Goal: Information Seeking & Learning: Compare options

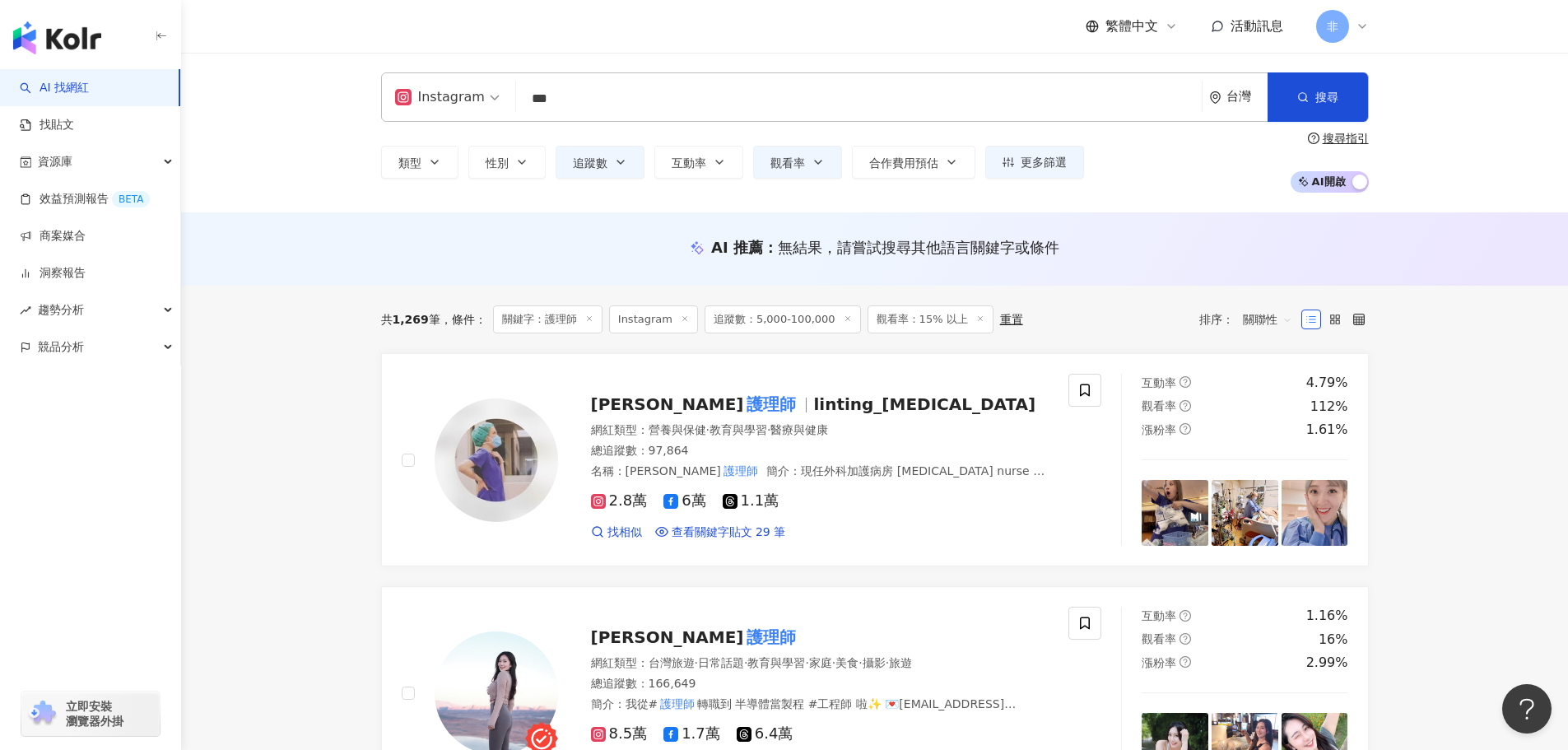
click at [694, 92] on input "***" at bounding box center [859, 99] width 672 height 31
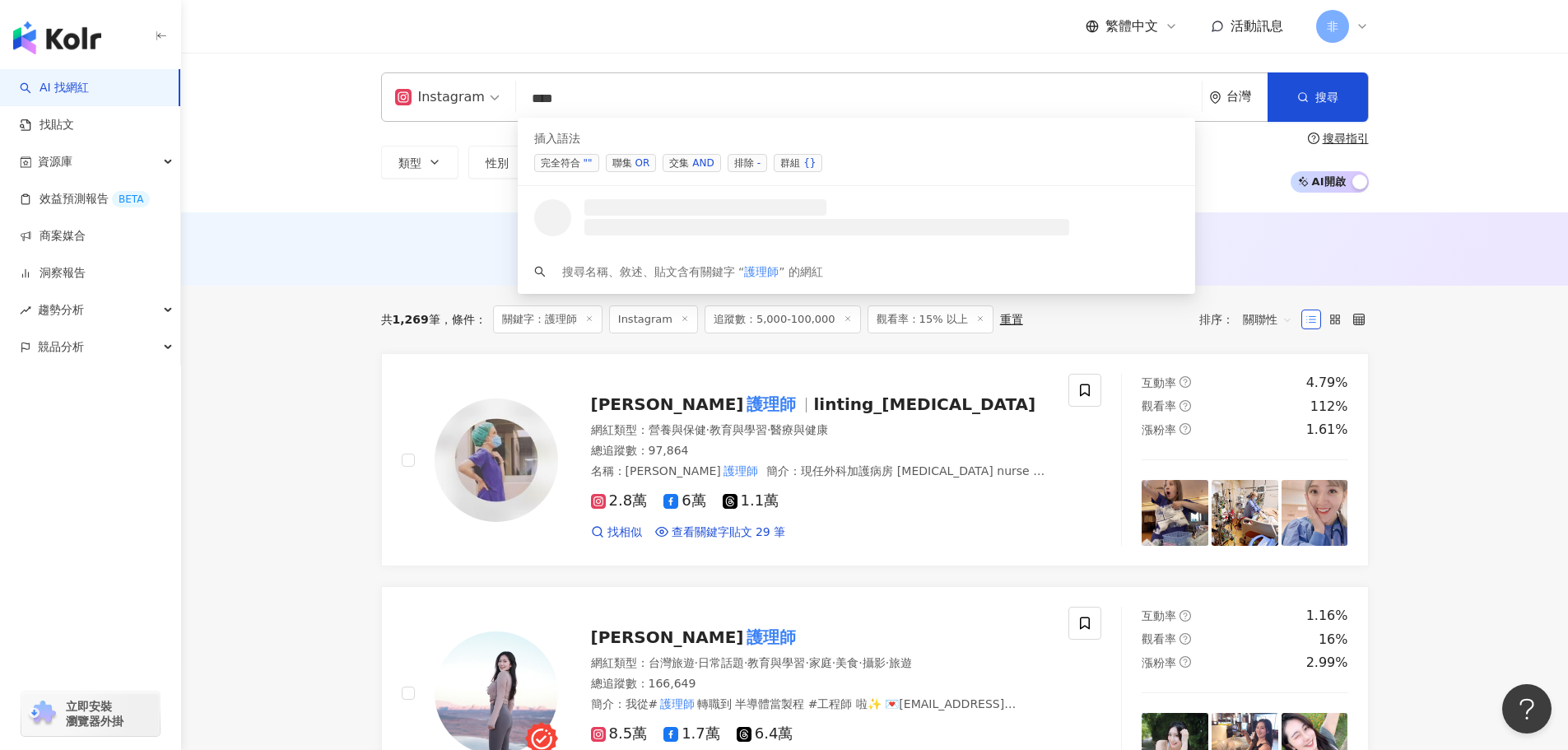
click at [702, 168] on div "AND" at bounding box center [702, 162] width 21 height 17
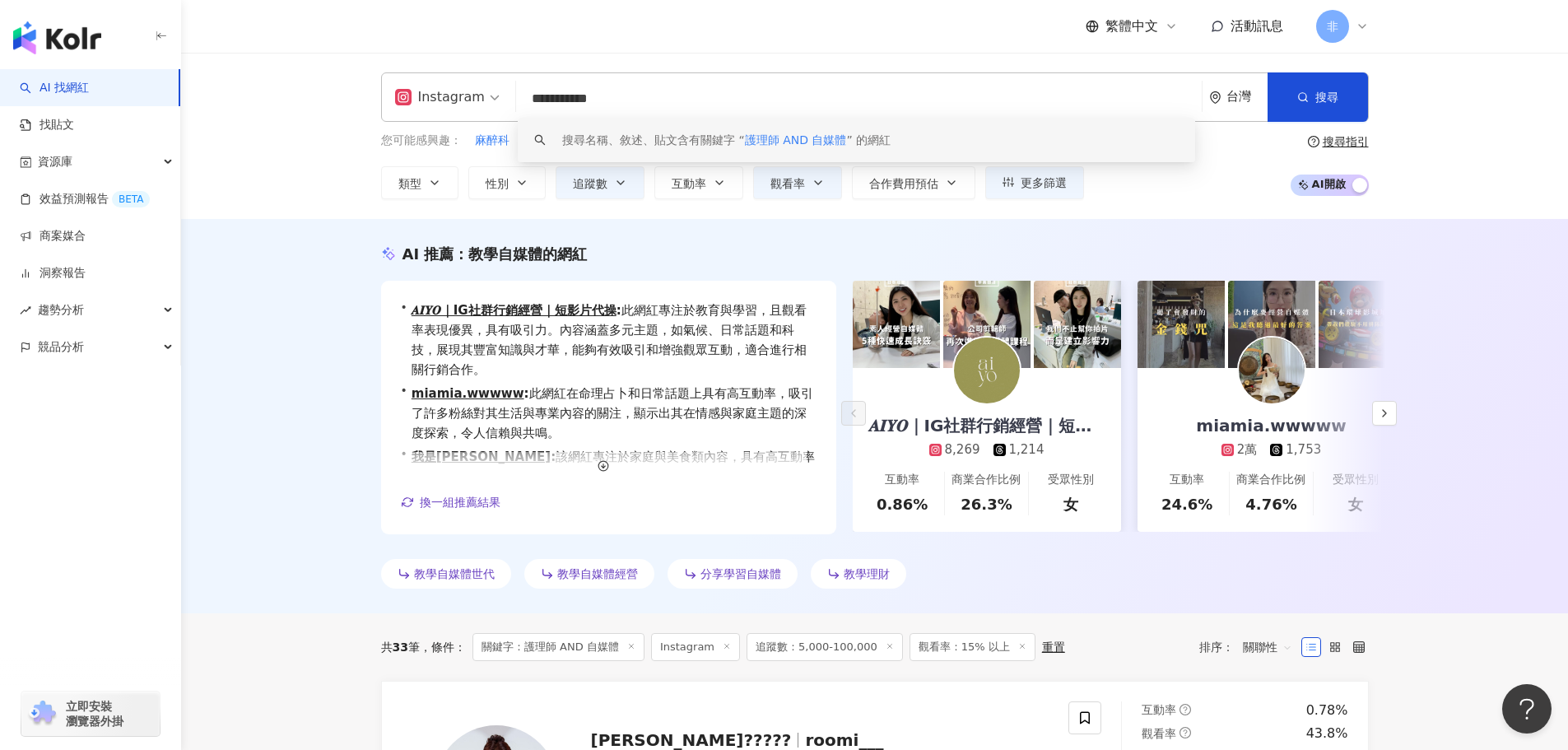
drag, startPoint x: 562, startPoint y: 107, endPoint x: 663, endPoint y: 101, distance: 101.2
click at [663, 101] on input "**********" at bounding box center [859, 99] width 672 height 31
click at [693, 98] on input "**********" at bounding box center [859, 99] width 672 height 31
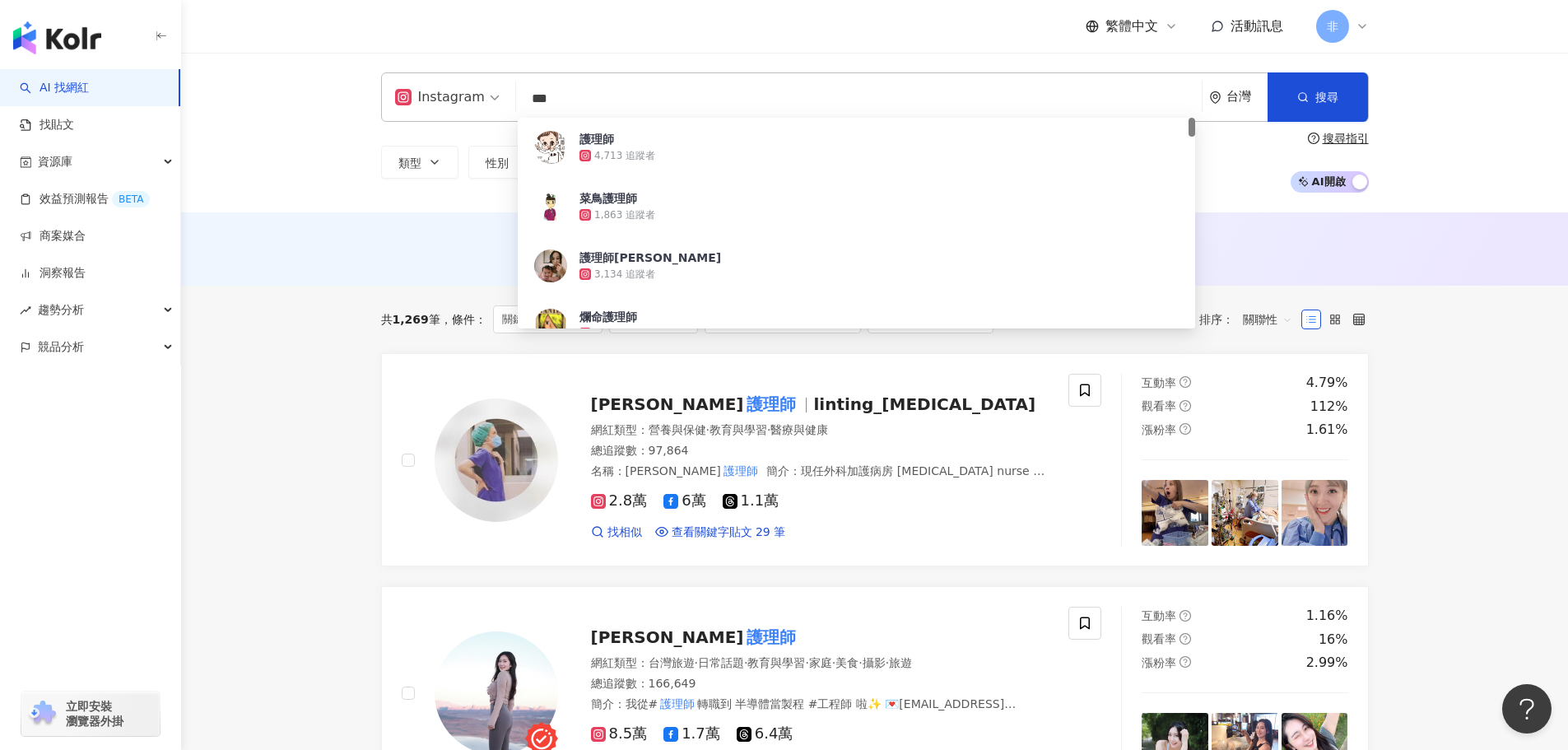
scroll to position [1, 0]
drag, startPoint x: 760, startPoint y: 111, endPoint x: 527, endPoint y: 109, distance: 233.0
click at [527, 109] on input "***" at bounding box center [859, 99] width 672 height 31
type input "*"
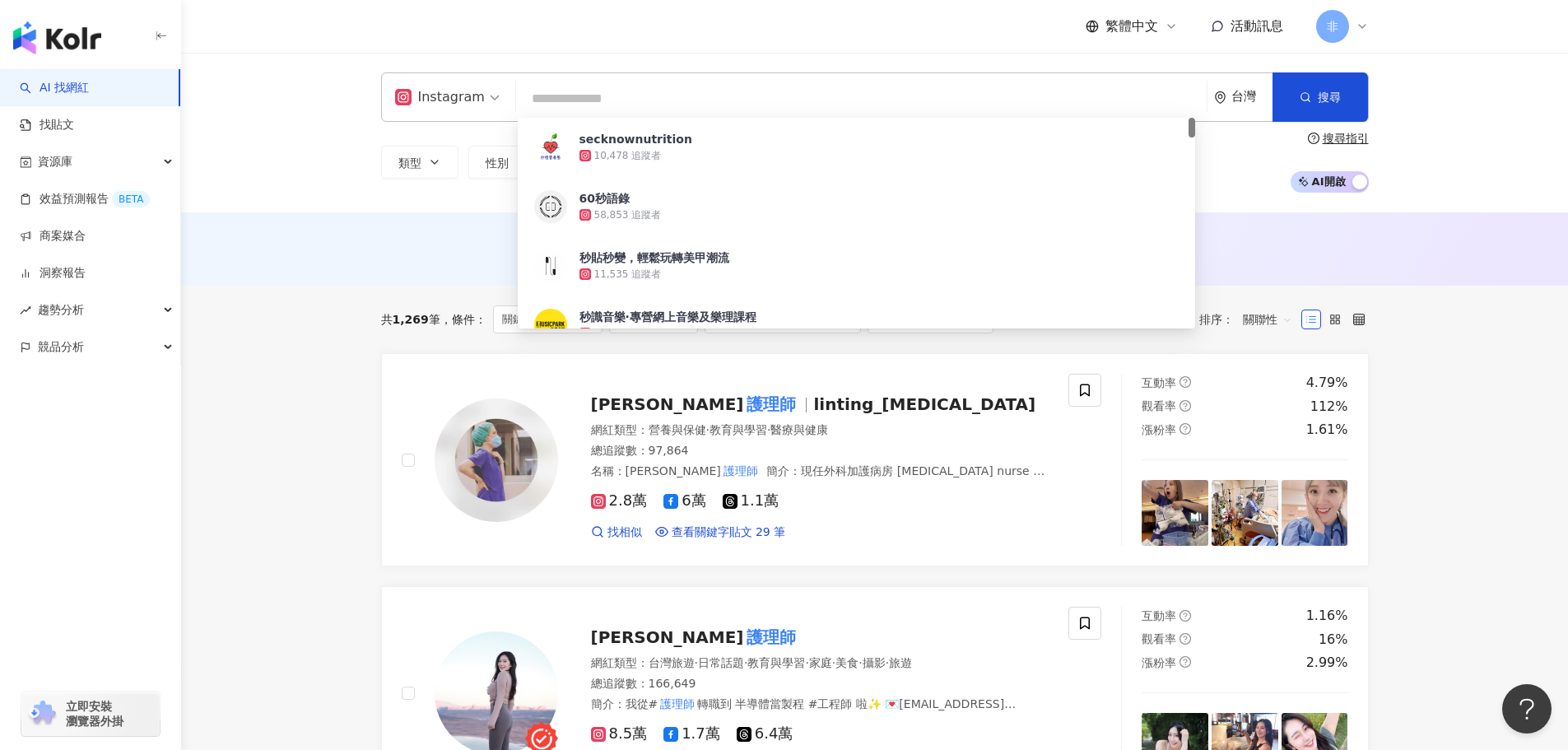
scroll to position [0, 0]
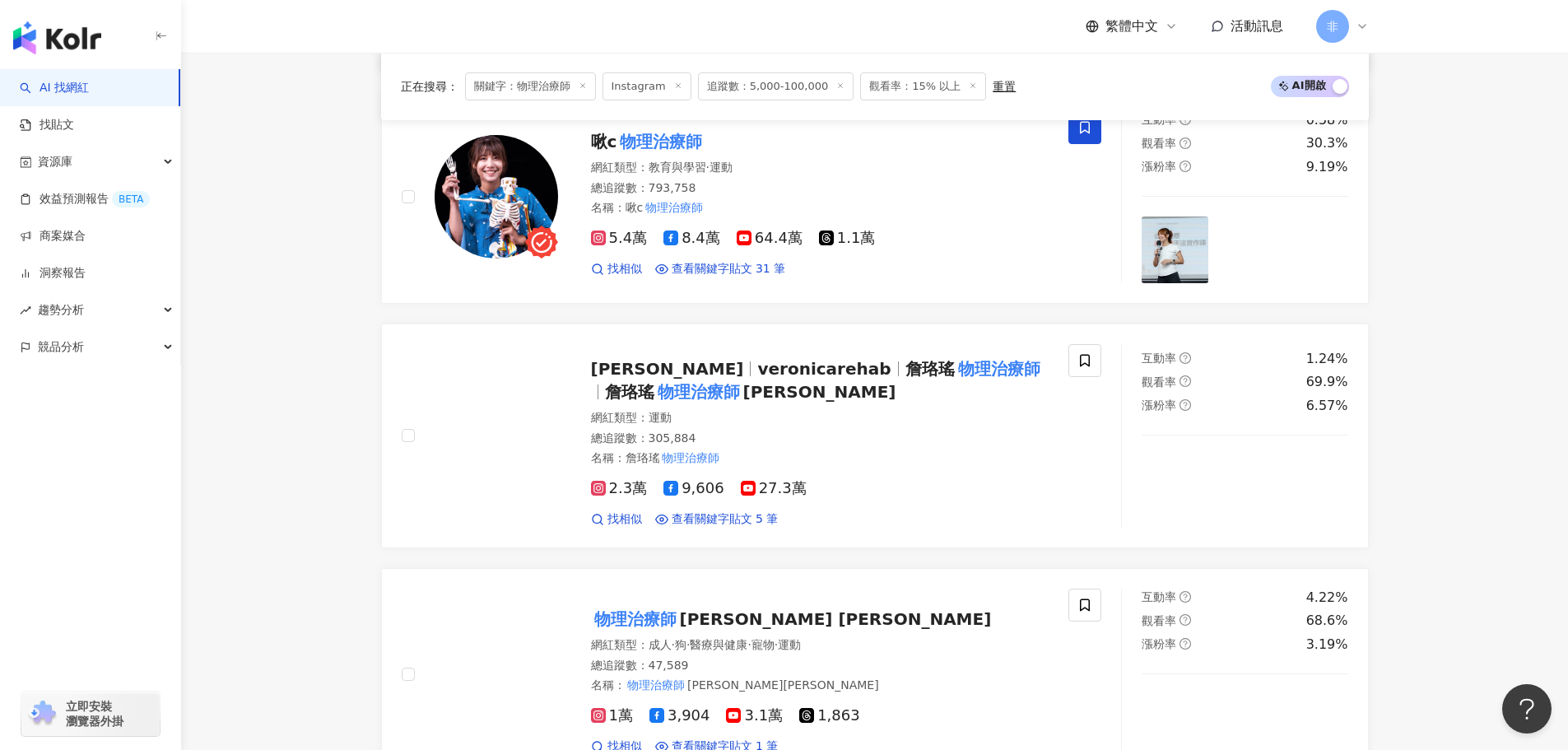
scroll to position [882, 0]
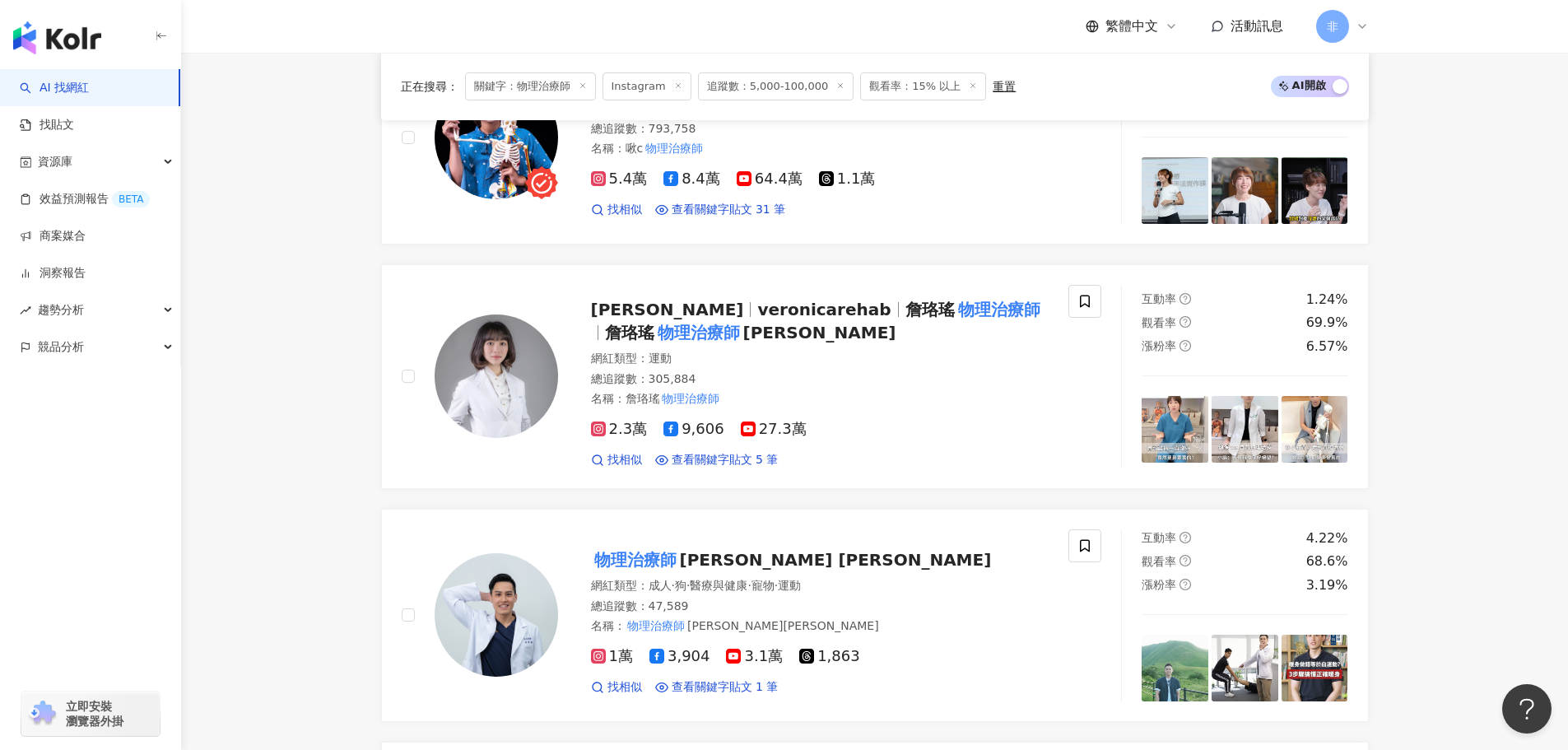
type input "*****"
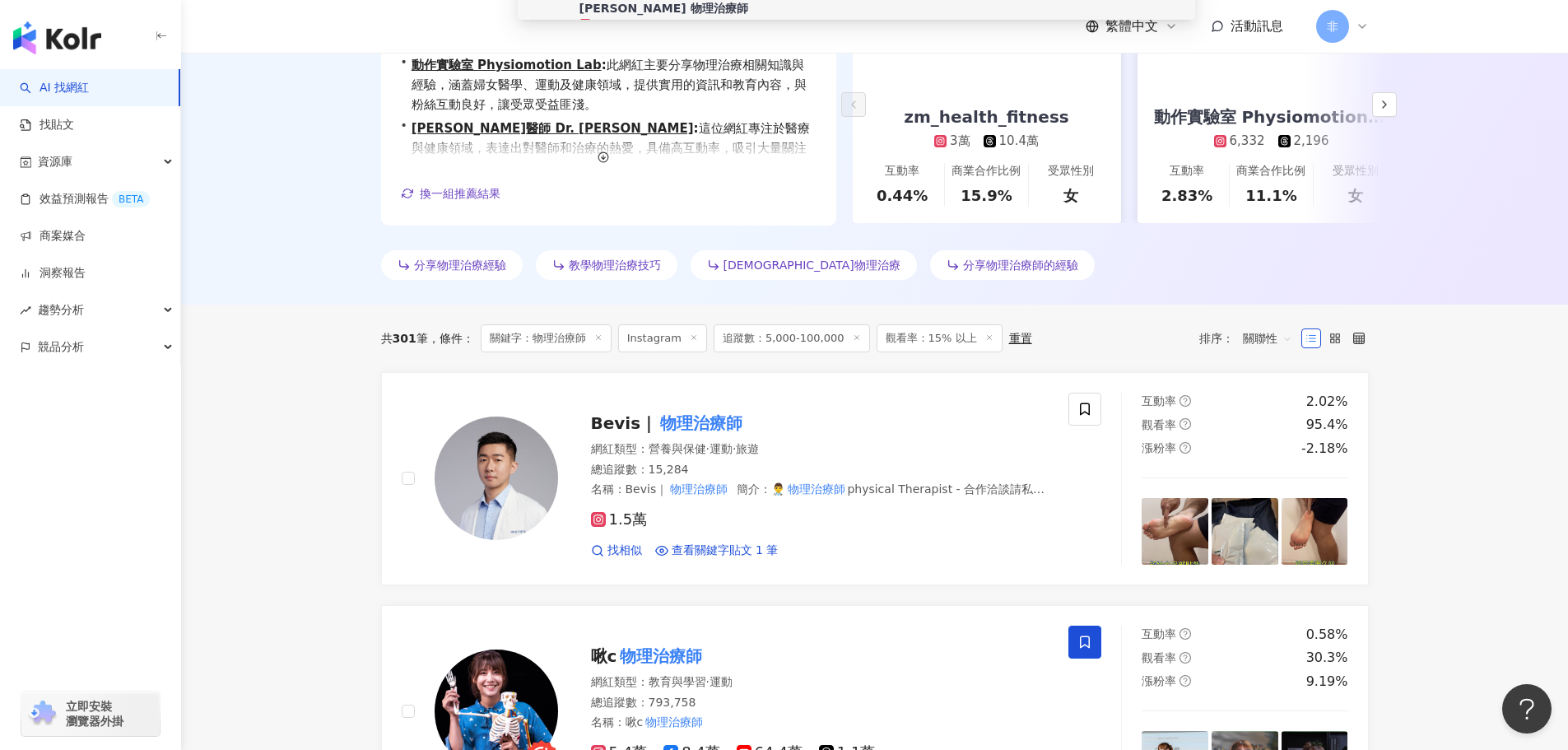
scroll to position [142, 0]
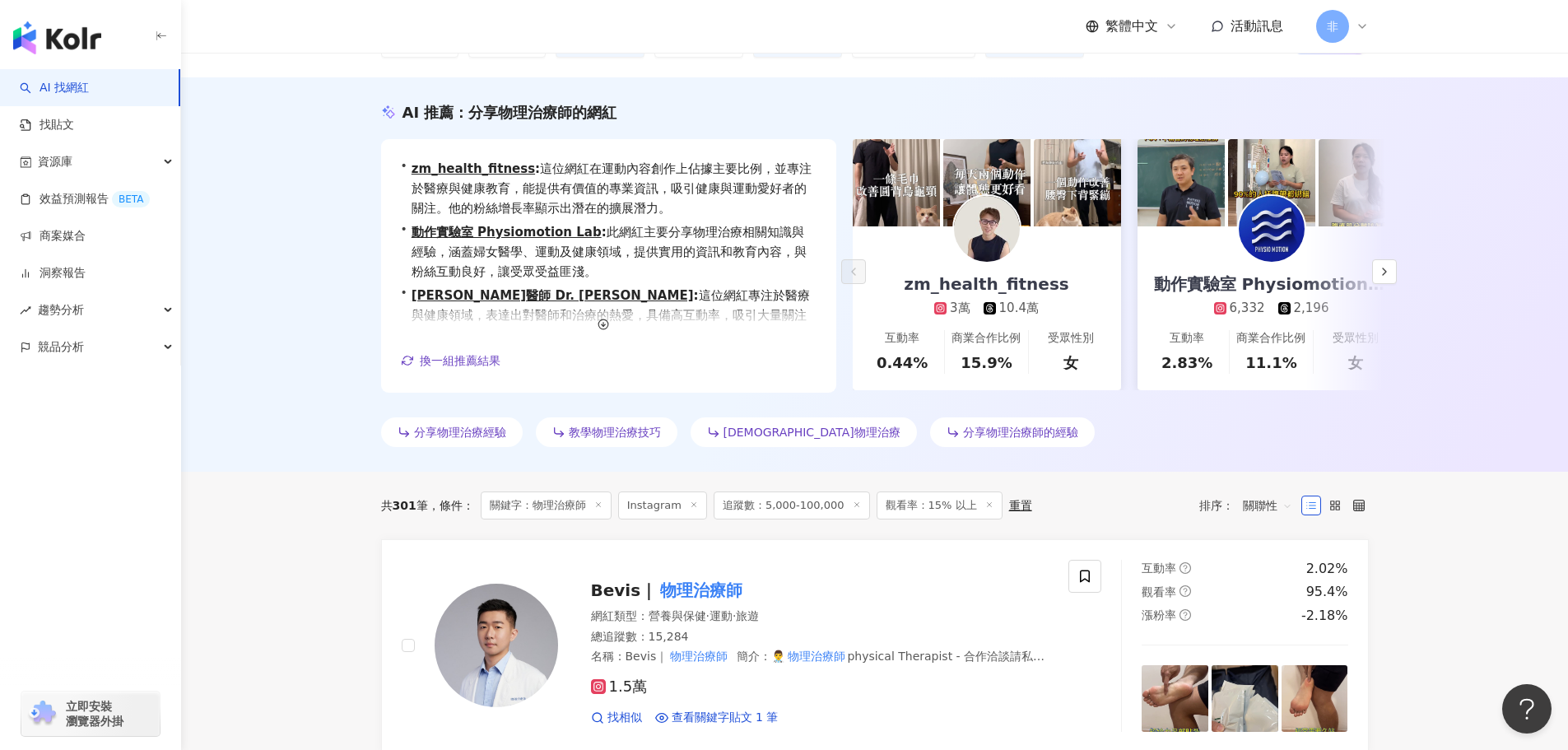
click at [290, 234] on div "AI 推薦 ： 分享物理治療師的網紅 • zm_health_fitness : 這位網紅在運動內容創作上佔據主要比例，並專注於醫療與健康教育，能提供有價值的…" at bounding box center [873, 275] width 1386 height 394
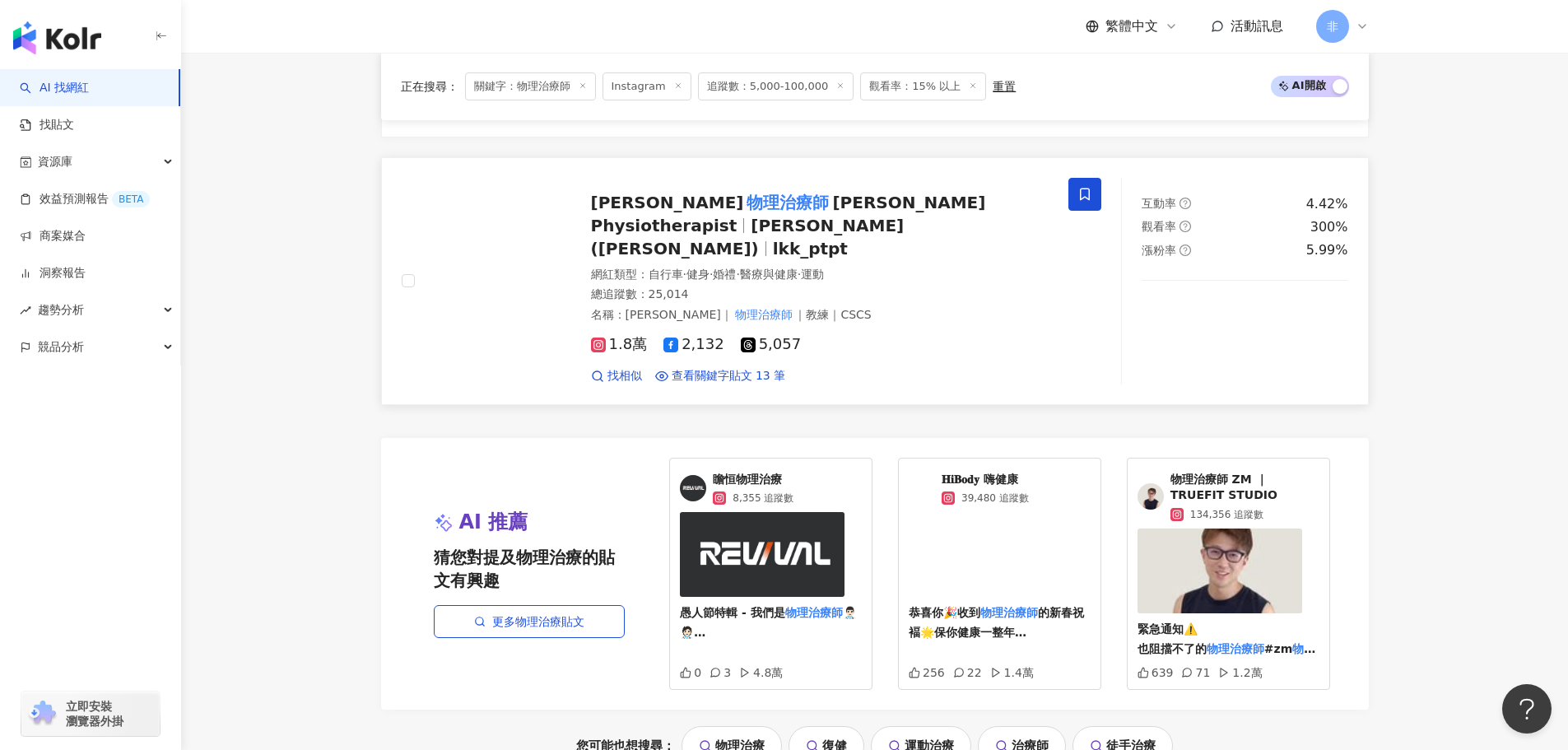
scroll to position [3352, 0]
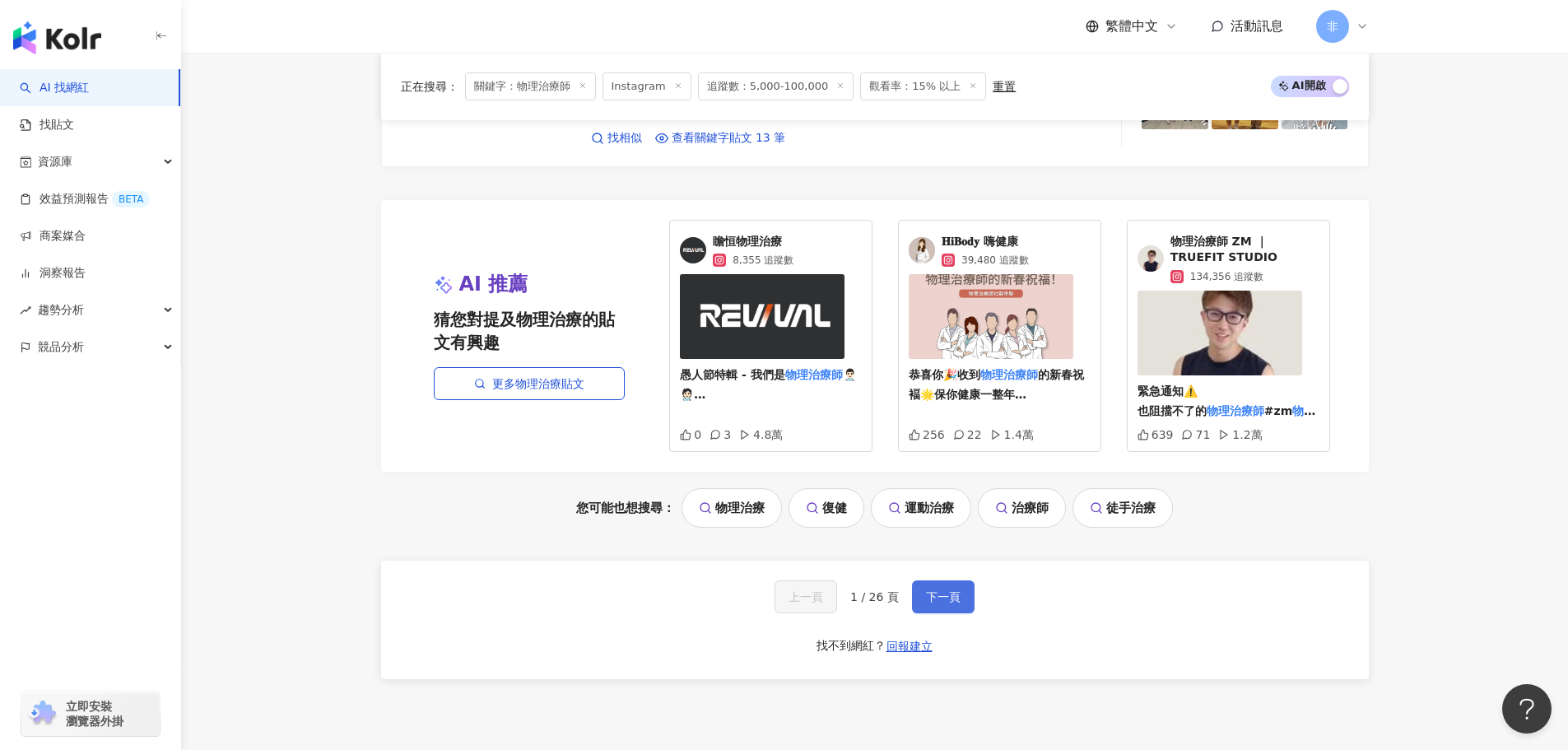
click at [952, 590] on span "下一頁" at bounding box center [943, 597] width 35 height 14
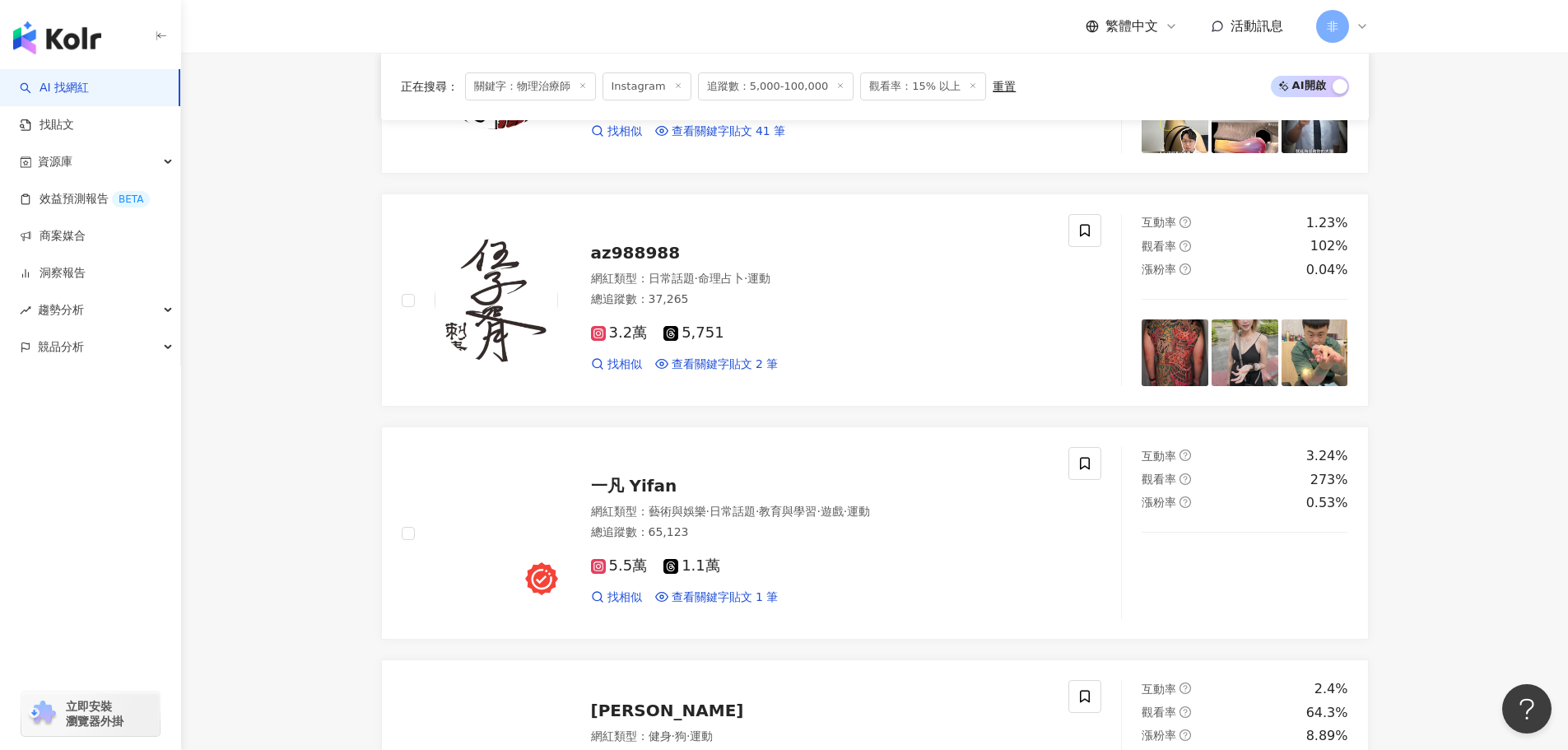
scroll to position [3316, 0]
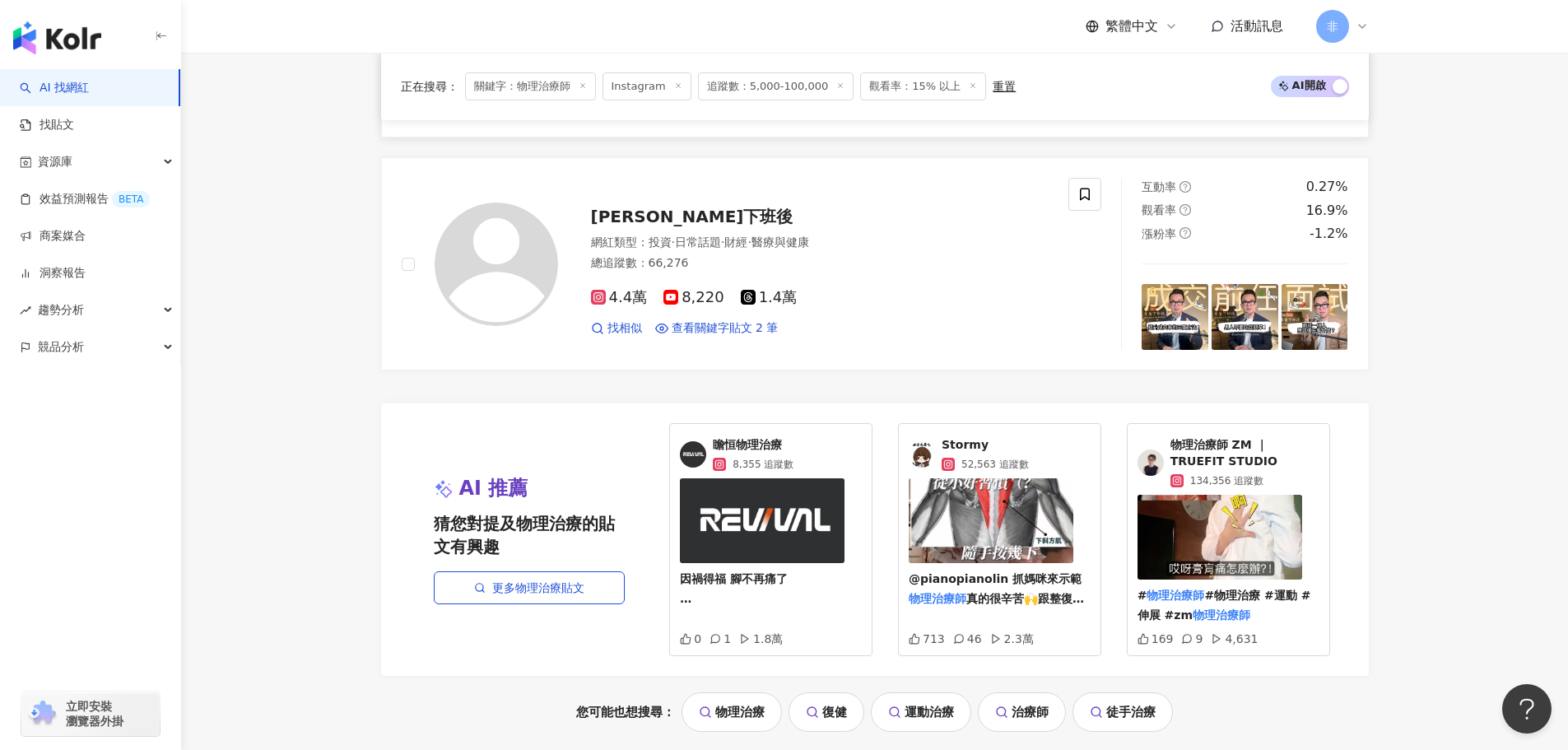
scroll to position [3152, 0]
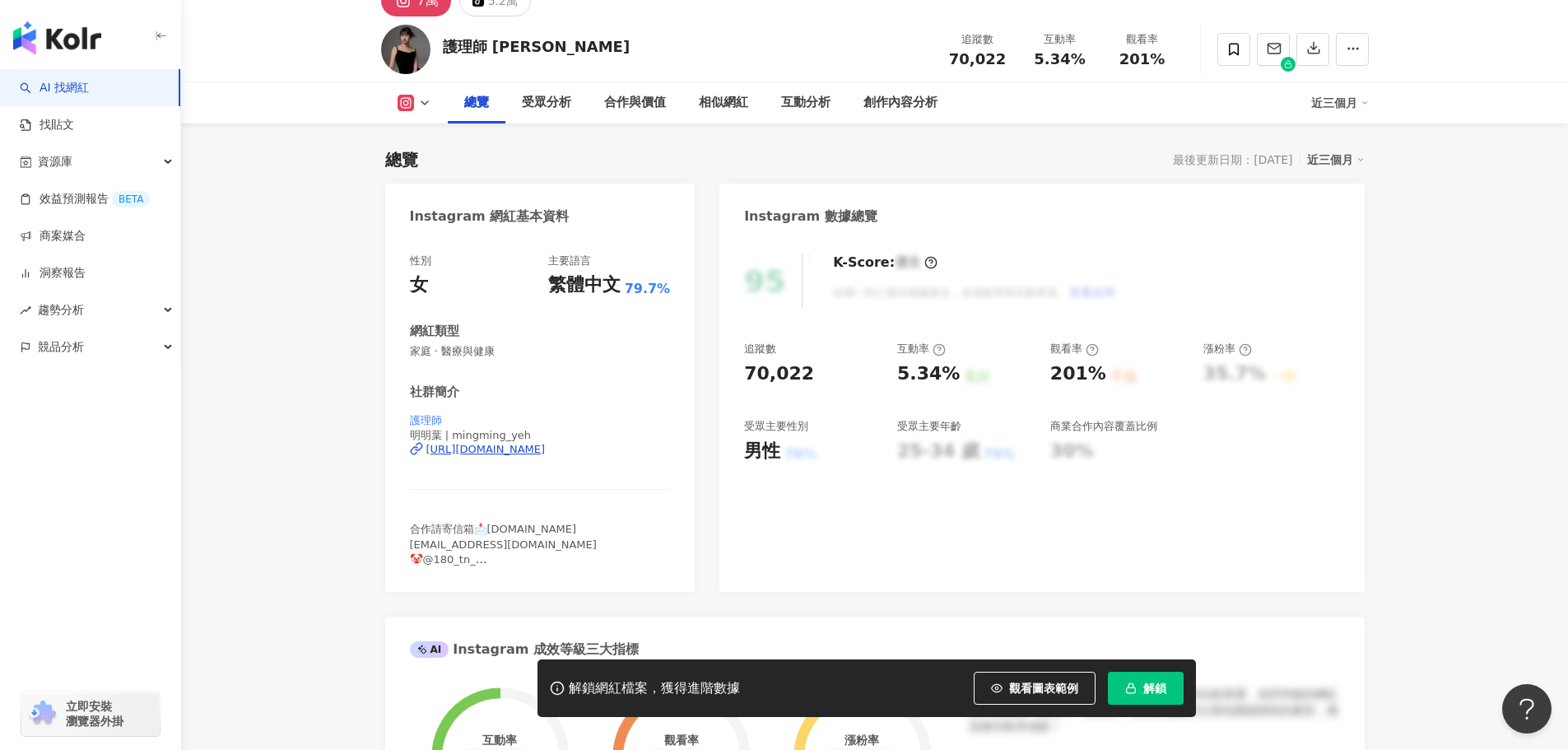
scroll to position [77, 0]
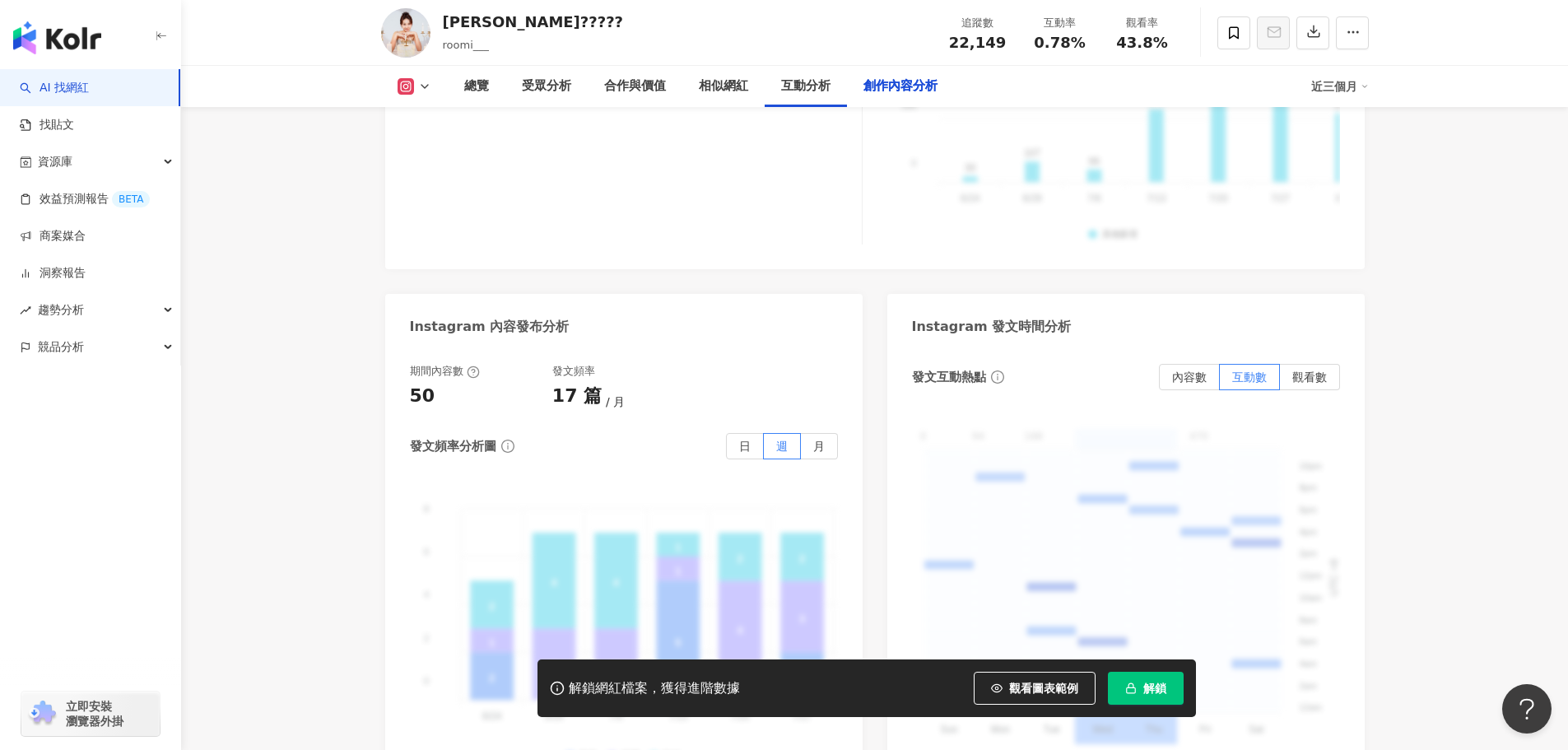
scroll to position [5047, 0]
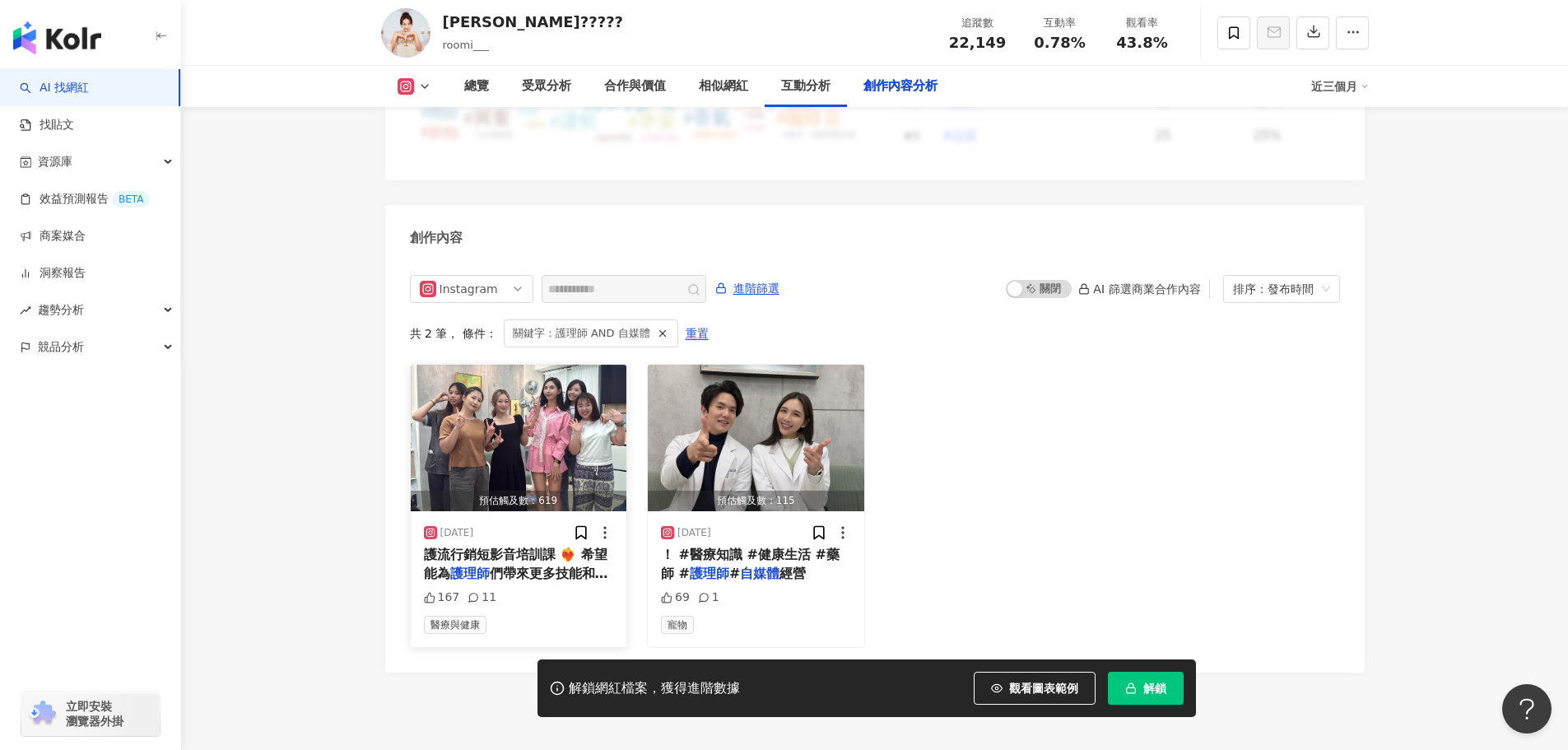
click at [549, 565] on span "們帶來更多技能和額外收入 也在這個競爭的" at bounding box center [516, 582] width 185 height 34
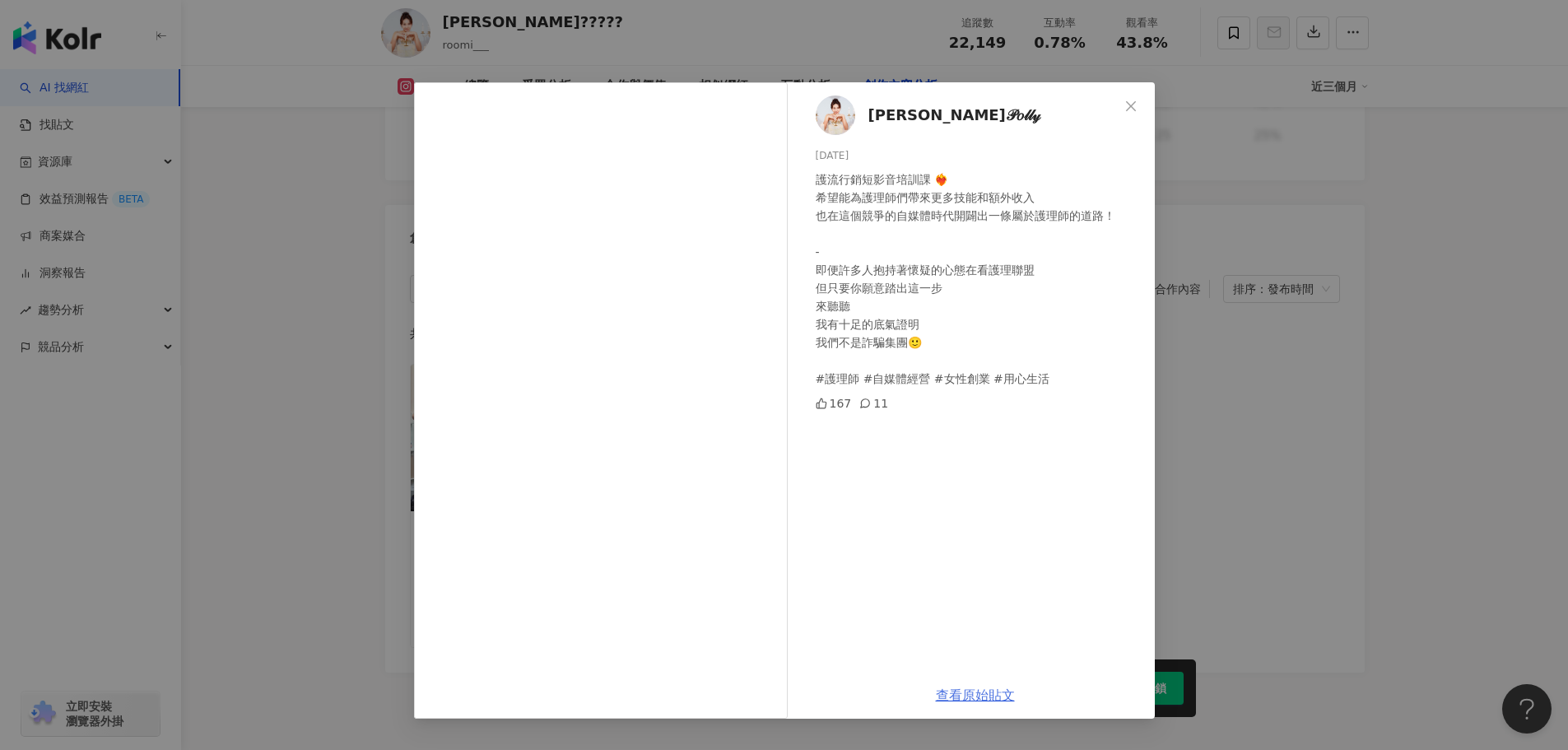
click at [1004, 692] on link "查看原始貼文" at bounding box center [974, 695] width 79 height 16
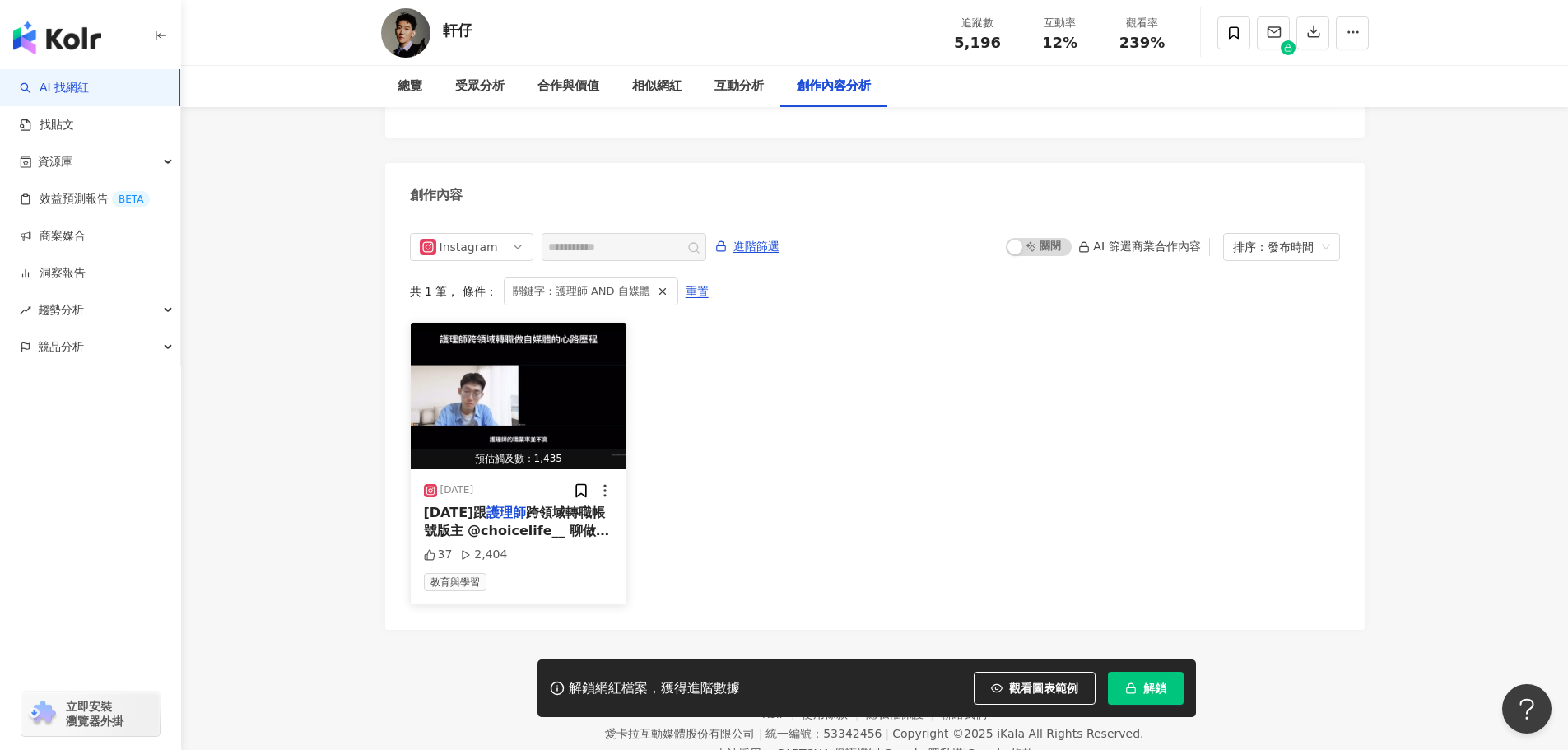
scroll to position [5054, 0]
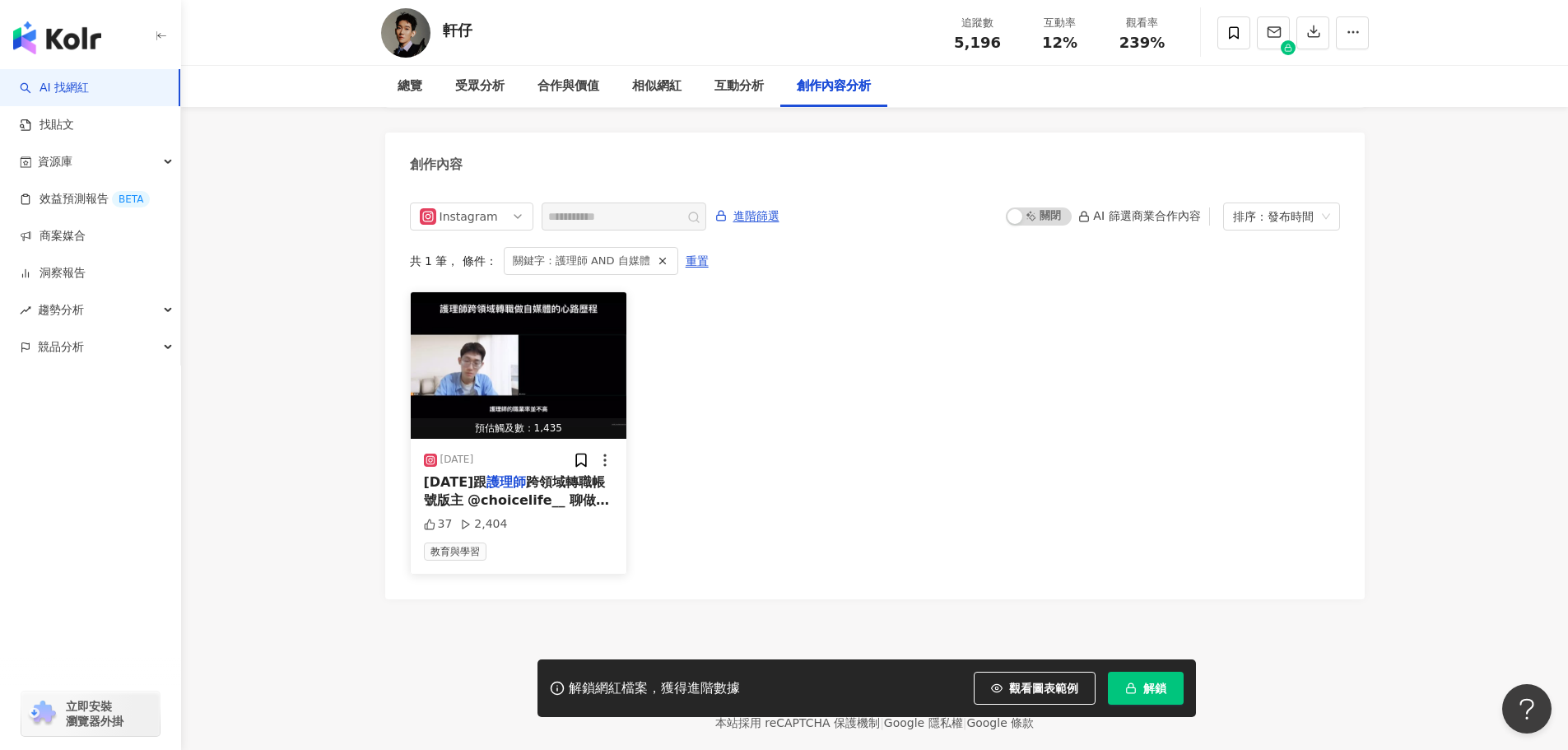
click at [527, 474] on span "跨領域轉職帳號版主 @choicelife__ 聊做帳號的心路歷程 以及如何鼓勵" at bounding box center [516, 500] width 186 height 52
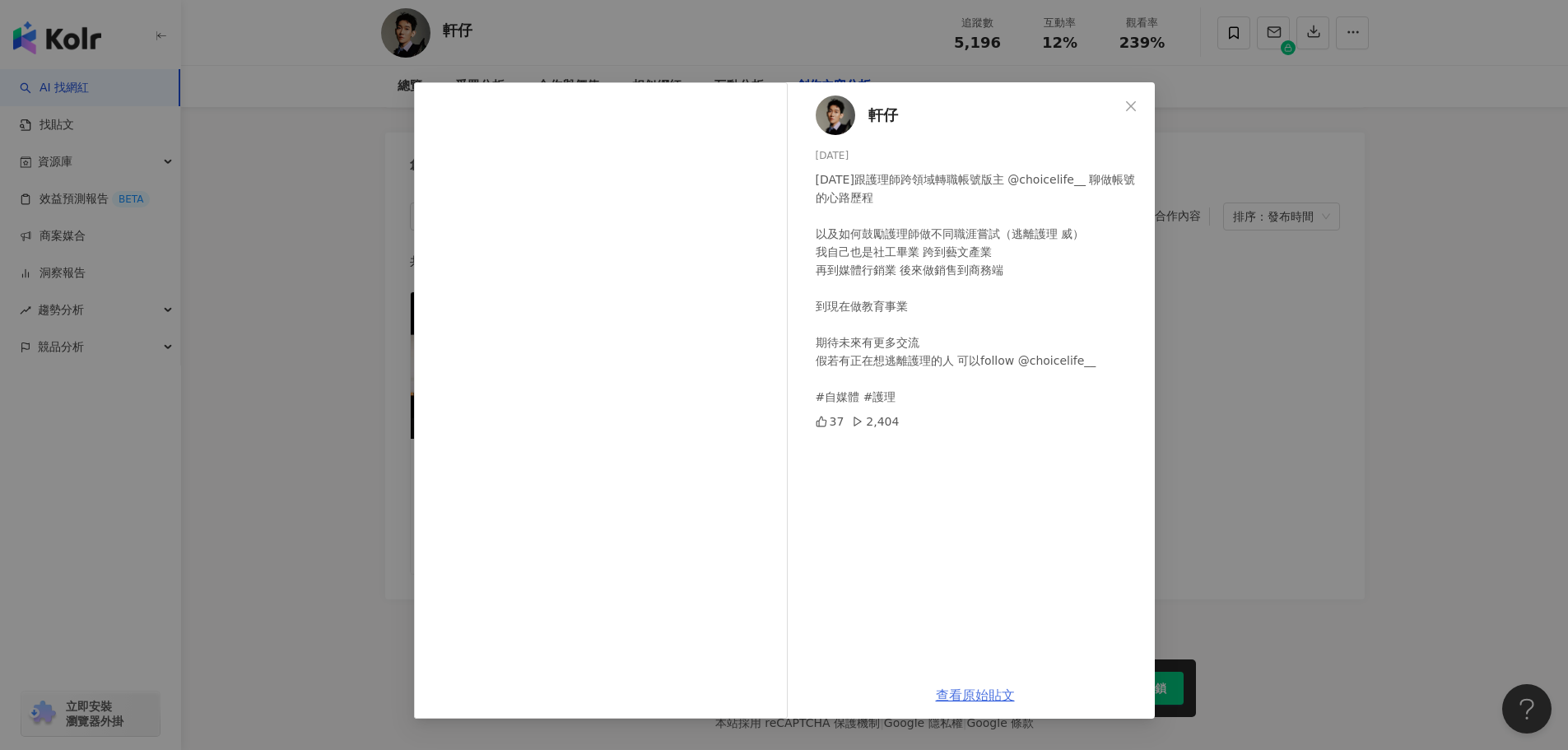
click at [963, 691] on link "查看原始貼文" at bounding box center [974, 695] width 79 height 16
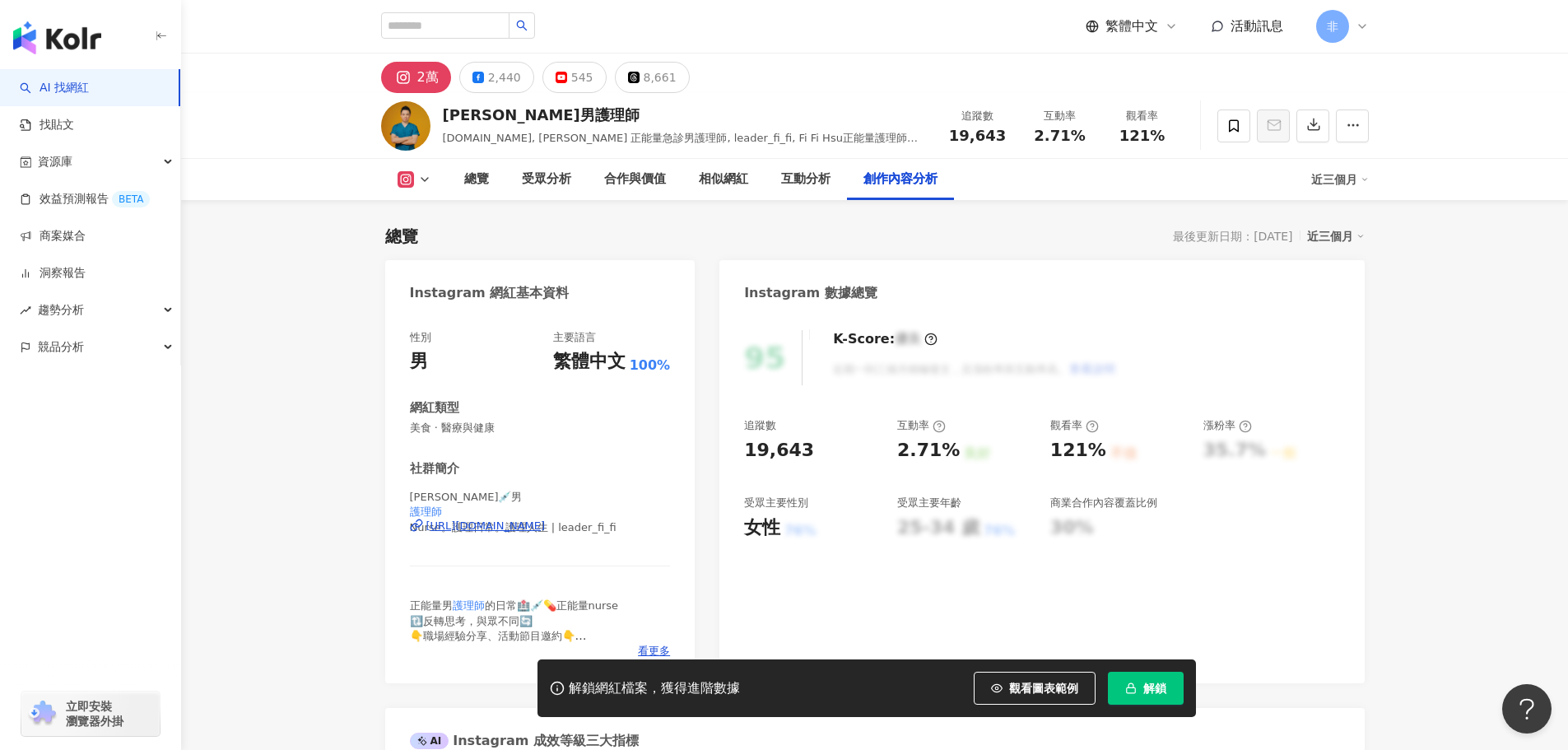
scroll to position [5022, 0]
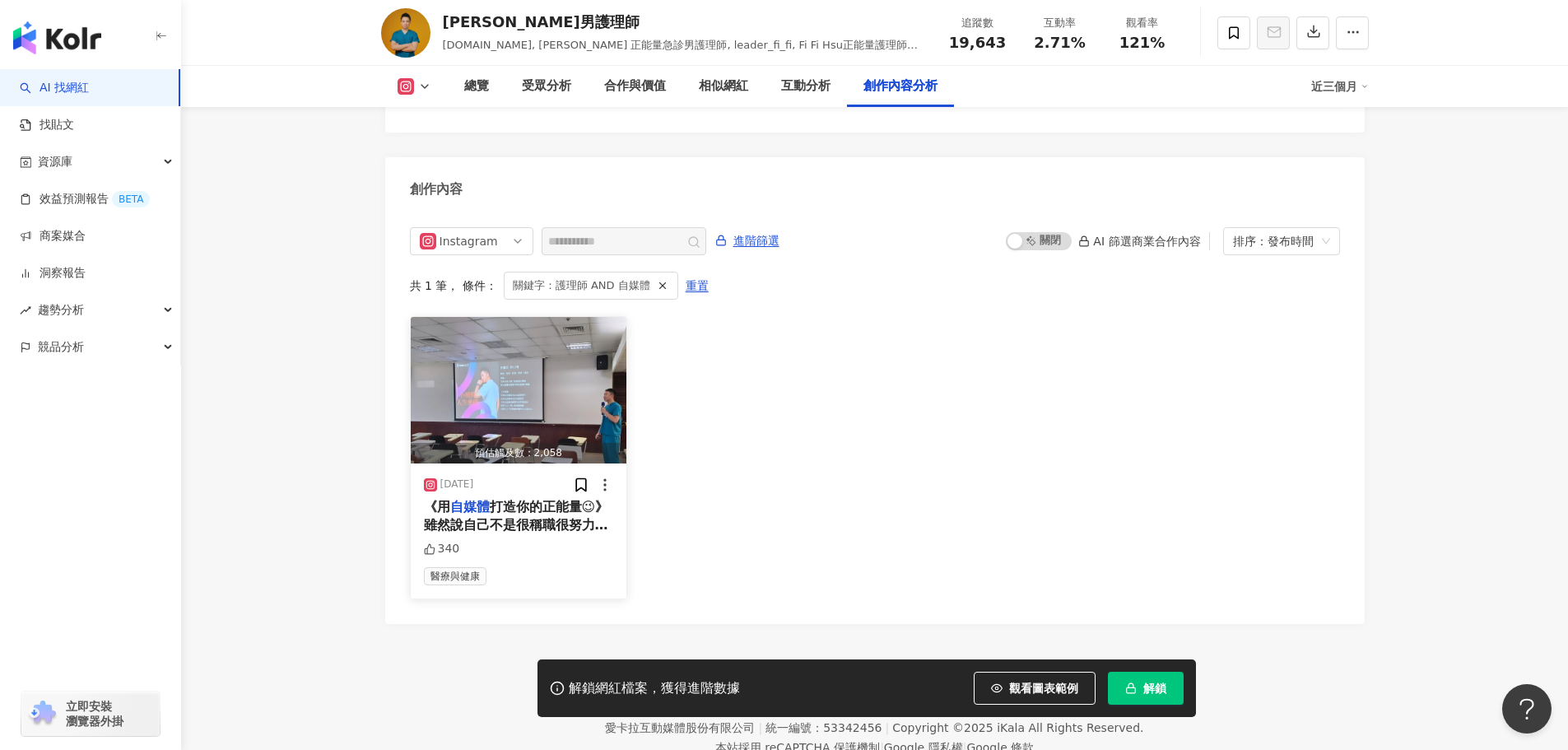
click at [549, 498] on span "打造你的正能量😉》 雖然說自己不是很稱職很努力經營的KOL 但也是可以用自己的方式分享你的理念 透過不同角度剖析 了解現代的時事變化，以及現在的人想看什麼 按…" at bounding box center [518, 589] width 189 height 182
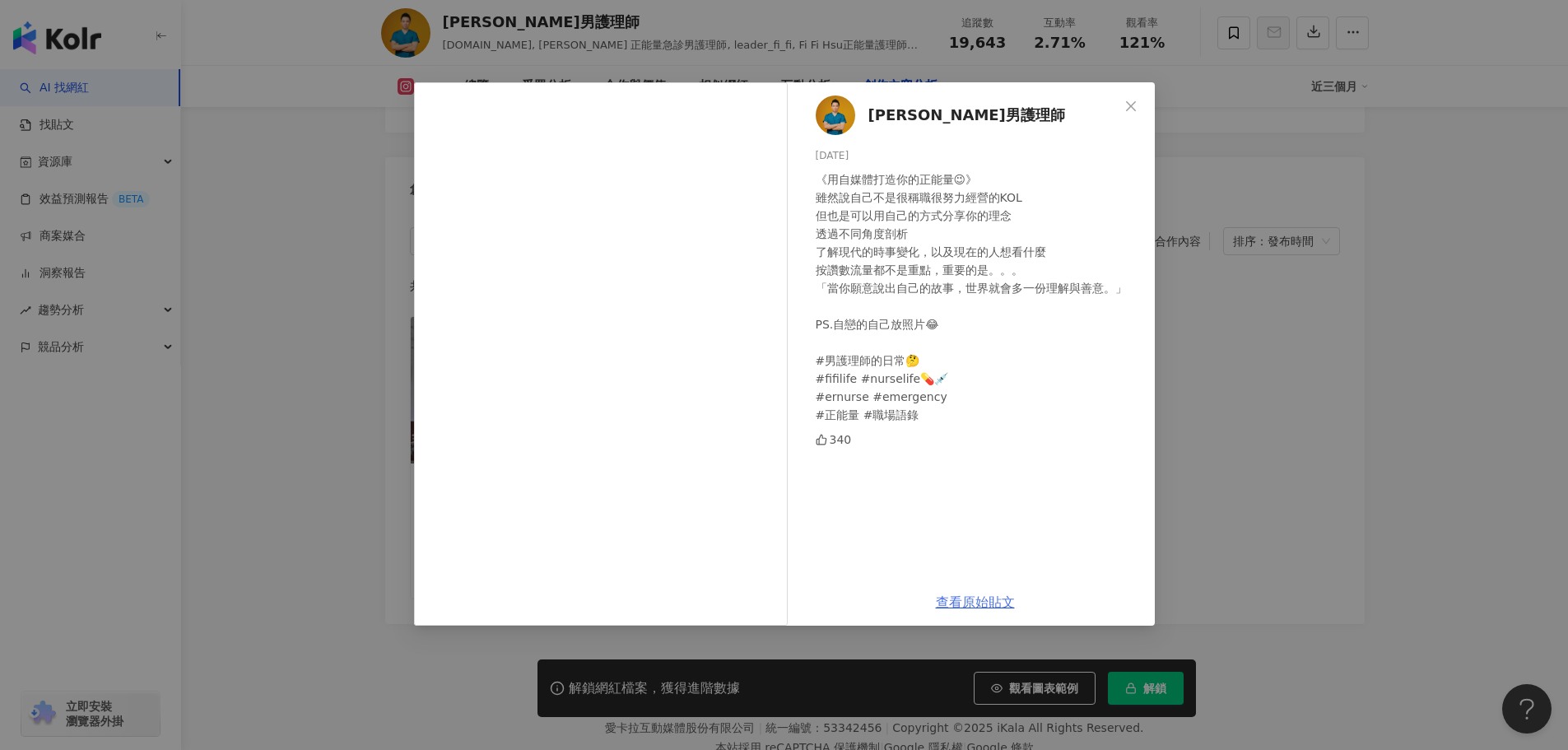
click at [978, 599] on link "查看原始貼文" at bounding box center [974, 602] width 79 height 16
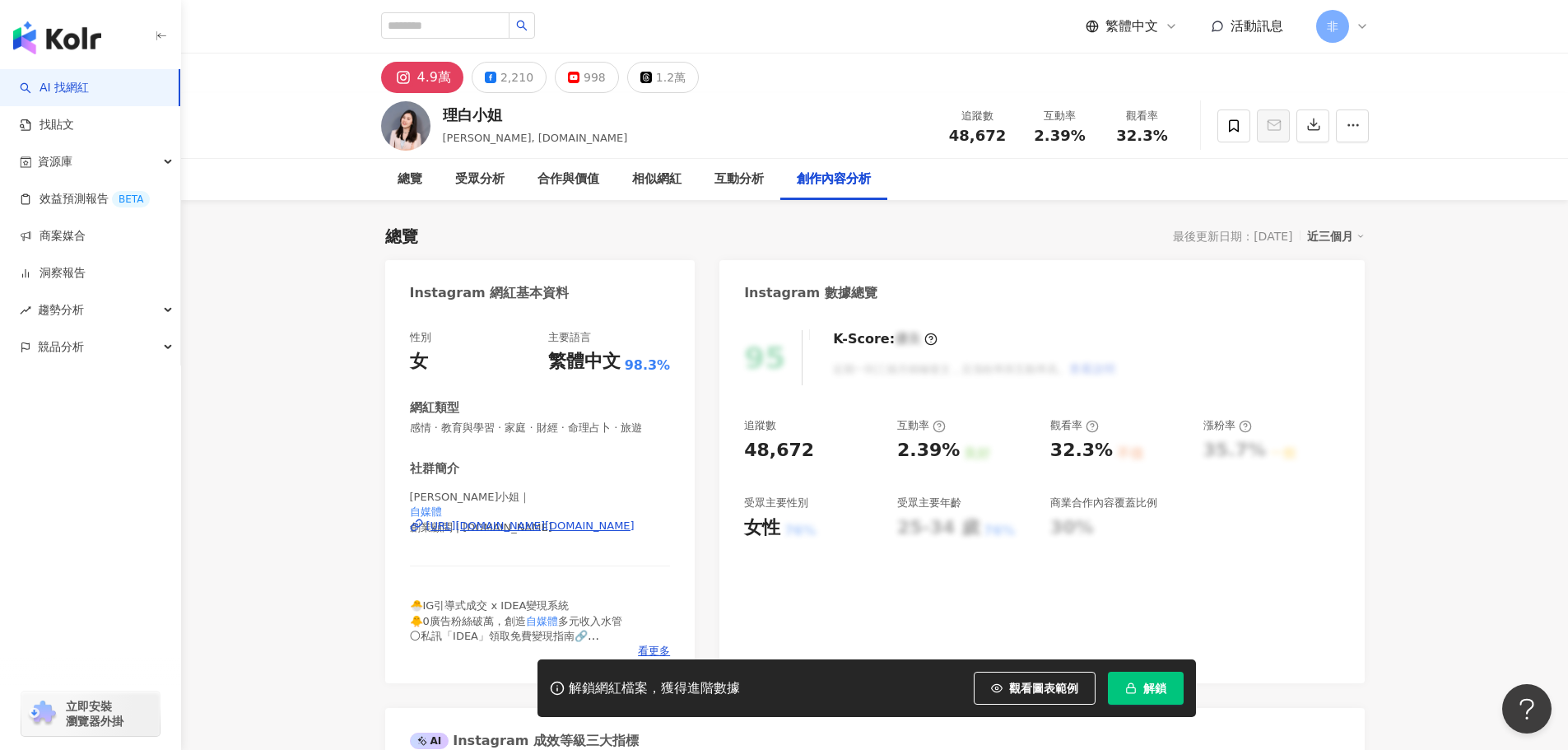
click at [568, 528] on div "[URL][DOMAIN_NAME][DOMAIN_NAME]" at bounding box center [530, 526] width 208 height 15
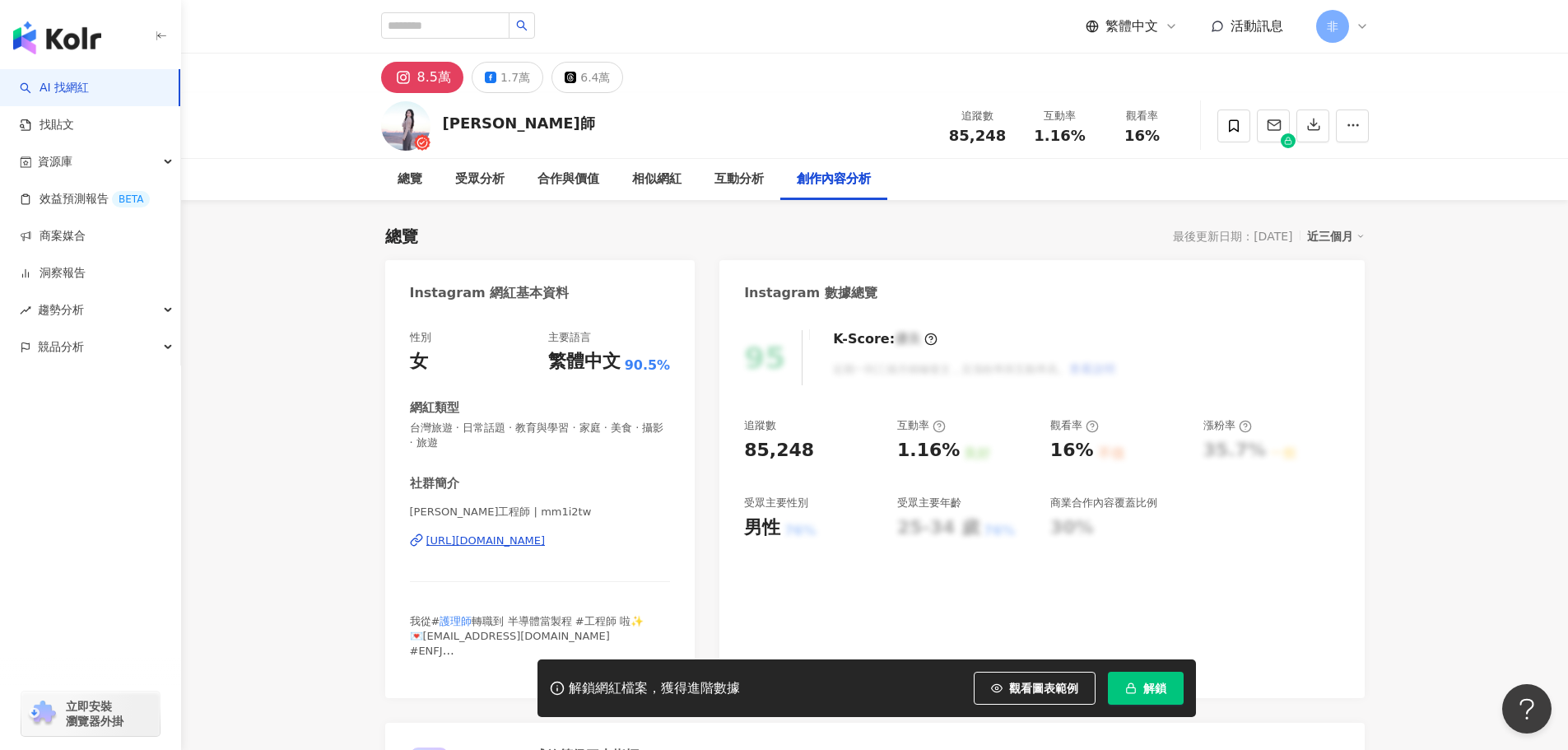
click at [546, 542] on div "https://www.instagram.com/mm1i2tw/" at bounding box center [486, 540] width 119 height 15
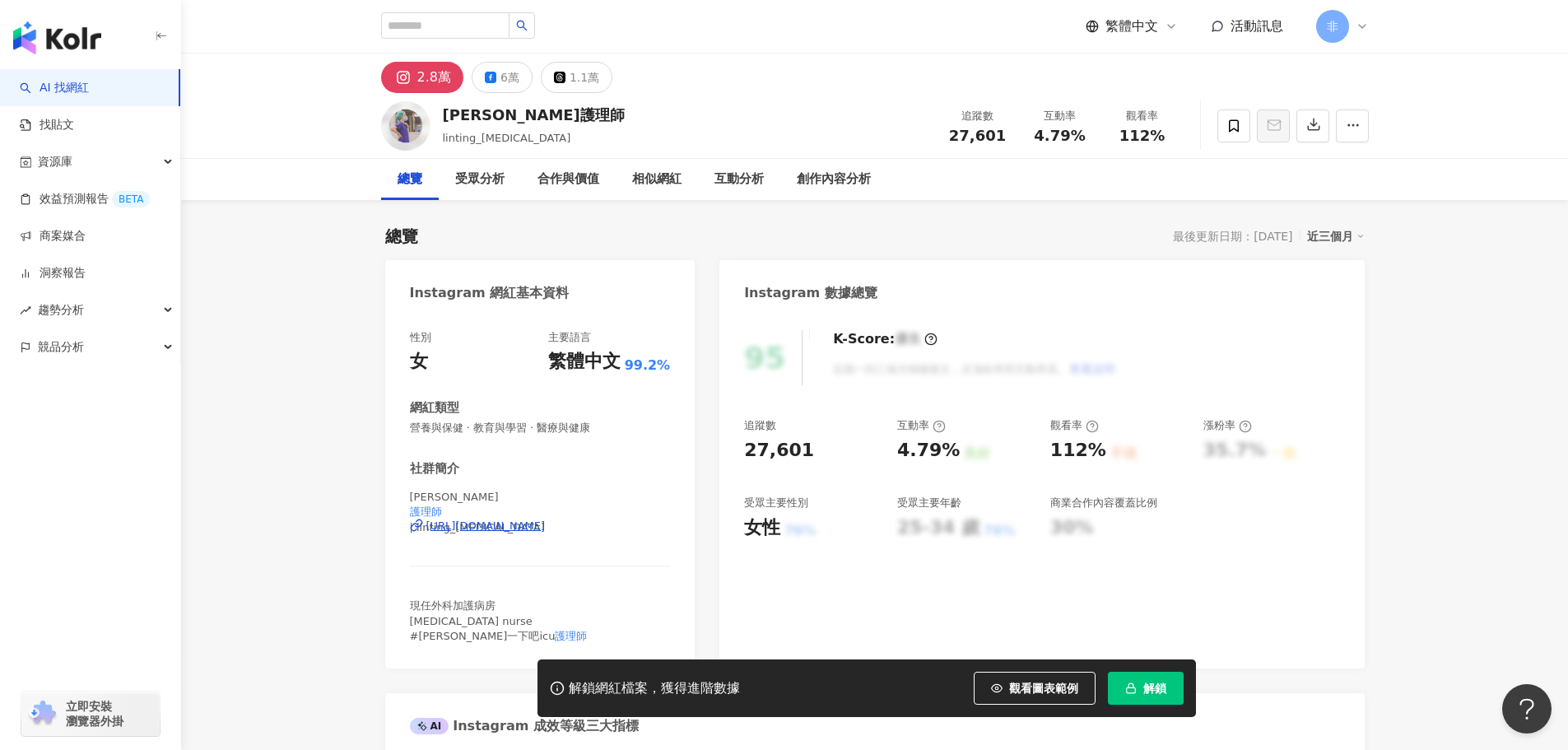
click at [546, 527] on div "[URL][DOMAIN_NAME]" at bounding box center [486, 526] width 119 height 15
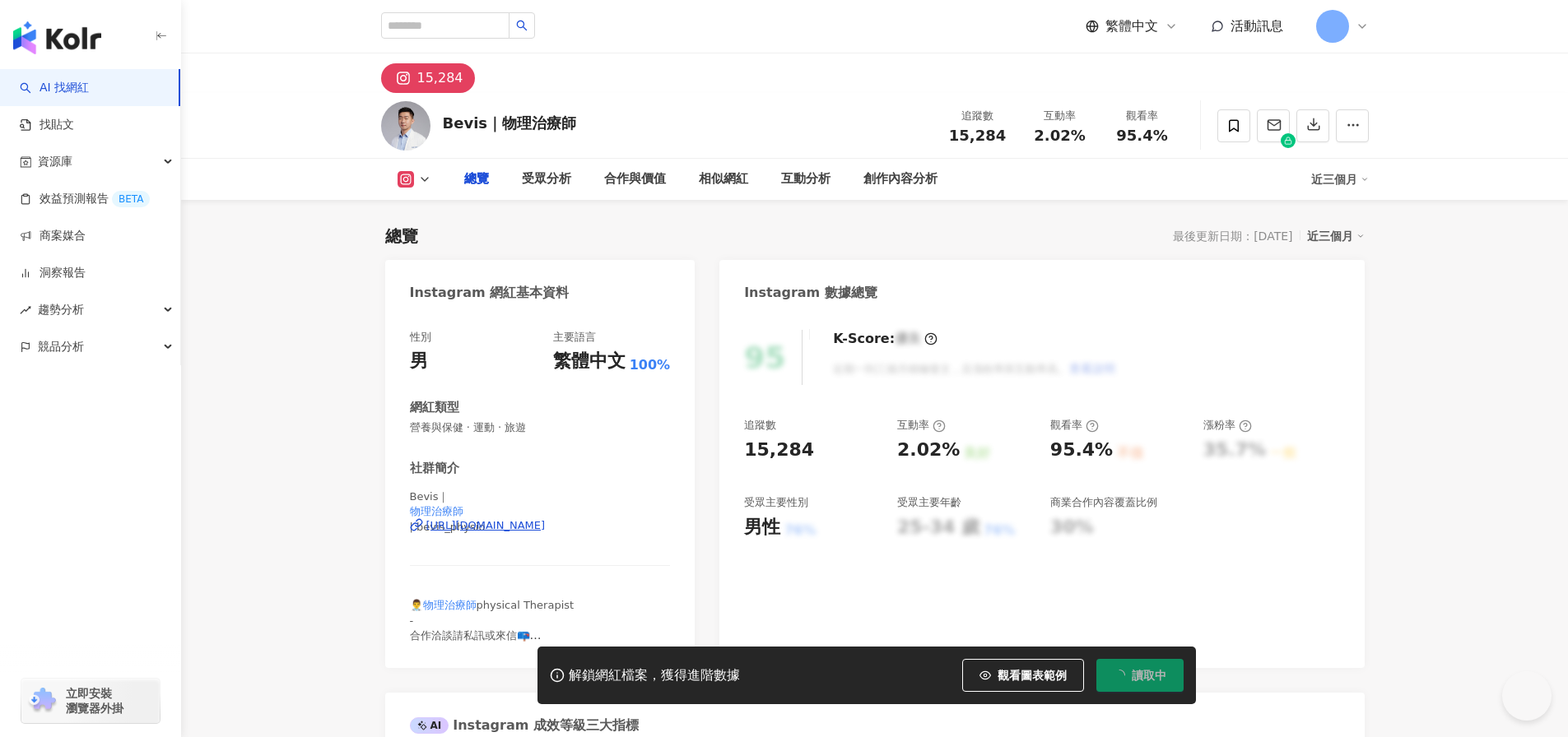
type input "*****"
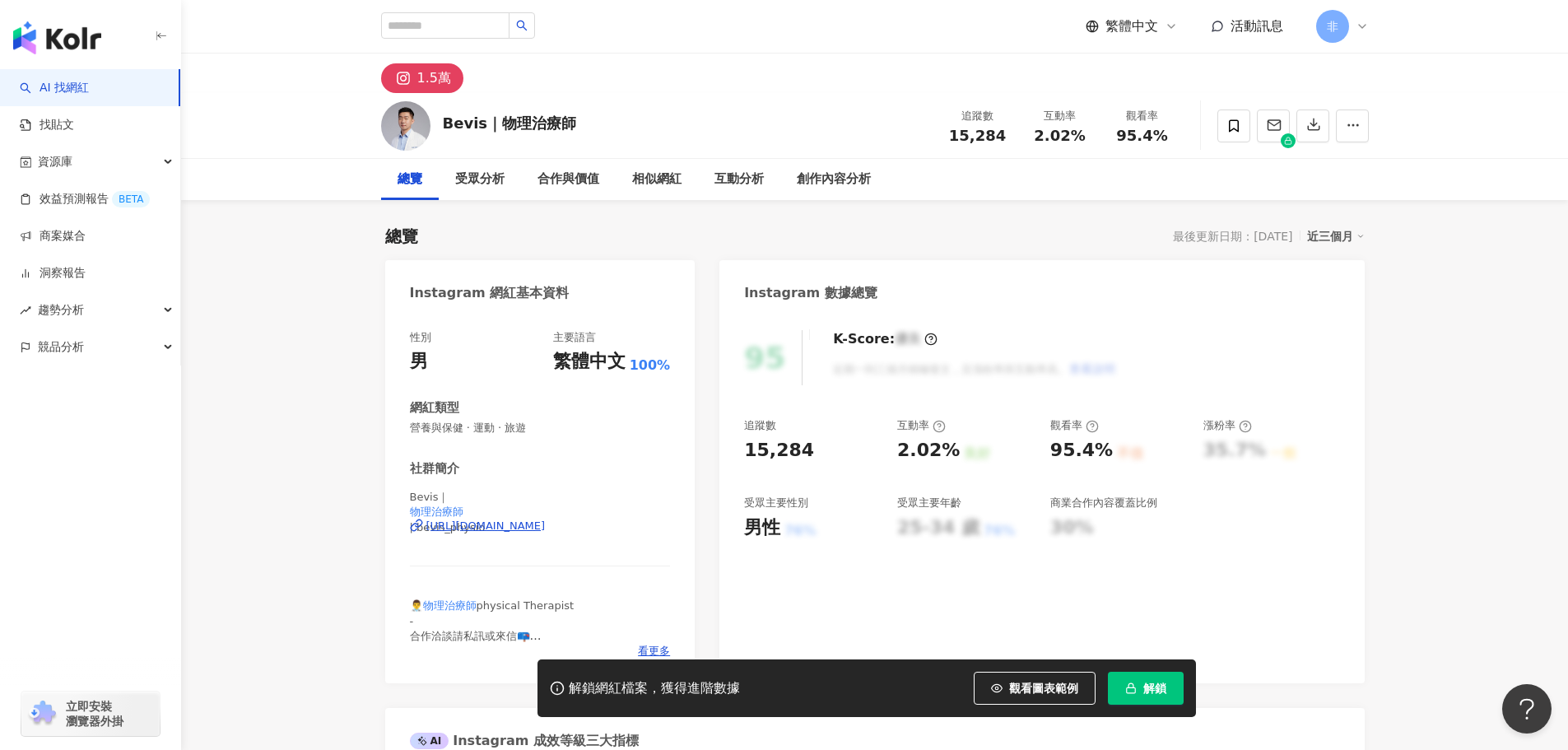
click at [546, 528] on div "[URL][DOMAIN_NAME]" at bounding box center [486, 526] width 119 height 15
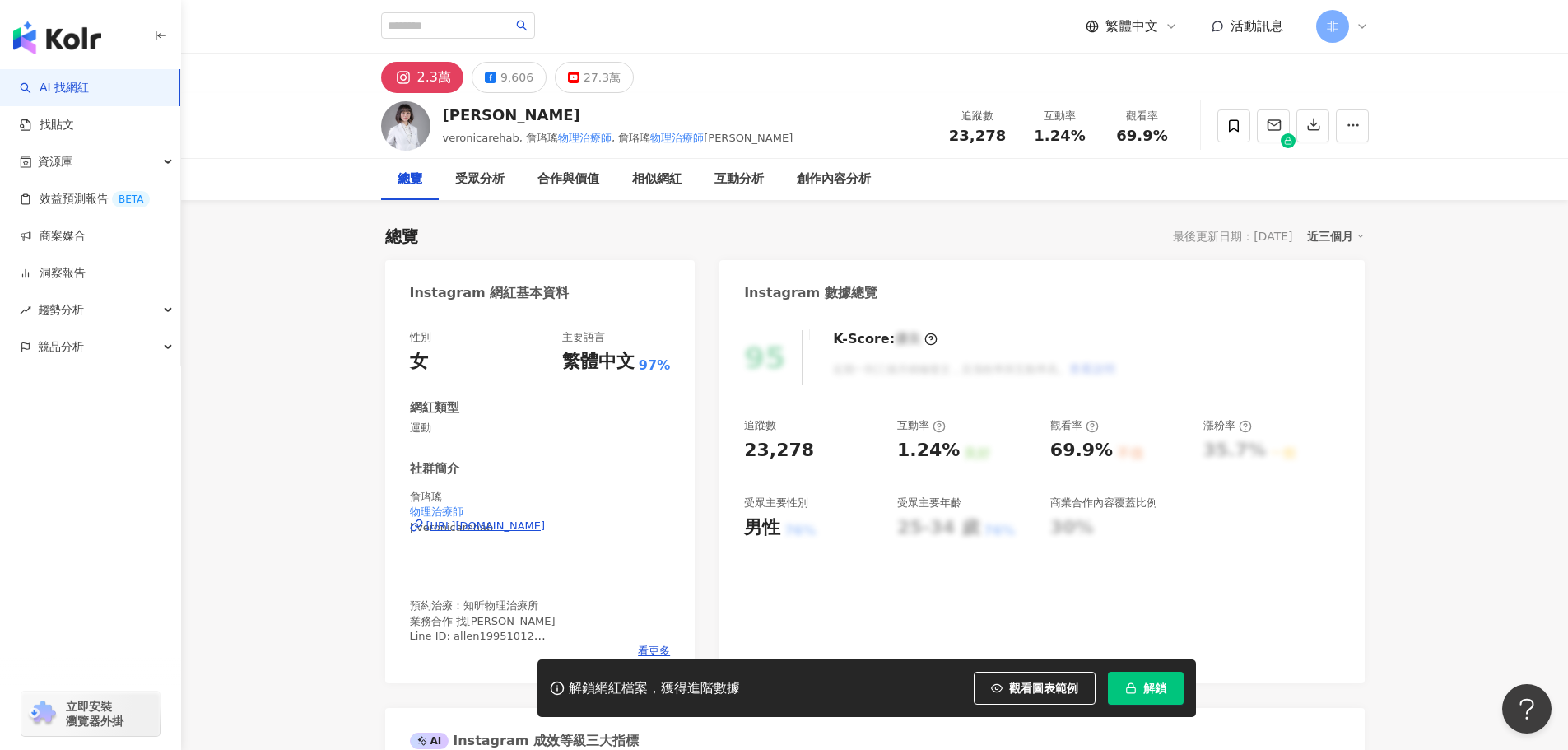
click at [546, 529] on div "https://www.instagram.com/veronicarehab/" at bounding box center [486, 526] width 119 height 15
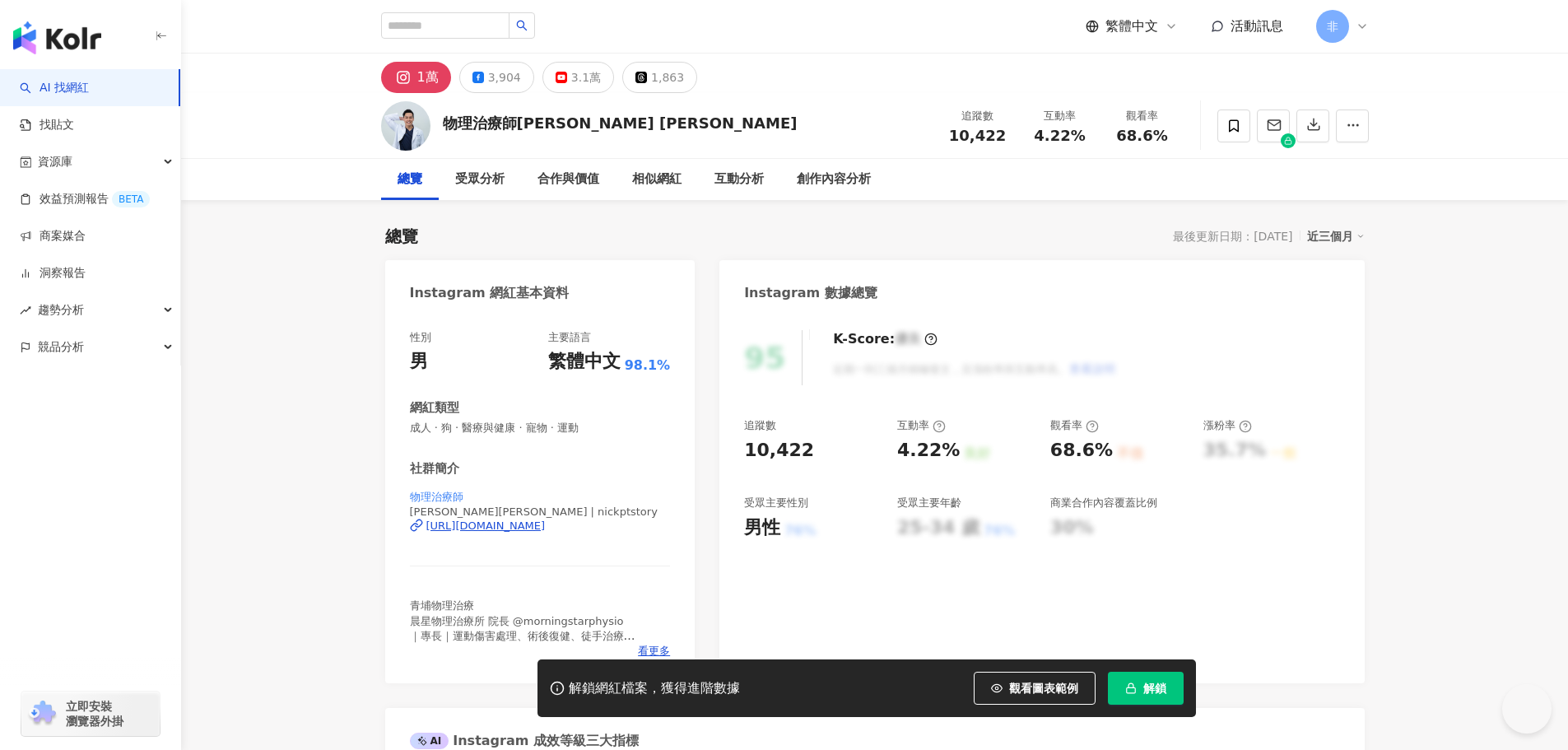
click at [586, 537] on div "物理治療師 陳季揚 Nick | nickptstory https://www.instagram.com/nickptstory/" at bounding box center [540, 537] width 261 height 96
click at [546, 530] on div "https://www.instagram.com/nickptstory/" at bounding box center [486, 526] width 119 height 15
click at [514, 528] on div "https://www.instagram.com/nickptstory/" at bounding box center [486, 526] width 119 height 15
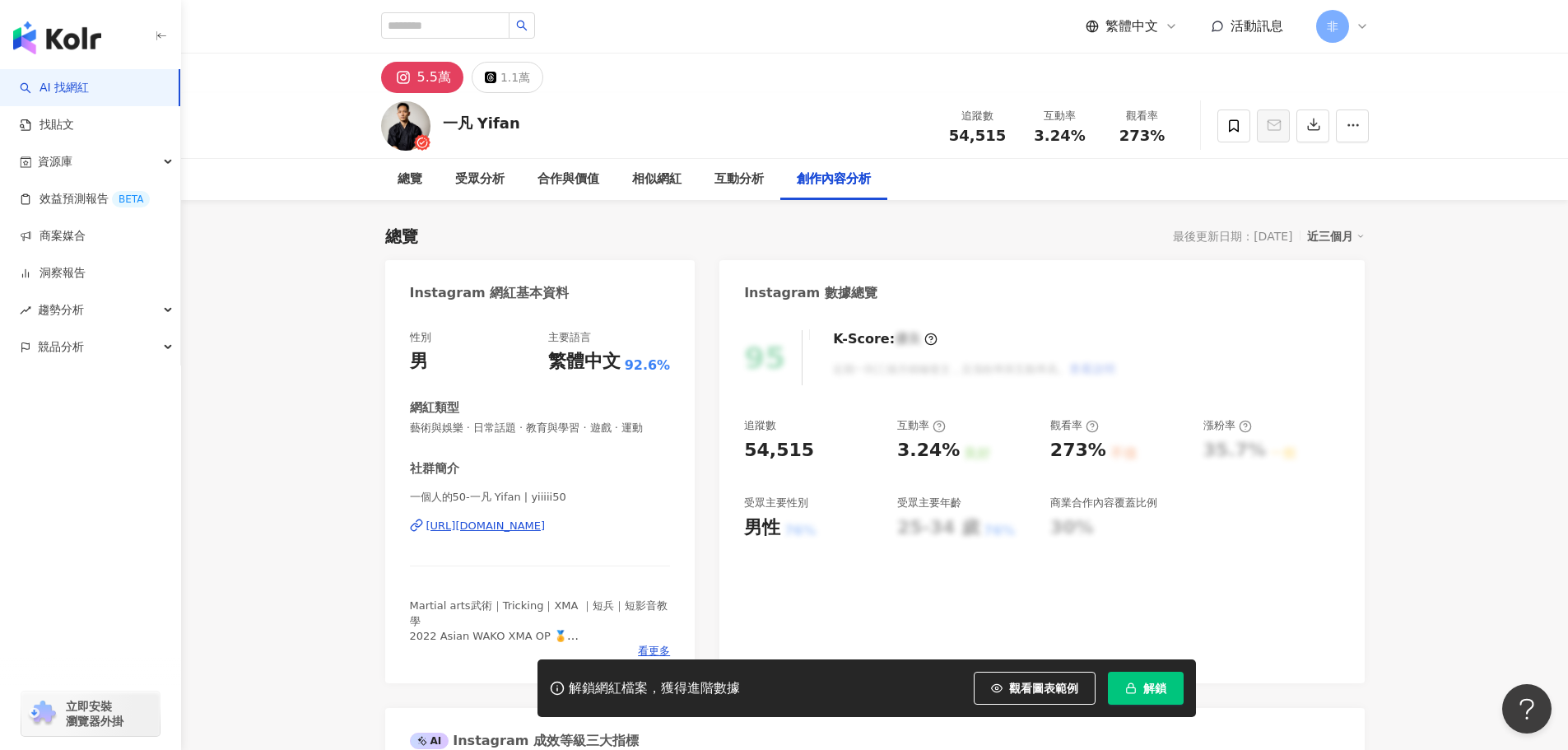
click at [546, 526] on div "https://www.instagram.com/yiiiii50/" at bounding box center [486, 526] width 119 height 15
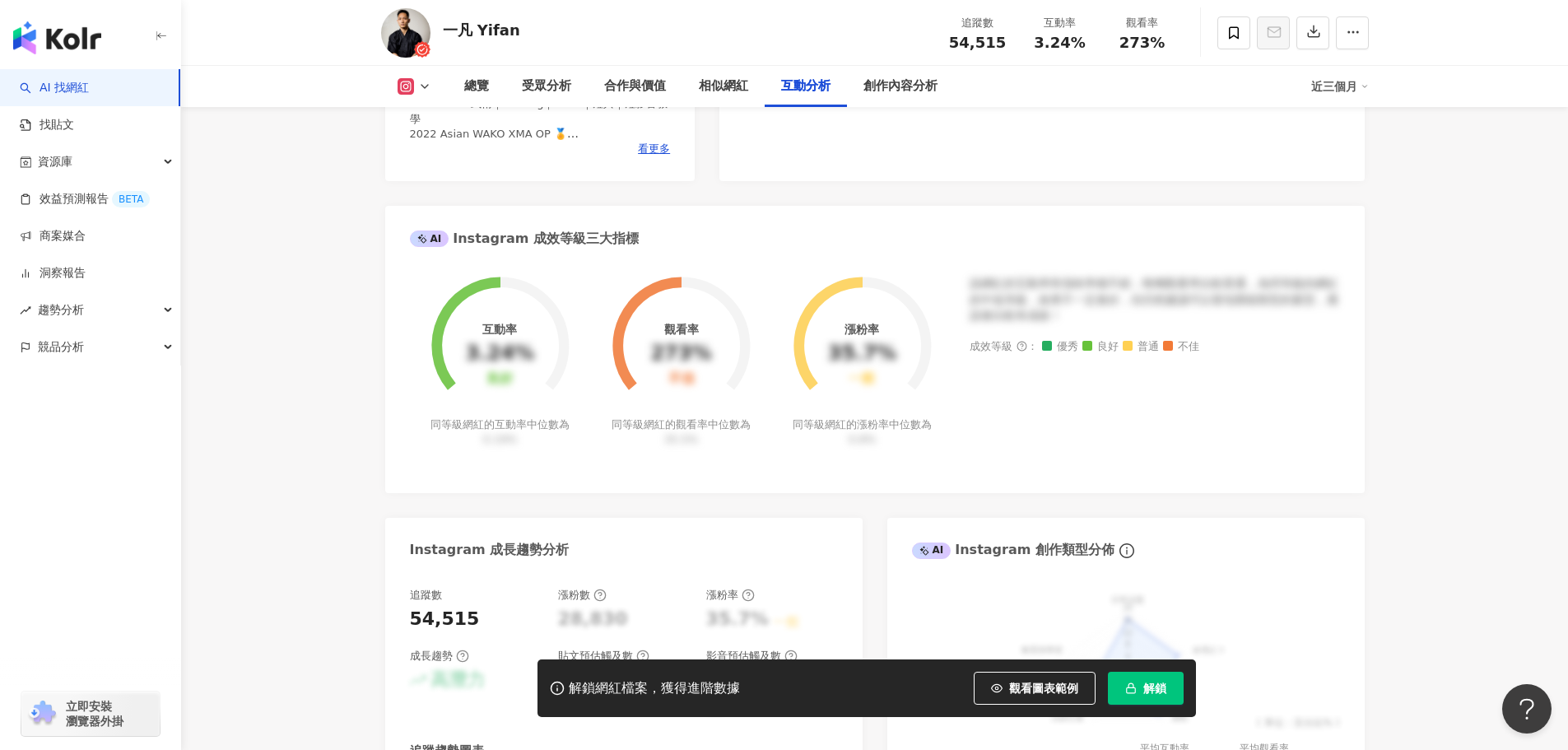
scroll to position [5028, 0]
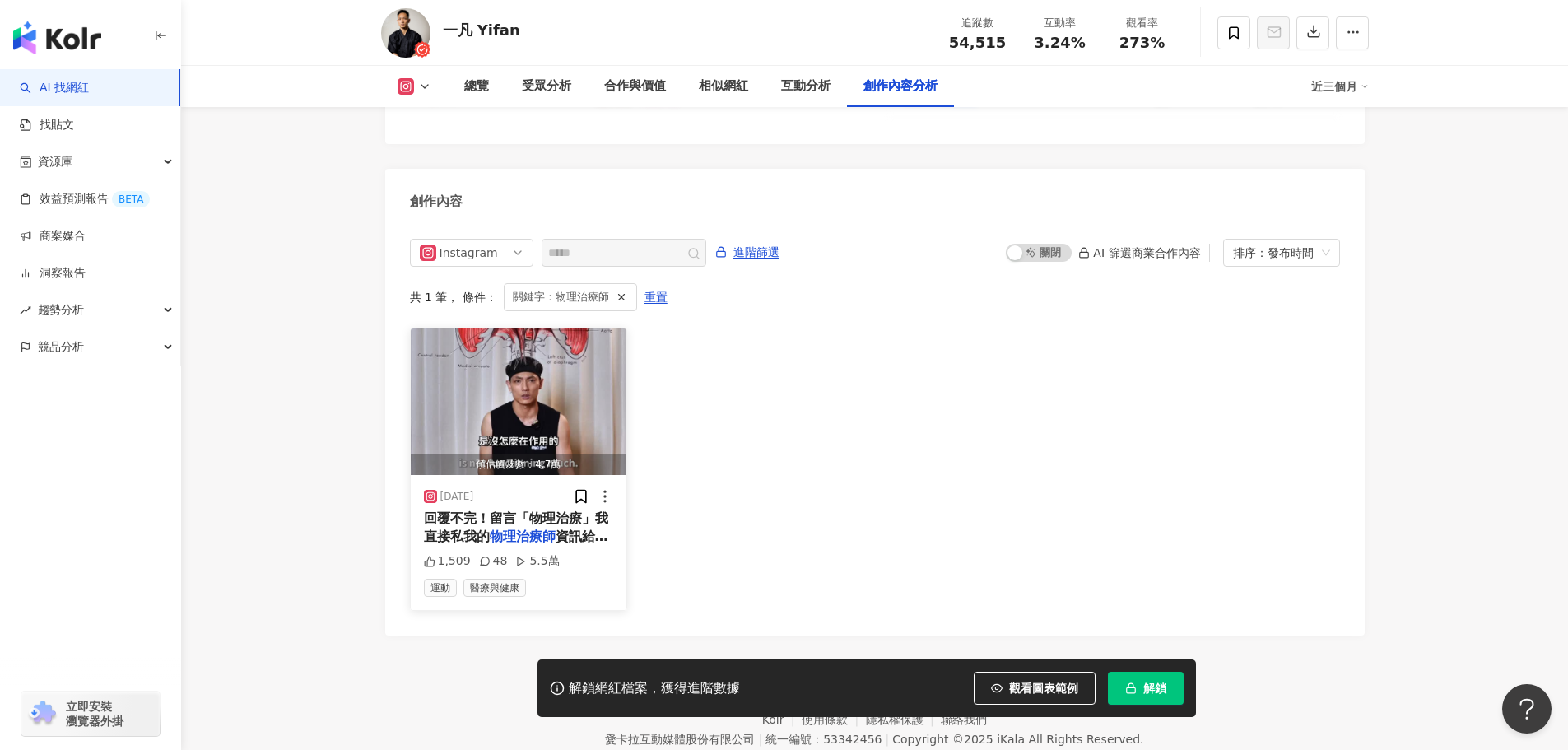
click at [601, 528] on span "資訊給你。 不平衡會導致超多身體異常的事情發生，可是空翻tricking到底要怎麼平衡呢？🧐 難道要開始練dark side…😂 我都是用重訓來加強另一側 大…" at bounding box center [518, 647] width 189 height 237
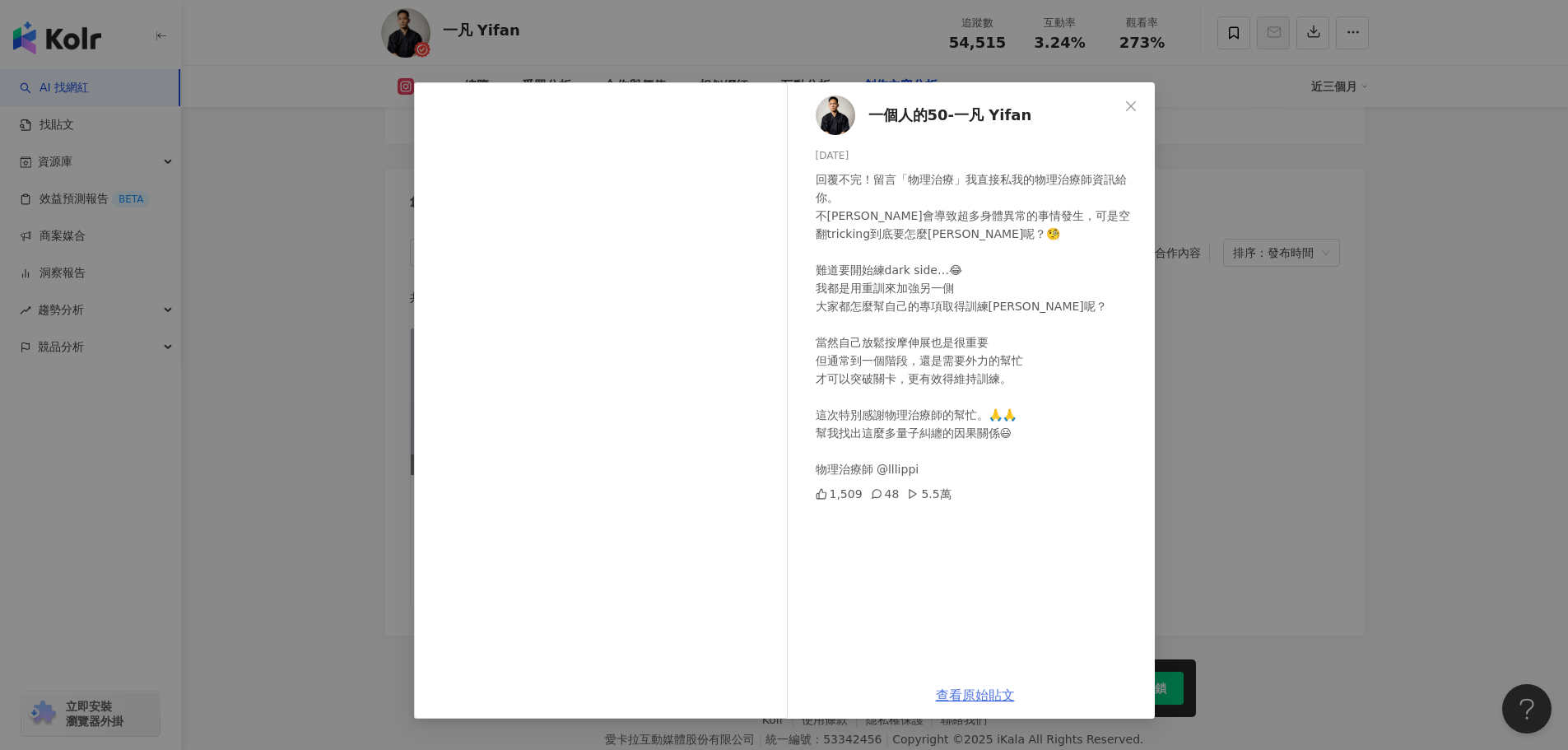
click at [994, 690] on link "查看原始貼文" at bounding box center [974, 695] width 79 height 16
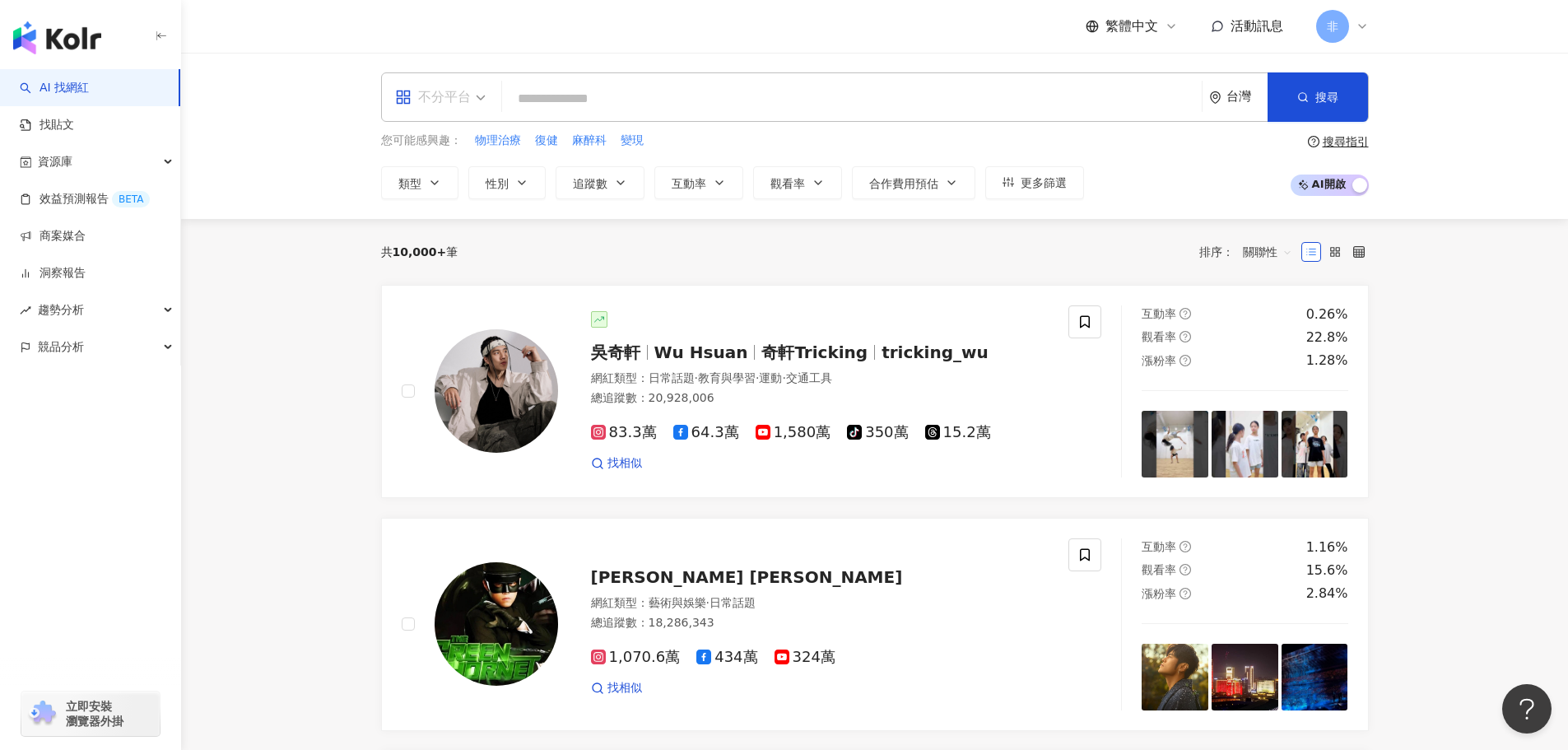
click at [434, 104] on div "不分平台" at bounding box center [433, 96] width 76 height 26
click at [74, 117] on link "找貼文" at bounding box center [47, 124] width 54 height 17
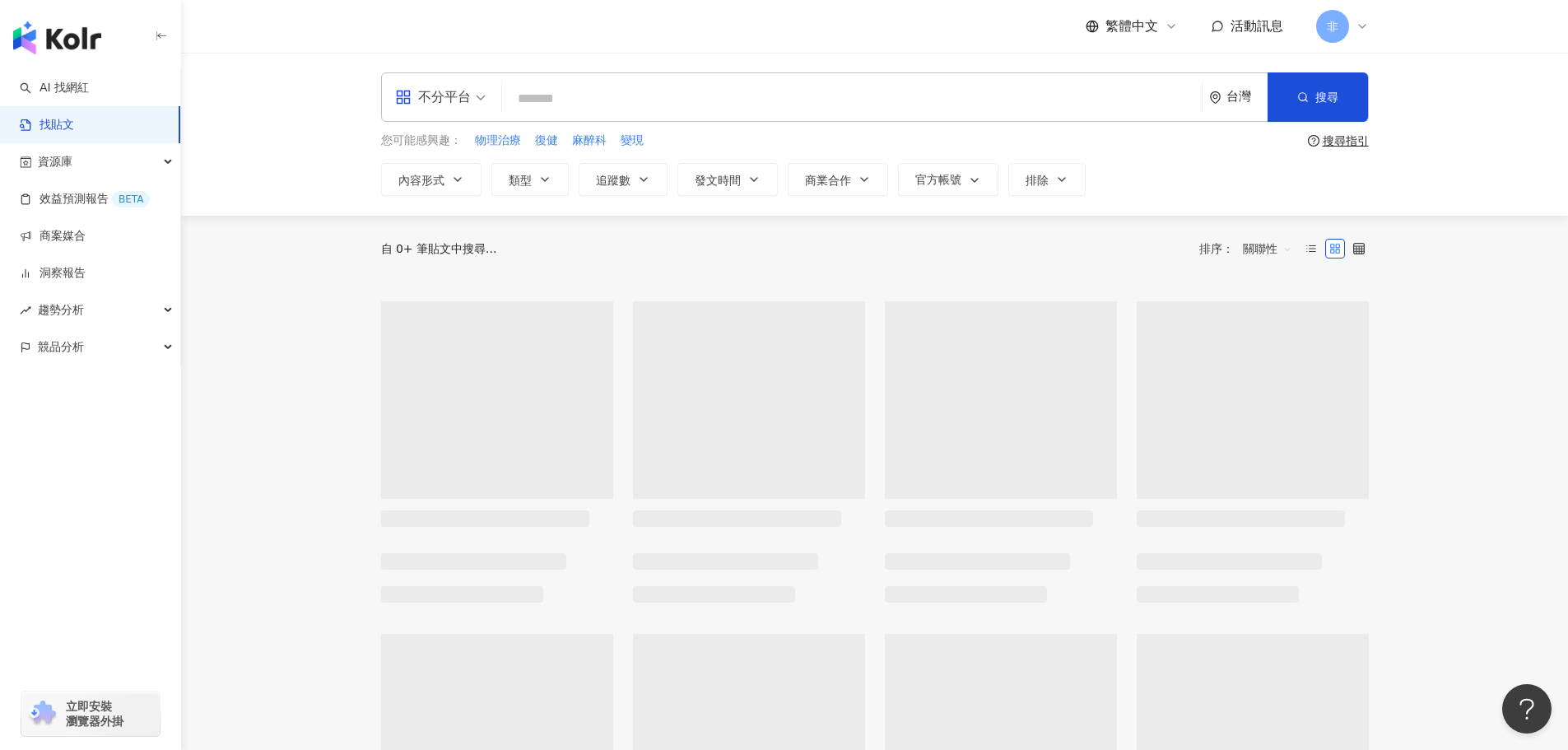
click at [471, 91] on span "不分平台" at bounding box center [440, 96] width 90 height 26
click at [451, 170] on div "Instagram" at bounding box center [446, 173] width 93 height 20
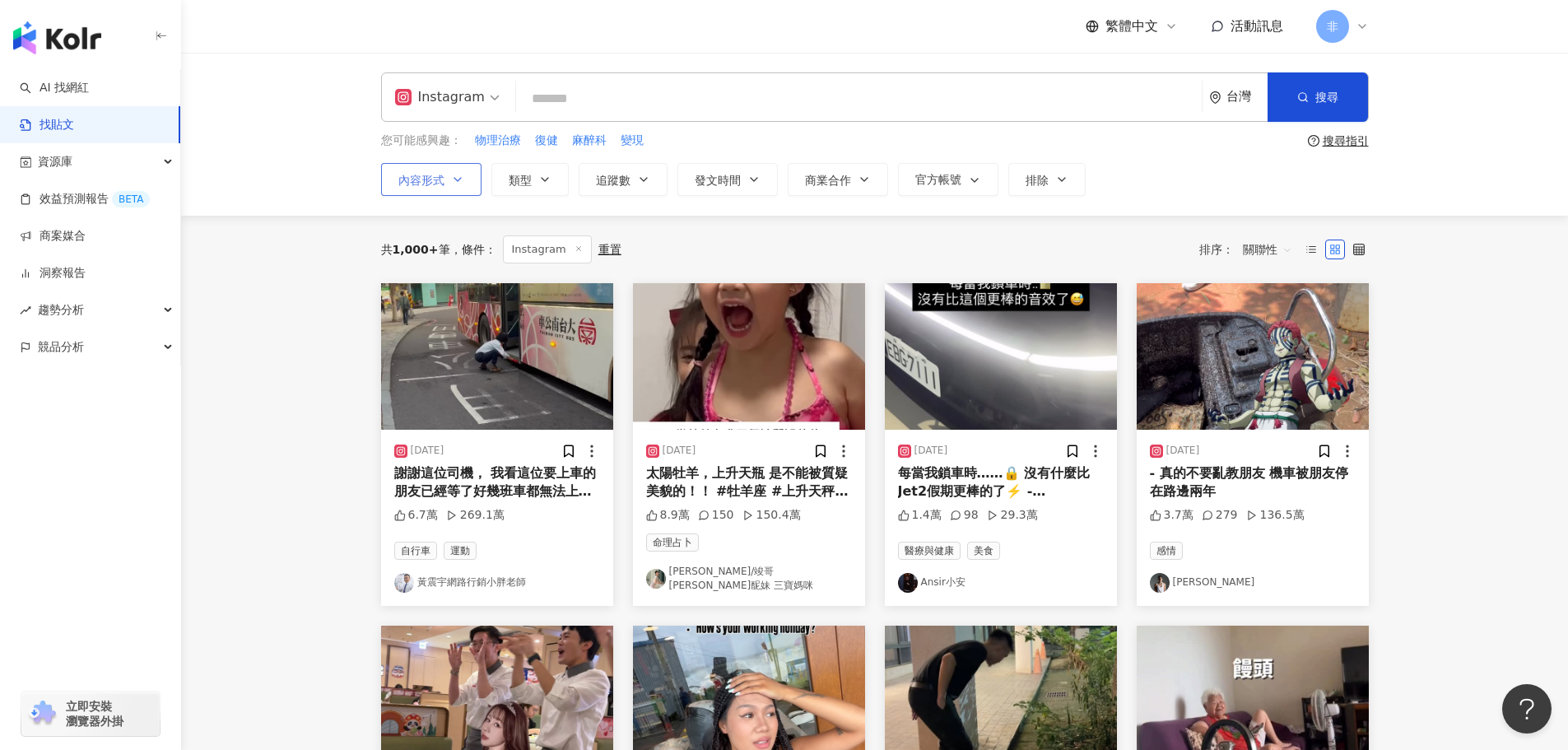
click at [429, 185] on span "內容形式" at bounding box center [421, 181] width 46 height 14
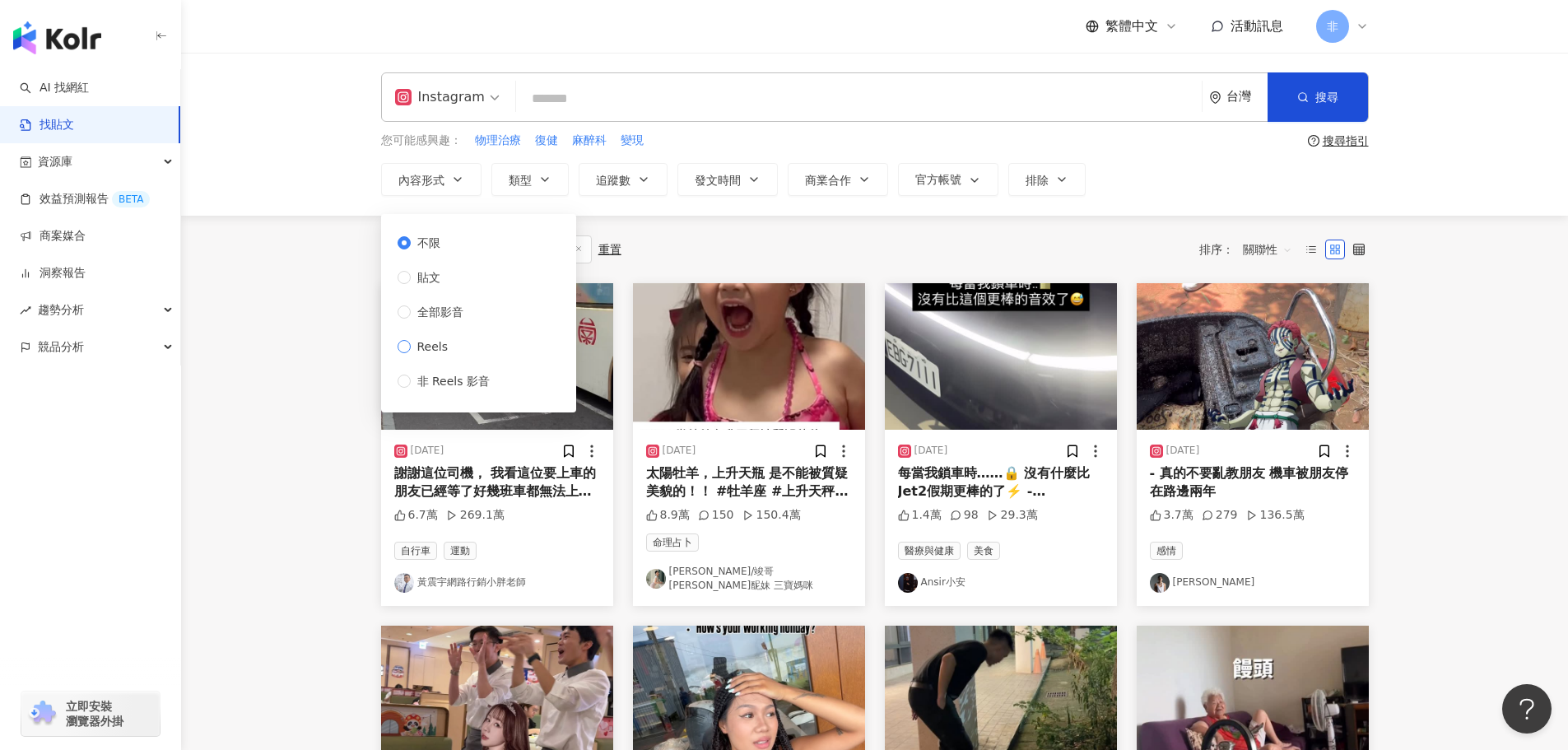
click at [442, 347] on span "Reels" at bounding box center [433, 346] width 45 height 18
click at [709, 201] on div "Instagram 台灣 搜尋 您可能感興趣： 物理治療 復健 麻醉科 變現 搜尋指引 內容形式 類型 追蹤數 發文時間 商業合作 官方帳號 排除 不限 貼文…" at bounding box center [873, 134] width 1386 height 163
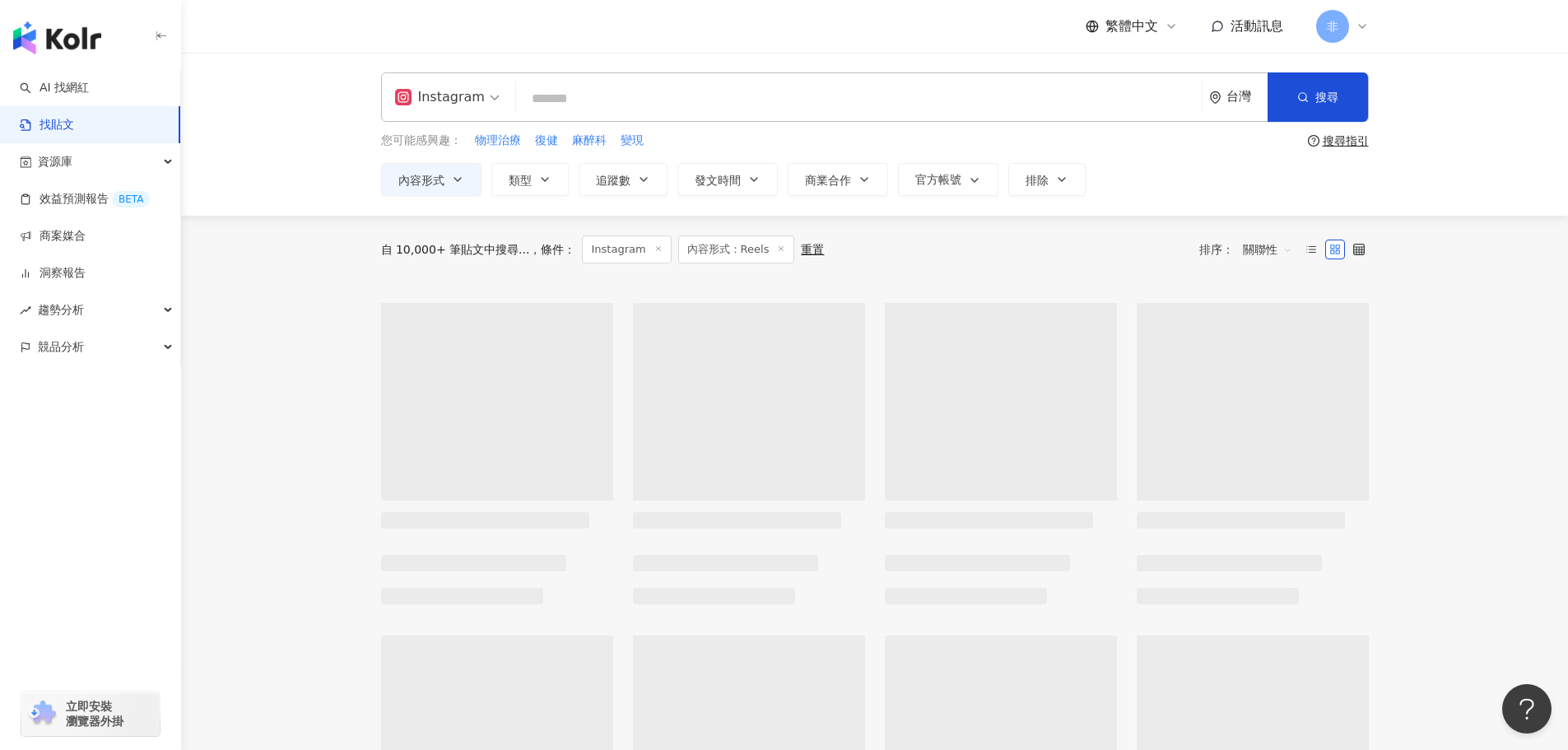
click at [643, 186] on button "追蹤數" at bounding box center [623, 180] width 88 height 33
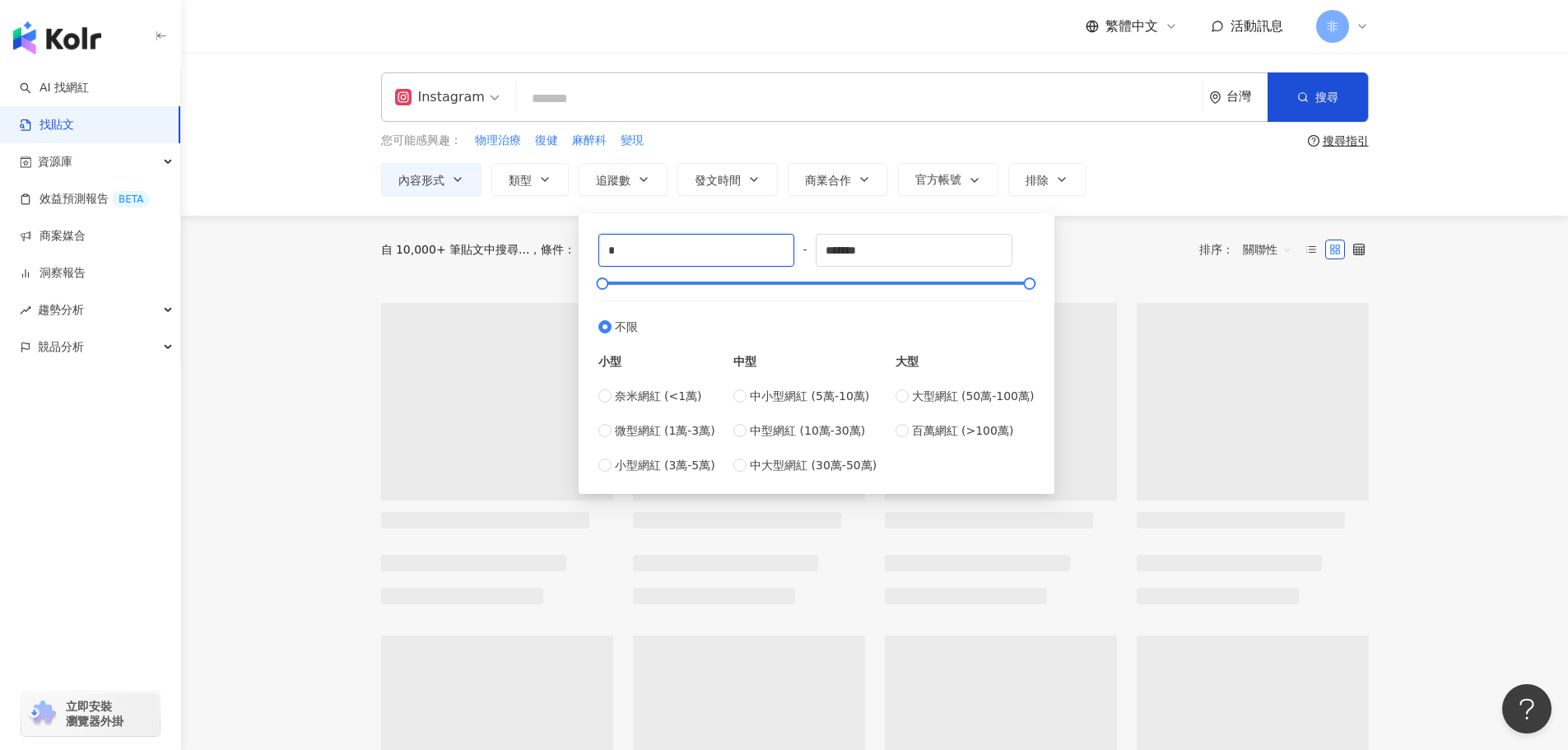
drag, startPoint x: 660, startPoint y: 247, endPoint x: 514, endPoint y: 254, distance: 146.2
click at [514, 254] on main "Instagram 台灣 搜尋 您可能感興趣： 物理治療 復健 麻醉科 變現 搜尋指引 內容形式 類型 追蹤數 發文時間 商業合作 官方帳號 排除 不限 貼文…" at bounding box center [873, 733] width 1386 height 1361
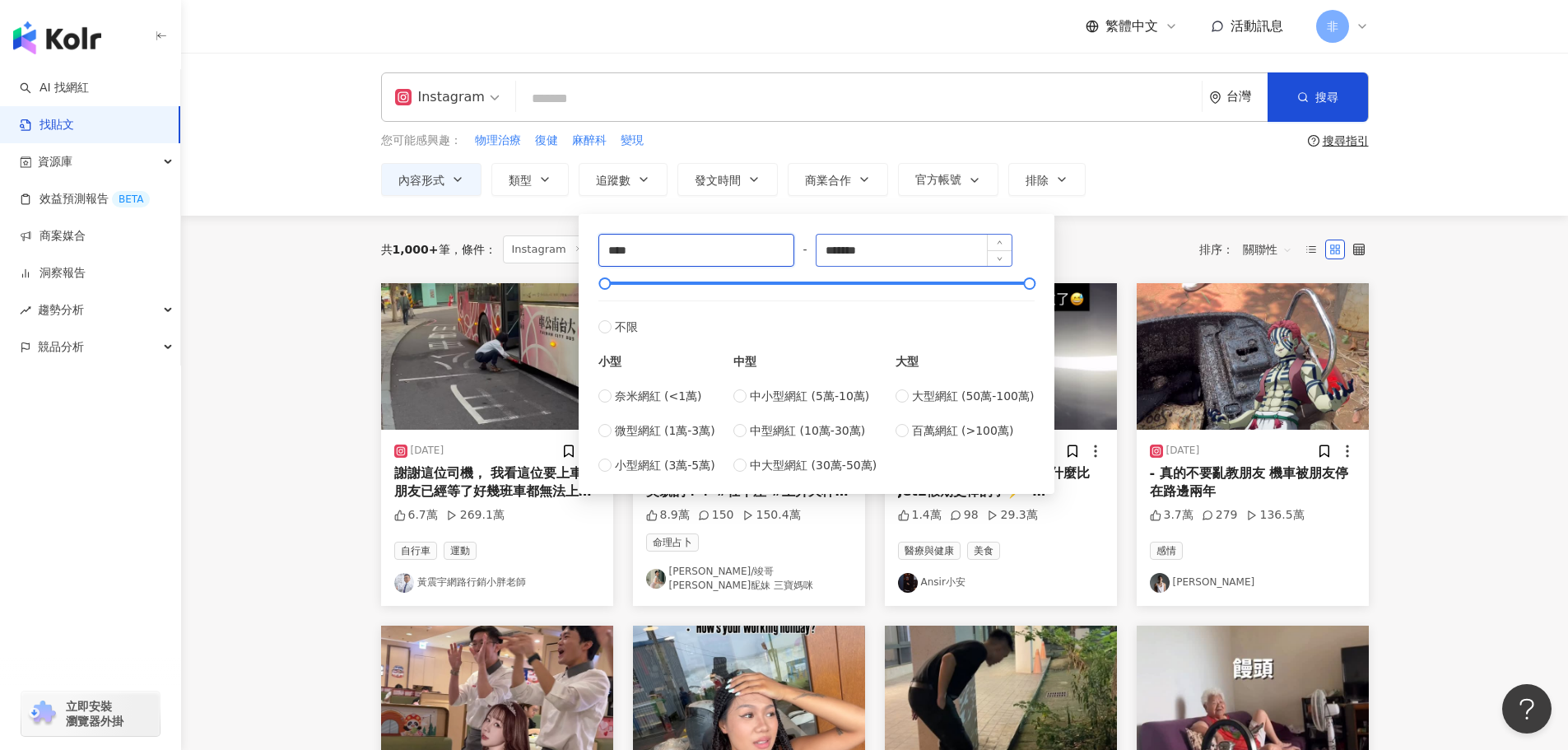
type input "****"
click at [897, 246] on input "*******" at bounding box center [913, 250] width 195 height 31
type input "******"
click at [772, 148] on div "您可能感興趣： 物理治療 復健 麻醉科 變現" at bounding box center [840, 141] width 920 height 18
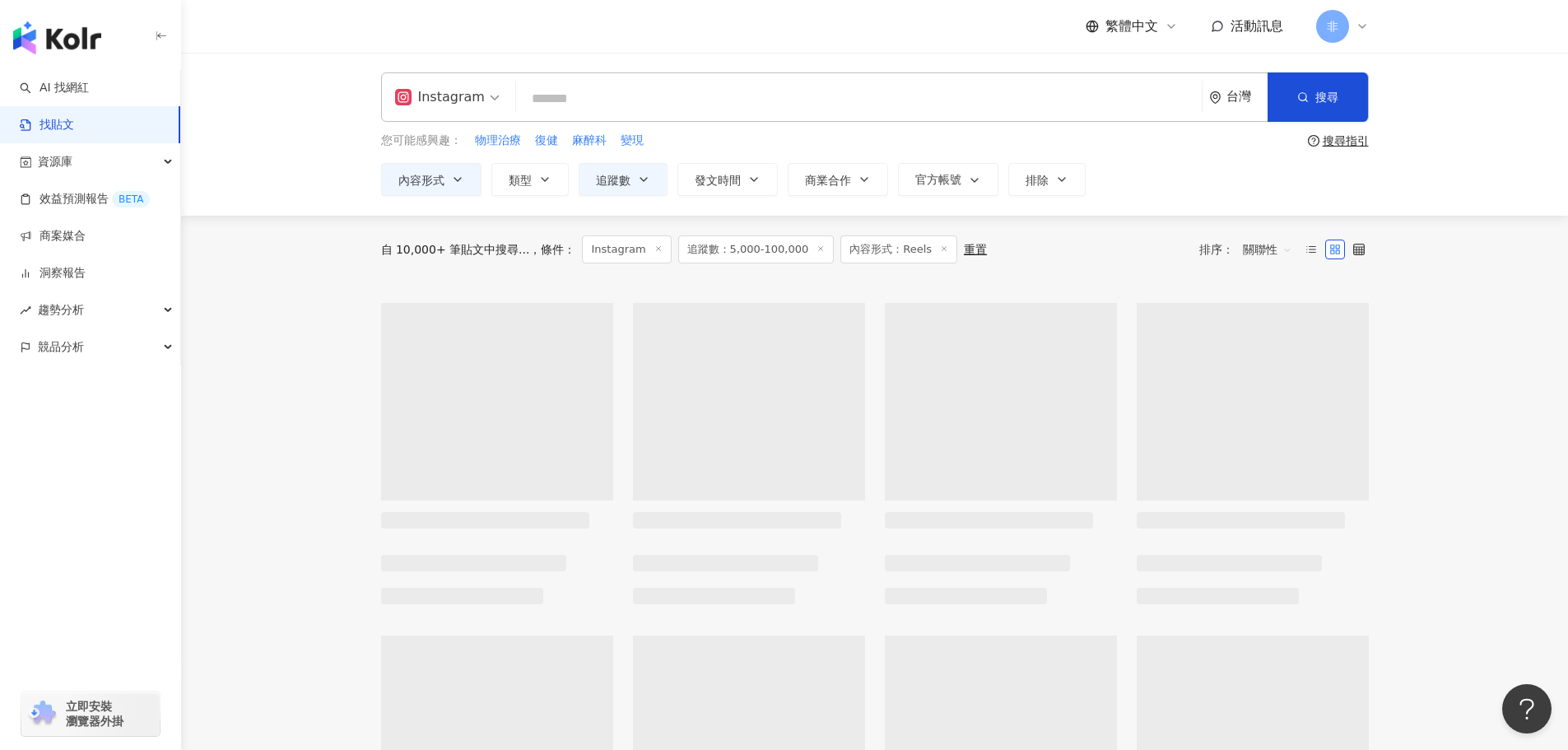
click at [692, 99] on input "search" at bounding box center [859, 98] width 672 height 35
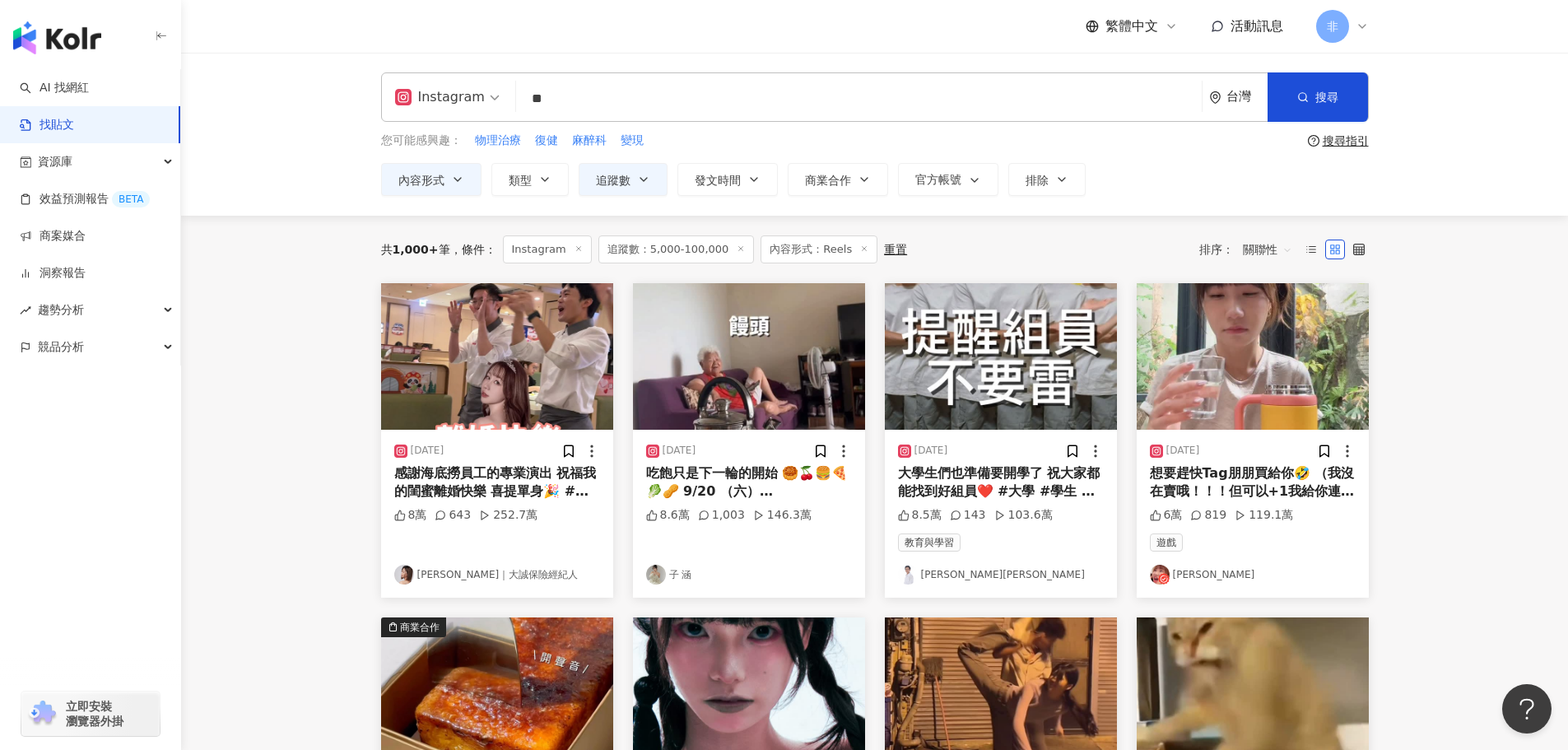
type input "*"
click at [701, 161] on div "AND" at bounding box center [702, 164] width 21 height 17
type input "*********"
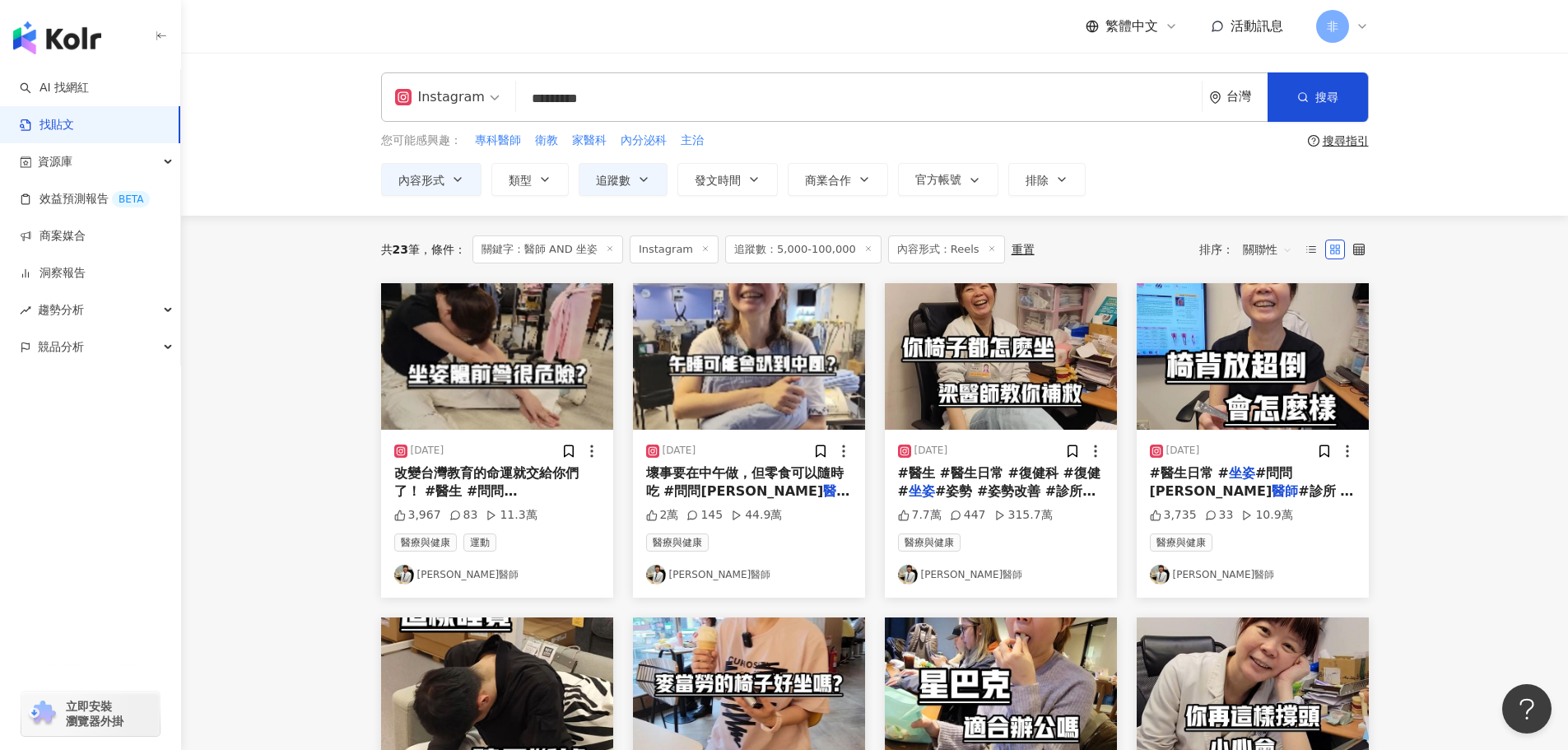
click at [1109, 166] on div "內容形式 類型 追蹤數 發文時間 商業合作 官方帳號 排除 不限 貼文 全部影音 Reels 非 Reels 影音 **** - ****** 不限 小型 奈…" at bounding box center [874, 180] width 988 height 33
click at [816, 501] on span "#復健科 #習慣 #姿勢 #" at bounding box center [758, 509] width 150 height 16
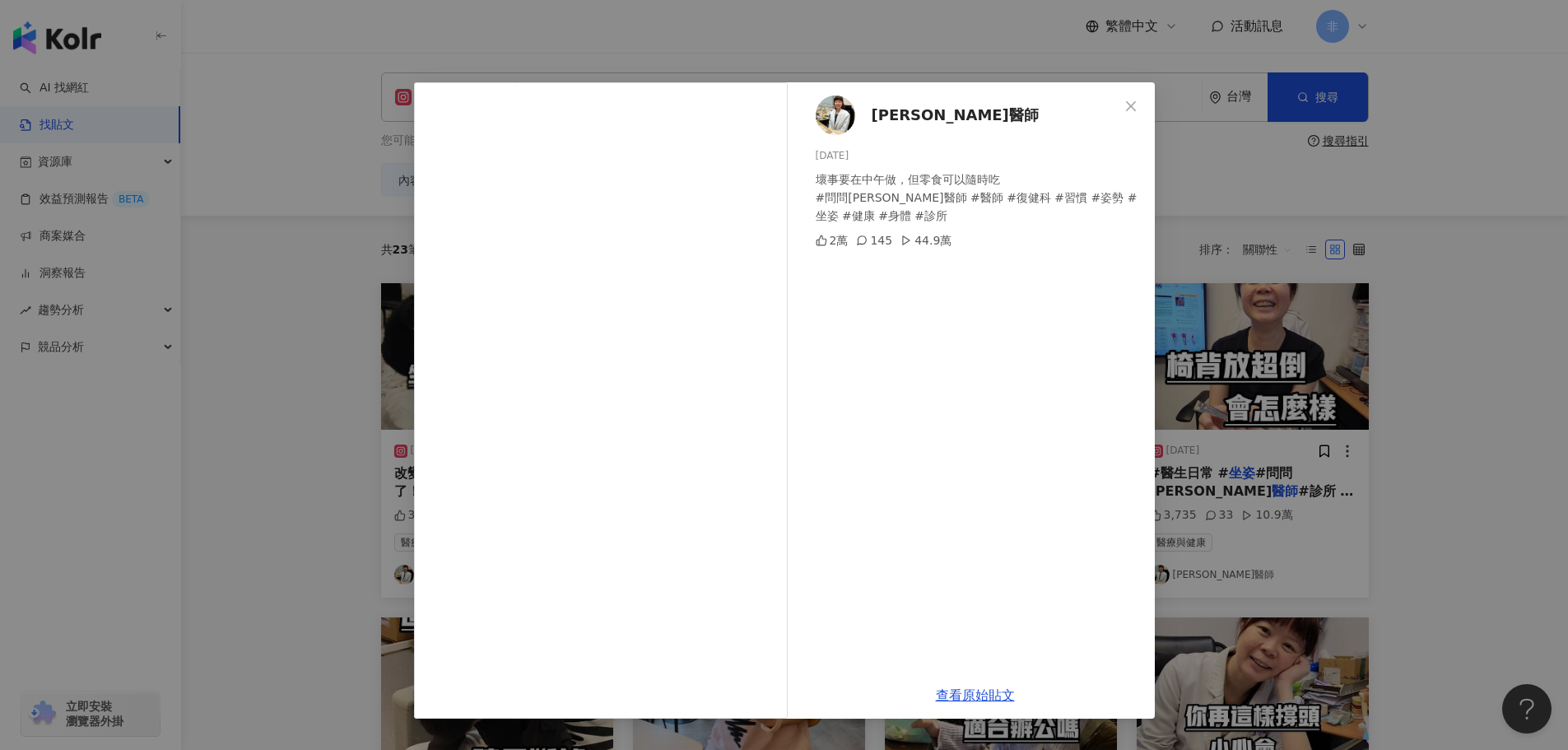
click at [1282, 293] on div "梁瑋真醫師 2024/7/19 壞事要在中午做，但零食可以隨時吃 #問問梁醫師 #醫師 #復健科 #習慣 #姿勢 #坐姿 #健康 #身體 #診所 2萬 145…" at bounding box center [784, 375] width 1568 height 750
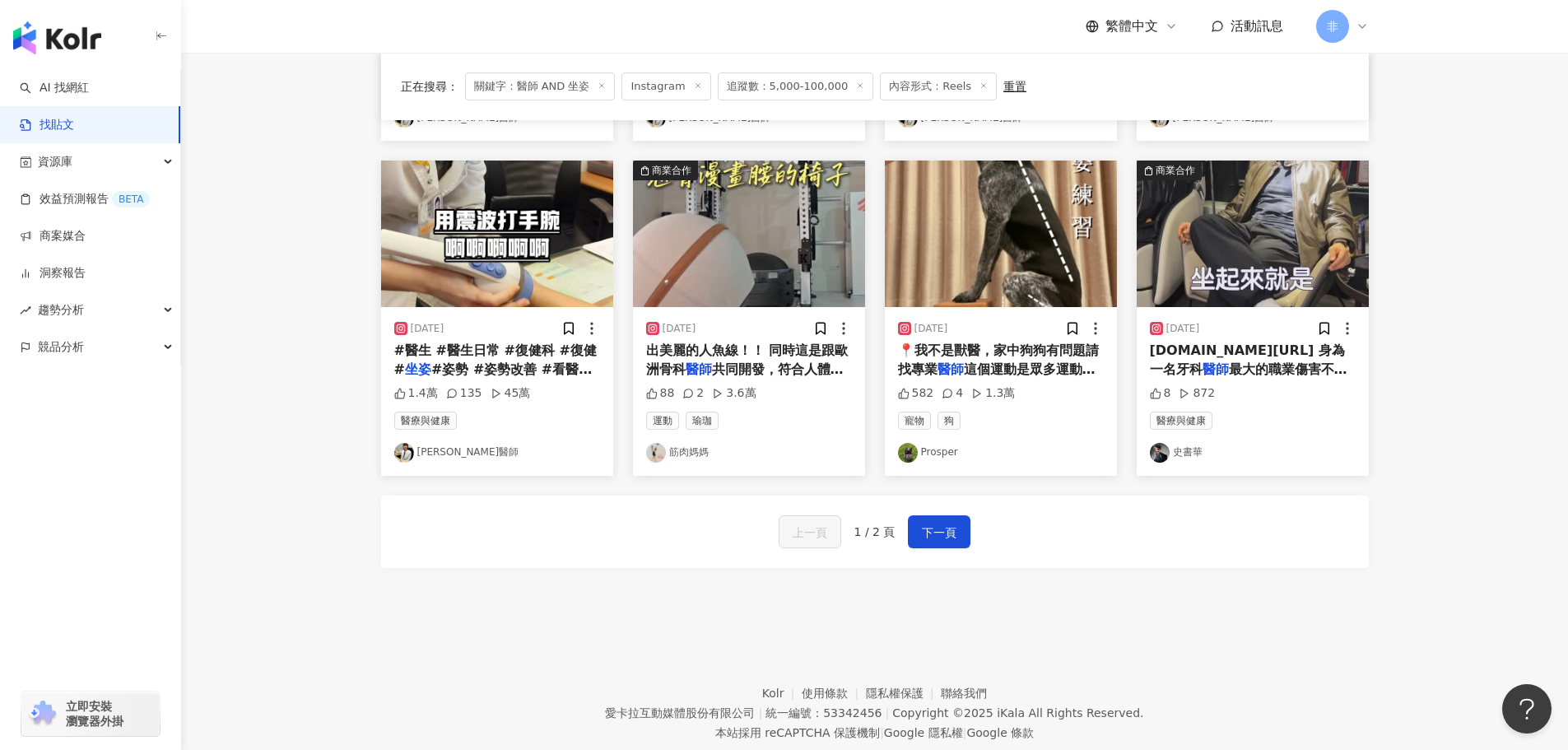
scroll to position [751, 0]
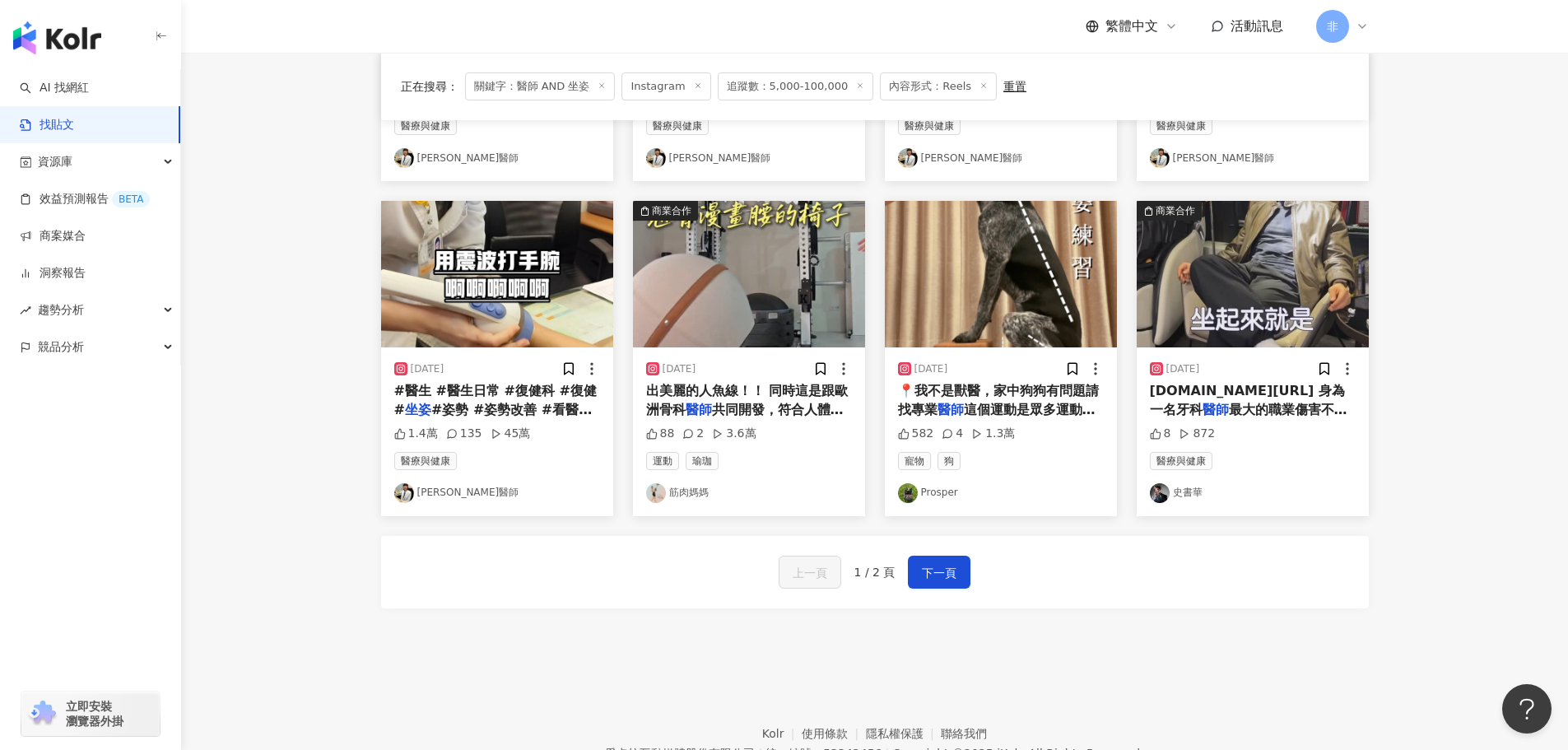
click at [1032, 413] on span "這個運動是眾多運動中改善" at bounding box center [996, 418] width 197 height 34
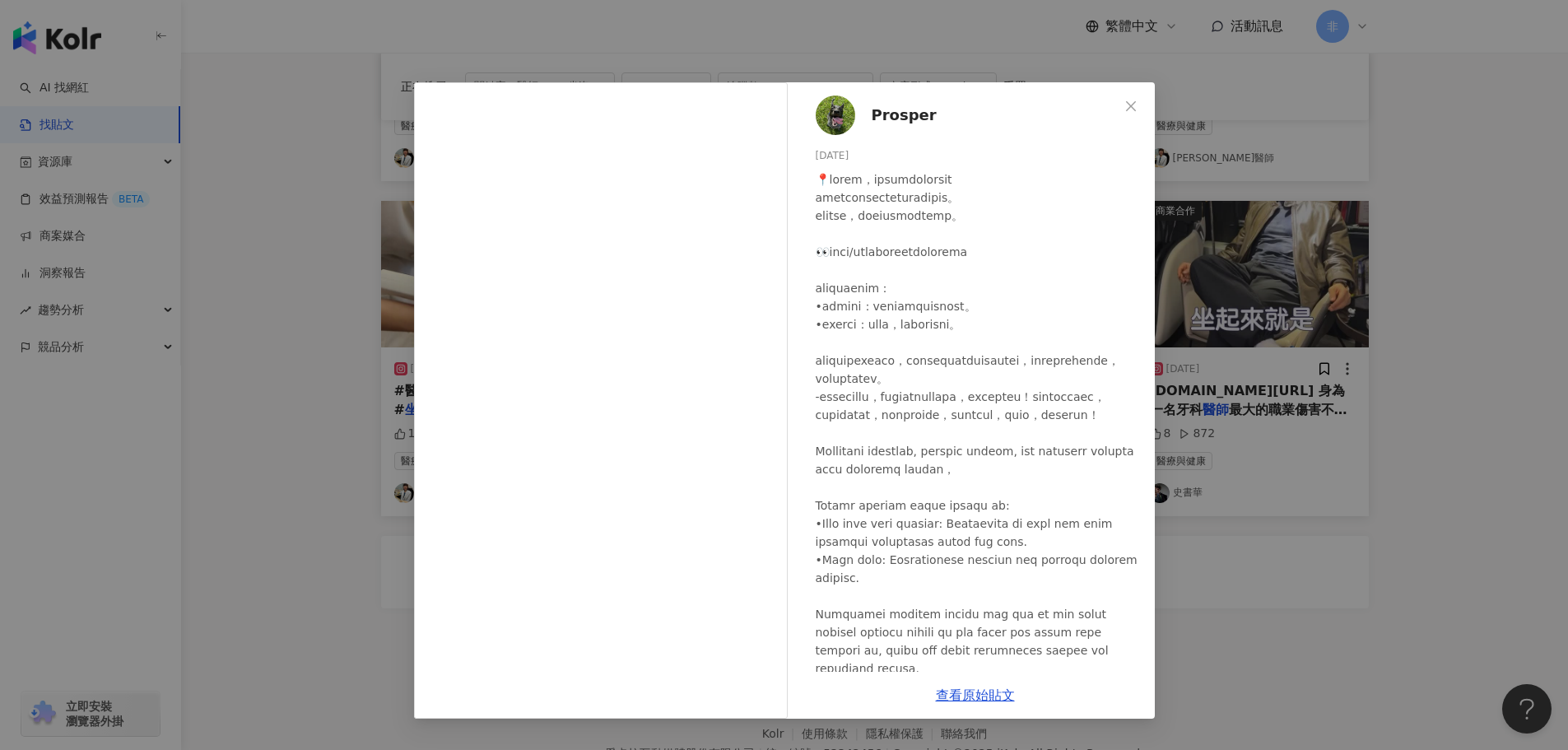
click at [1320, 323] on div "Prosper 2025/3/19 582 4 1.3萬 查看原始貼文" at bounding box center [784, 375] width 1568 height 750
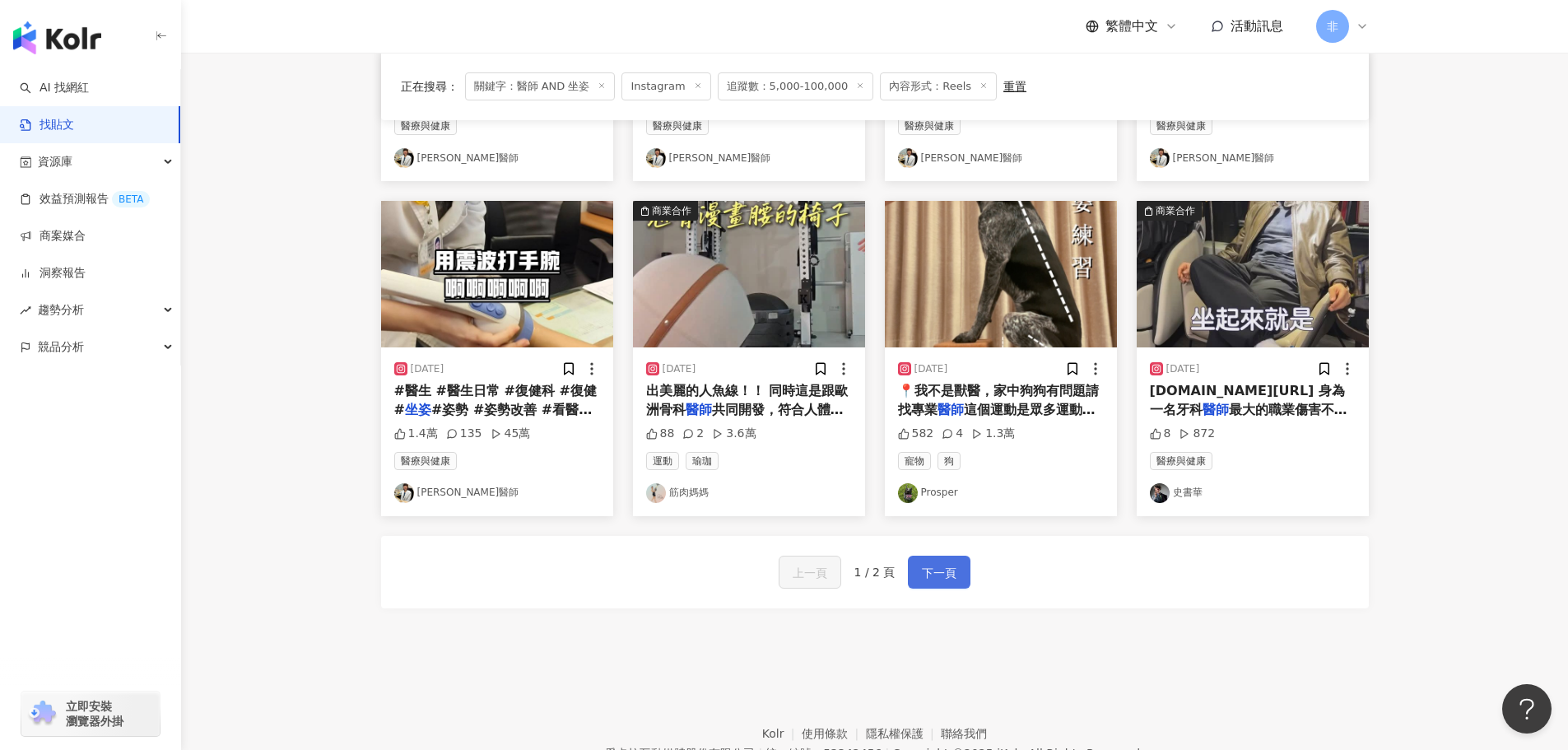
click at [951, 581] on span "下一頁" at bounding box center [939, 572] width 35 height 19
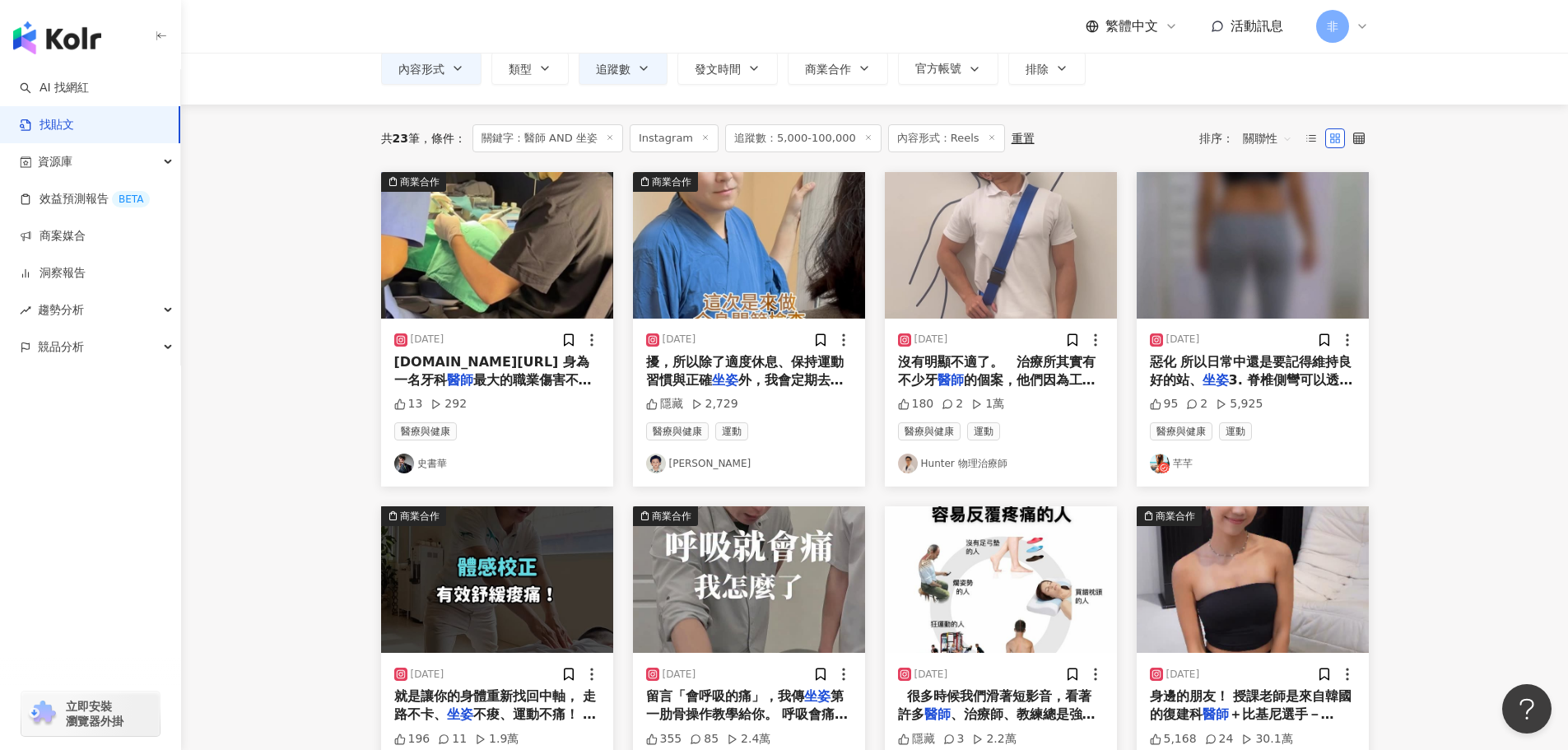
scroll to position [106, 0]
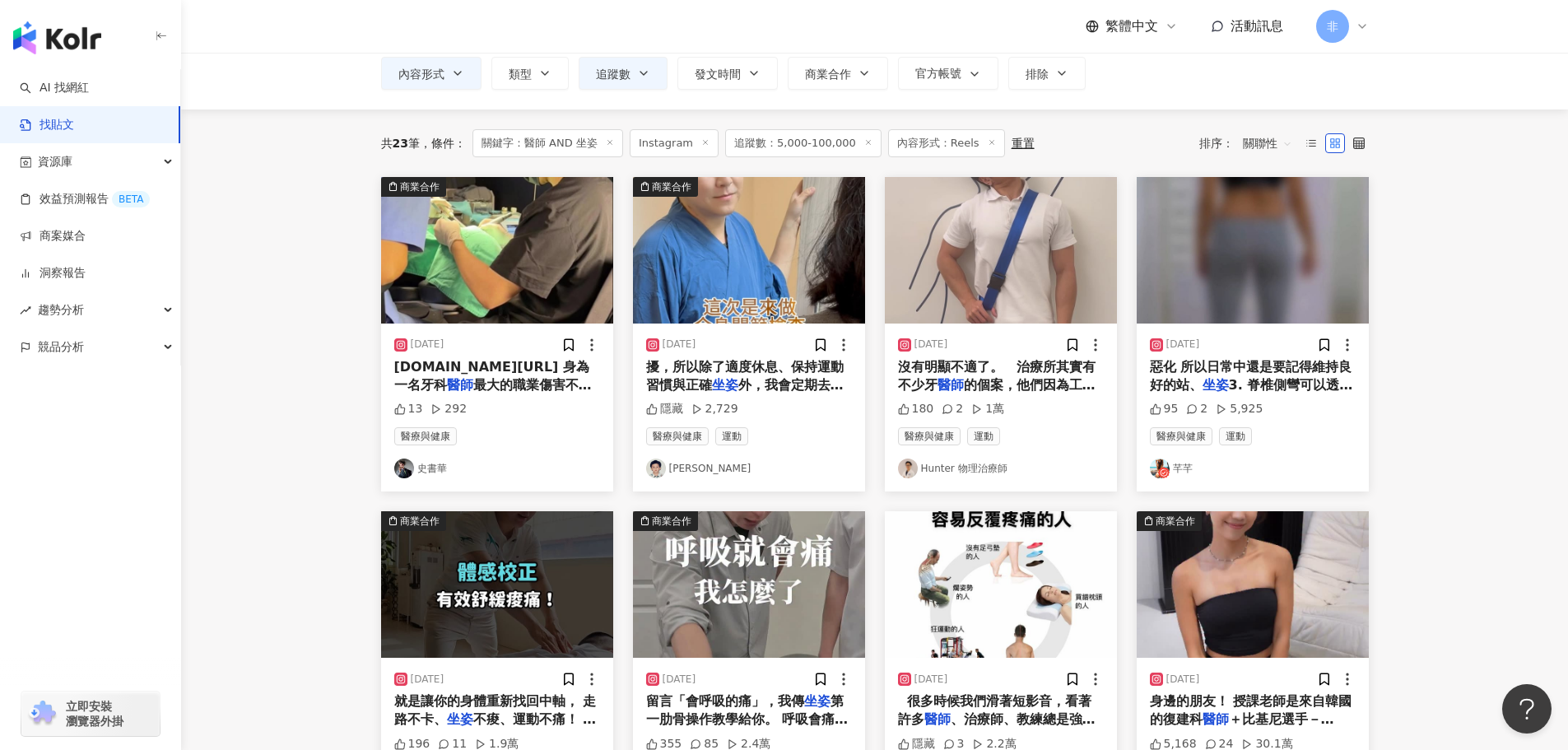
click at [1056, 380] on span "的個案，他們因為工作姿勢的原因，肩頸" at bounding box center [996, 393] width 197 height 34
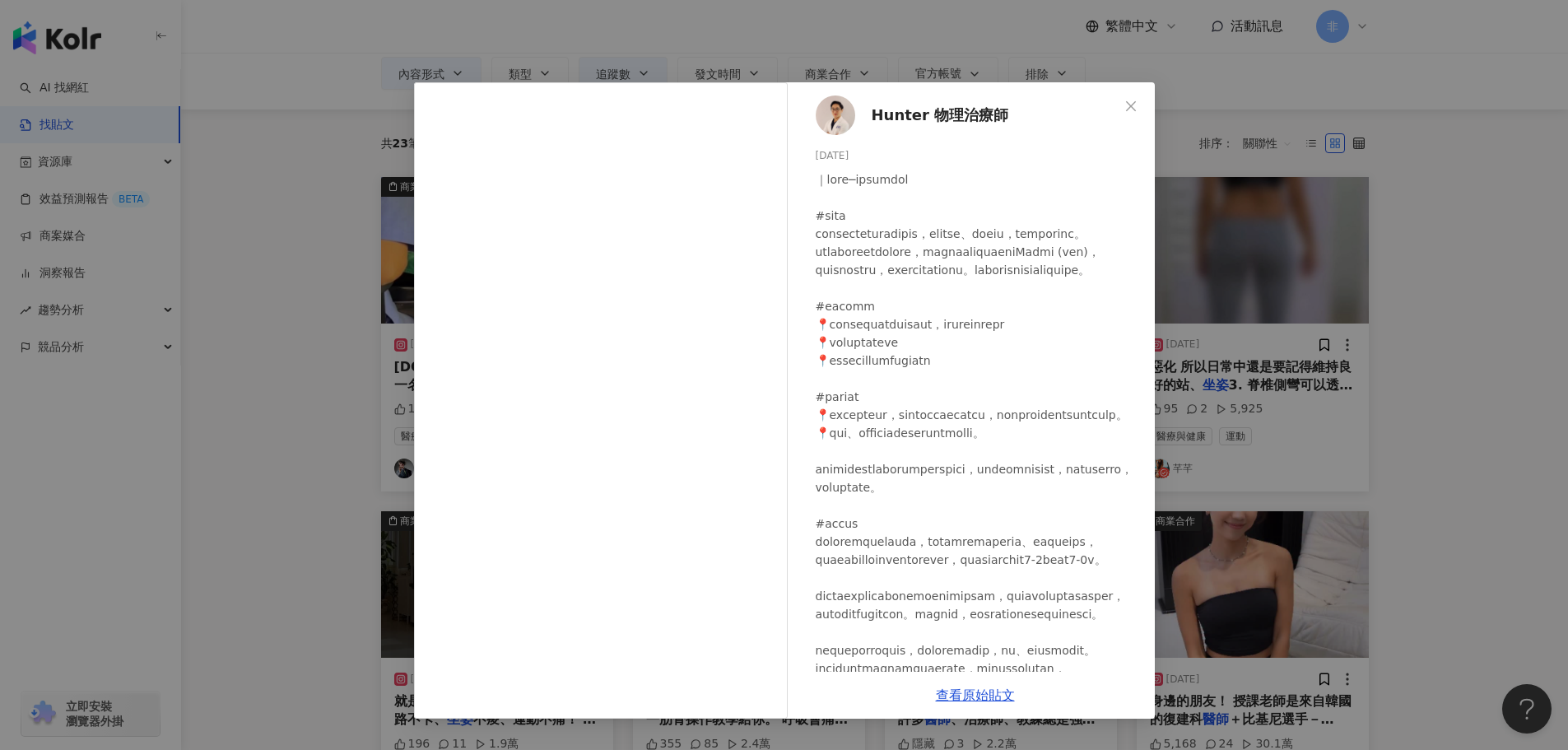
click at [1262, 238] on div "Hunter 物理治療師 2025/1/19 180 2 1萬 查看原始貼文" at bounding box center [784, 375] width 1568 height 750
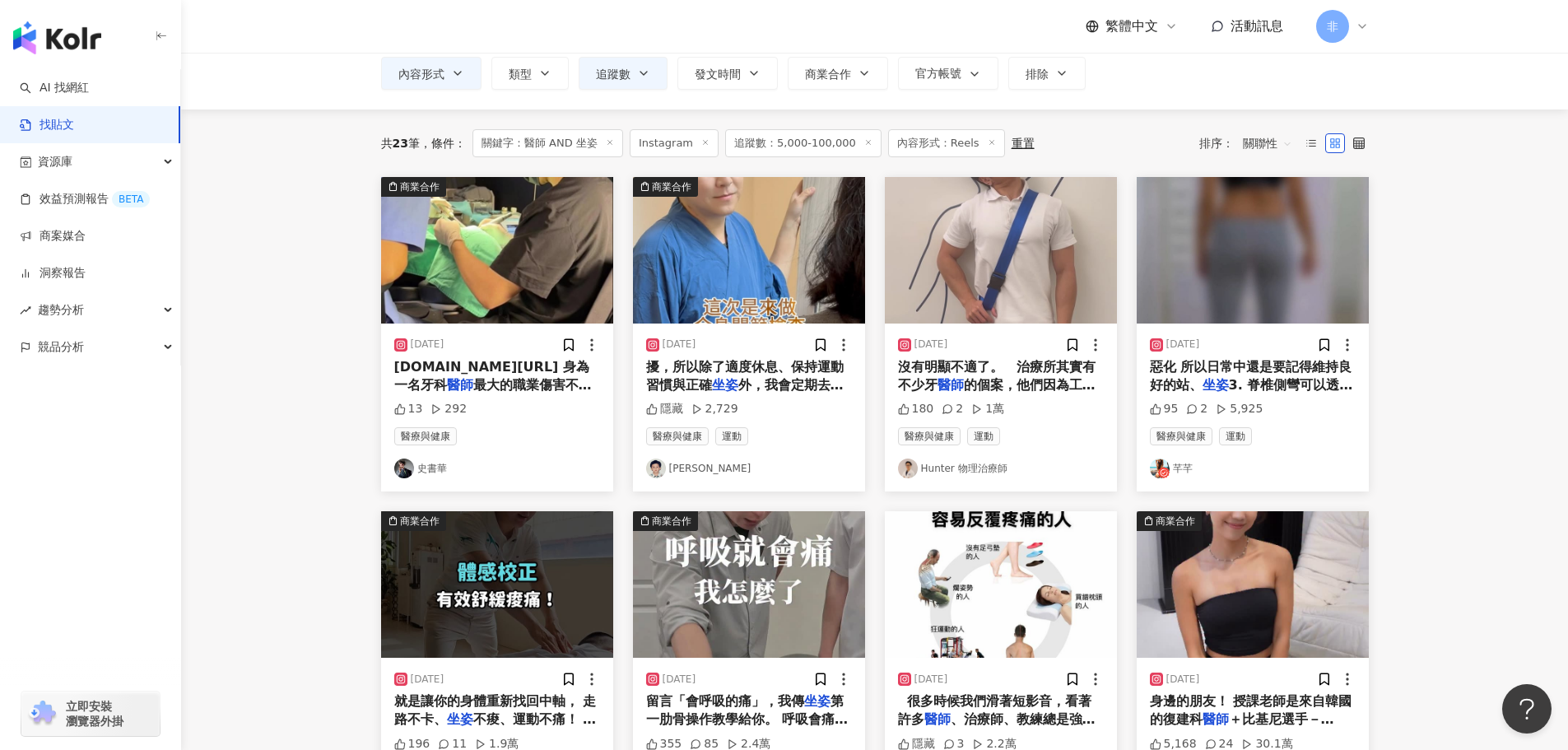
click at [513, 392] on span "最大的職業傷害不是腰椎就是頸椎 我" at bounding box center [493, 393] width 197 height 34
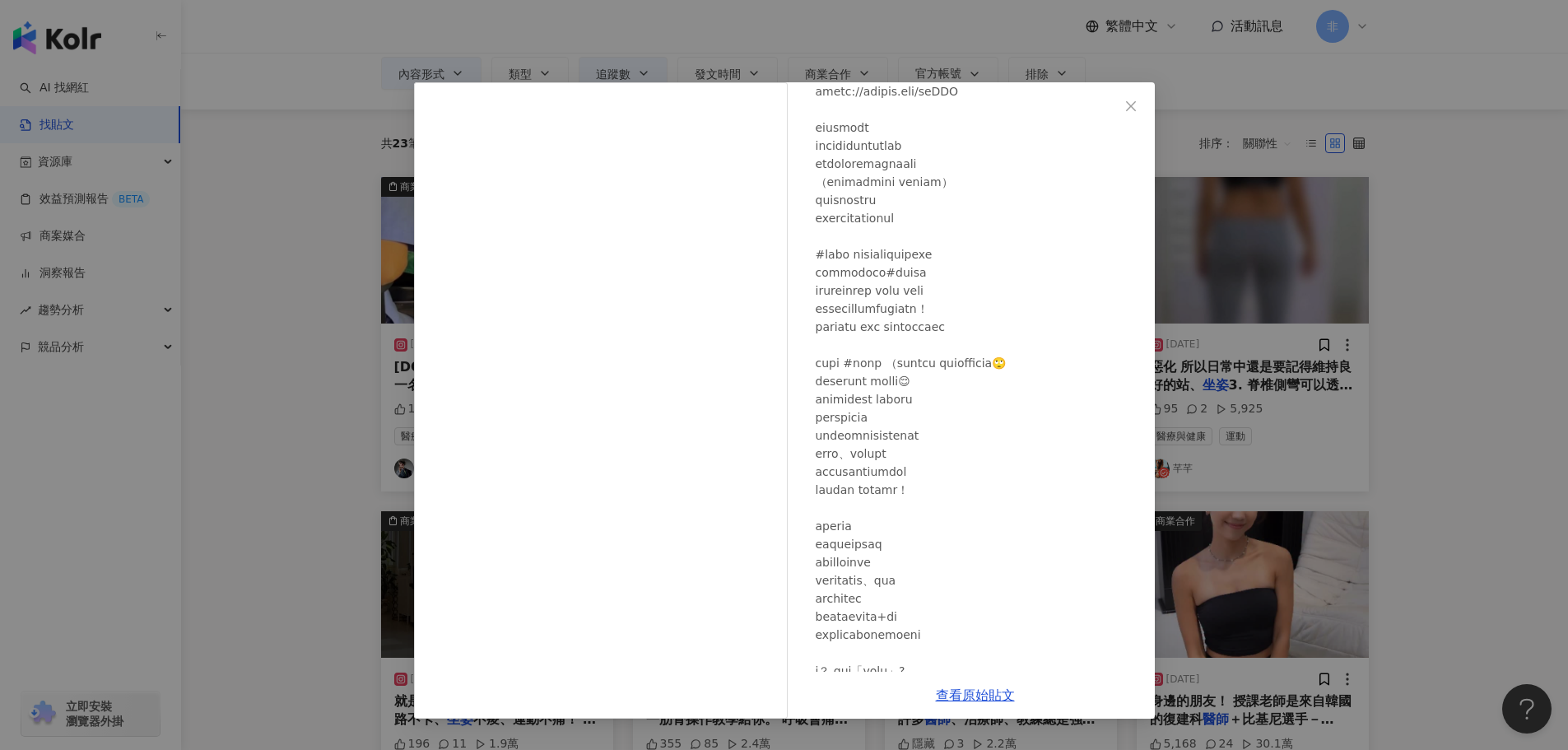
scroll to position [0, 0]
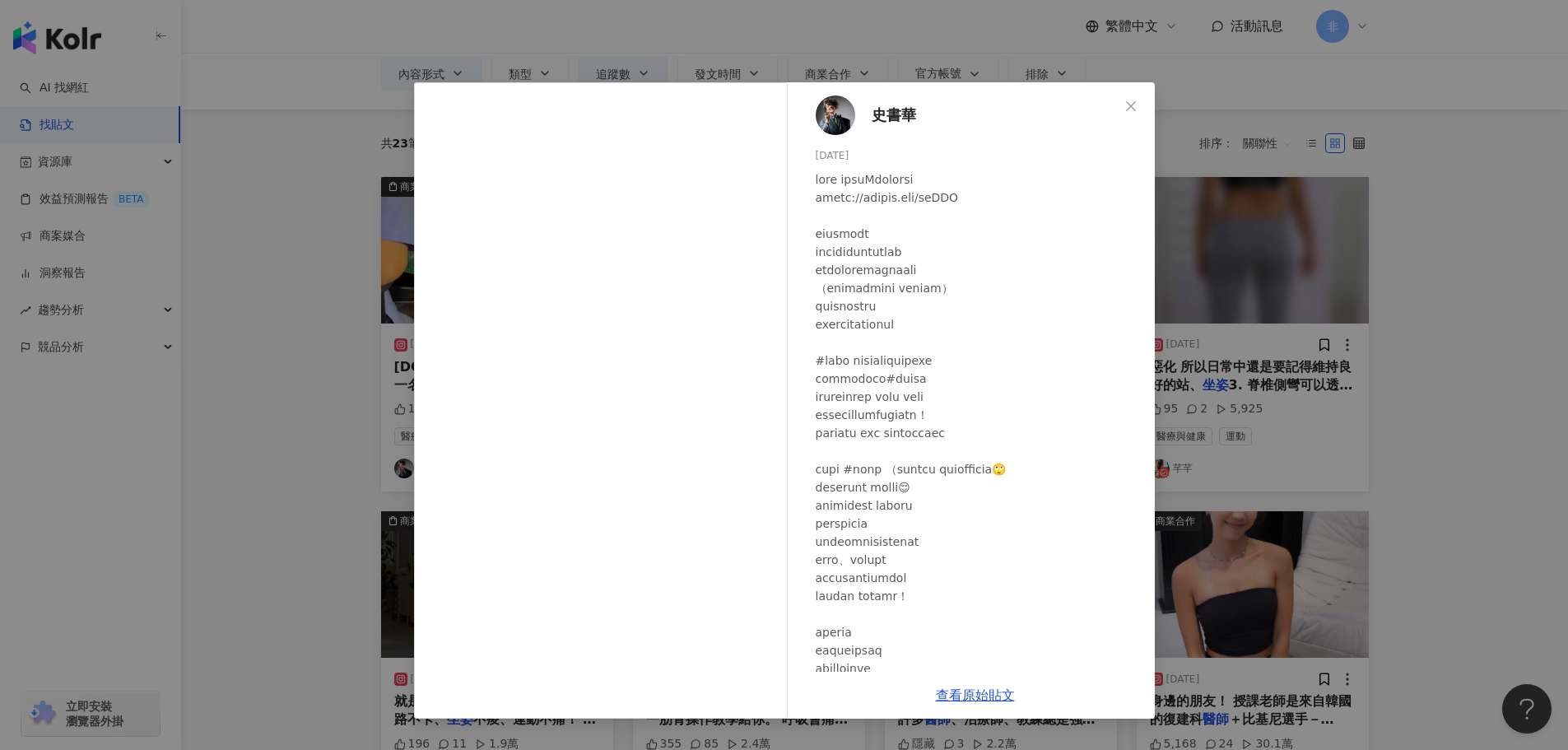
click at [1139, 124] on div "史書華 2024/12/5 13 292" at bounding box center [974, 377] width 358 height 590
click at [1138, 108] on span "Close" at bounding box center [1131, 107] width 33 height 14
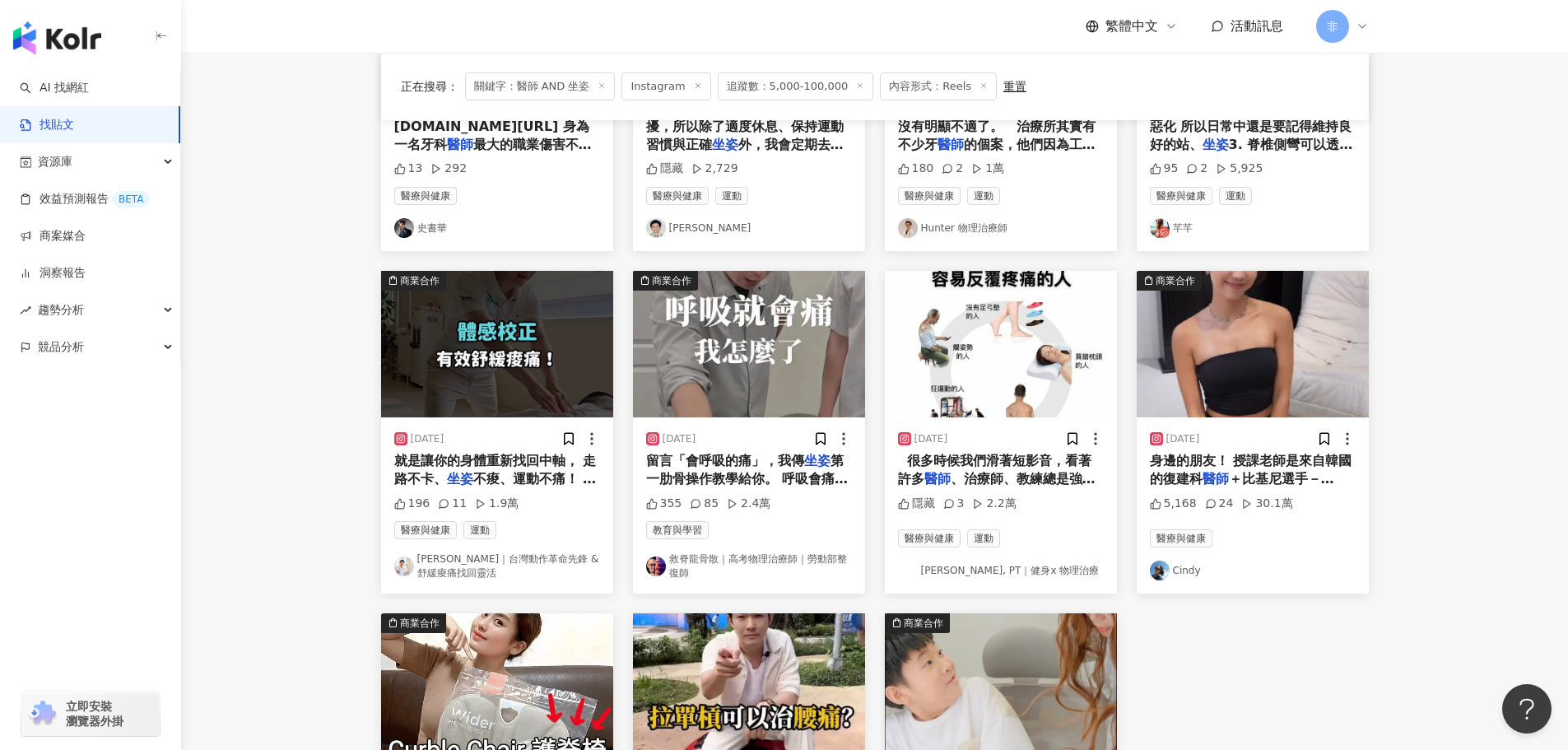
scroll to position [353, 0]
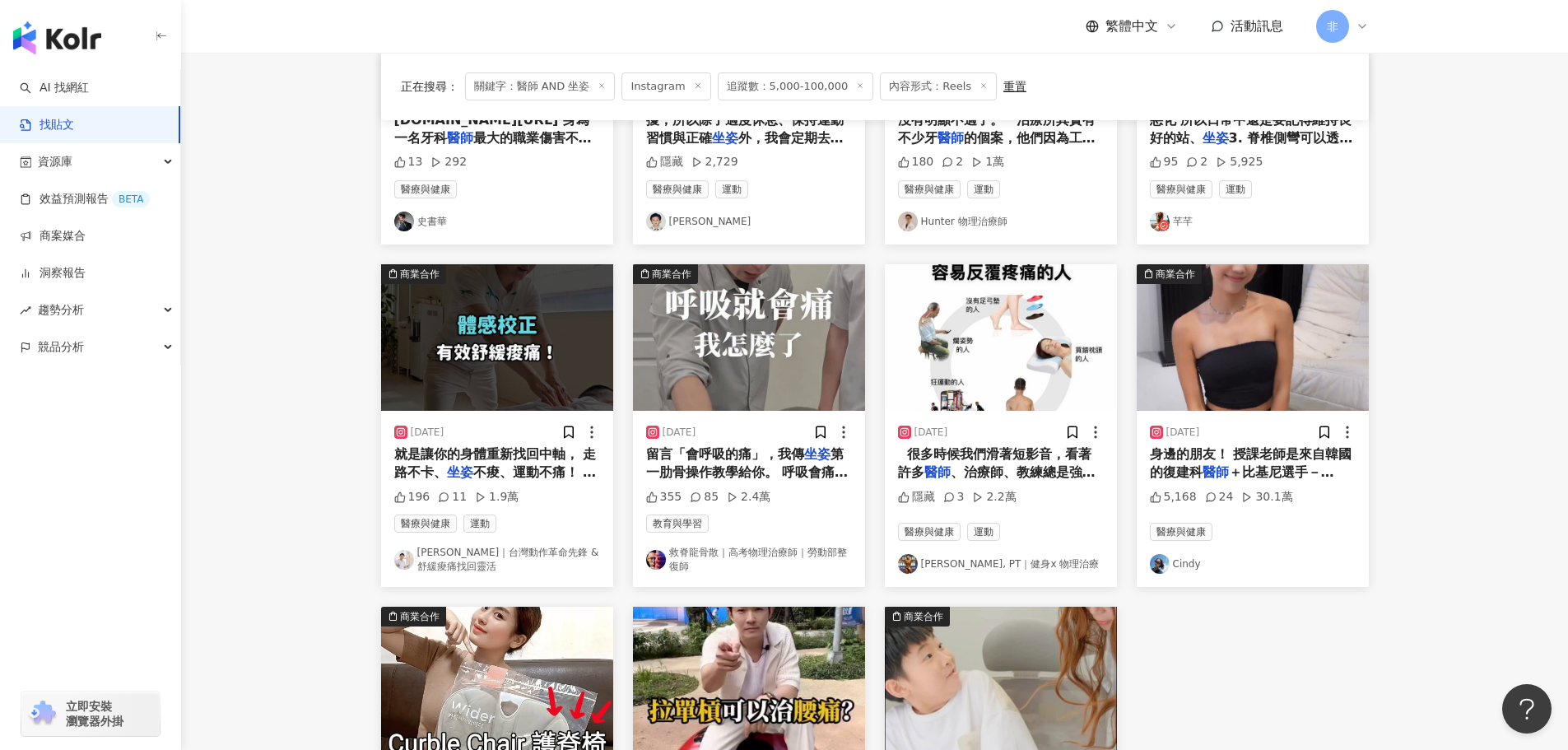
click at [732, 429] on div "2025/5/19" at bounding box center [749, 431] width 206 height 17
click at [738, 481] on span "第一肋骨操作教學給你。 呼吸會痛在胸廓 那當然是要去看胸腔科 不是往這方向來找 除非你有很清楚的外傷或是 肋骨外翻等等的 但如果呼吸會痛在頸部周圍 那就有可能…" at bounding box center [747, 647] width 202 height 402
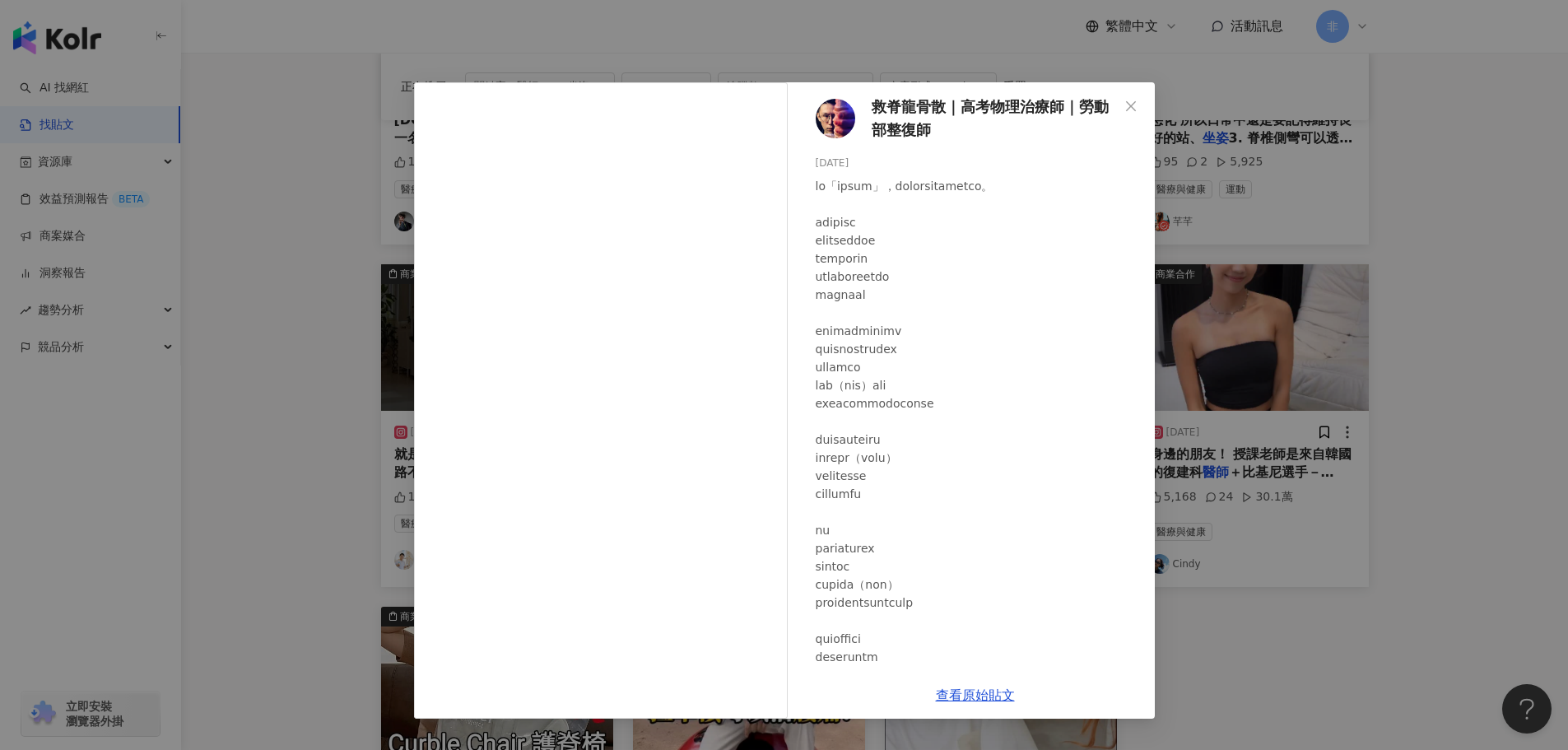
click at [1105, 628] on div at bounding box center [978, 747] width 325 height 1141
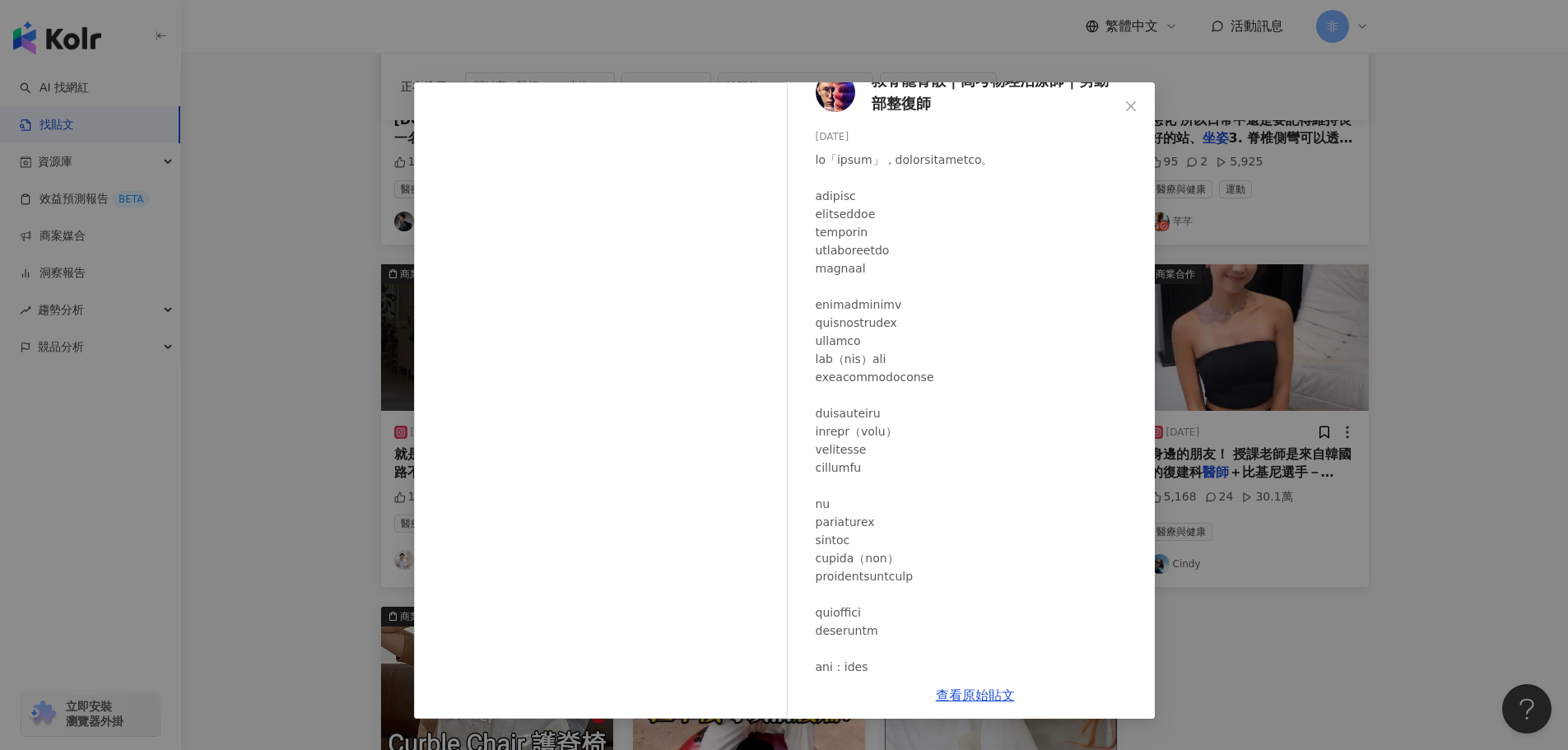
scroll to position [0, 0]
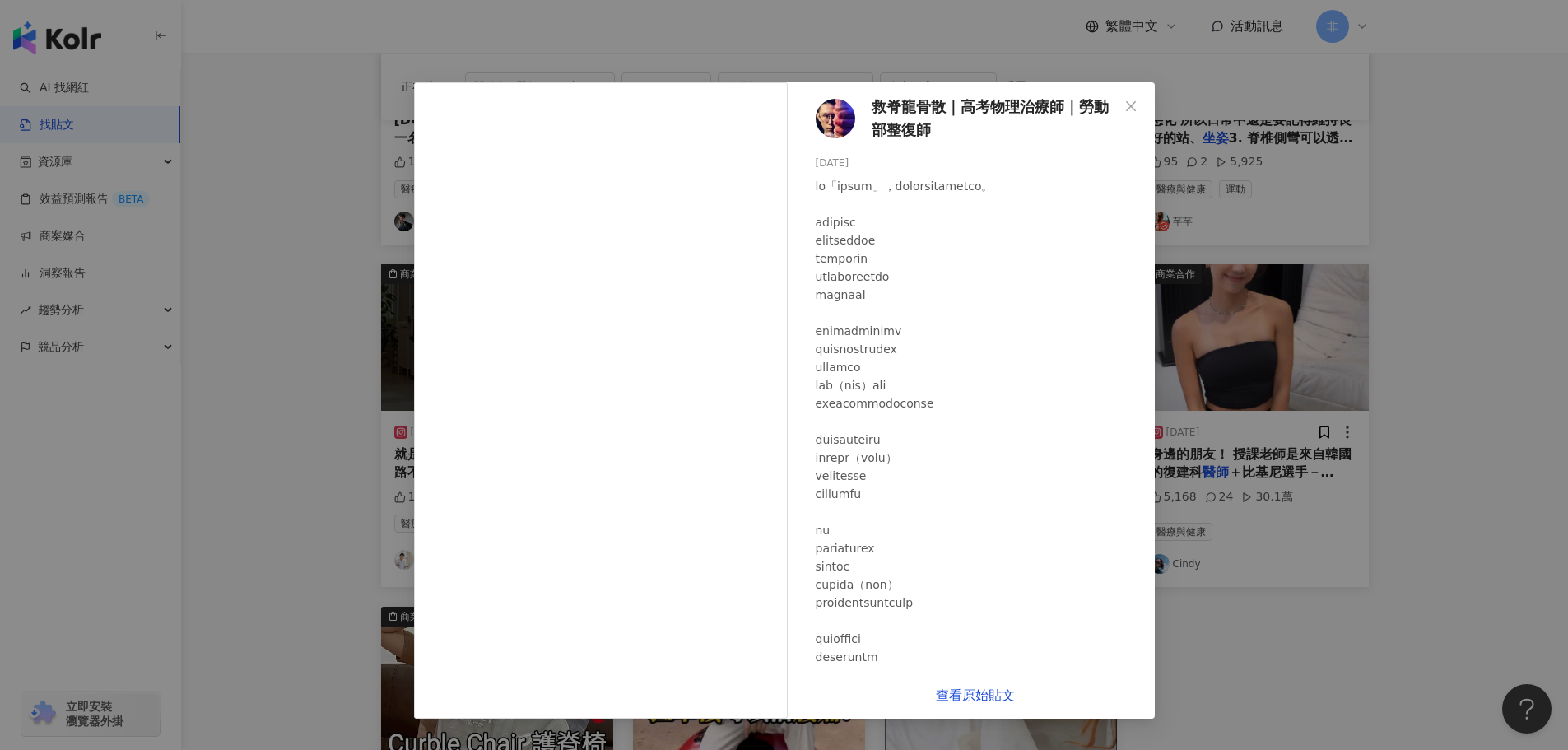
click at [1276, 482] on div "救脊龍骨散｜高考物理治療師｜勞動部整復師 2025/5/19 355 85 2.4萬 查看原始貼文" at bounding box center [784, 375] width 1568 height 750
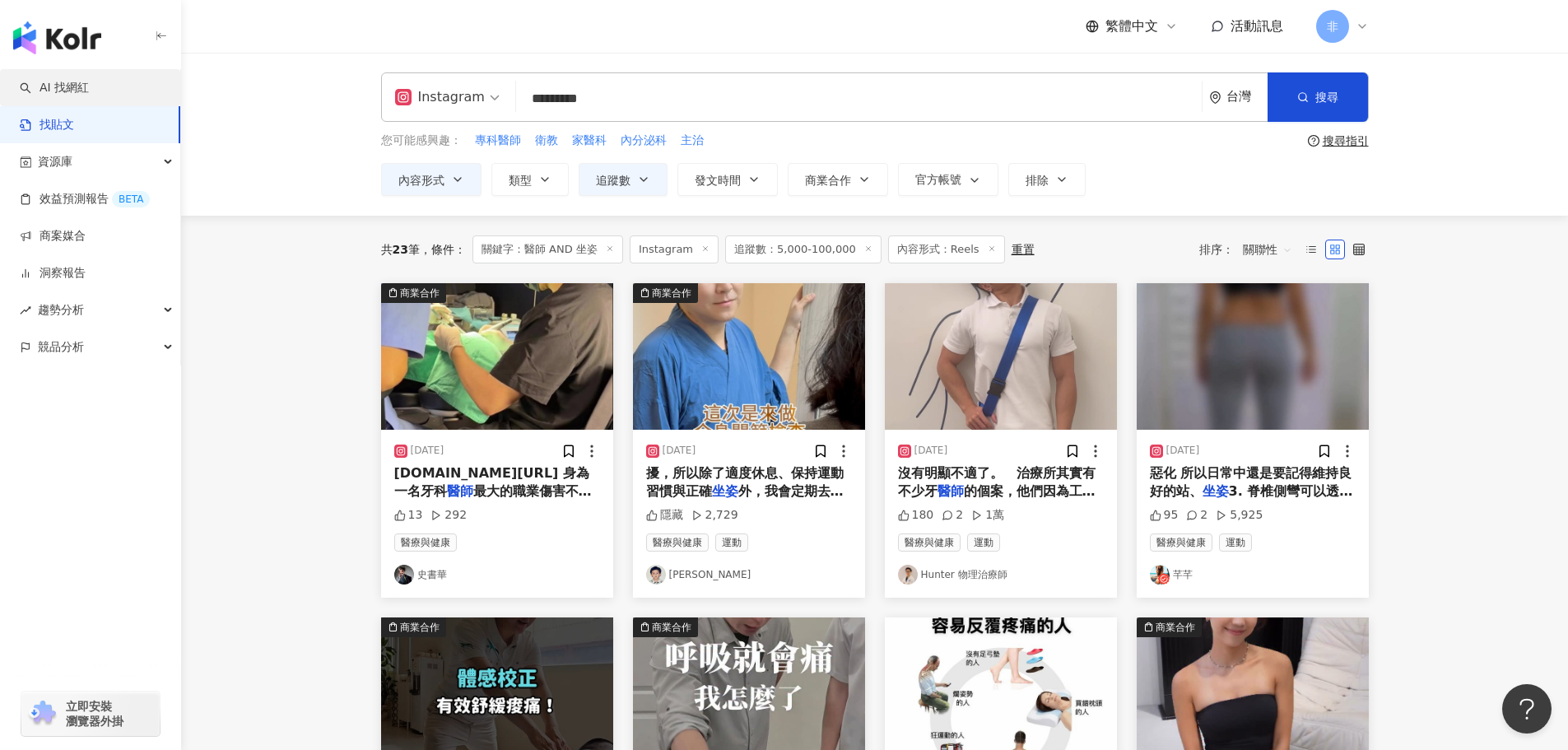
click at [88, 94] on link "AI 找網紅" at bounding box center [53, 87] width 69 height 17
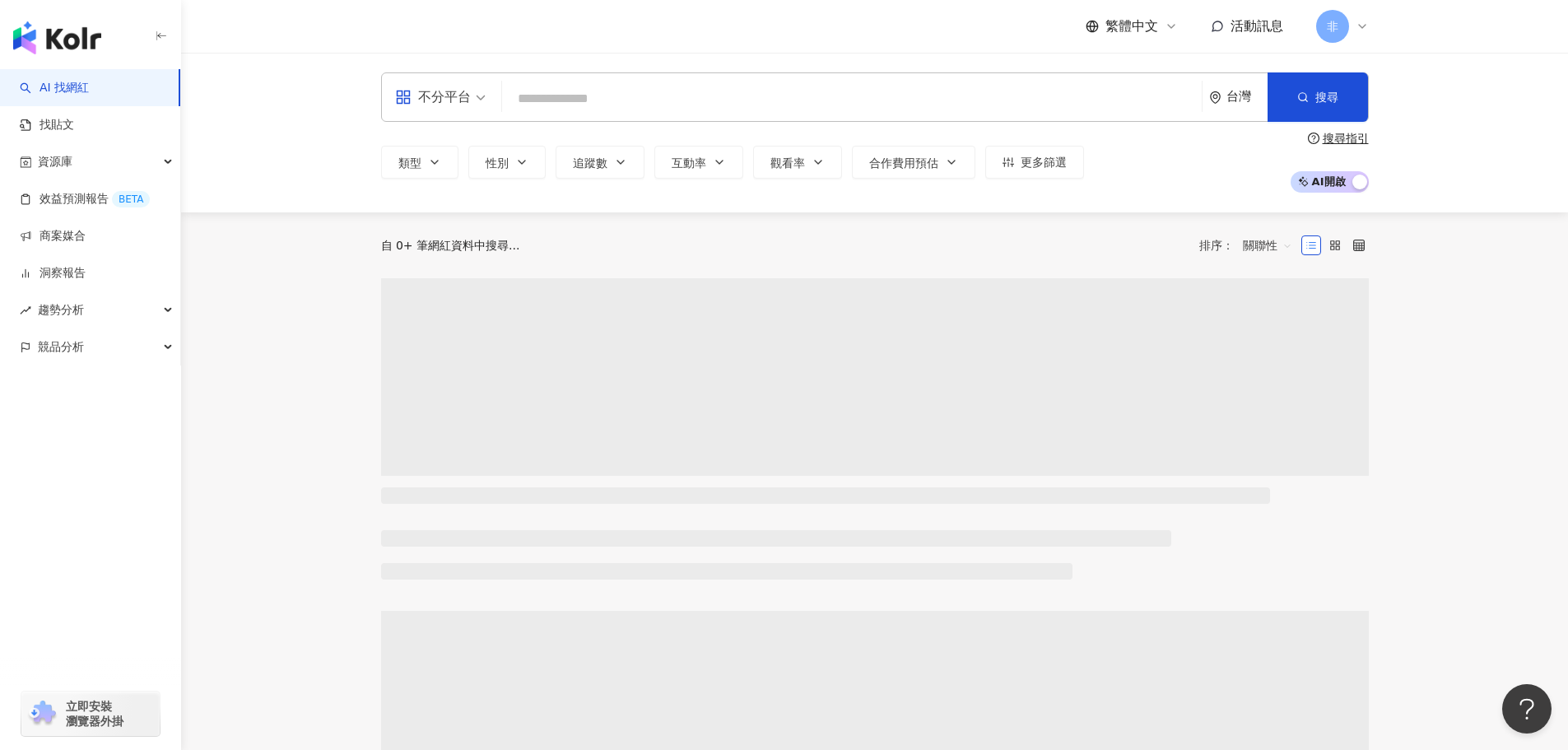
click at [465, 88] on div "不分平台" at bounding box center [433, 96] width 76 height 26
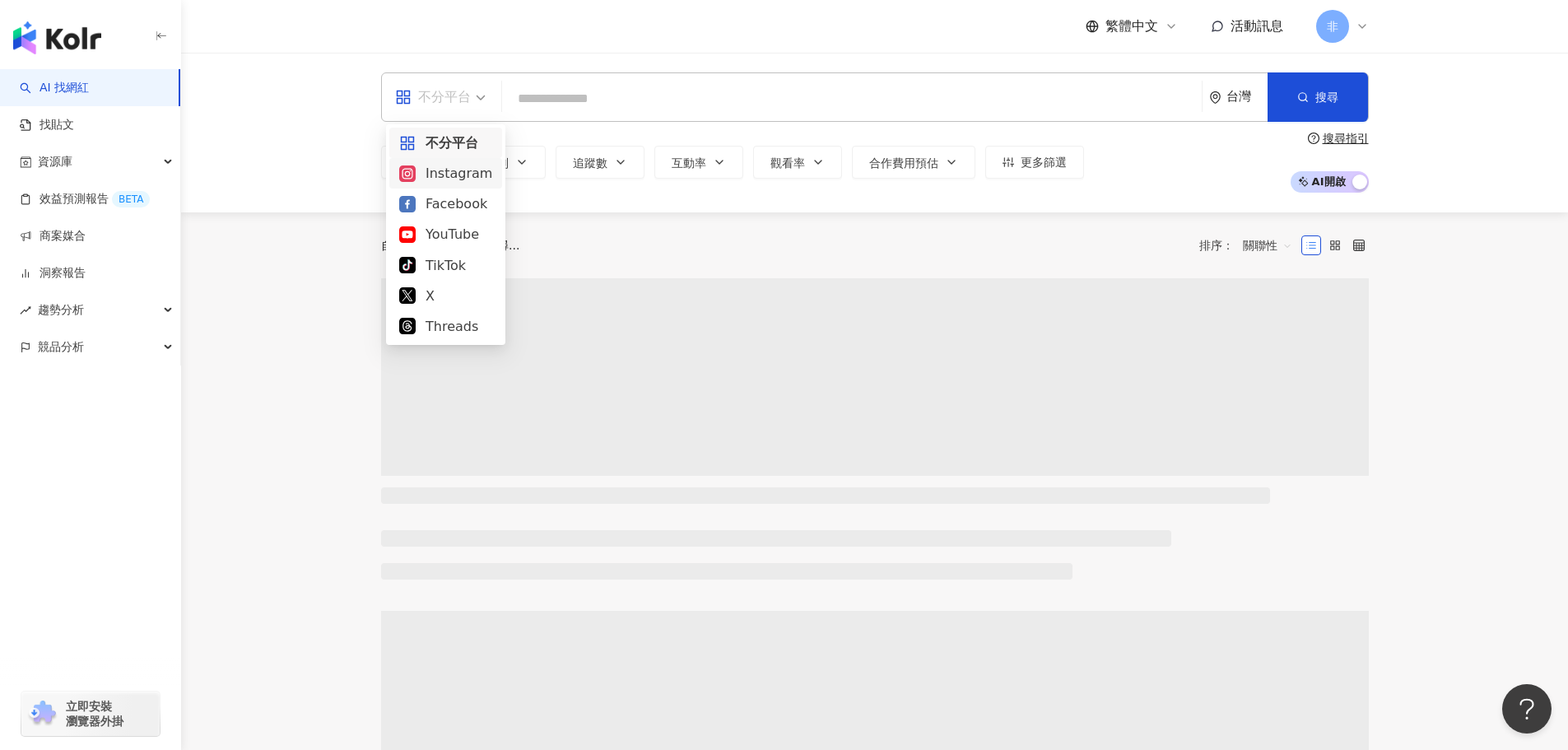
click at [450, 184] on div "Instagram" at bounding box center [446, 173] width 93 height 20
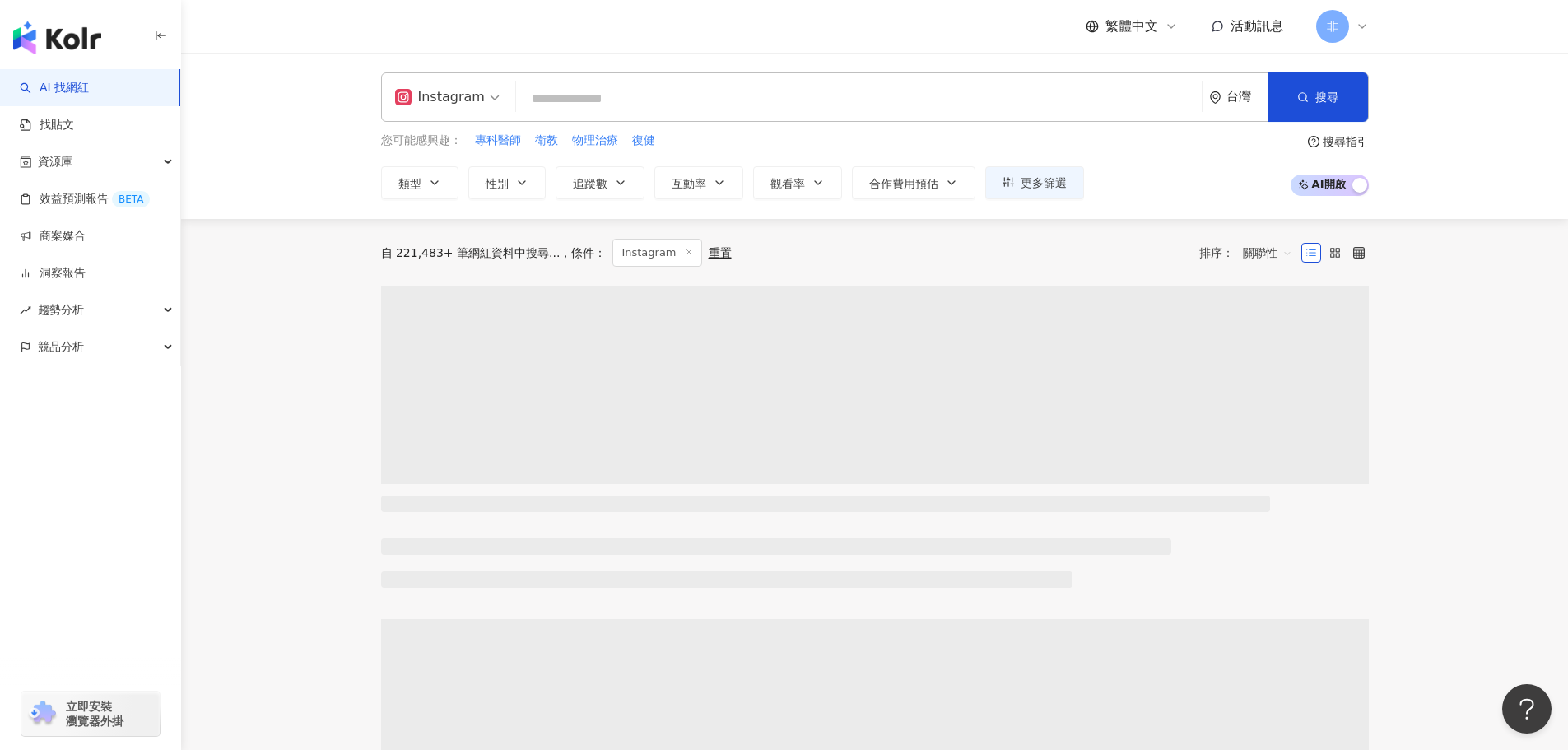
click at [642, 112] on input "search" at bounding box center [859, 99] width 672 height 31
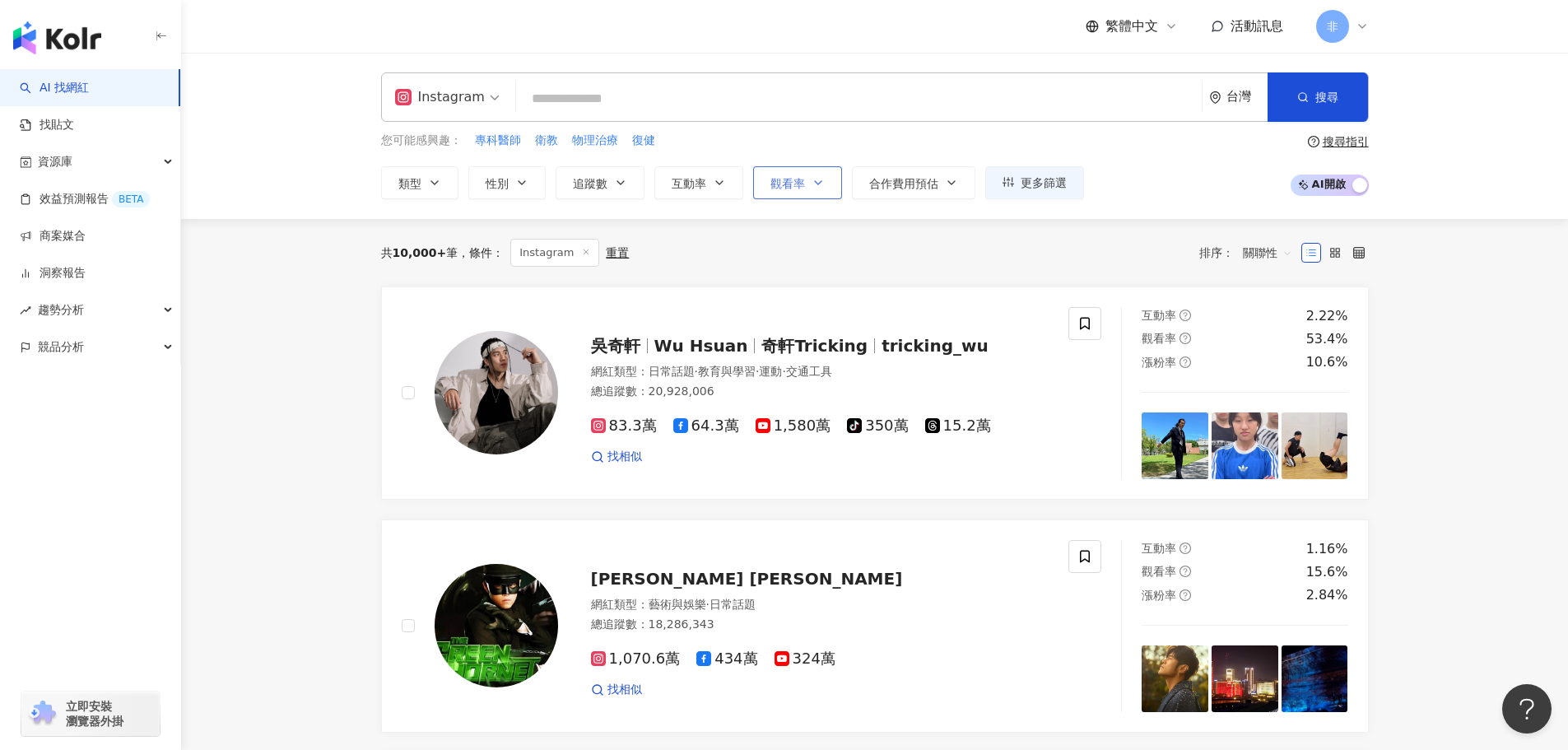
click at [765, 183] on button "觀看率" at bounding box center [797, 183] width 88 height 33
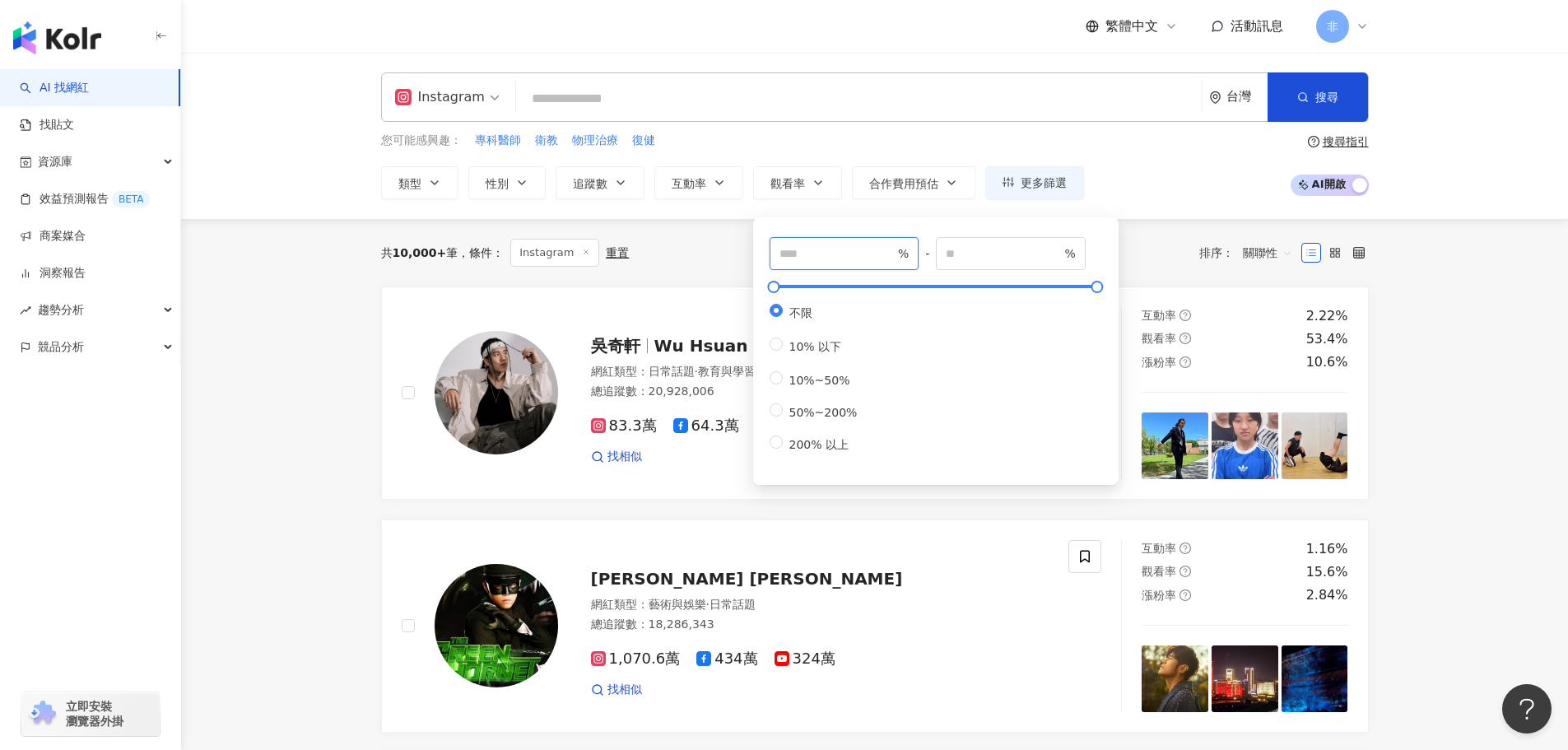
click at [861, 255] on input "number" at bounding box center [836, 254] width 116 height 18
type input "**"
click at [612, 195] on button "追蹤數" at bounding box center [599, 183] width 88 height 33
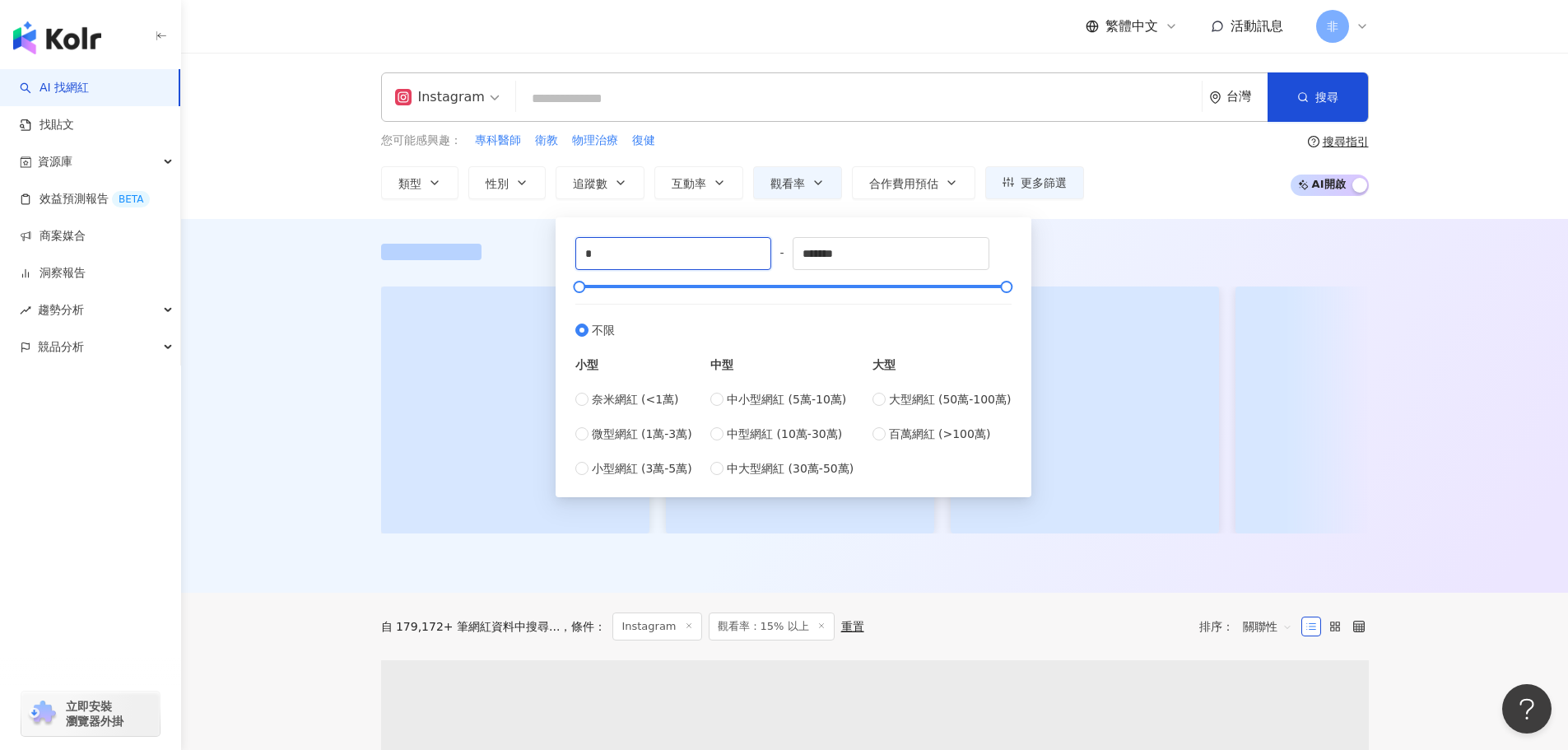
drag, startPoint x: 654, startPoint y: 248, endPoint x: 476, endPoint y: 232, distance: 178.7
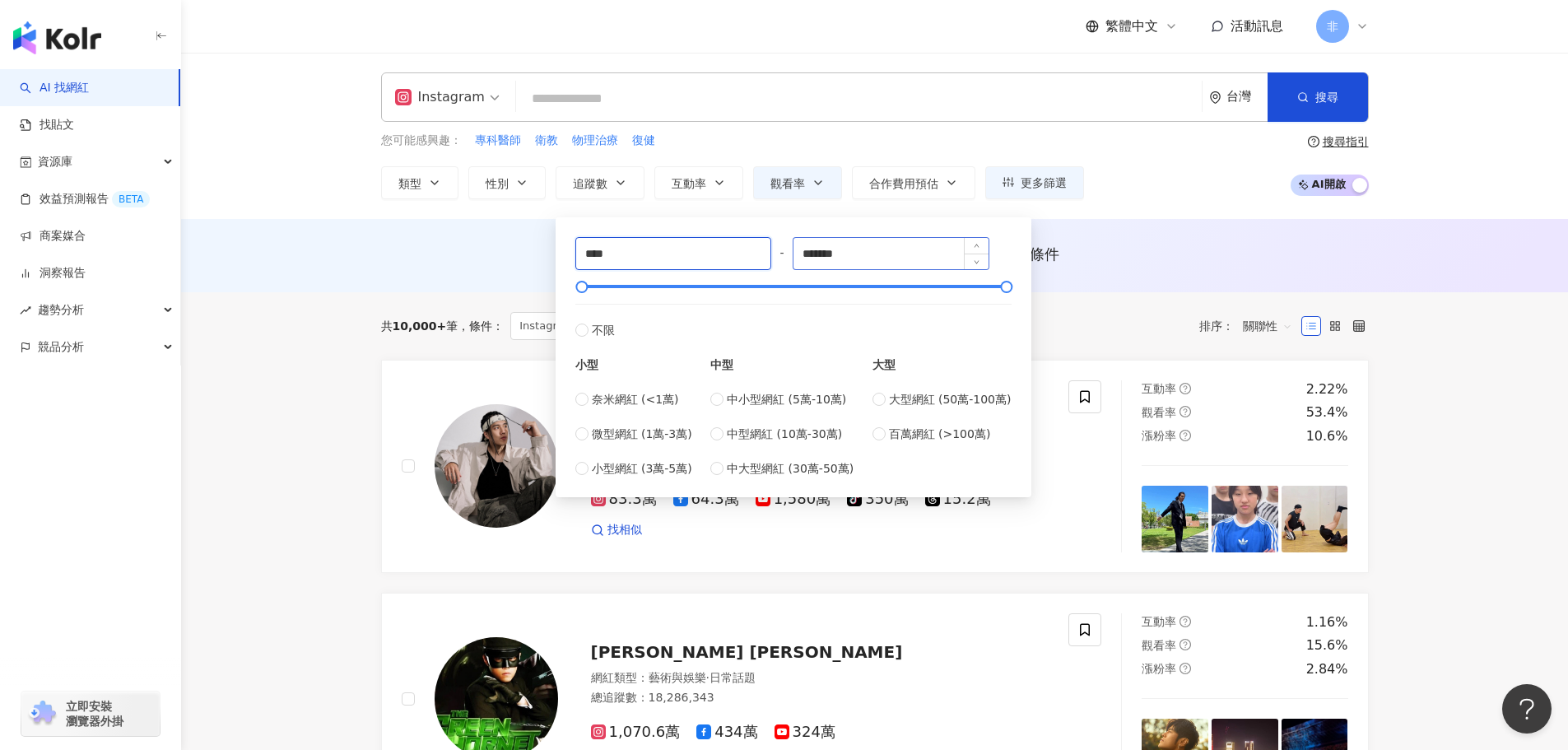
type input "****"
click at [872, 253] on input "*******" at bounding box center [891, 254] width 195 height 31
type input "******"
click at [1172, 228] on div "AI 推薦 ： 無結果，請嘗試搜尋其他語言關鍵字或條件" at bounding box center [873, 255] width 1386 height 73
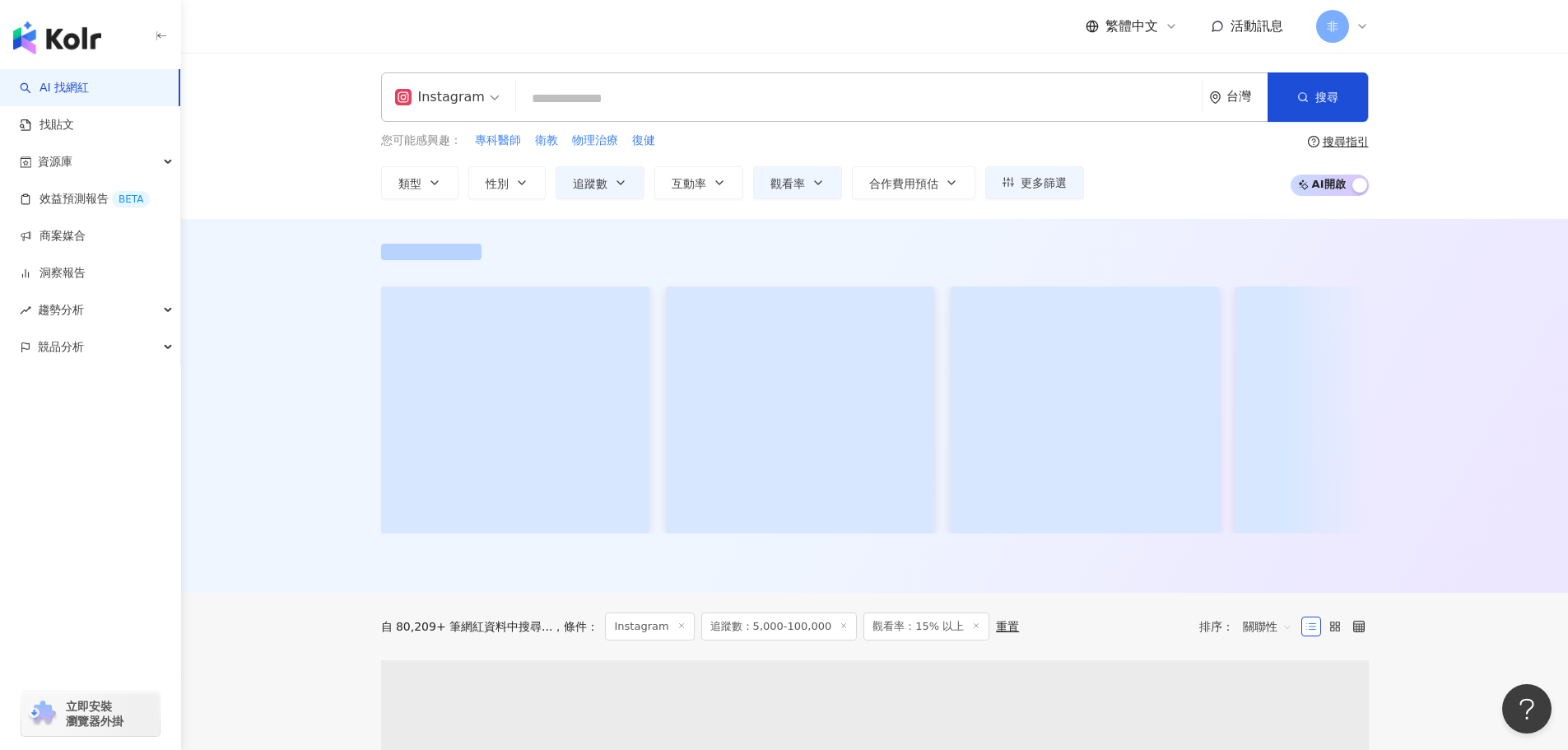
click at [862, 101] on input "search" at bounding box center [859, 99] width 672 height 31
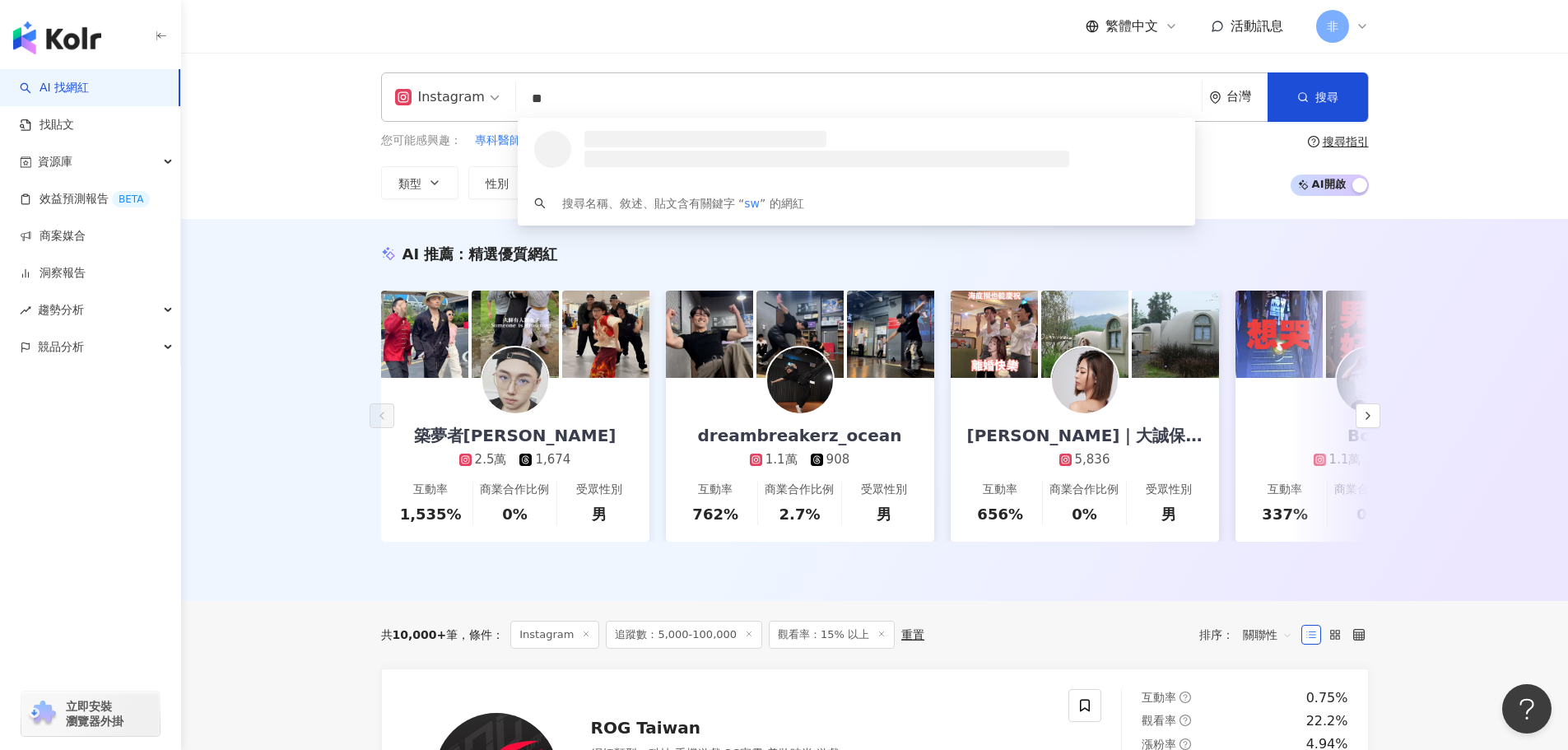
type input "*"
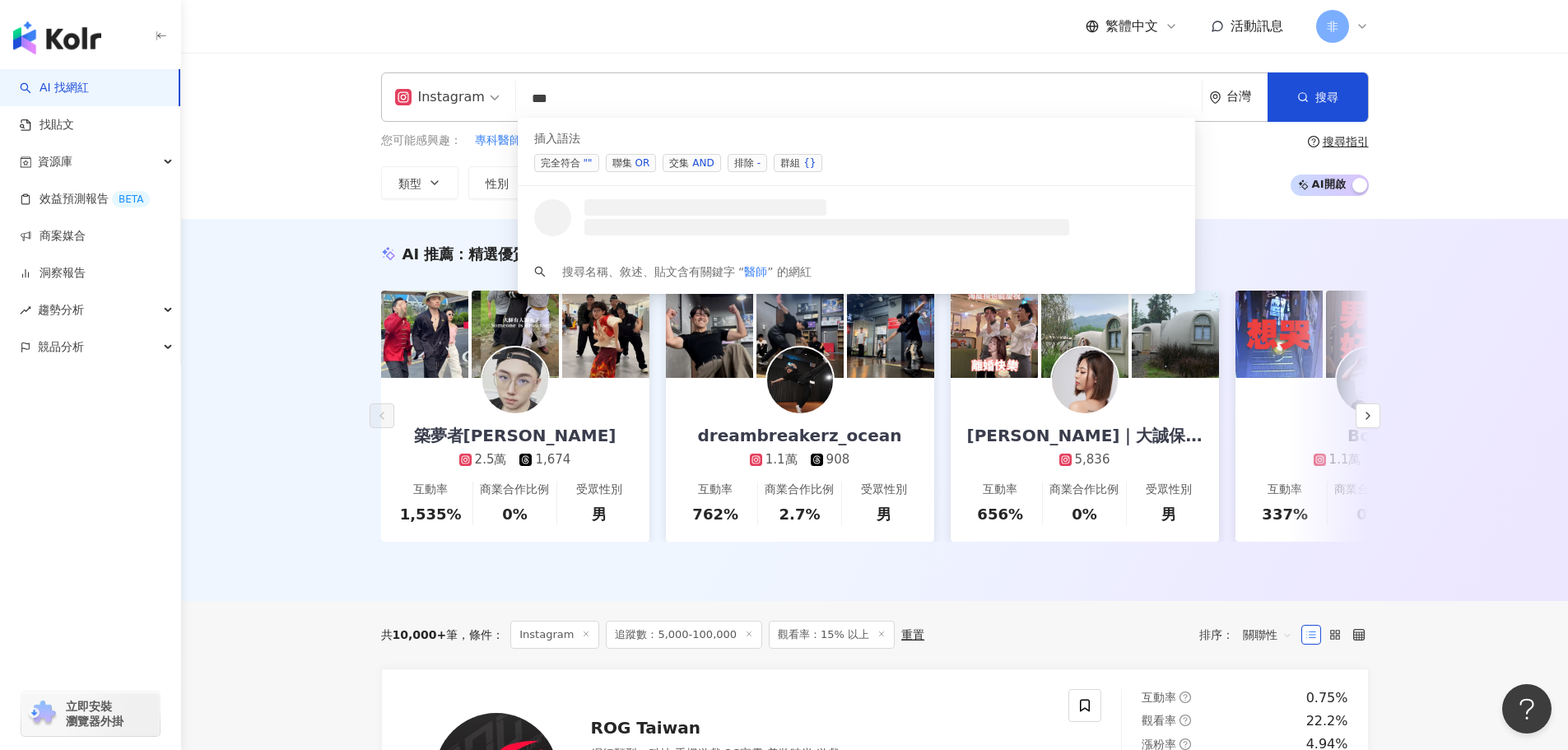
click at [701, 164] on div "AND" at bounding box center [702, 162] width 21 height 17
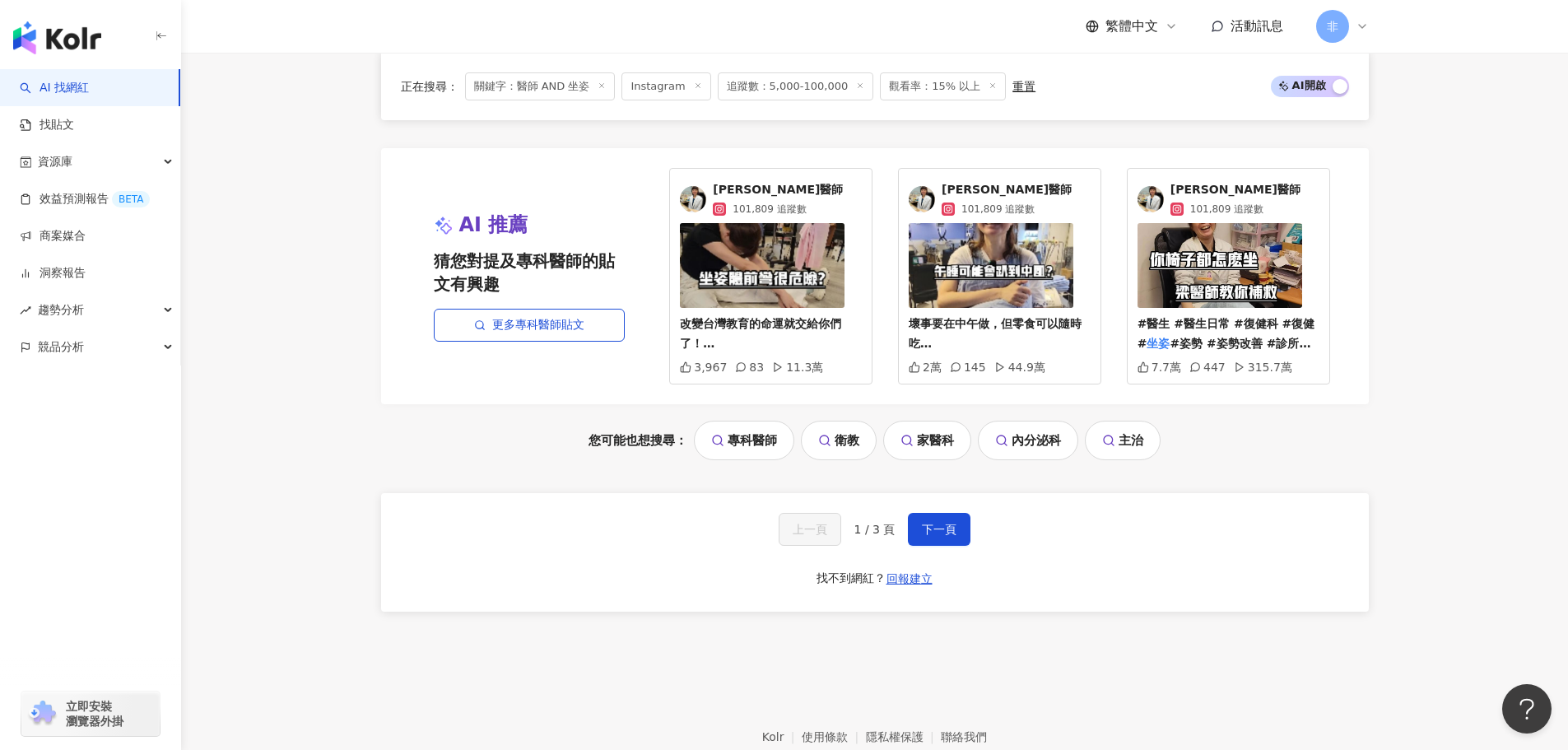
scroll to position [3426, 0]
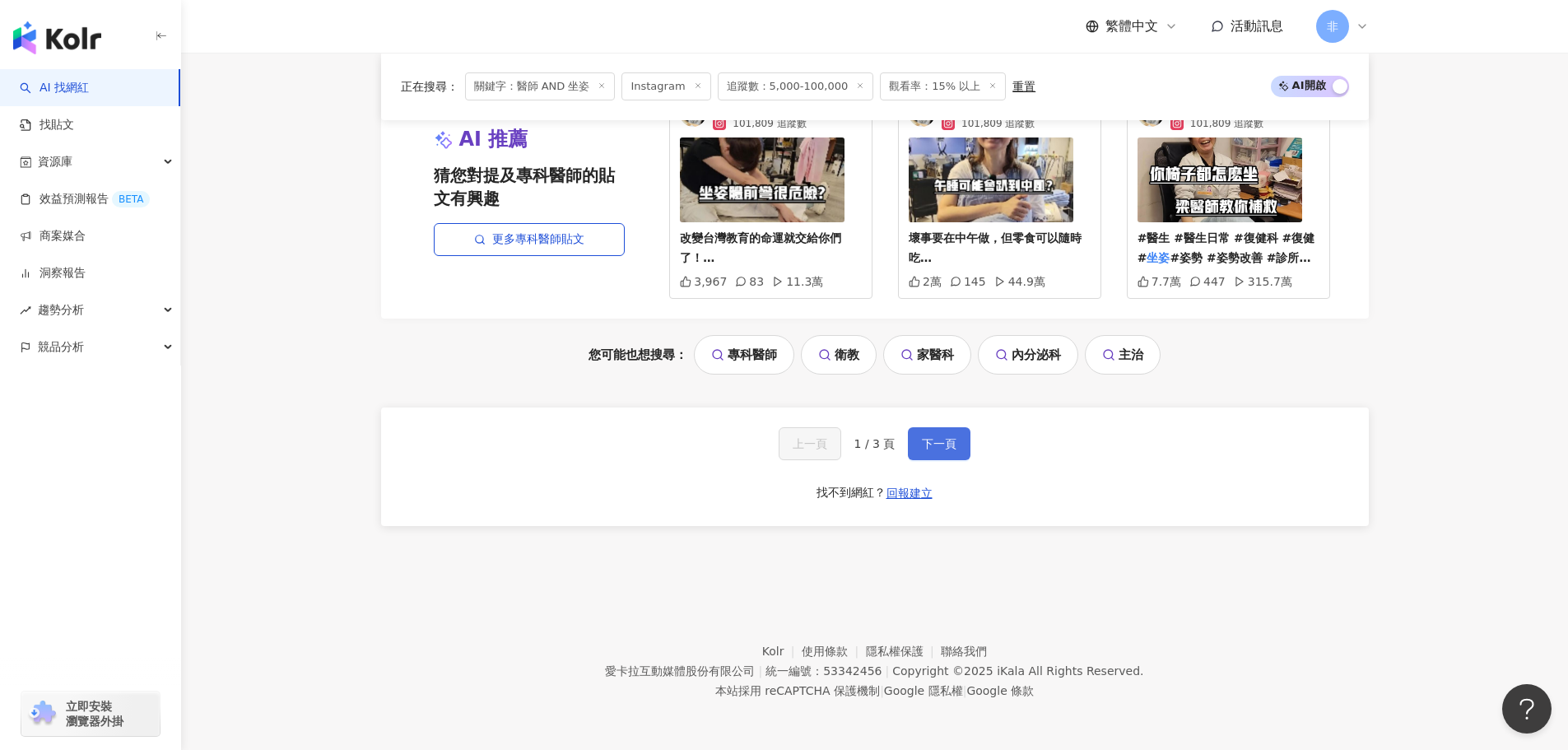
click at [948, 444] on span "下一頁" at bounding box center [939, 444] width 35 height 14
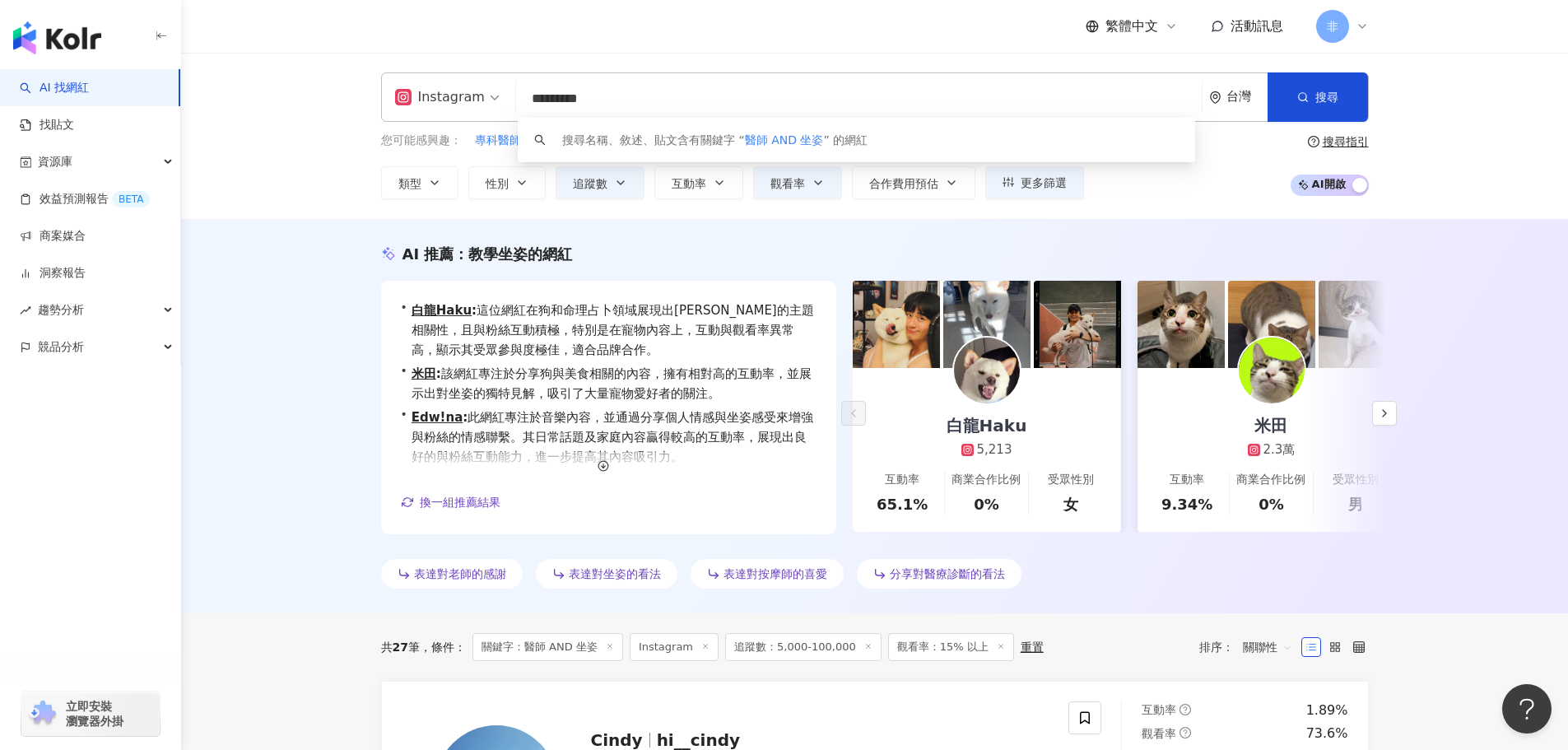
scroll to position [1, 0]
drag, startPoint x: 588, startPoint y: 101, endPoint x: 381, endPoint y: 107, distance: 207.1
click at [381, 107] on div "Instagram ********* 台灣 搜尋 keyword 搜尋名稱、敘述、貼文含有關鍵字 “ 醫師 AND 坐姿 ” 的網紅" at bounding box center [874, 97] width 988 height 50
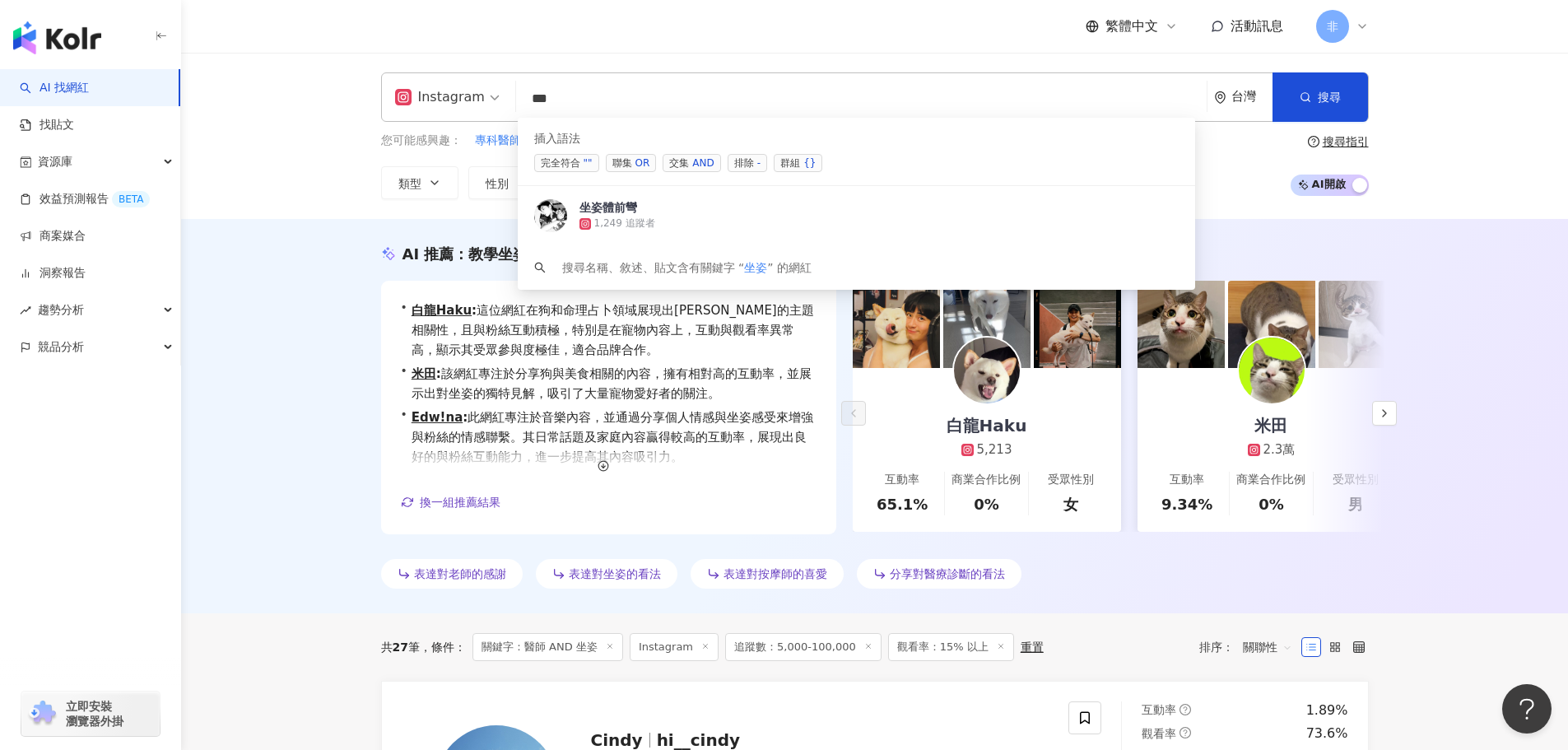
click at [691, 156] on span "交集 AND" at bounding box center [691, 162] width 57 height 18
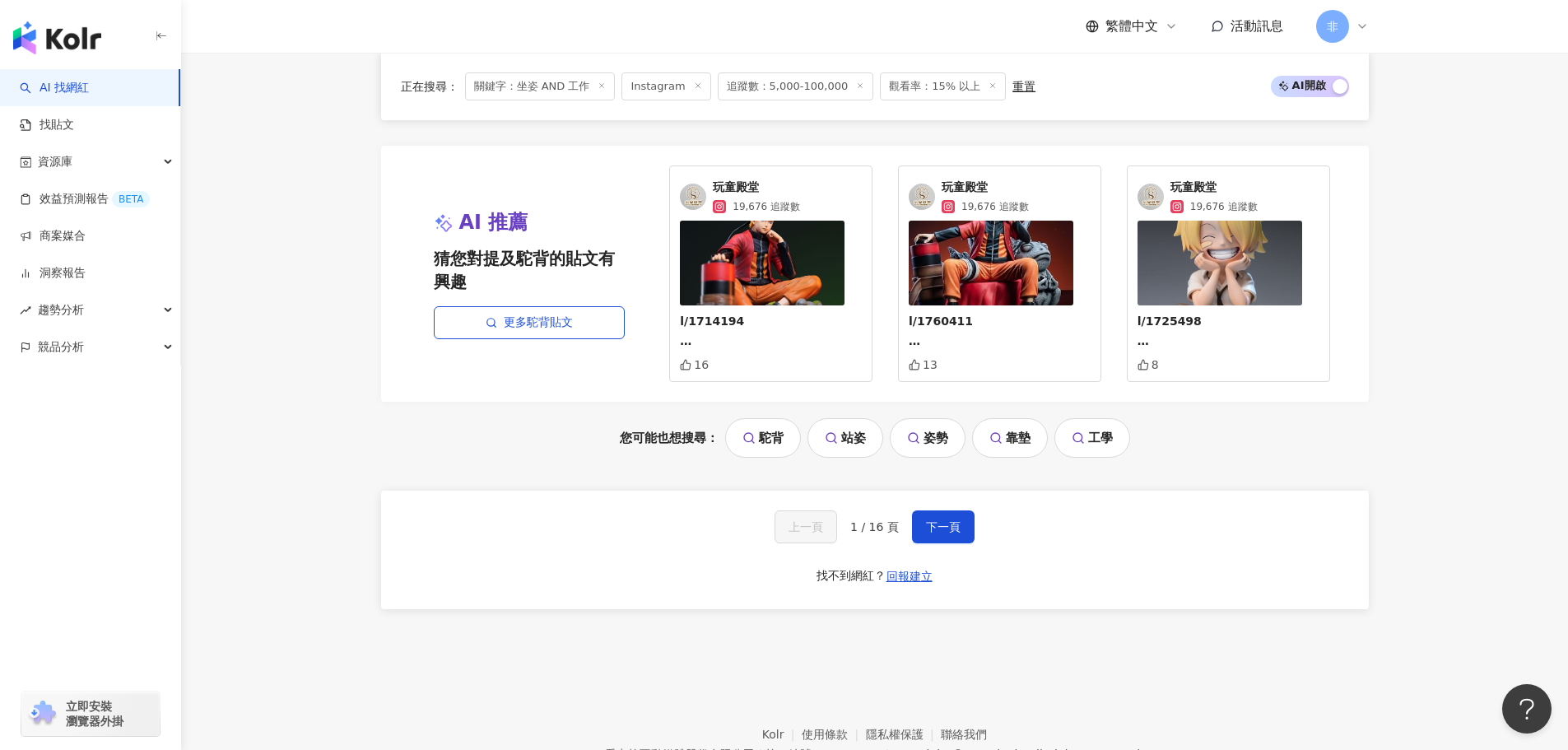
scroll to position [3426, 0]
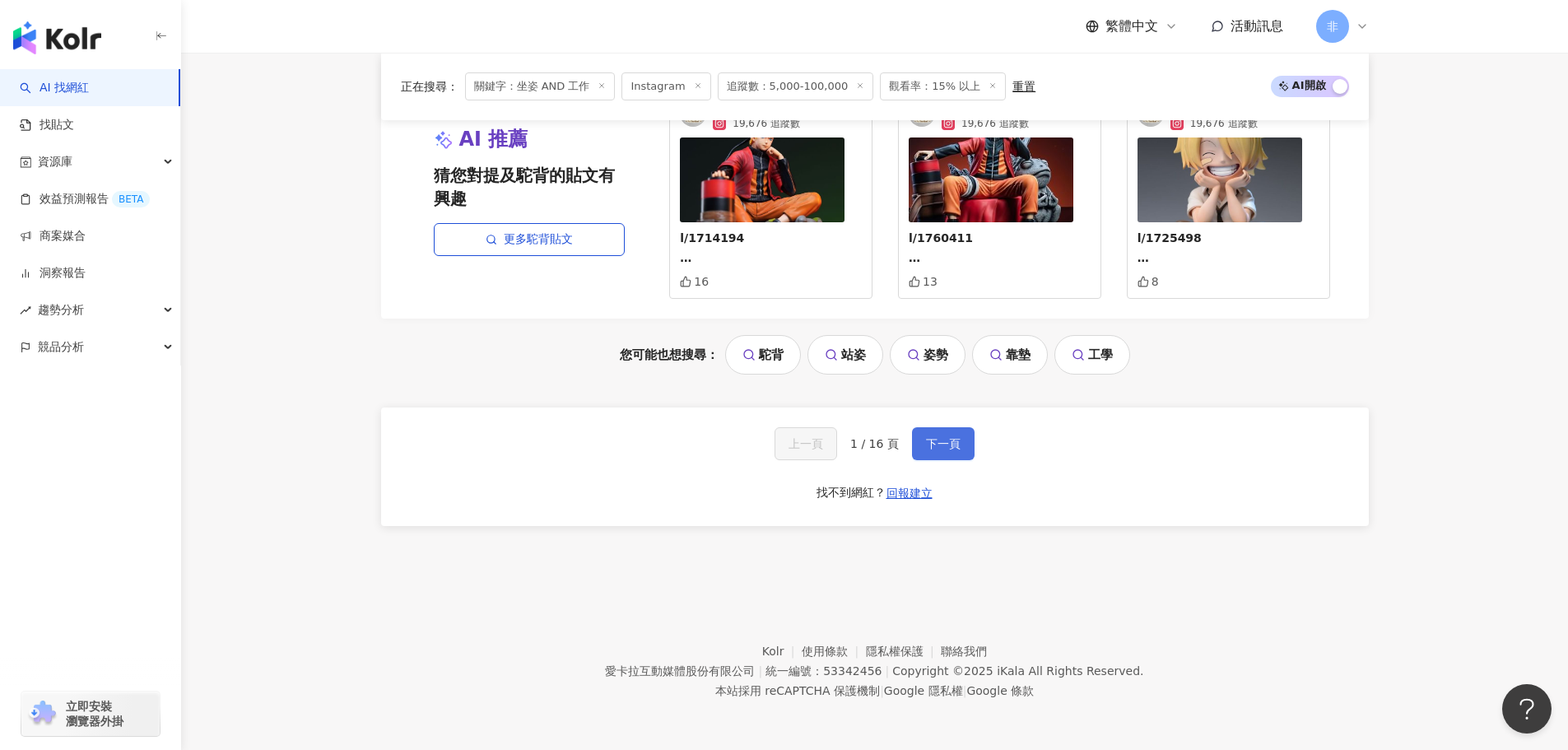
type input "*********"
click at [963, 439] on button "下一頁" at bounding box center [943, 444] width 62 height 33
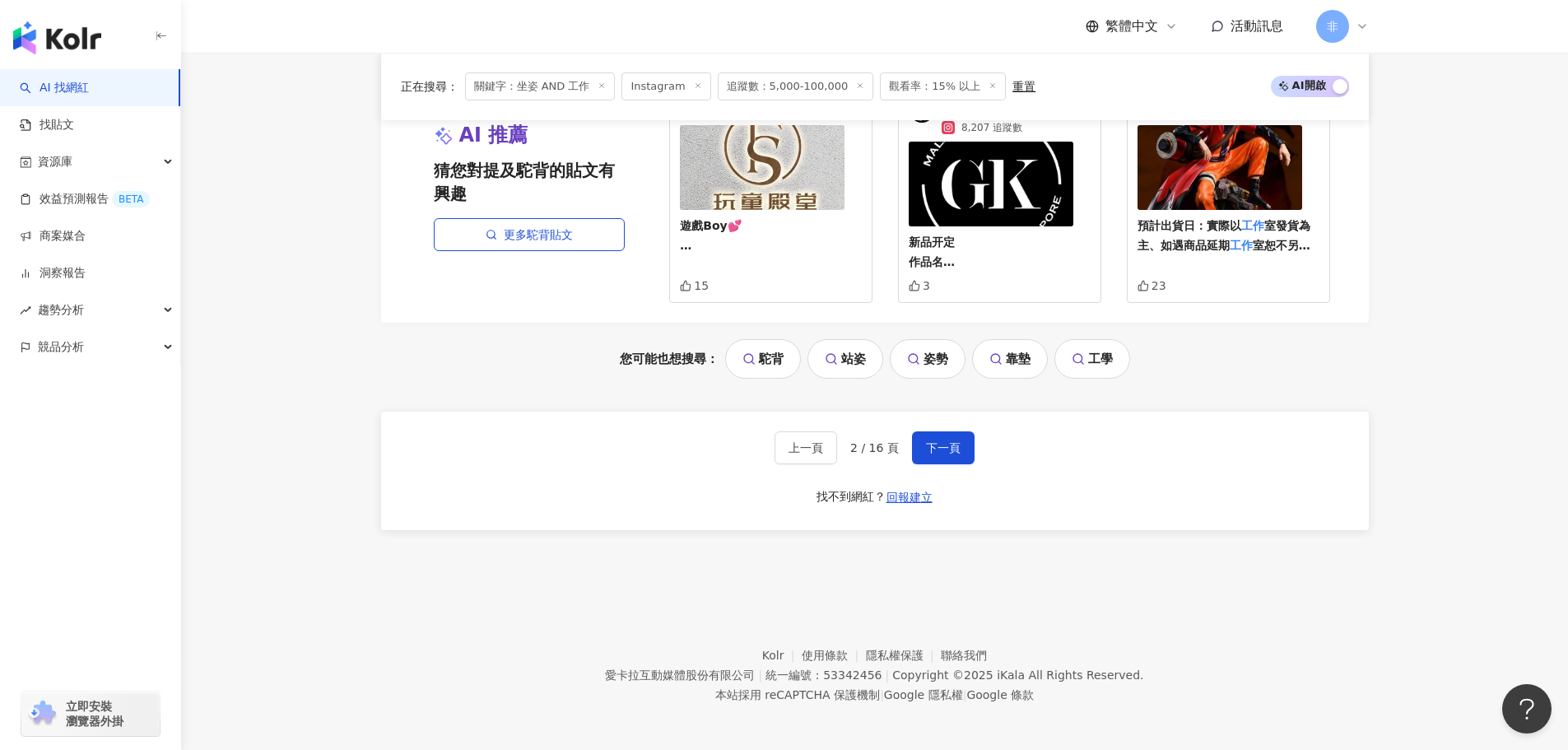
scroll to position [3443, 0]
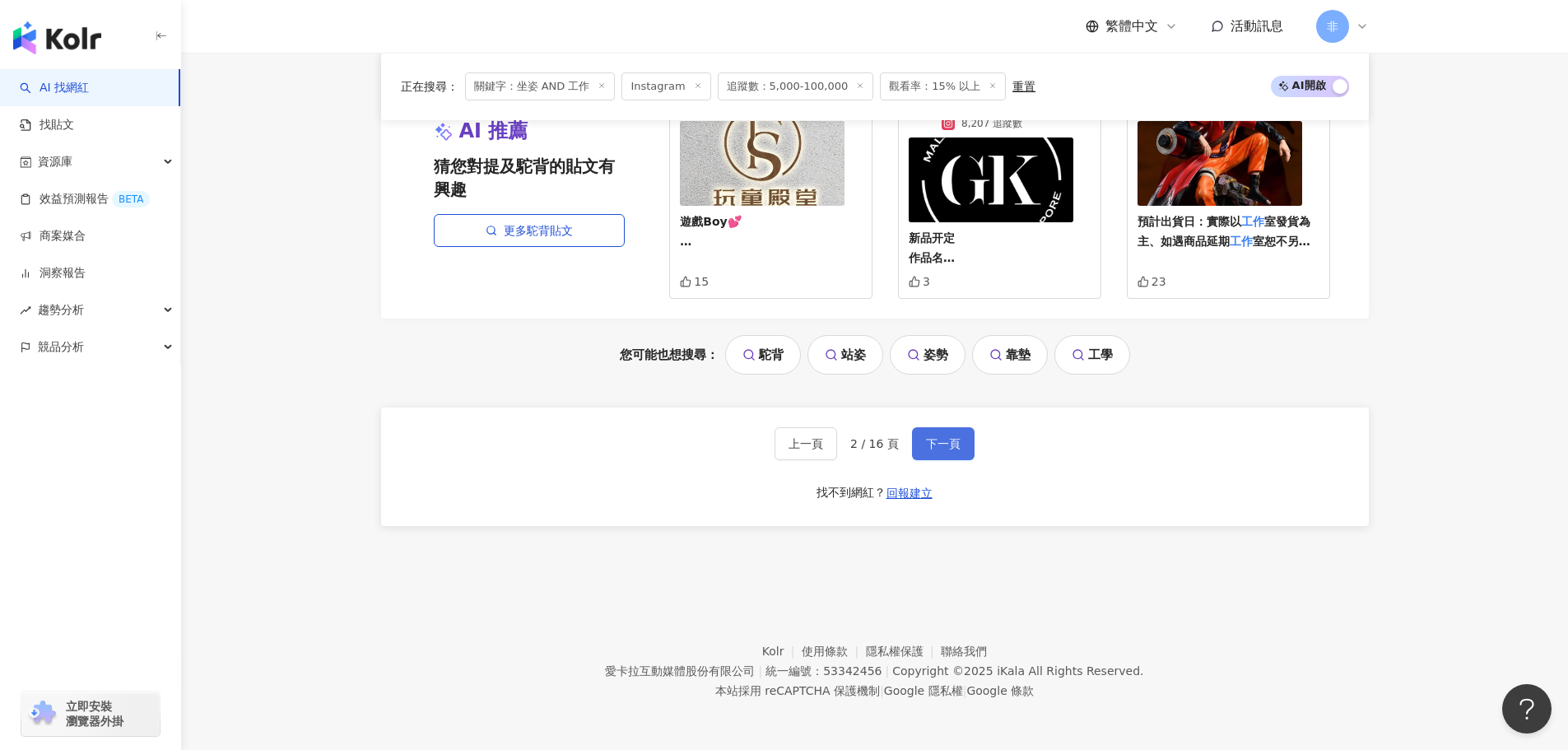
click at [945, 448] on span "下一頁" at bounding box center [943, 444] width 35 height 14
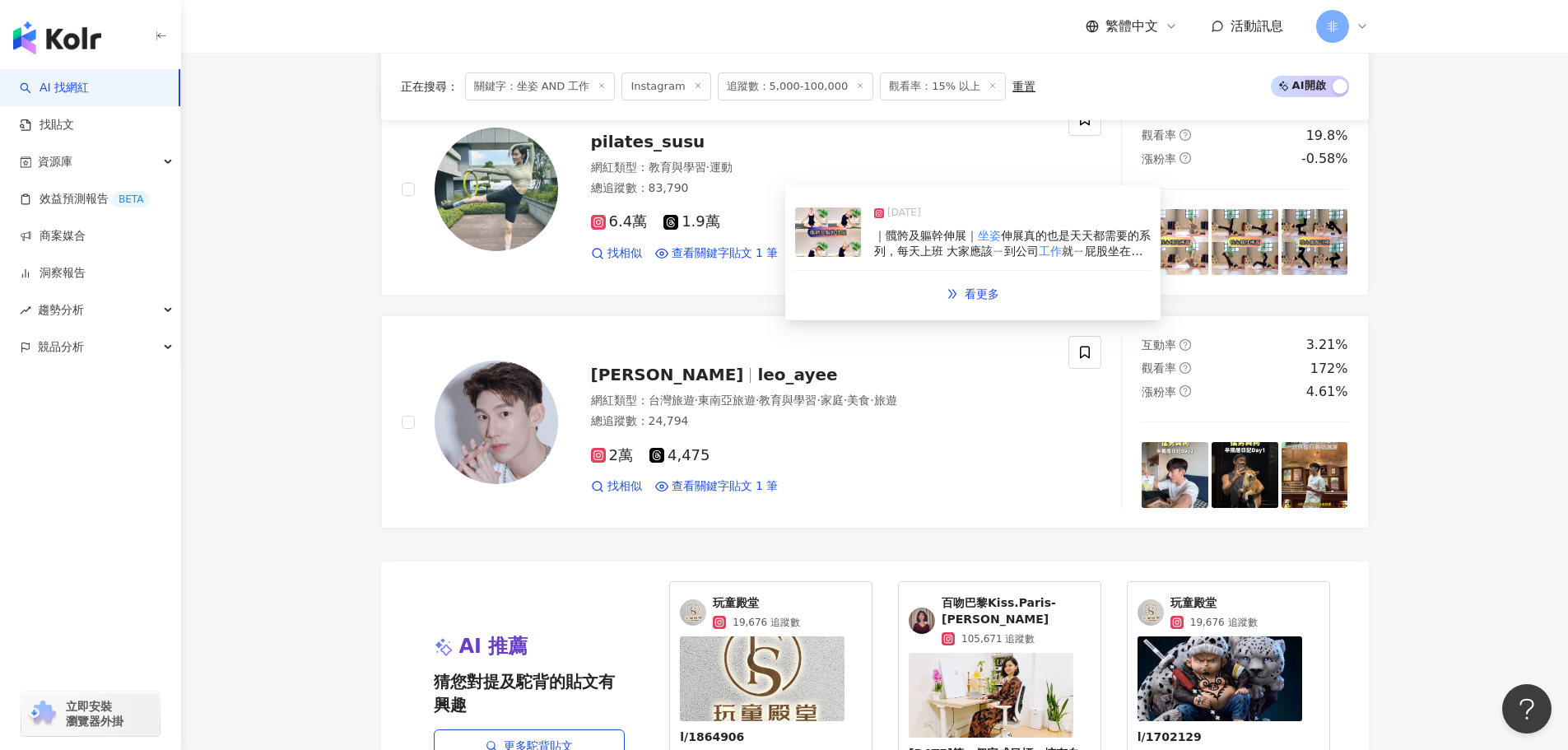
scroll to position [3426, 0]
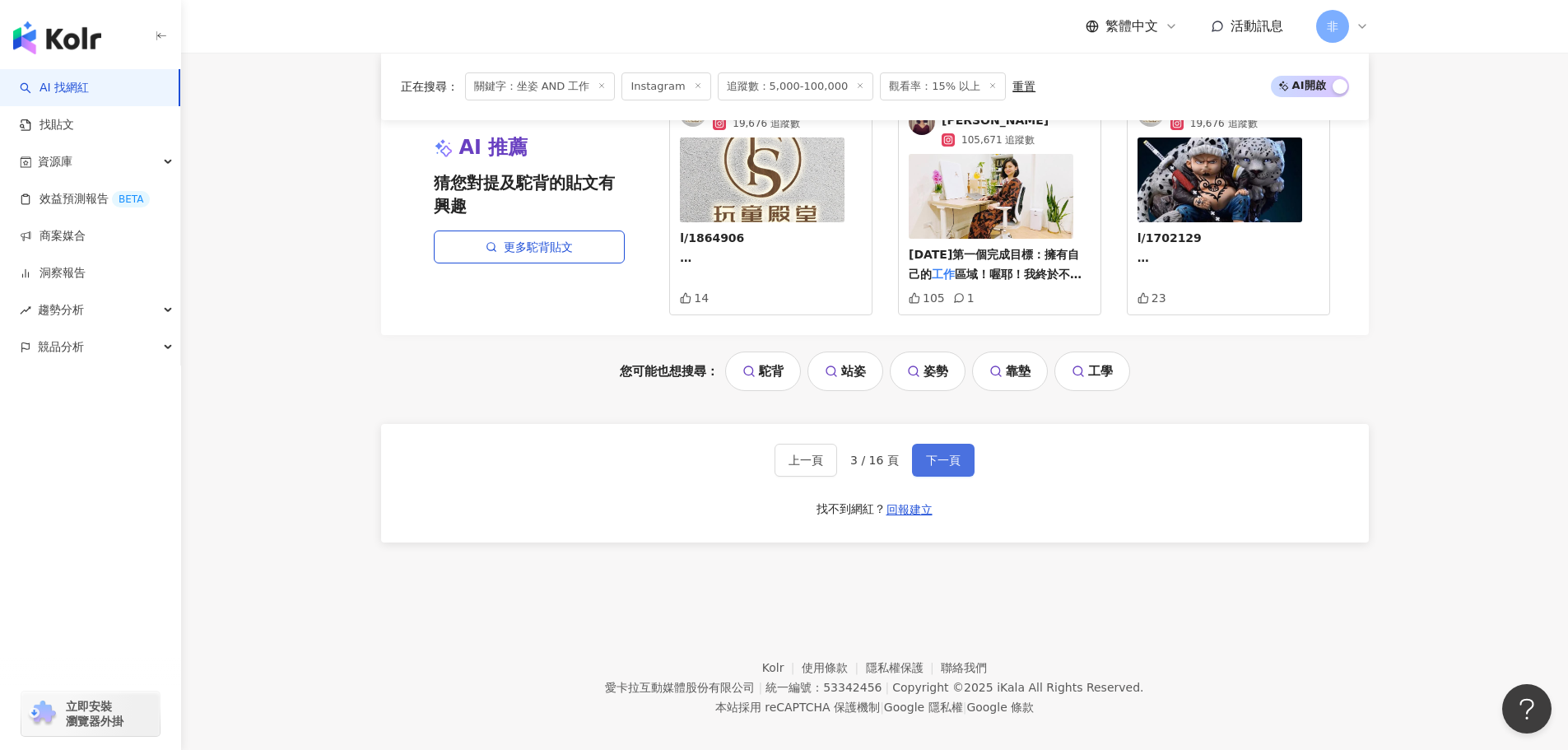
click at [958, 444] on button "下一頁" at bounding box center [943, 460] width 62 height 33
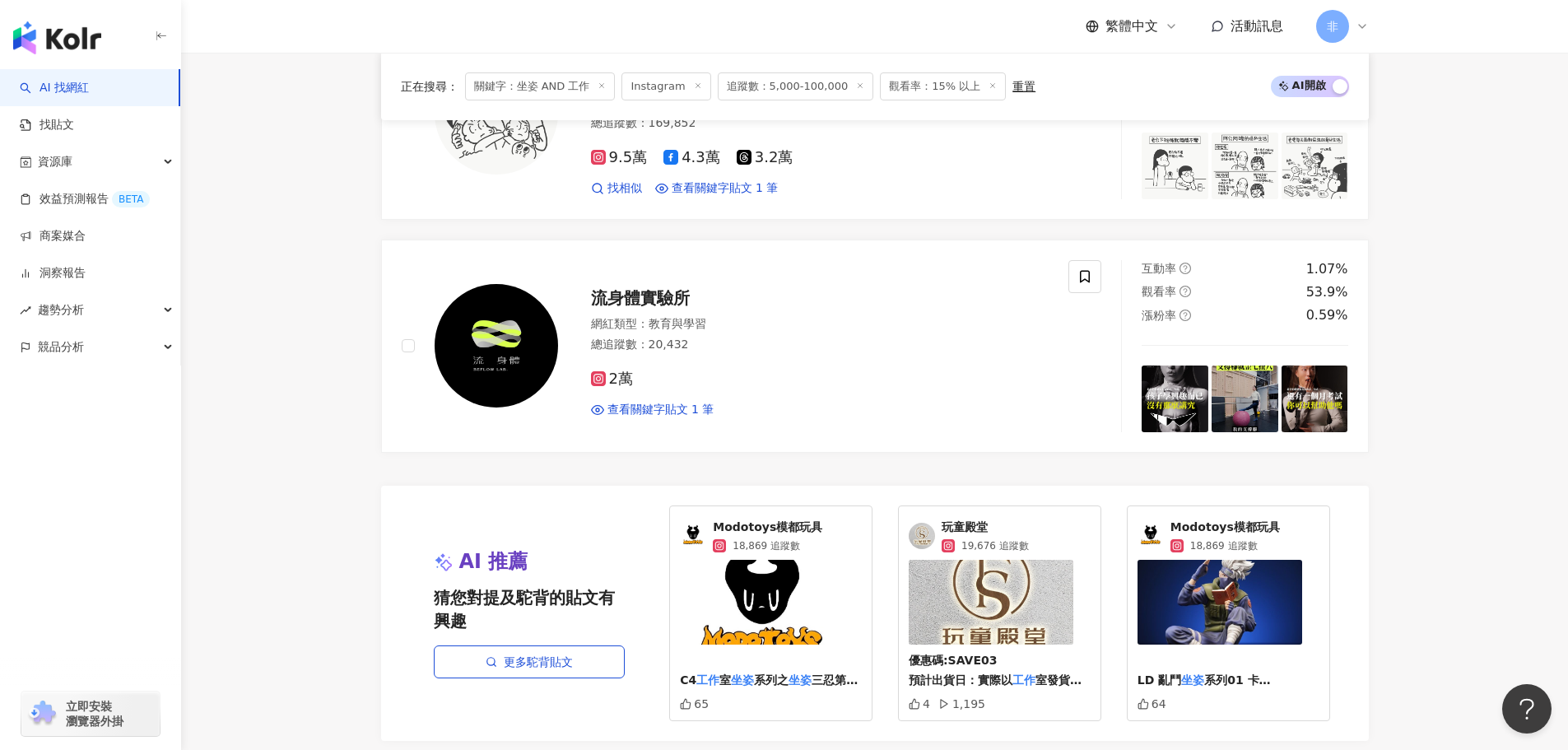
scroll to position [3292, 0]
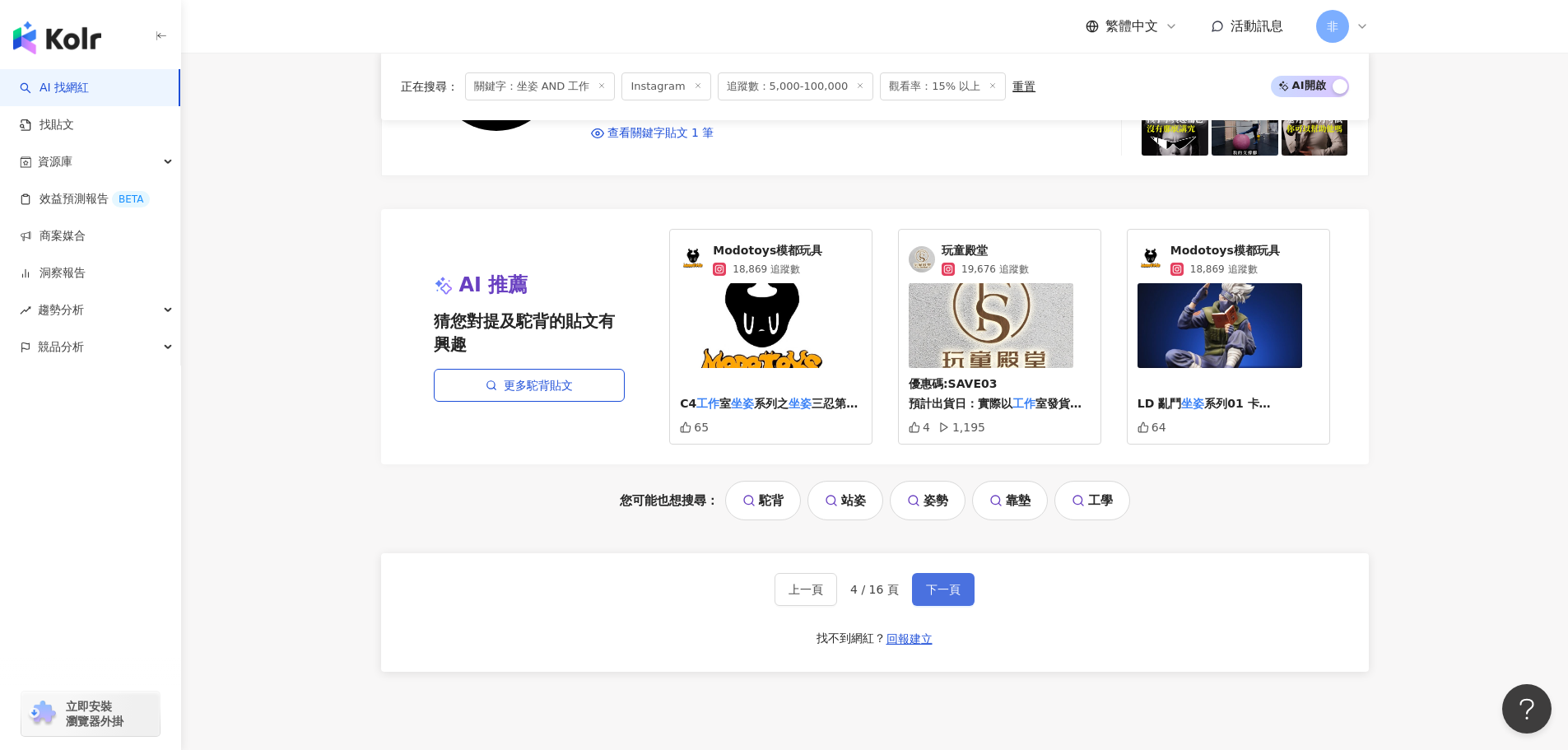
click at [950, 573] on button "下一頁" at bounding box center [943, 590] width 62 height 33
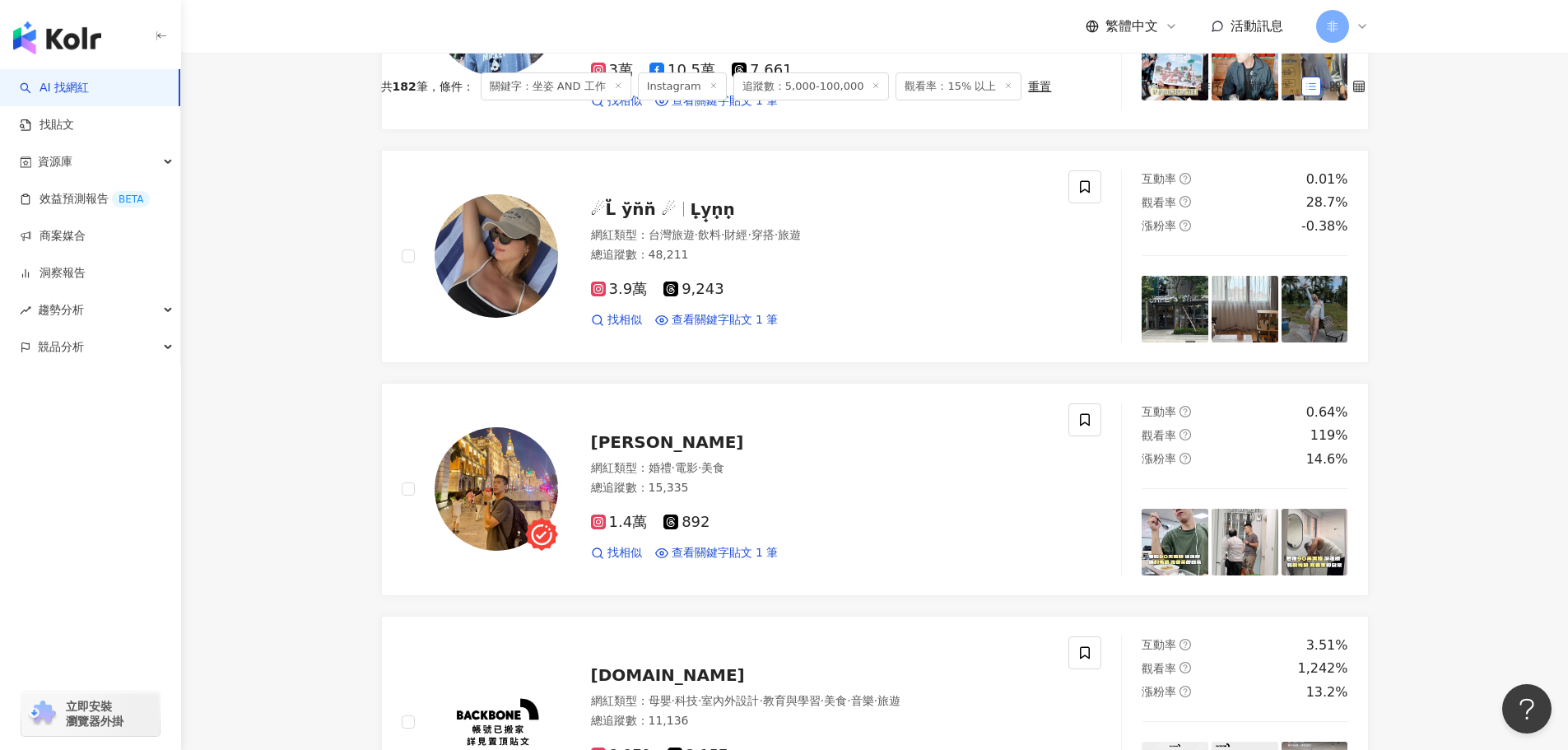
scroll to position [0, 0]
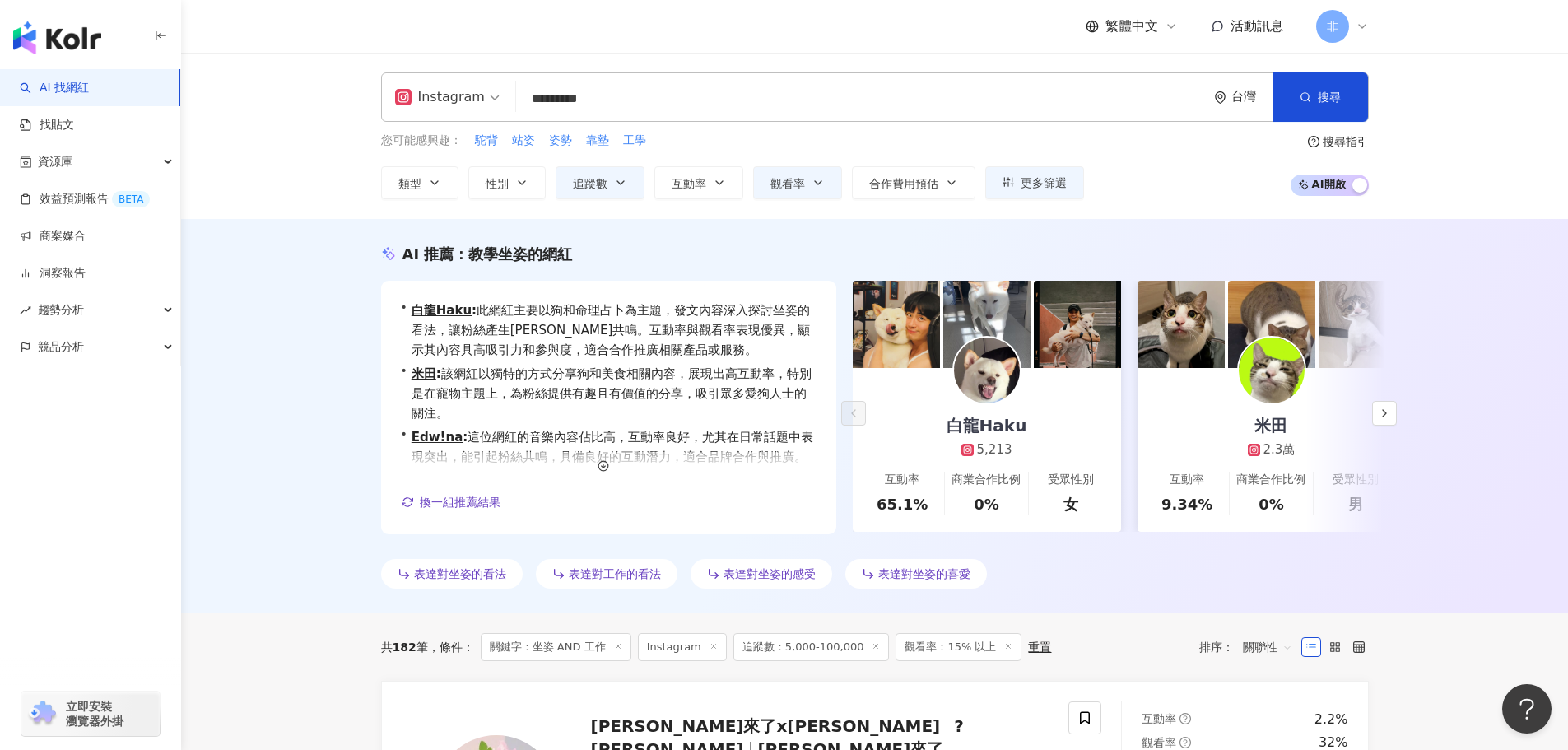
click at [789, 92] on input "*********" at bounding box center [861, 99] width 677 height 31
drag, startPoint x: 677, startPoint y: 98, endPoint x: 483, endPoint y: 117, distance: 194.9
click at [483, 117] on div "Instagram ********* 台灣 搜尋 keyword 搜尋名稱、敘述、貼文含有關鍵字 “ 坐姿 AND 工作 ” 的網紅" at bounding box center [874, 97] width 988 height 50
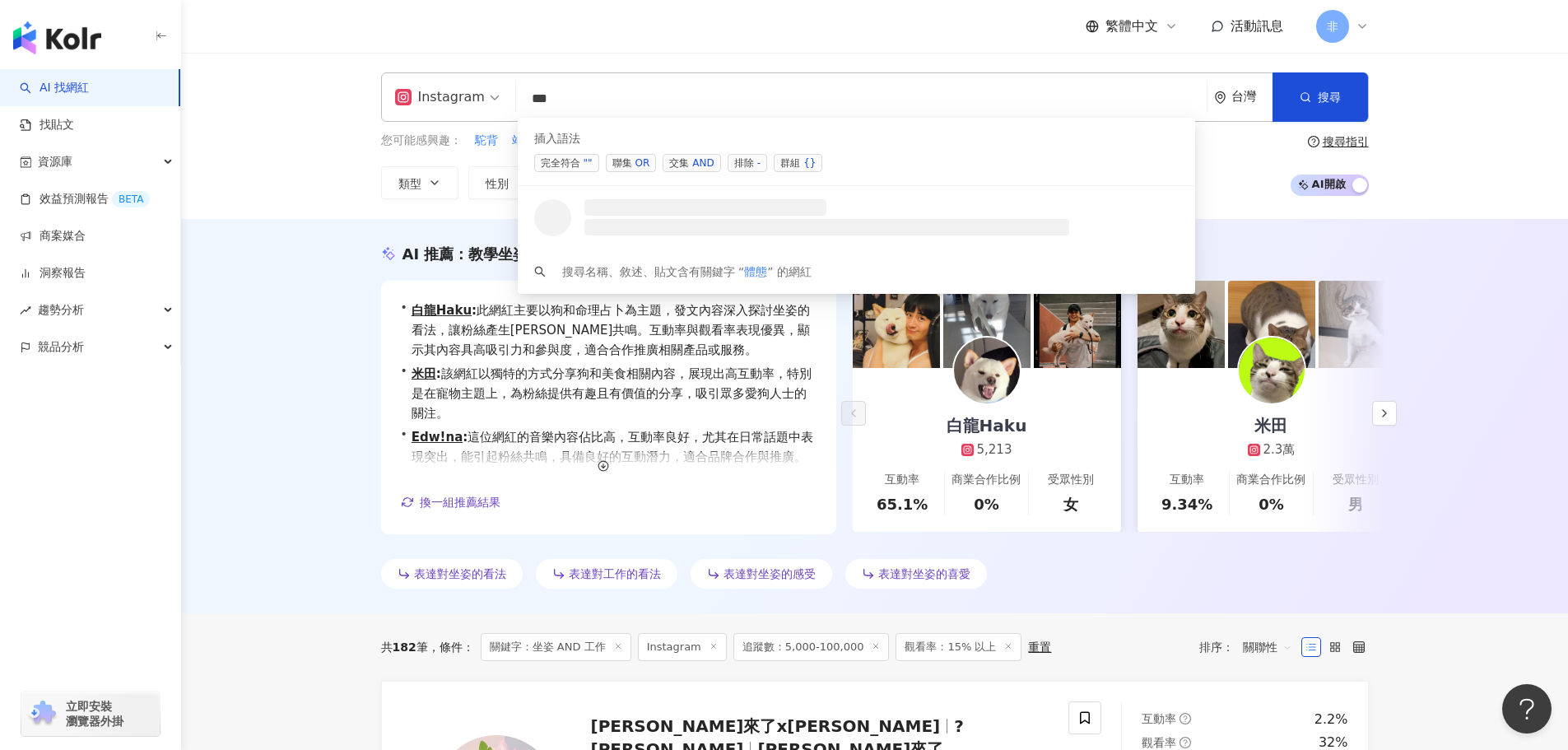
click at [691, 159] on span "交集 AND" at bounding box center [691, 162] width 57 height 18
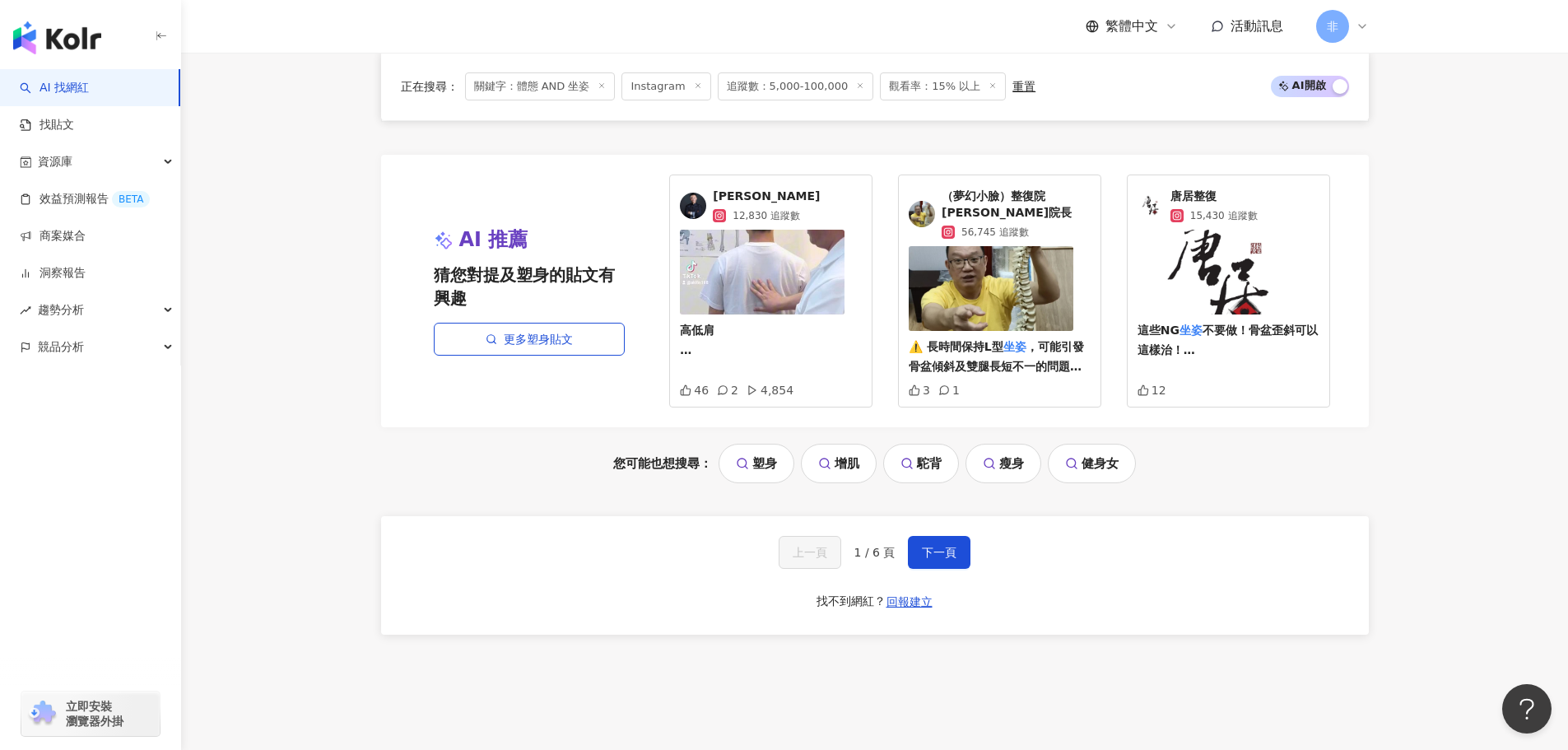
scroll to position [3443, 0]
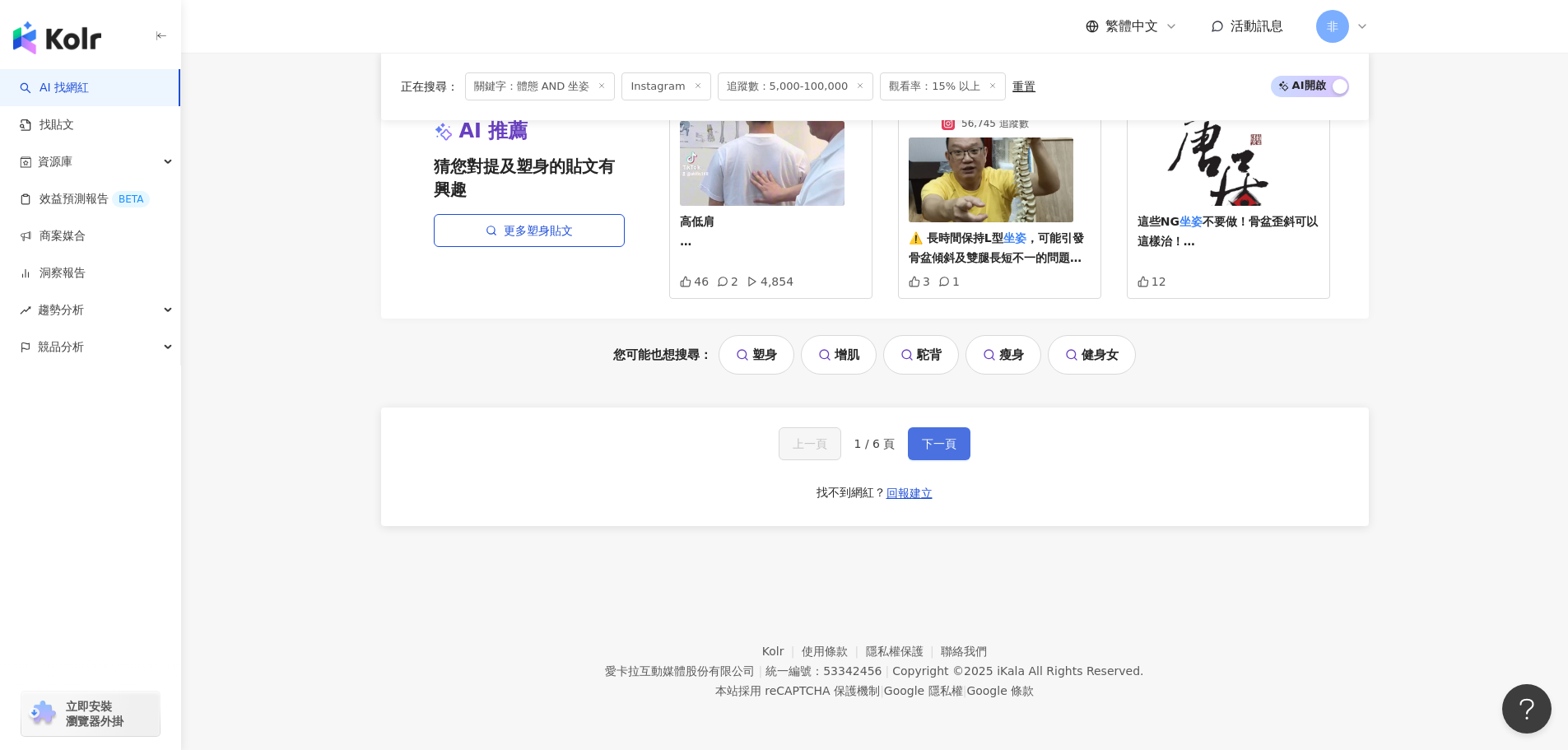
click at [946, 434] on button "下一頁" at bounding box center [938, 444] width 62 height 33
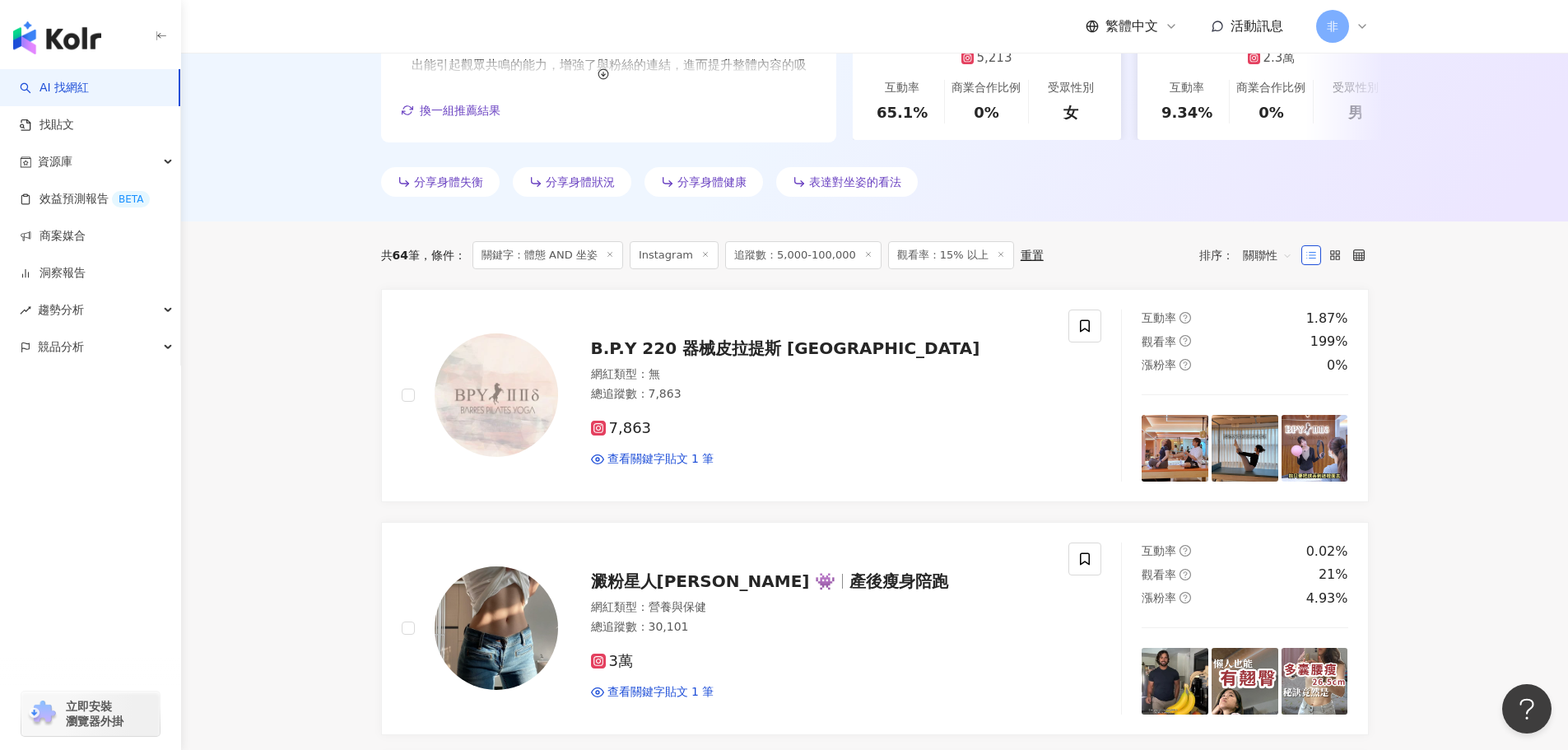
scroll to position [167, 0]
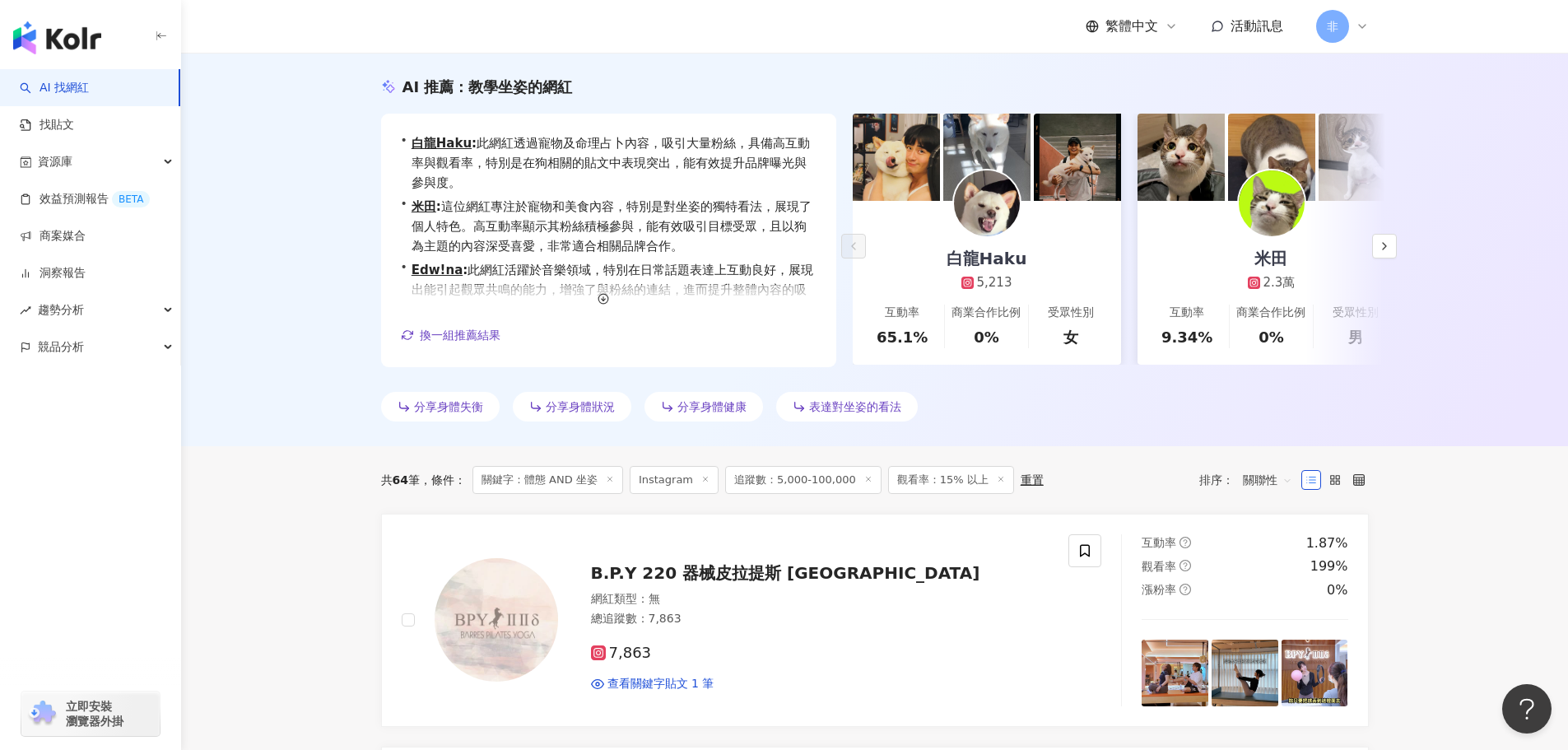
click at [284, 385] on div "AI 推薦 ： 教學坐姿的網紅 • 白龍Haku : 此網紅透過寵物及命理占卜內容，吸引大量粉絲，具備高互動率與觀看率，特別是在狗相關的貼文中表現突出，能有效…" at bounding box center [873, 249] width 1386 height 394
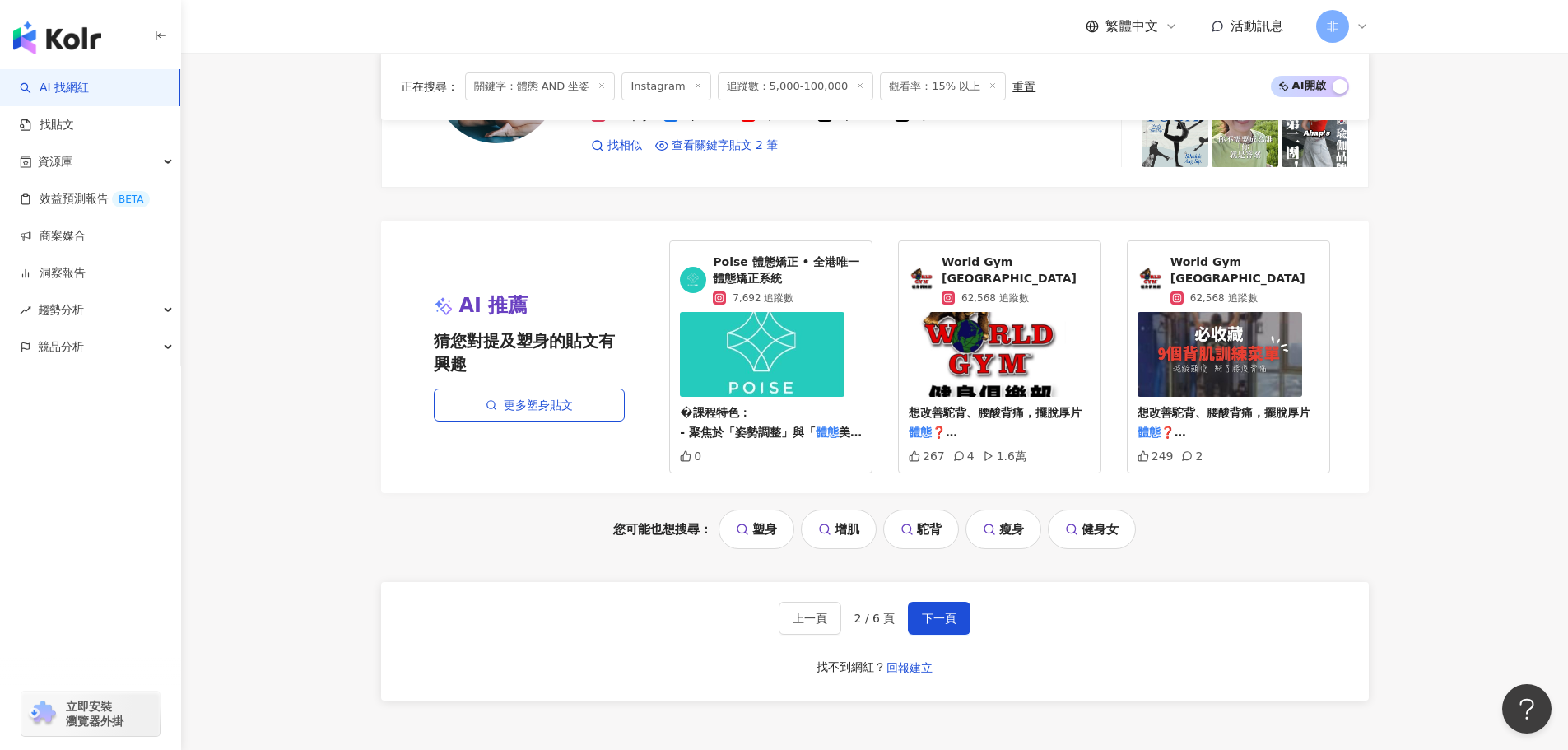
scroll to position [3443, 0]
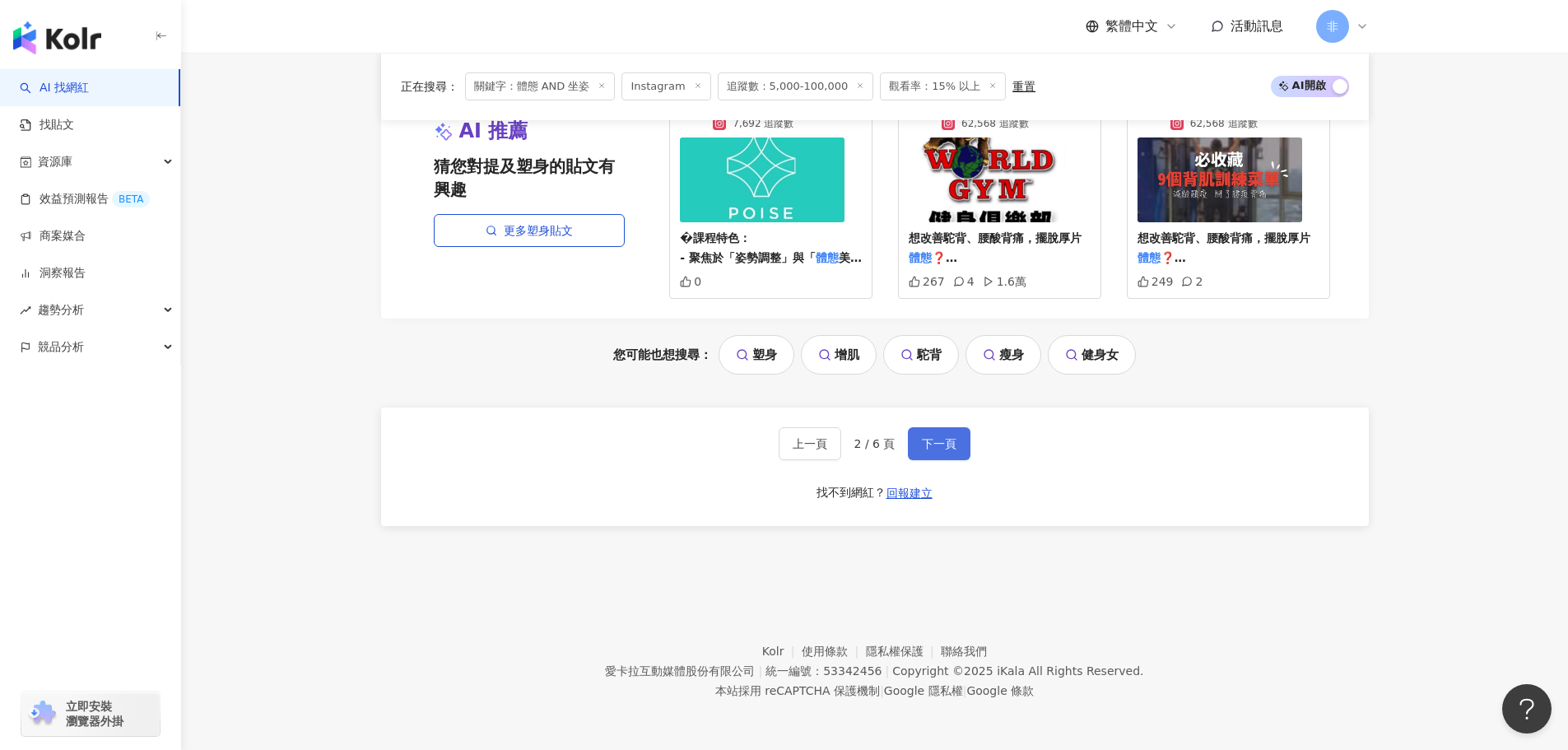
click at [937, 444] on span "下一頁" at bounding box center [939, 444] width 35 height 14
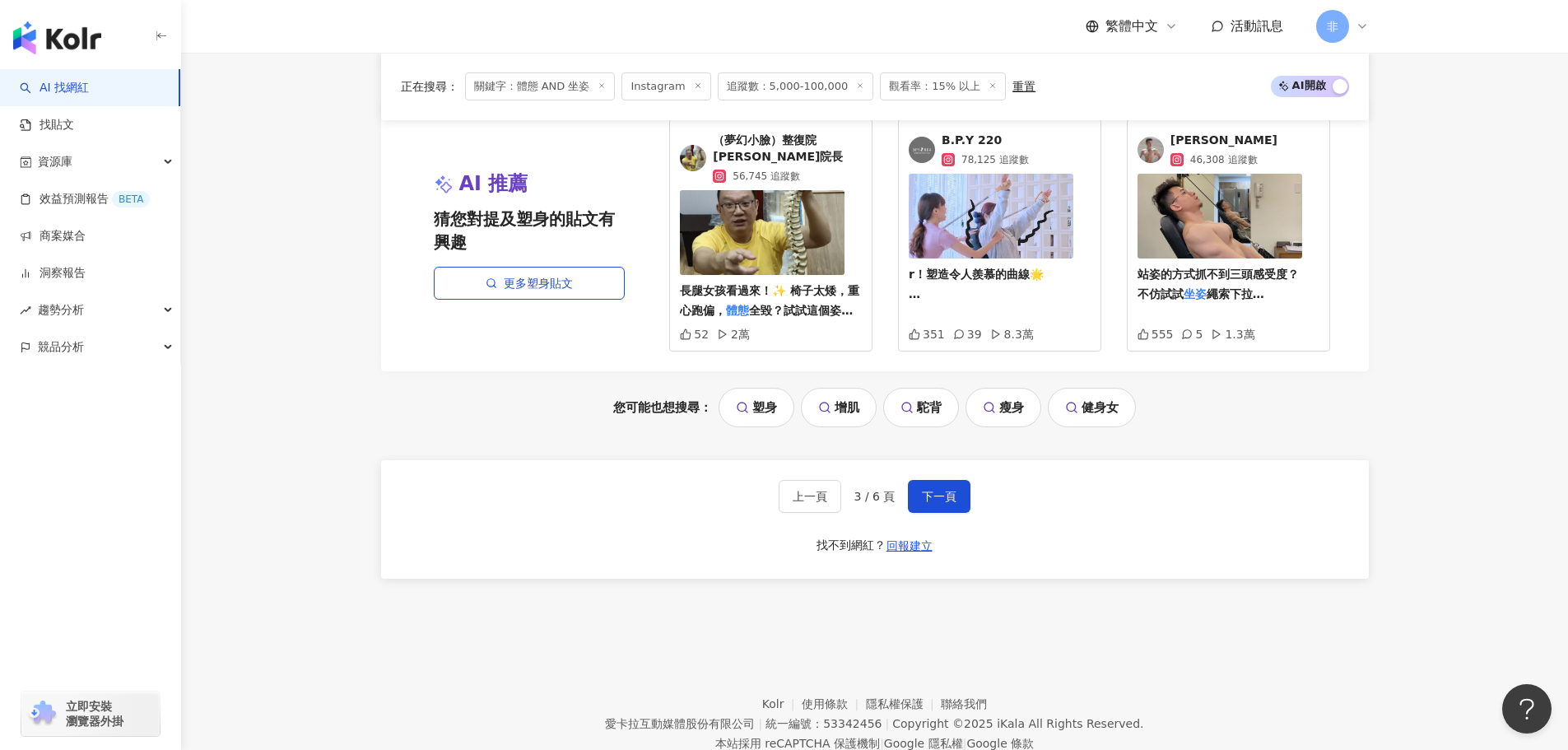
scroll to position [3360, 0]
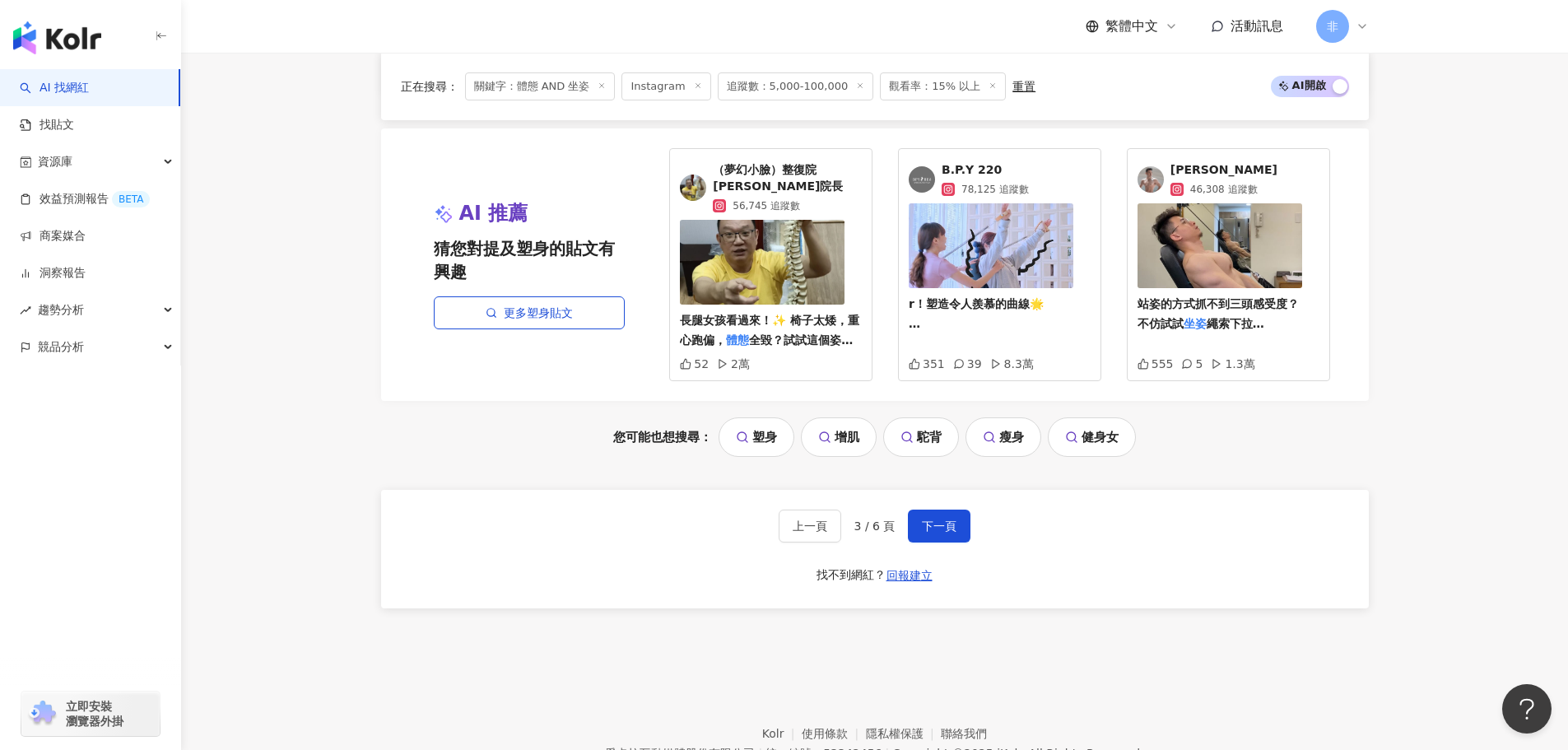
drag, startPoint x: 1193, startPoint y: 306, endPoint x: 1185, endPoint y: 171, distance: 135.2
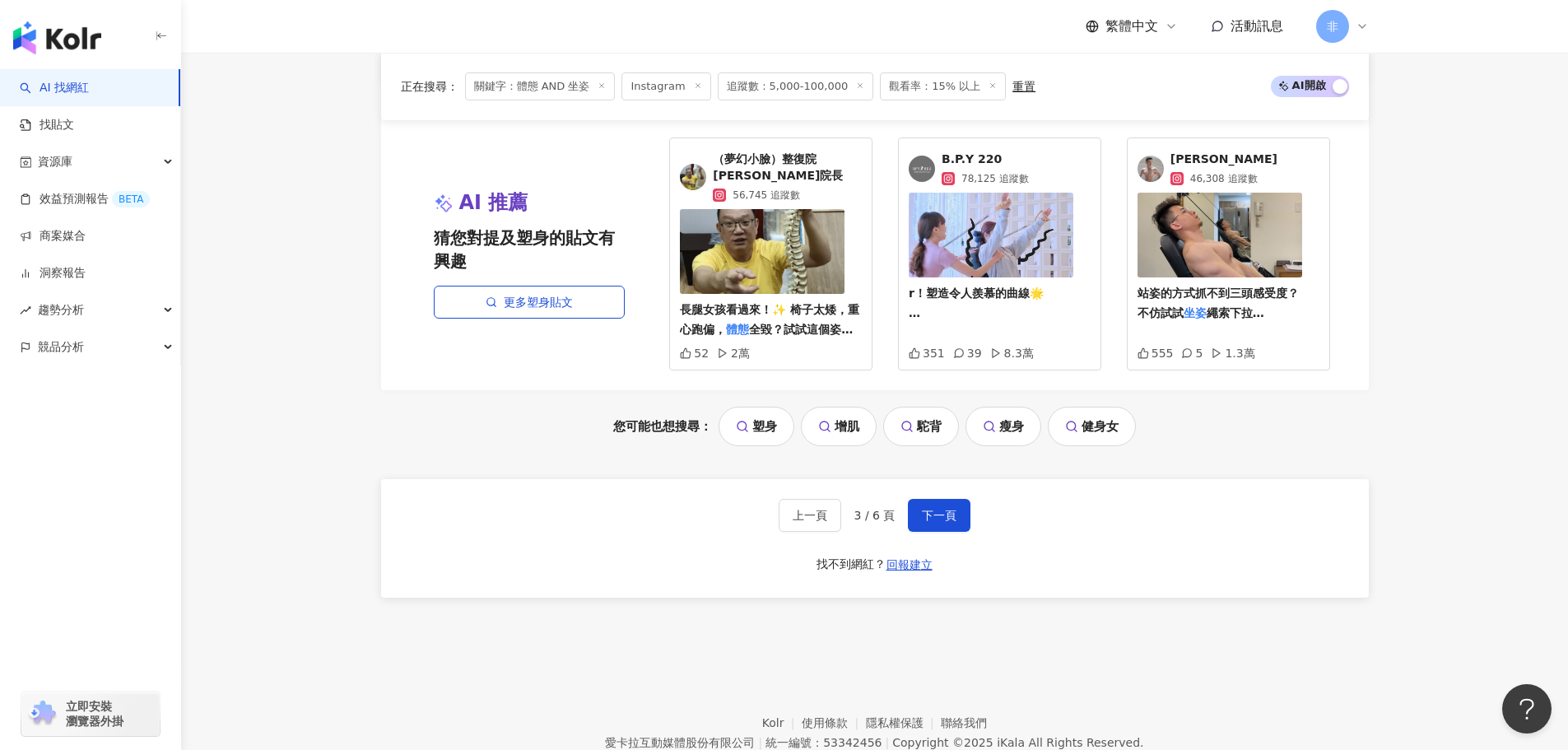
scroll to position [3443, 0]
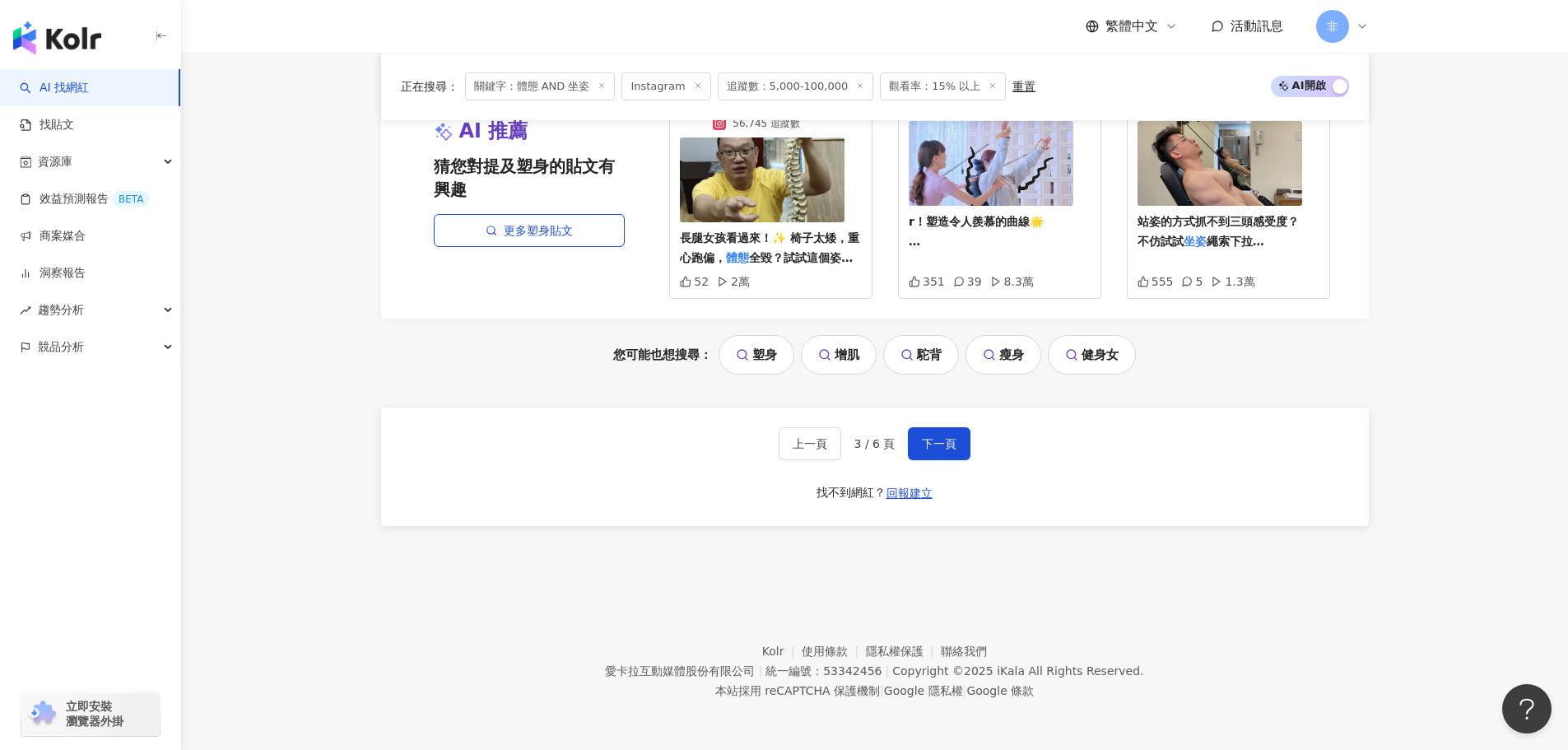
drag, startPoint x: 946, startPoint y: 450, endPoint x: 1006, endPoint y: 452, distance: 60.0
click at [946, 450] on span "下一頁" at bounding box center [939, 444] width 35 height 14
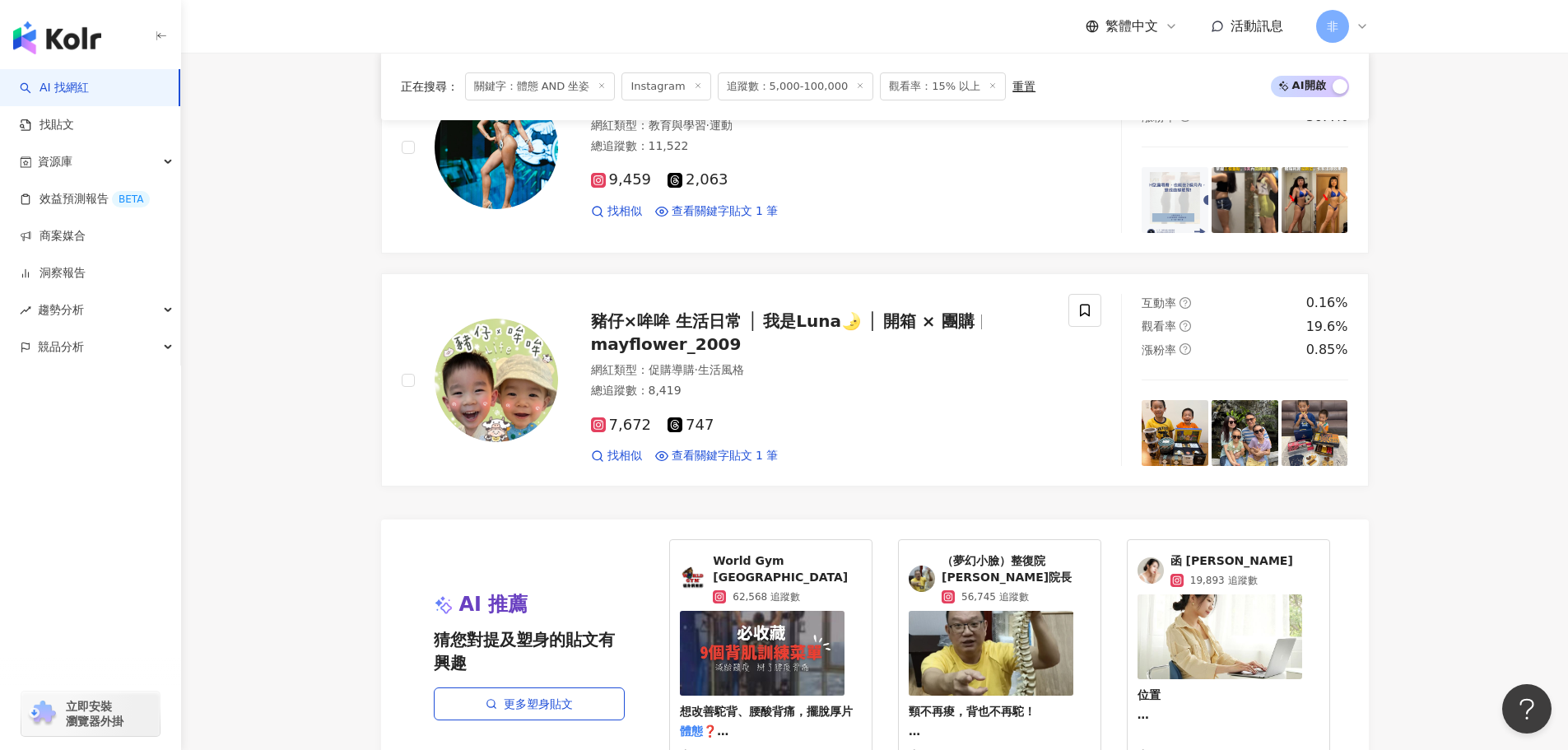
scroll to position [3127, 0]
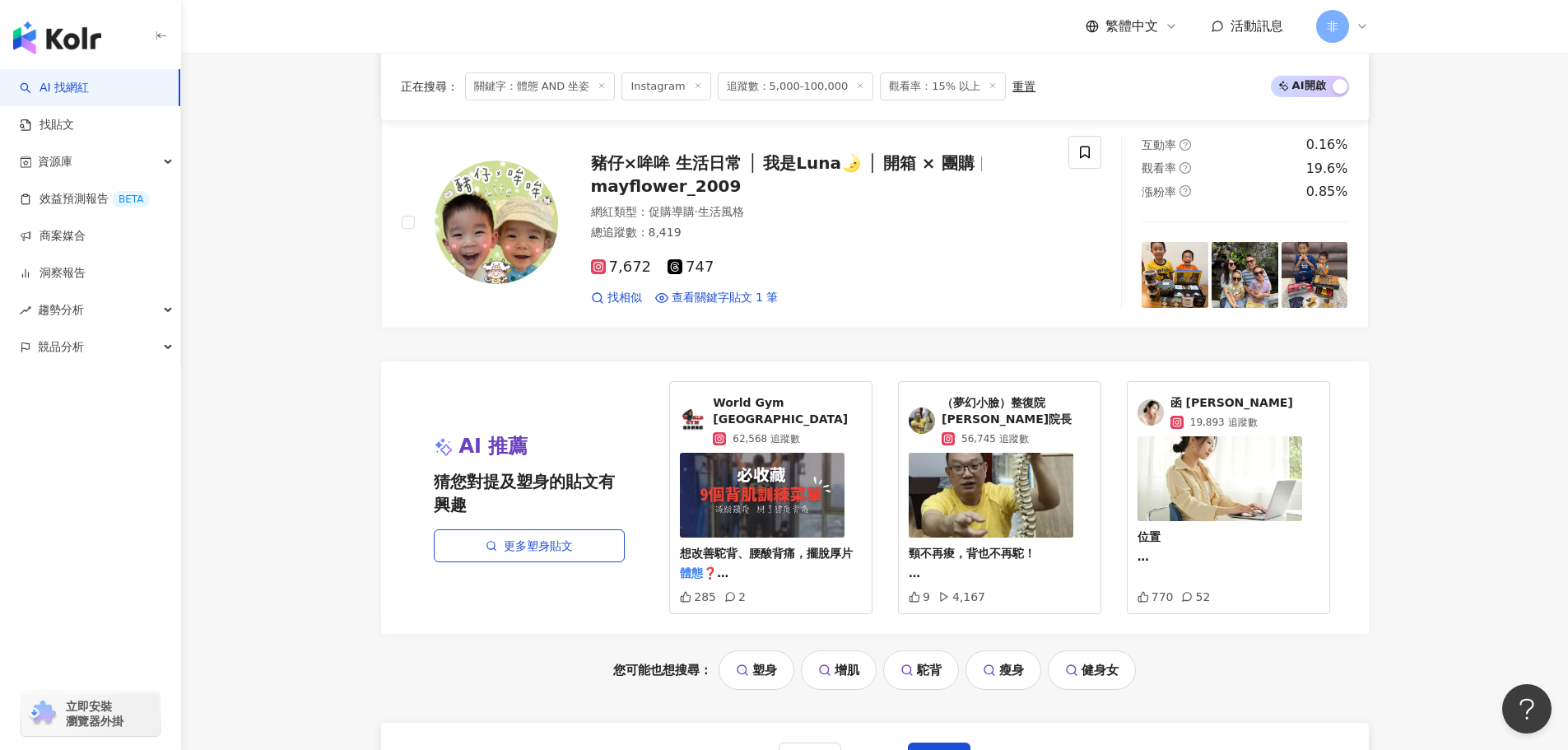
click at [959, 736] on button "下一頁" at bounding box center [938, 759] width 62 height 33
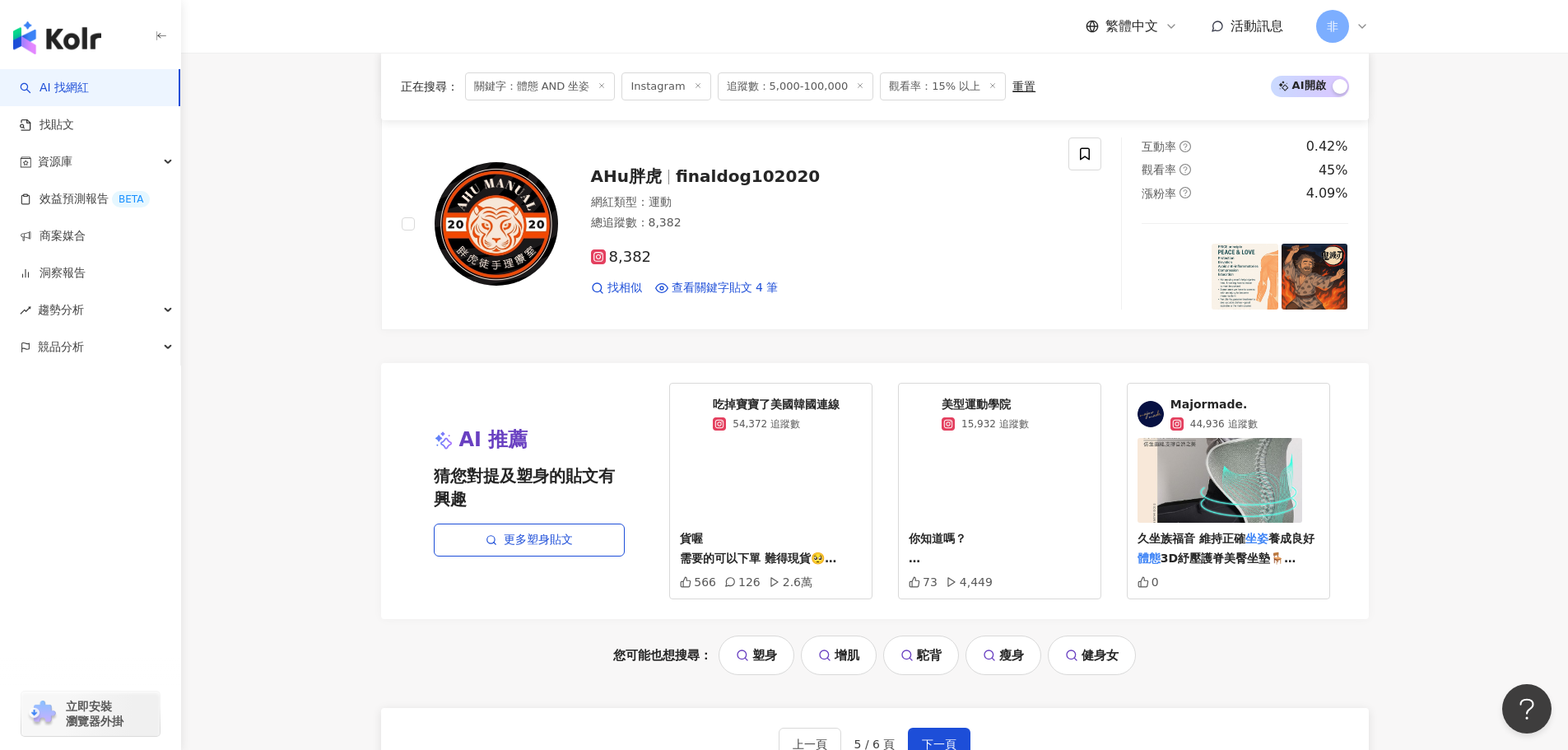
scroll to position [3374, 0]
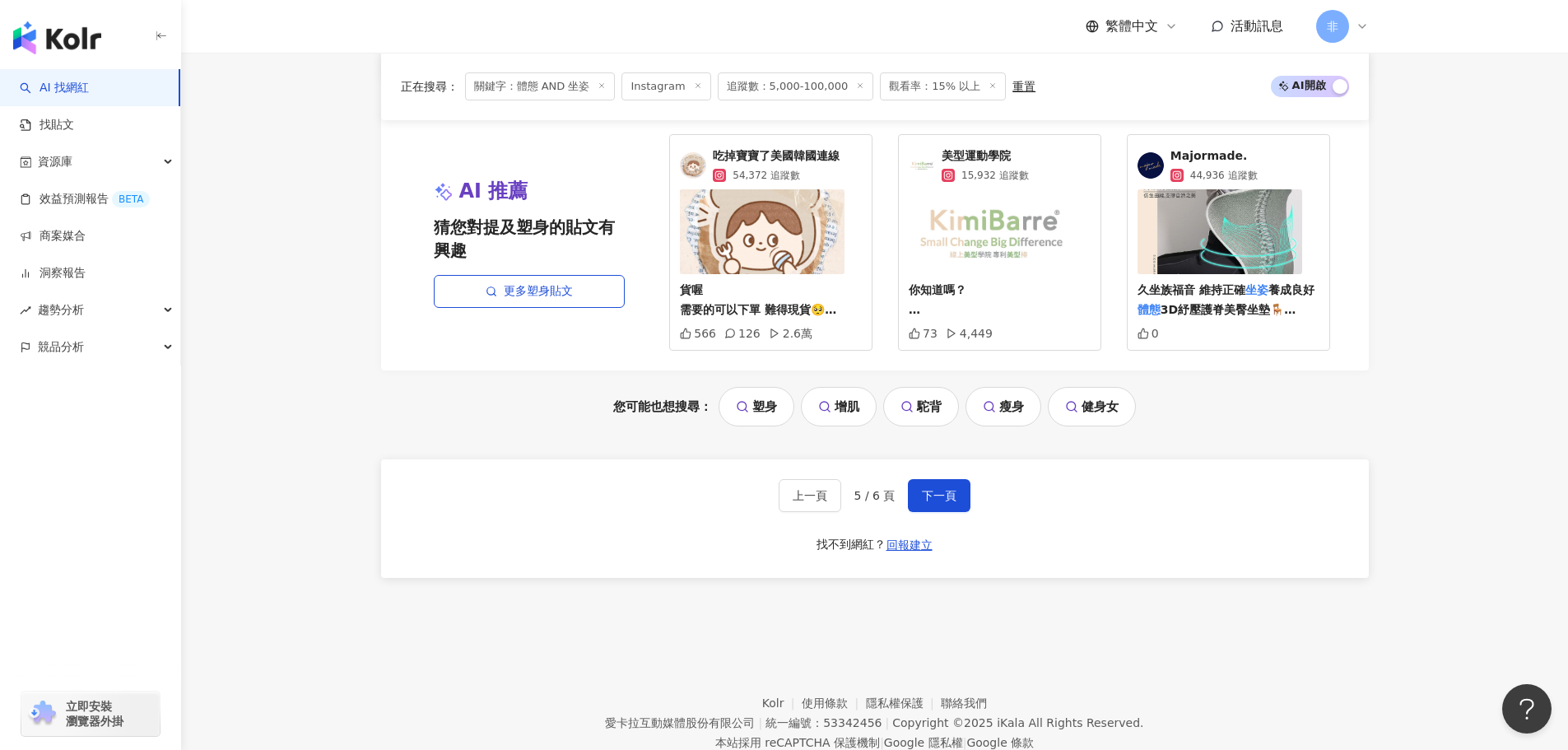
click at [970, 499] on div "上一頁 5 / 6 頁 下一頁 找不到網紅？ 回報建立" at bounding box center [874, 519] width 988 height 119
click at [968, 498] on button "下一頁" at bounding box center [938, 495] width 62 height 33
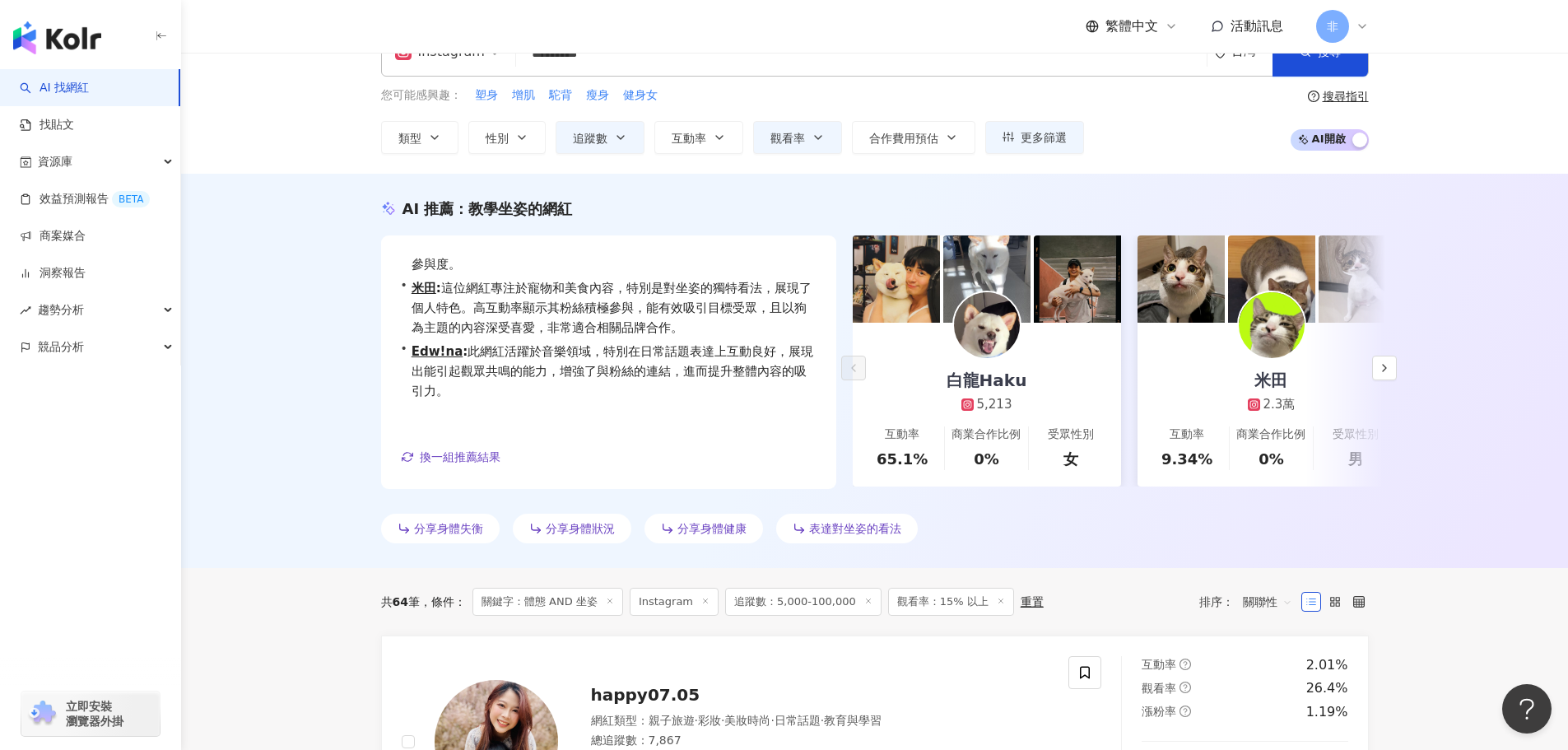
scroll to position [0, 0]
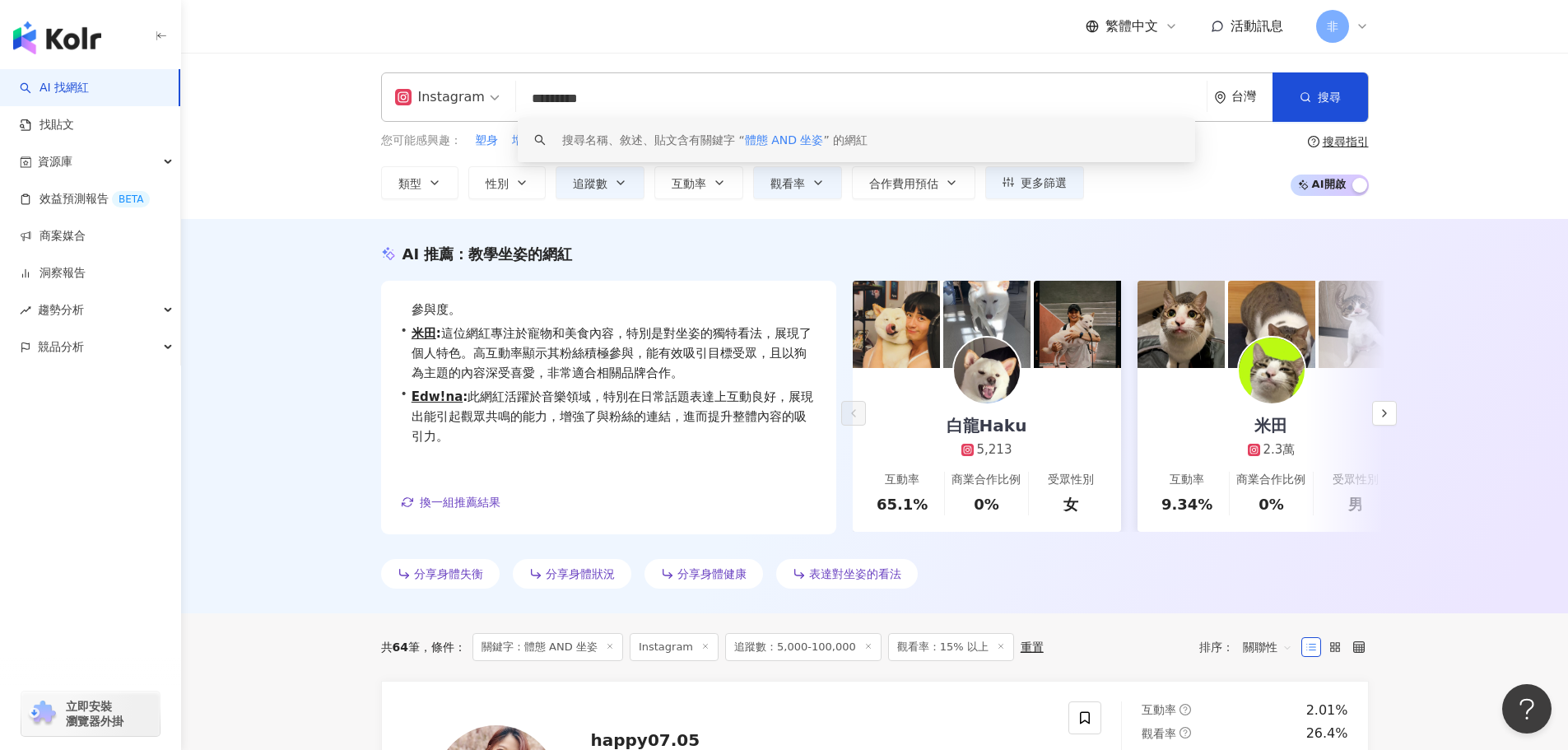
drag, startPoint x: 658, startPoint y: 94, endPoint x: 648, endPoint y: 94, distance: 10.0
click at [648, 94] on input "*********" at bounding box center [861, 99] width 677 height 31
drag, startPoint x: 640, startPoint y: 100, endPoint x: 514, endPoint y: 105, distance: 126.1
click at [514, 105] on div "Instagram ********* 台灣 搜尋 keyword 搜尋名稱、敘述、貼文含有關鍵字 “ 體態 AND 坐姿 ” 的網紅" at bounding box center [874, 97] width 988 height 50
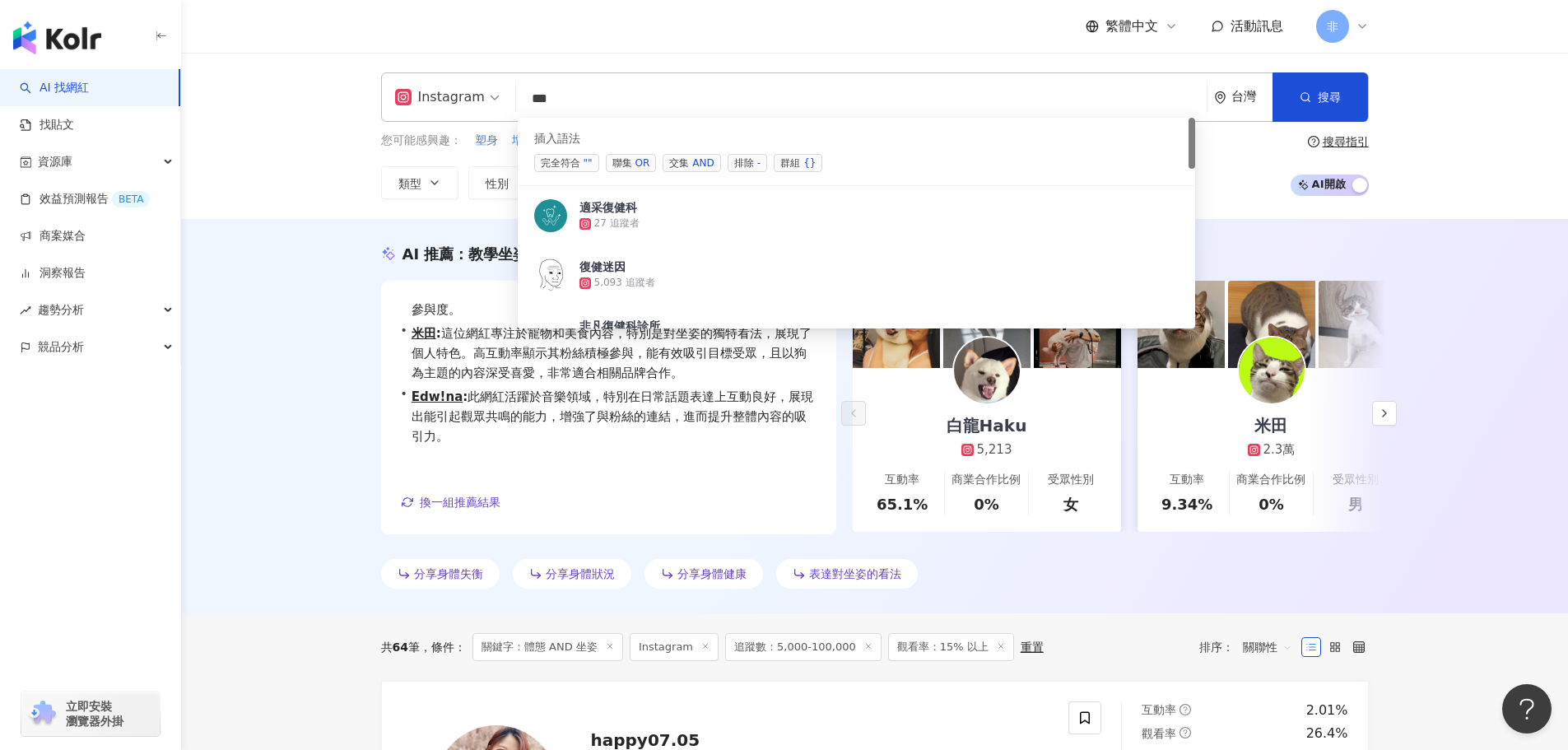
click at [687, 159] on span "交集 AND" at bounding box center [691, 162] width 57 height 18
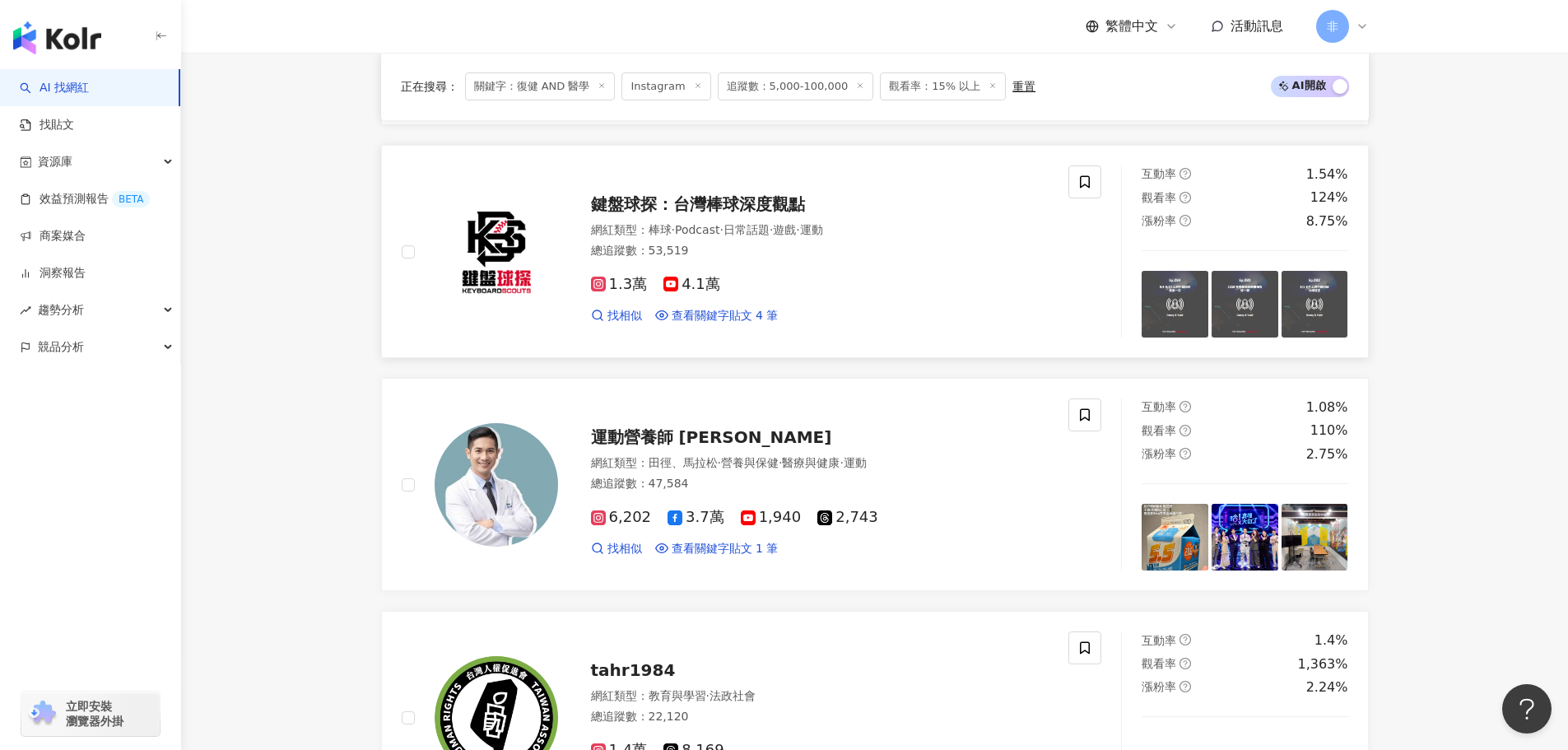
scroll to position [1295, 0]
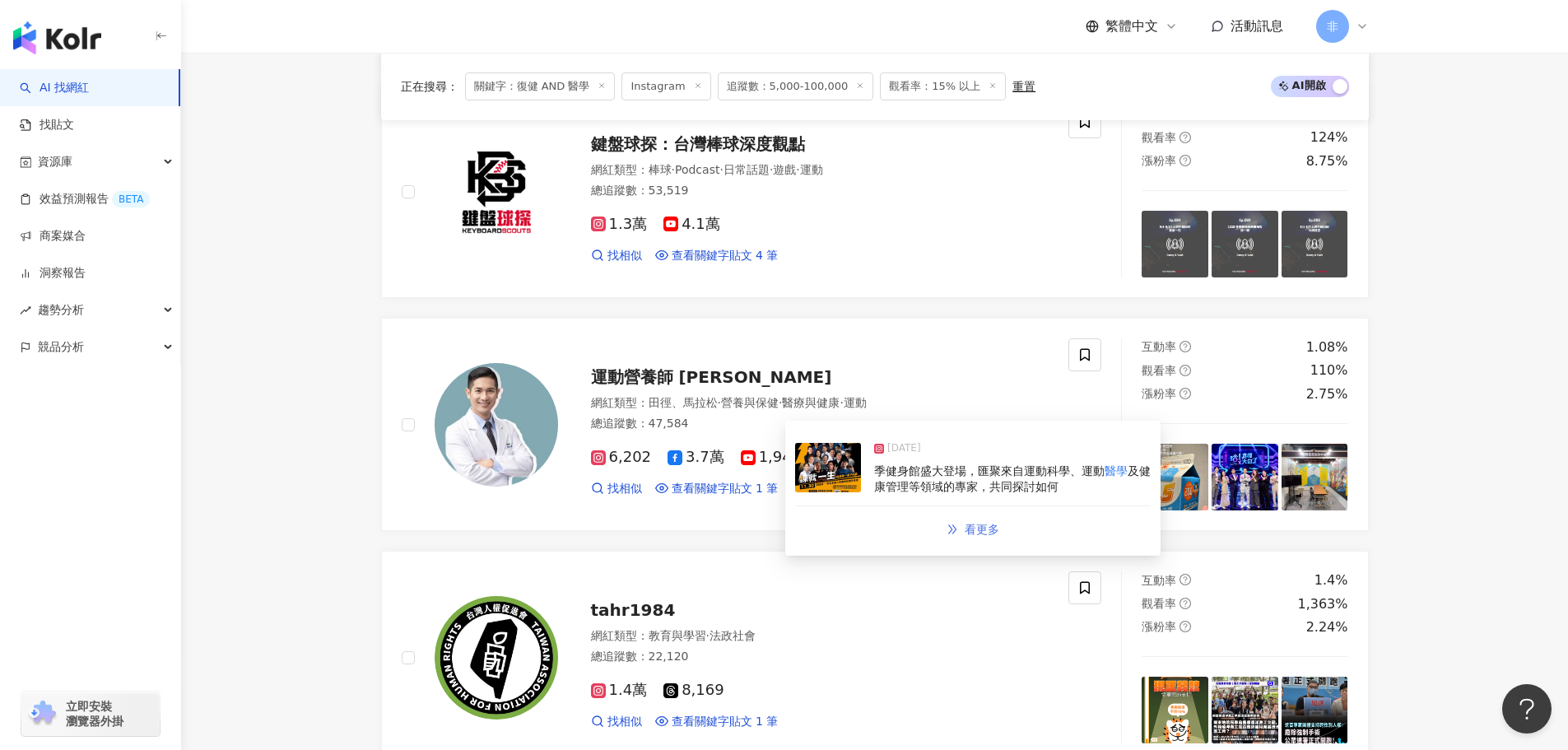
type input "*********"
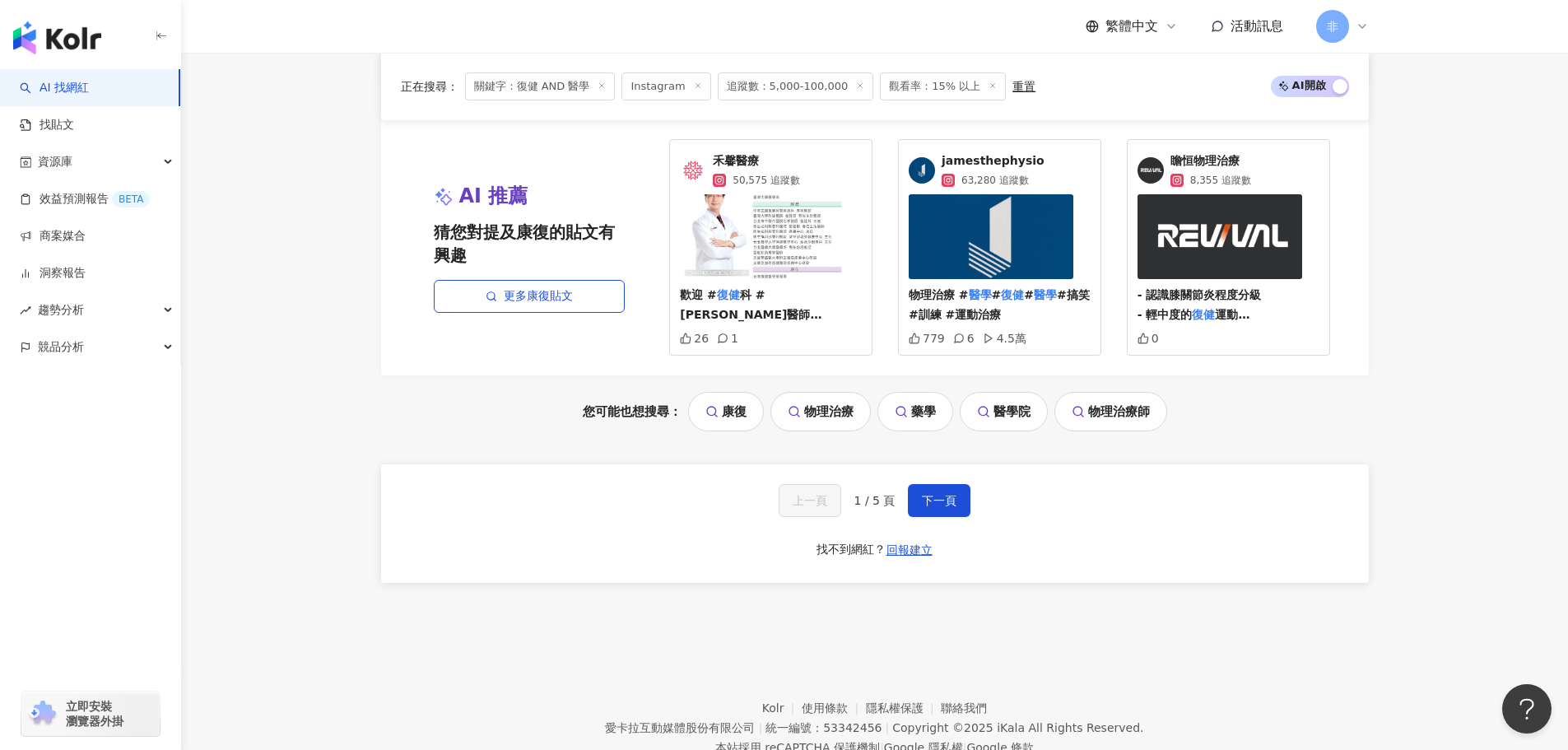
scroll to position [3426, 0]
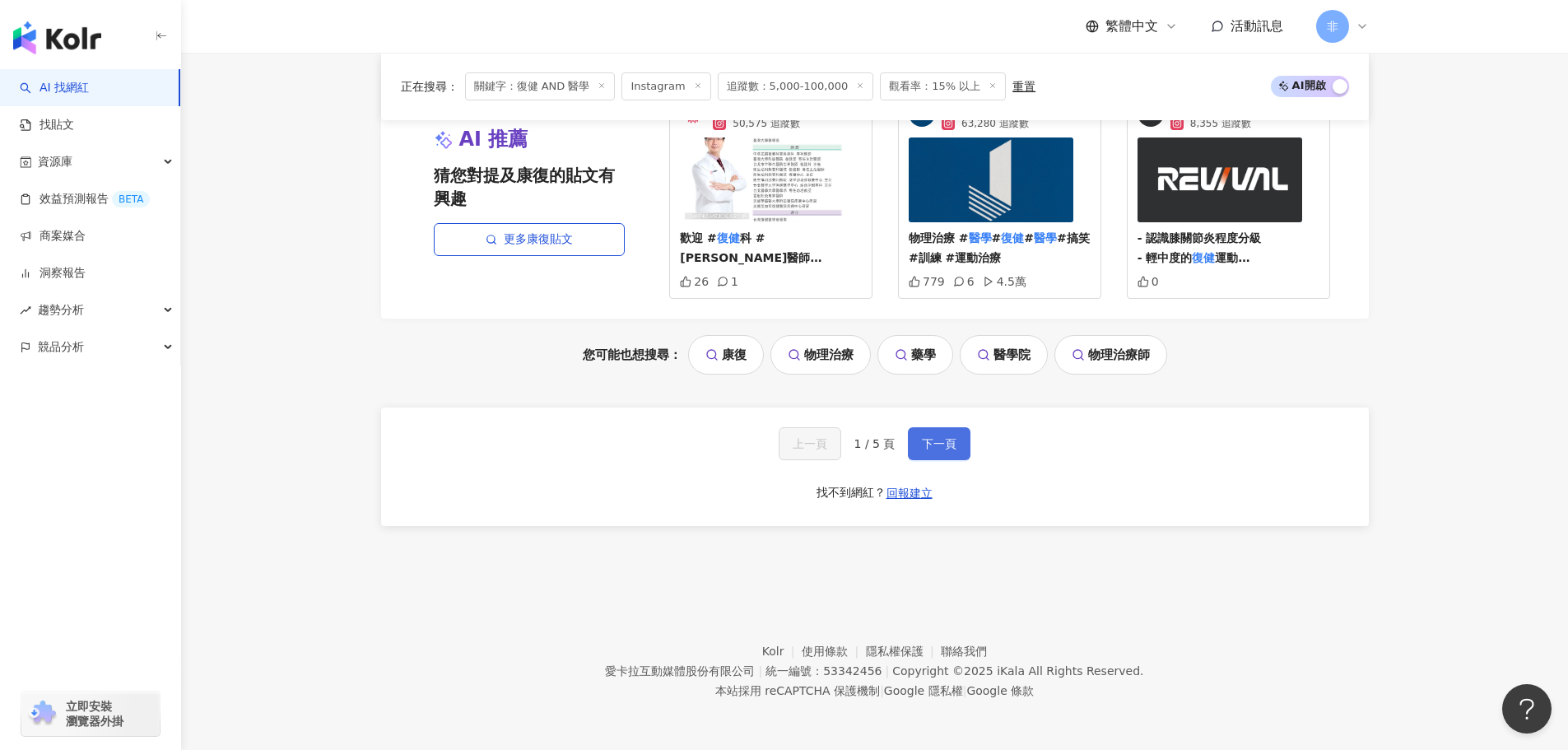
click at [922, 440] on span "下一頁" at bounding box center [939, 444] width 35 height 14
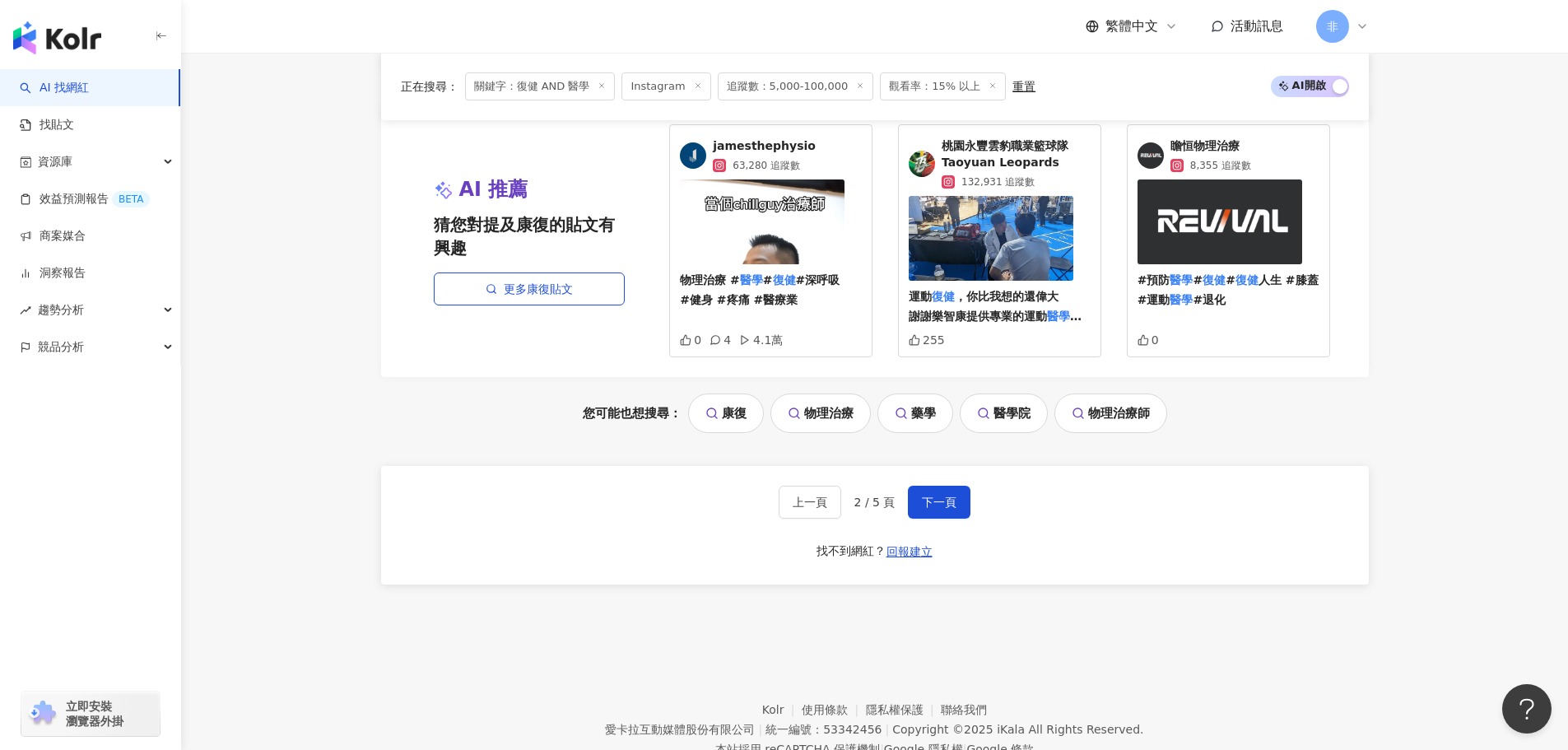
scroll to position [3443, 0]
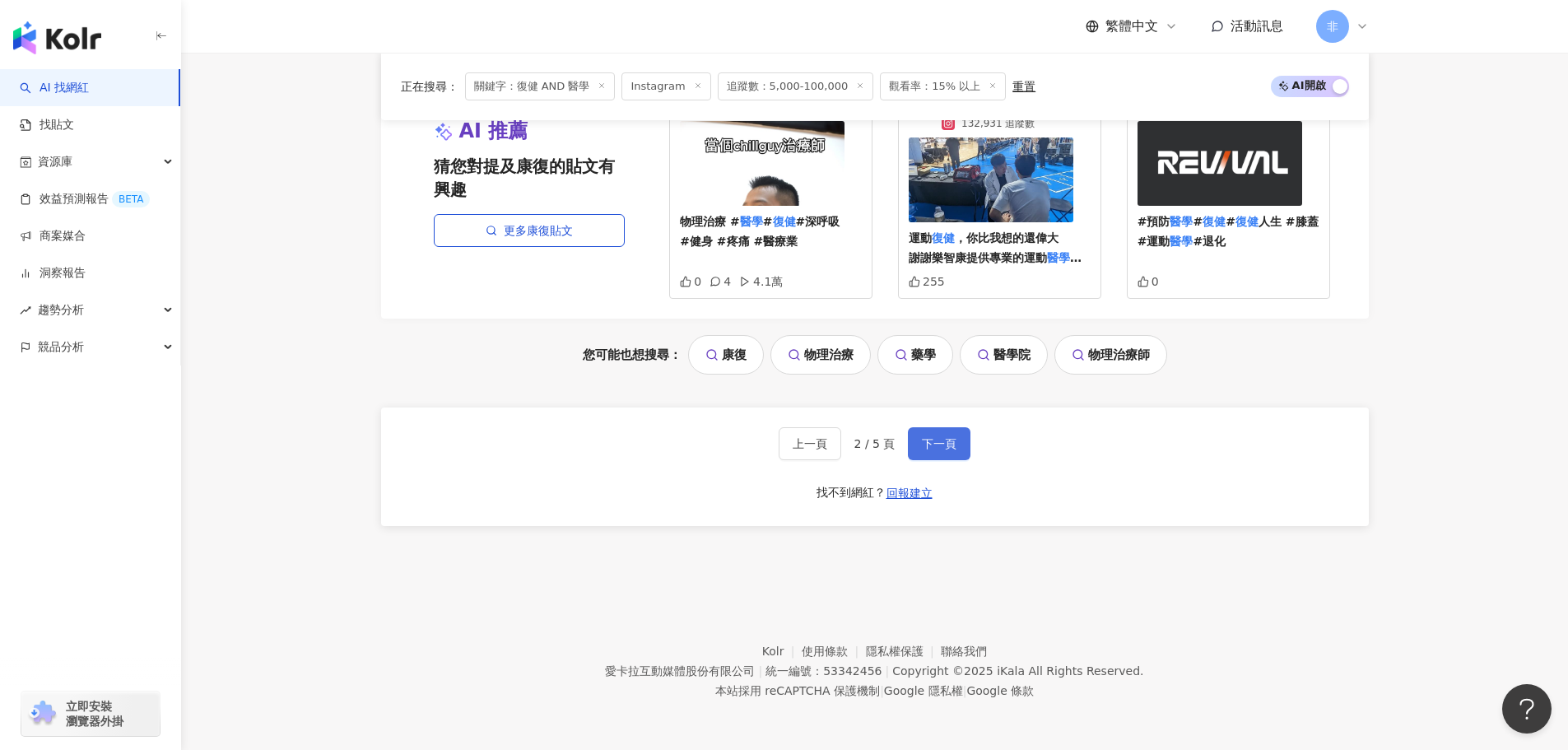
click at [961, 444] on button "下一頁" at bounding box center [938, 444] width 62 height 33
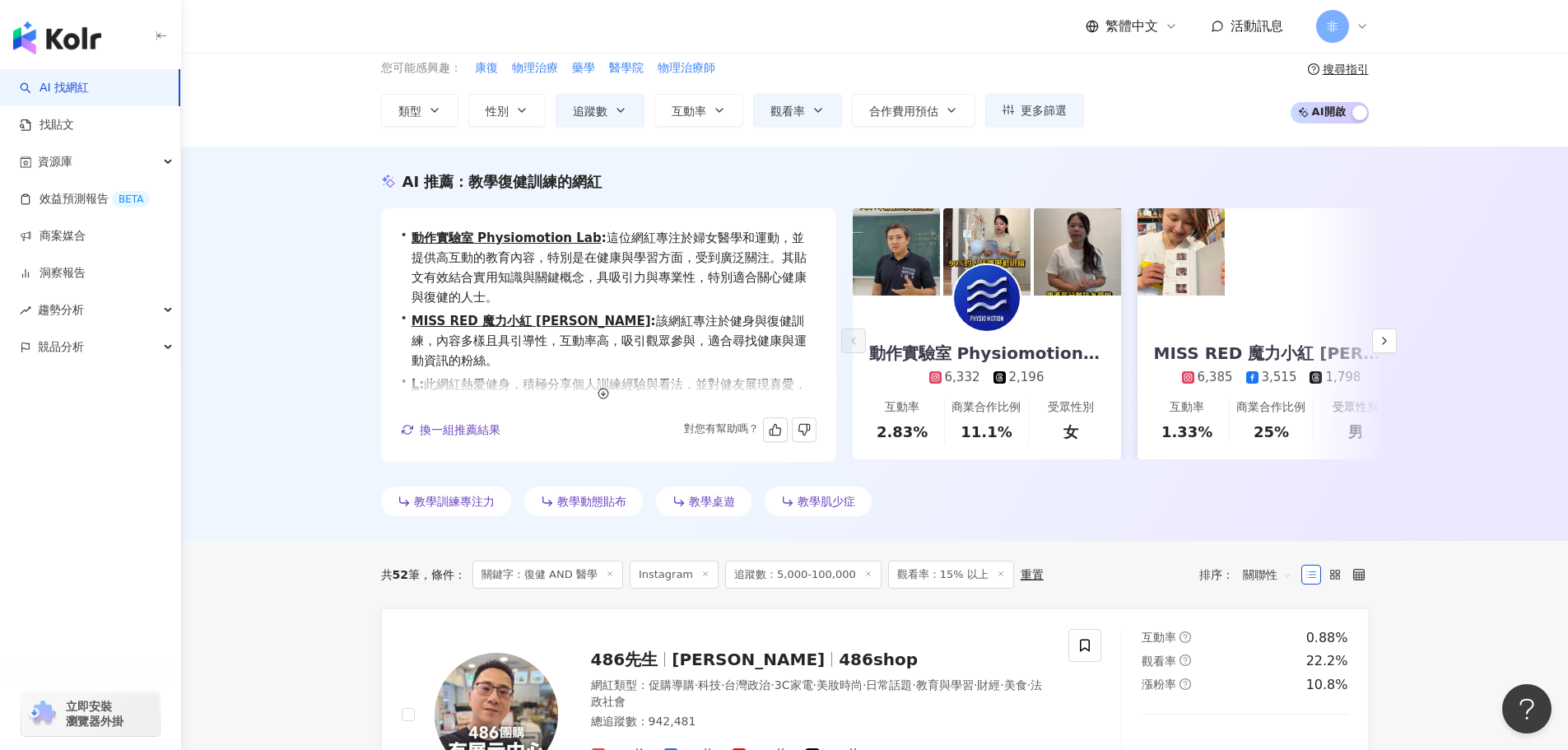
scroll to position [0, 0]
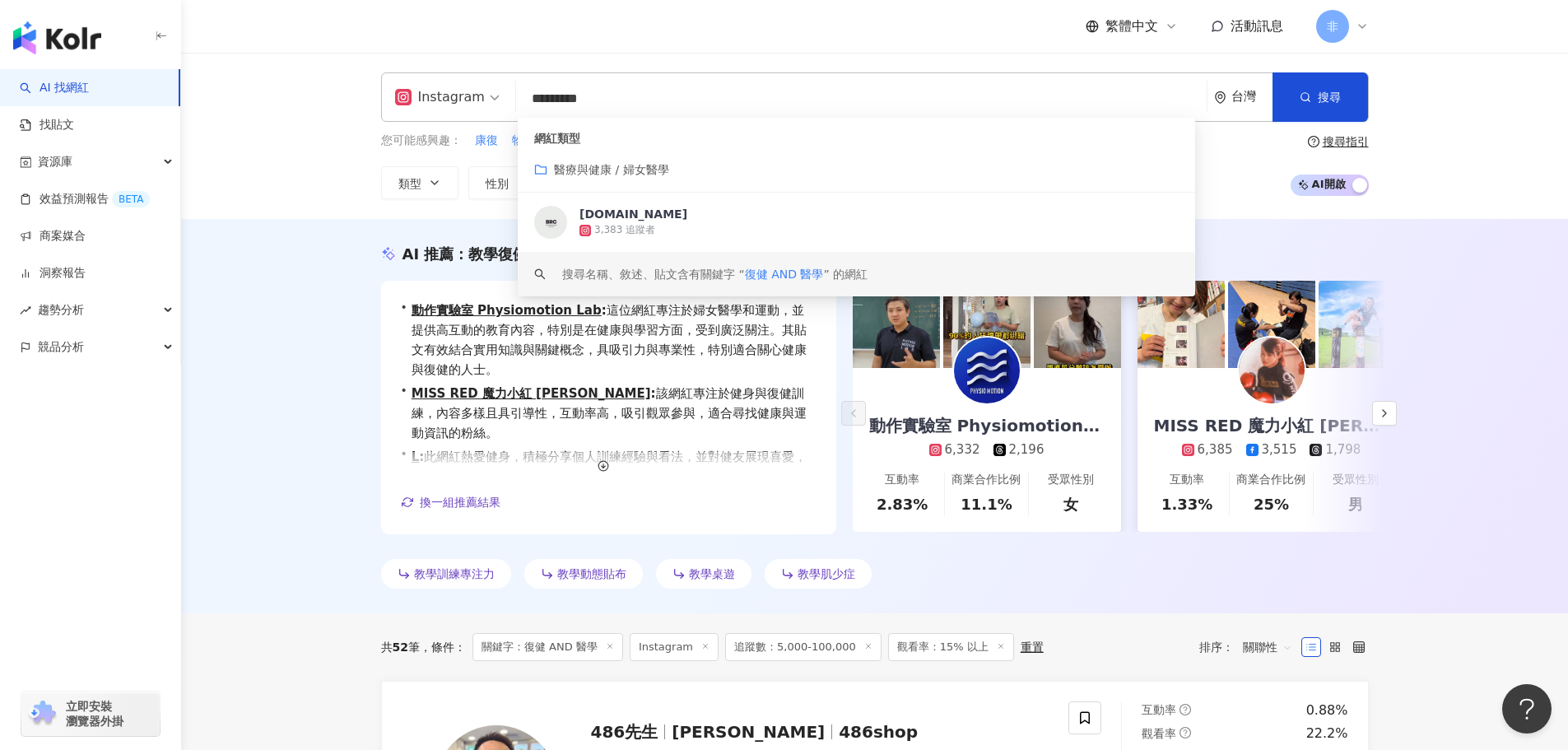
drag, startPoint x: 628, startPoint y: 99, endPoint x: 410, endPoint y: 93, distance: 218.1
click at [410, 93] on div "Instagram ********* 台灣 搜尋 93185992-4bcf-4401-a52b-8c836d95e197 keyword 網紅類型 醫療與…" at bounding box center [874, 97] width 988 height 50
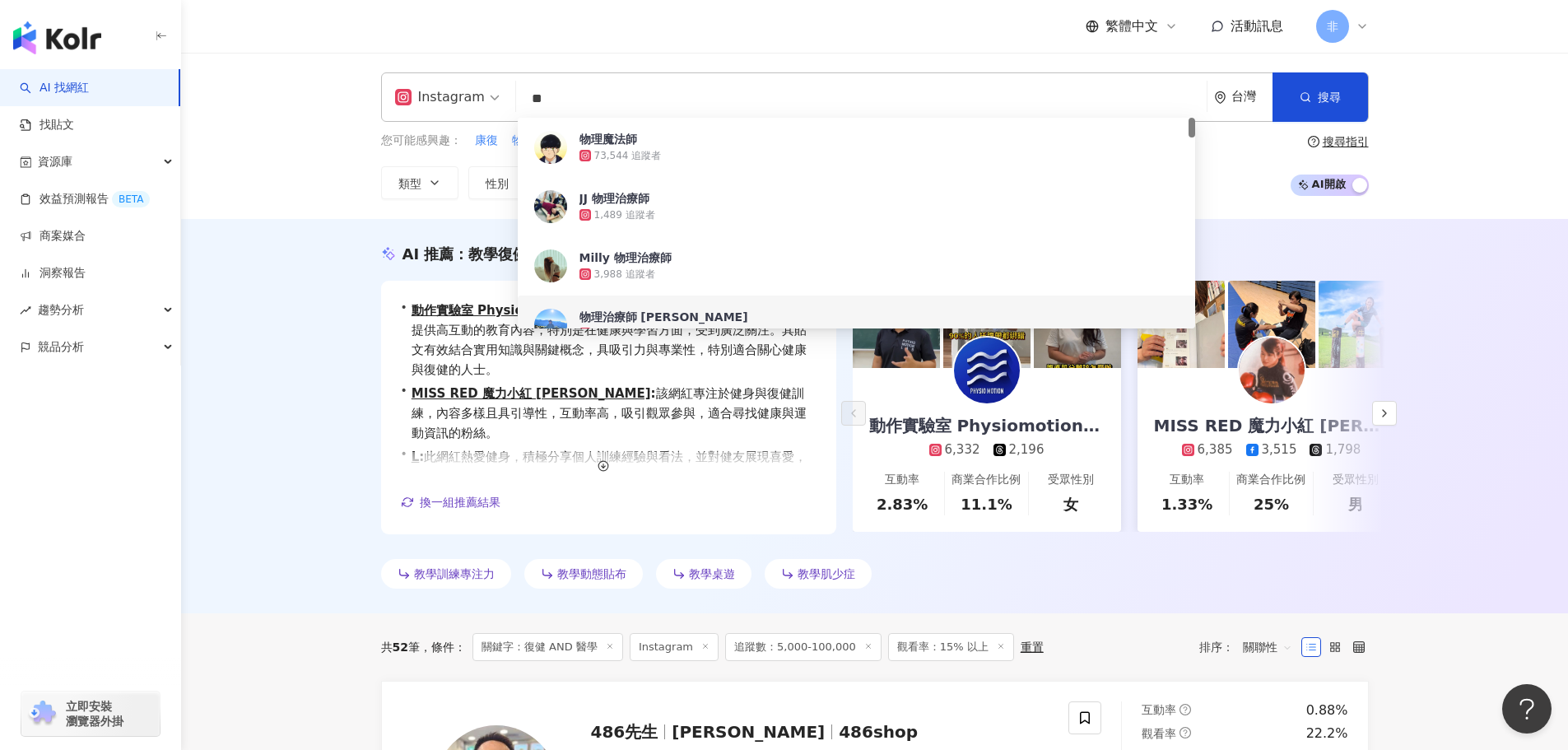
click at [243, 372] on div "AI 推薦 ： 教學復健訓練的網紅 • 動作實驗室 Physiomotion Lab : 這位網紅專注於婦女醫學和運動，並提供高互動的教育內容，特別是在健康與…" at bounding box center [873, 416] width 1386 height 394
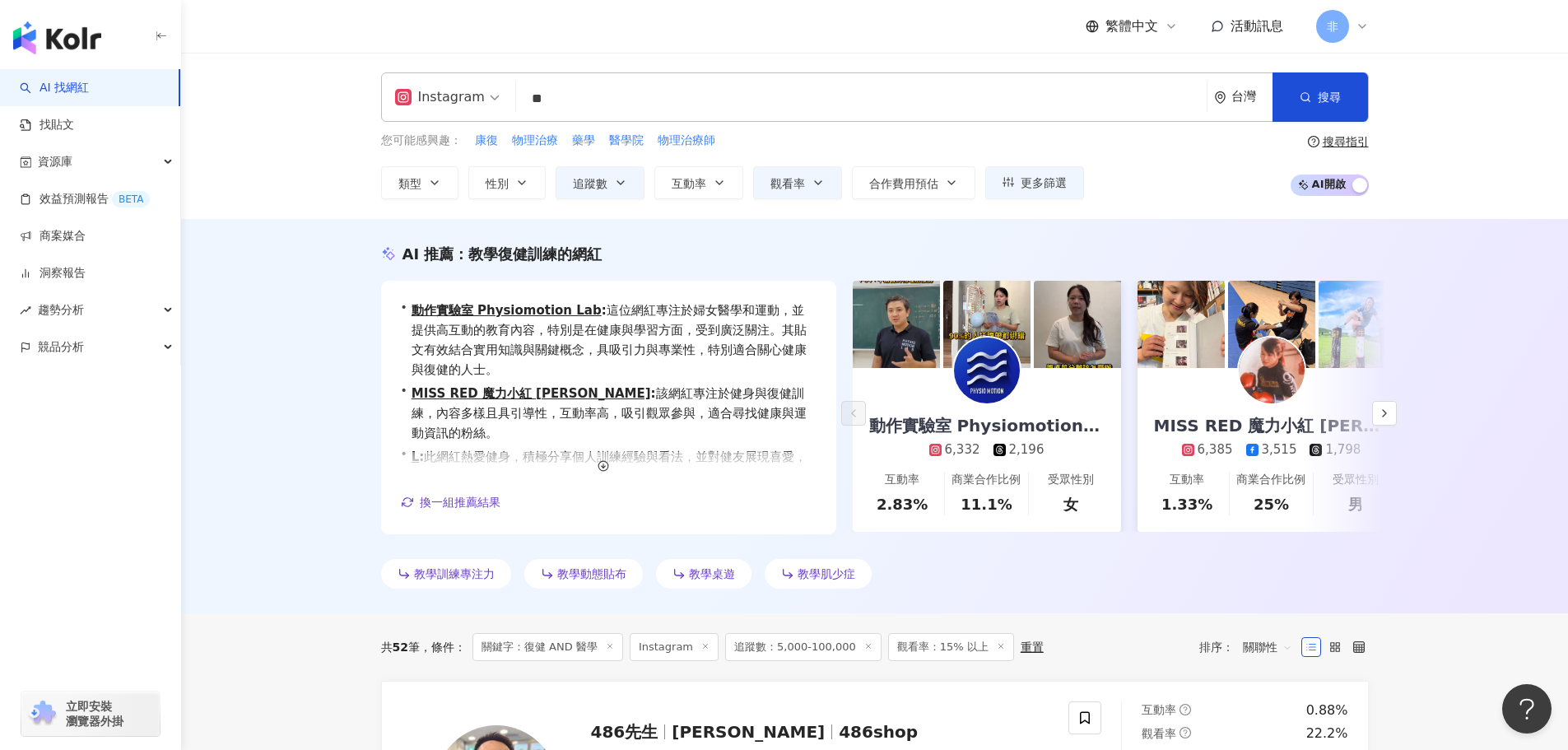
click at [602, 94] on input "**" at bounding box center [861, 99] width 677 height 31
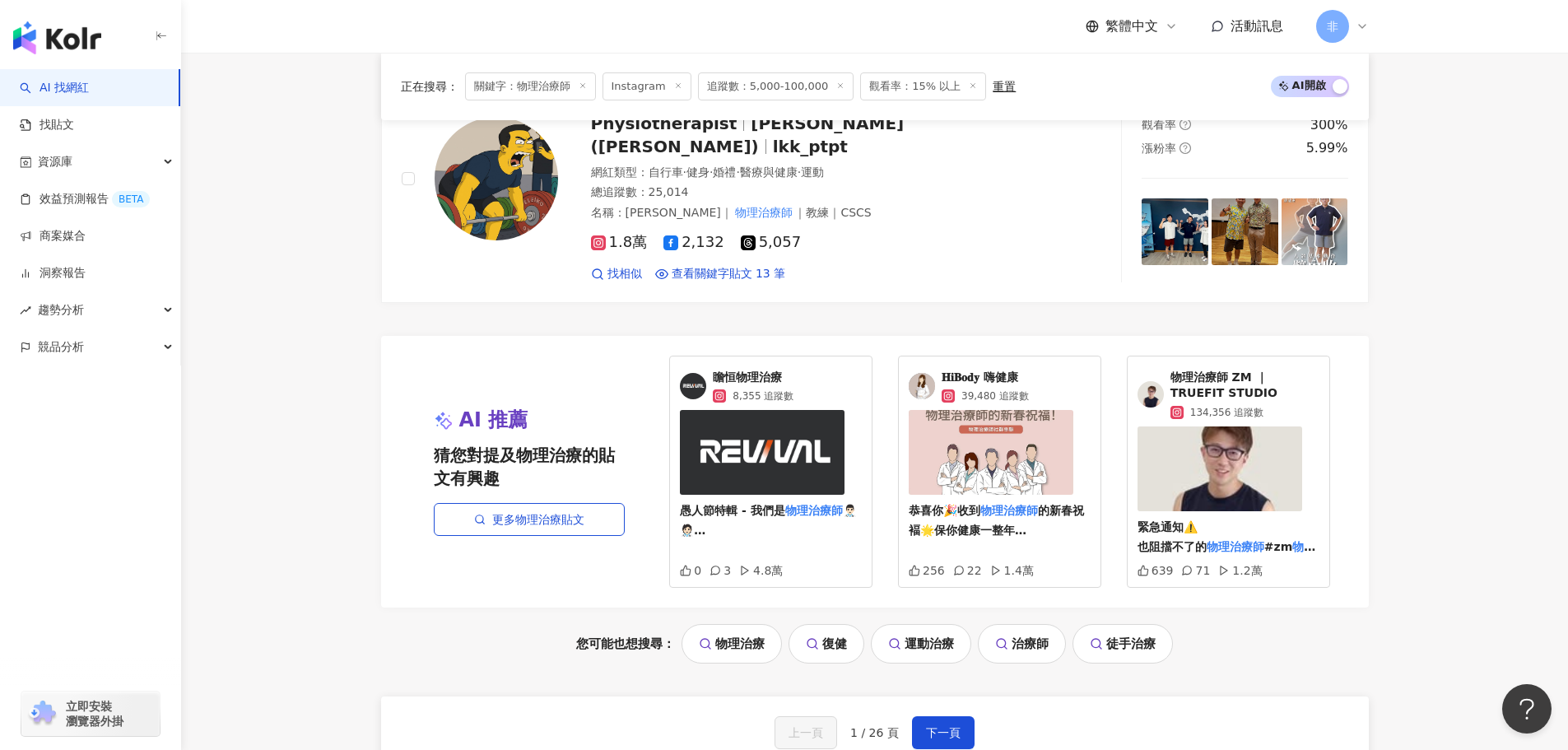
scroll to position [3302, 0]
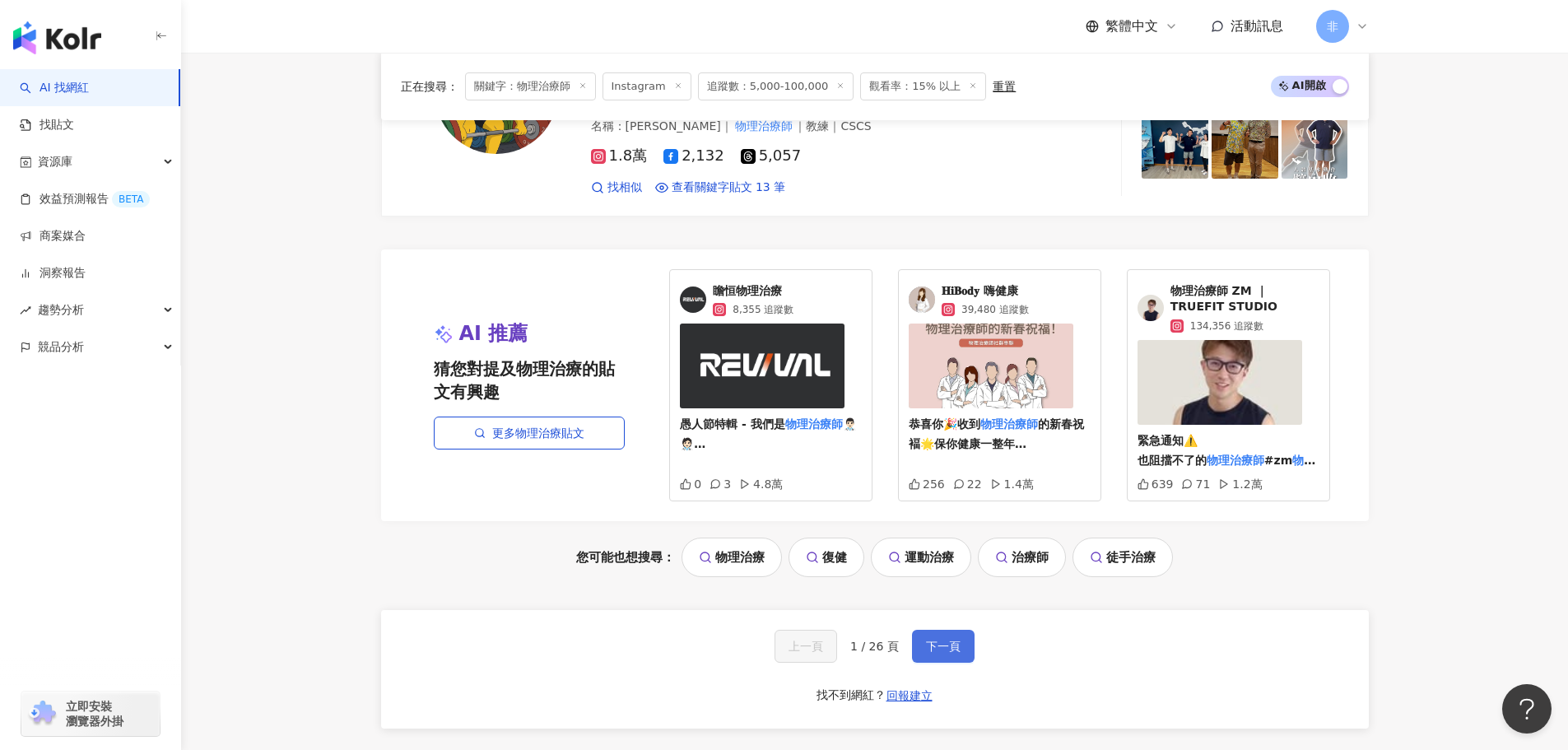
type input "*****"
click at [960, 630] on button "下一頁" at bounding box center [943, 646] width 62 height 33
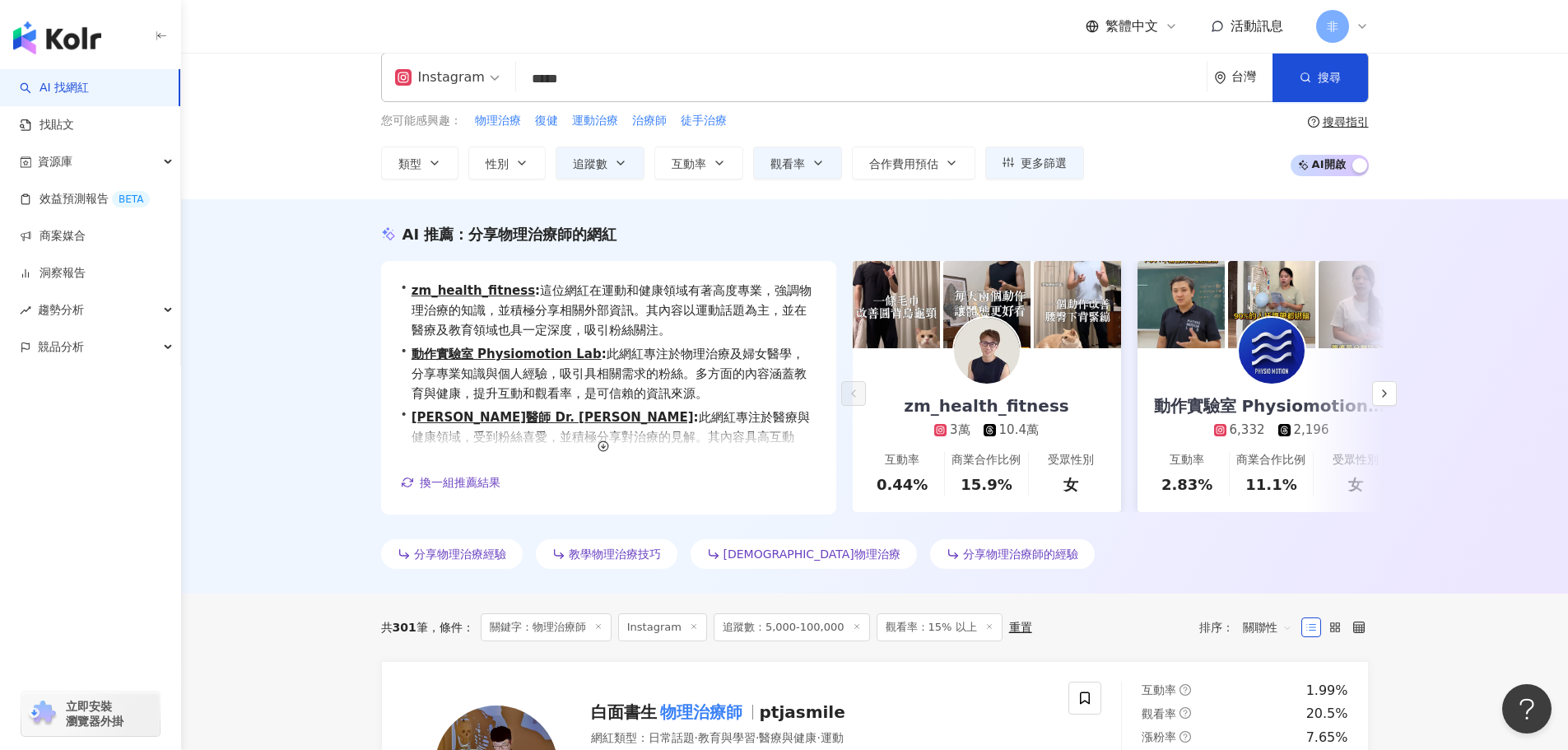
scroll to position [0, 0]
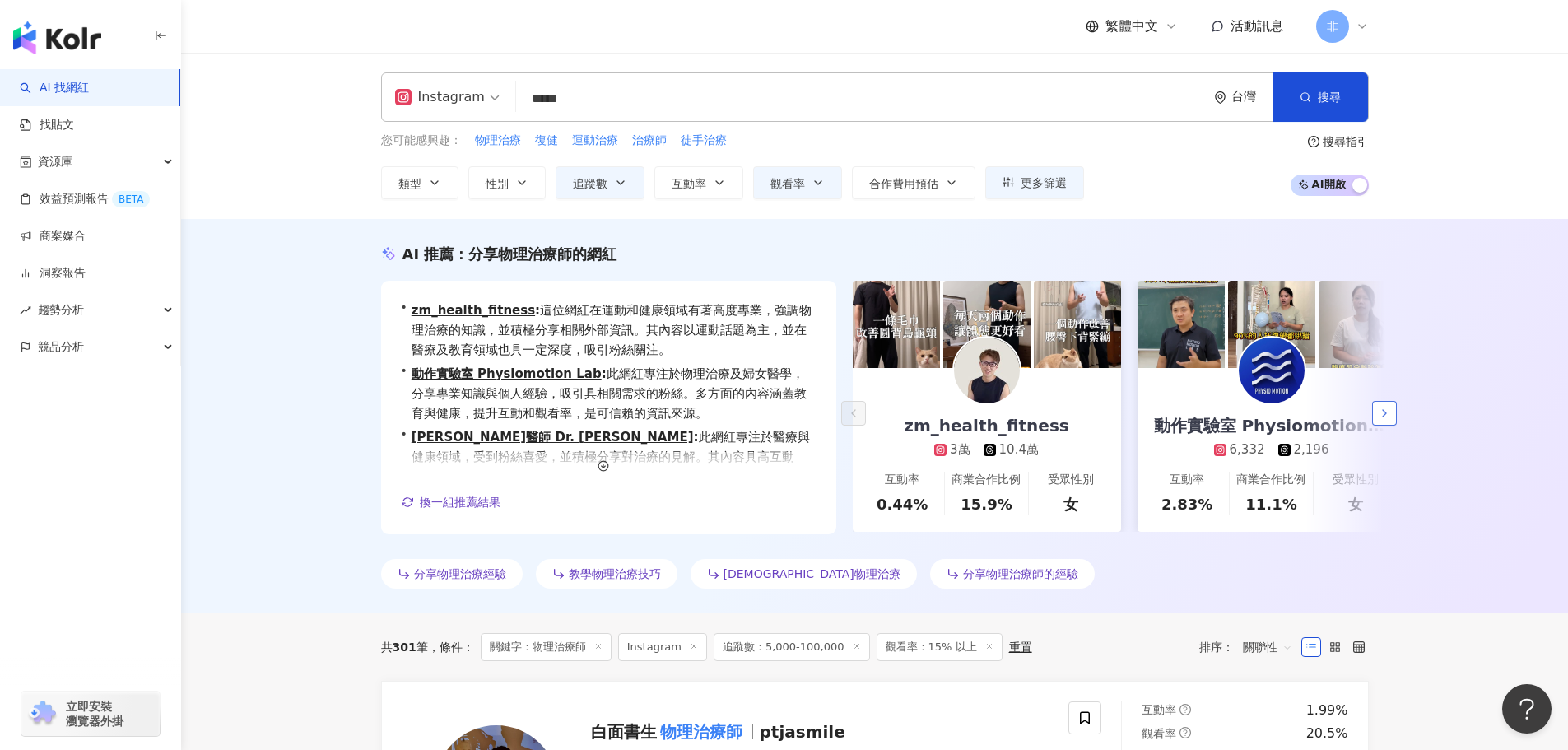
click at [1389, 415] on icon "button" at bounding box center [1384, 413] width 14 height 14
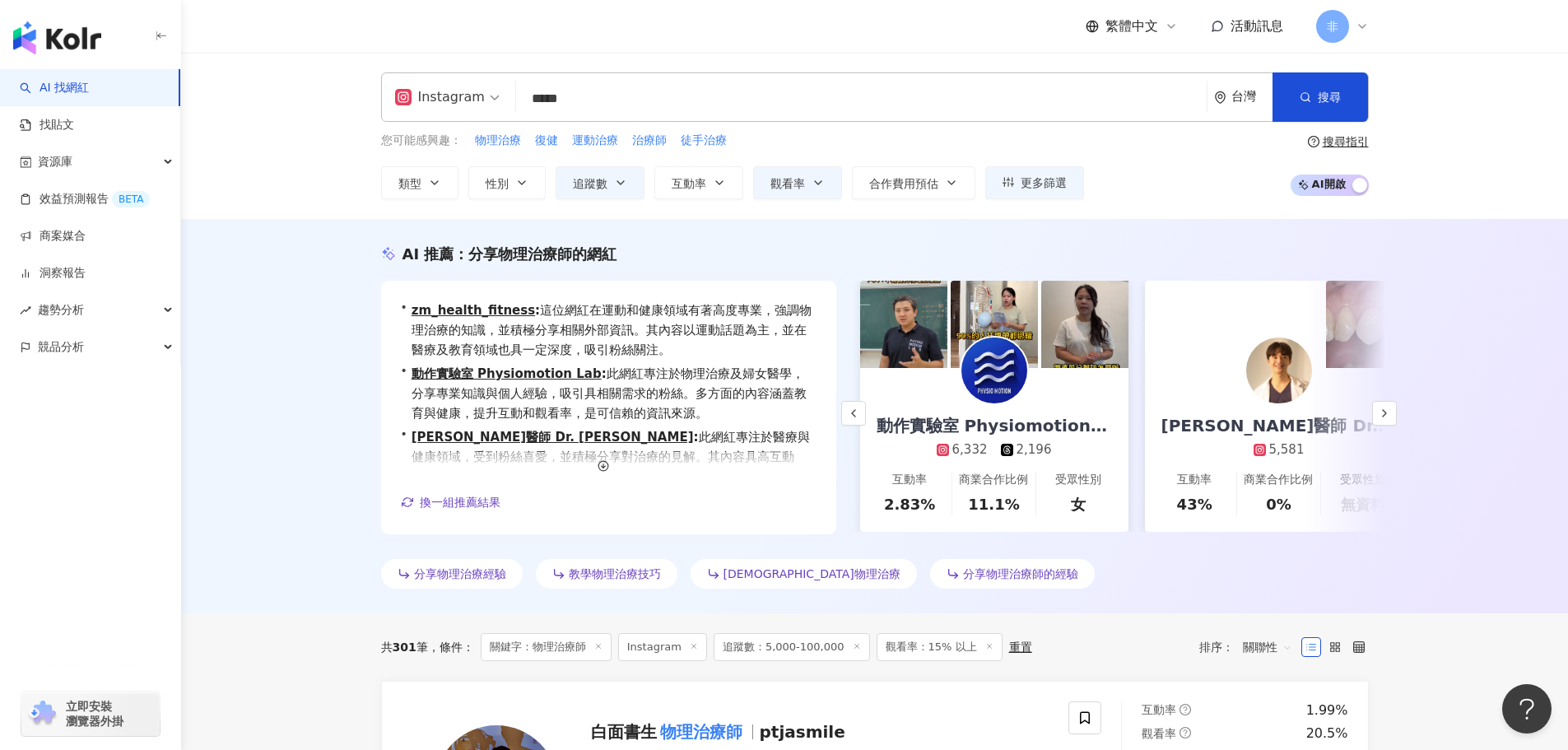
scroll to position [0, 285]
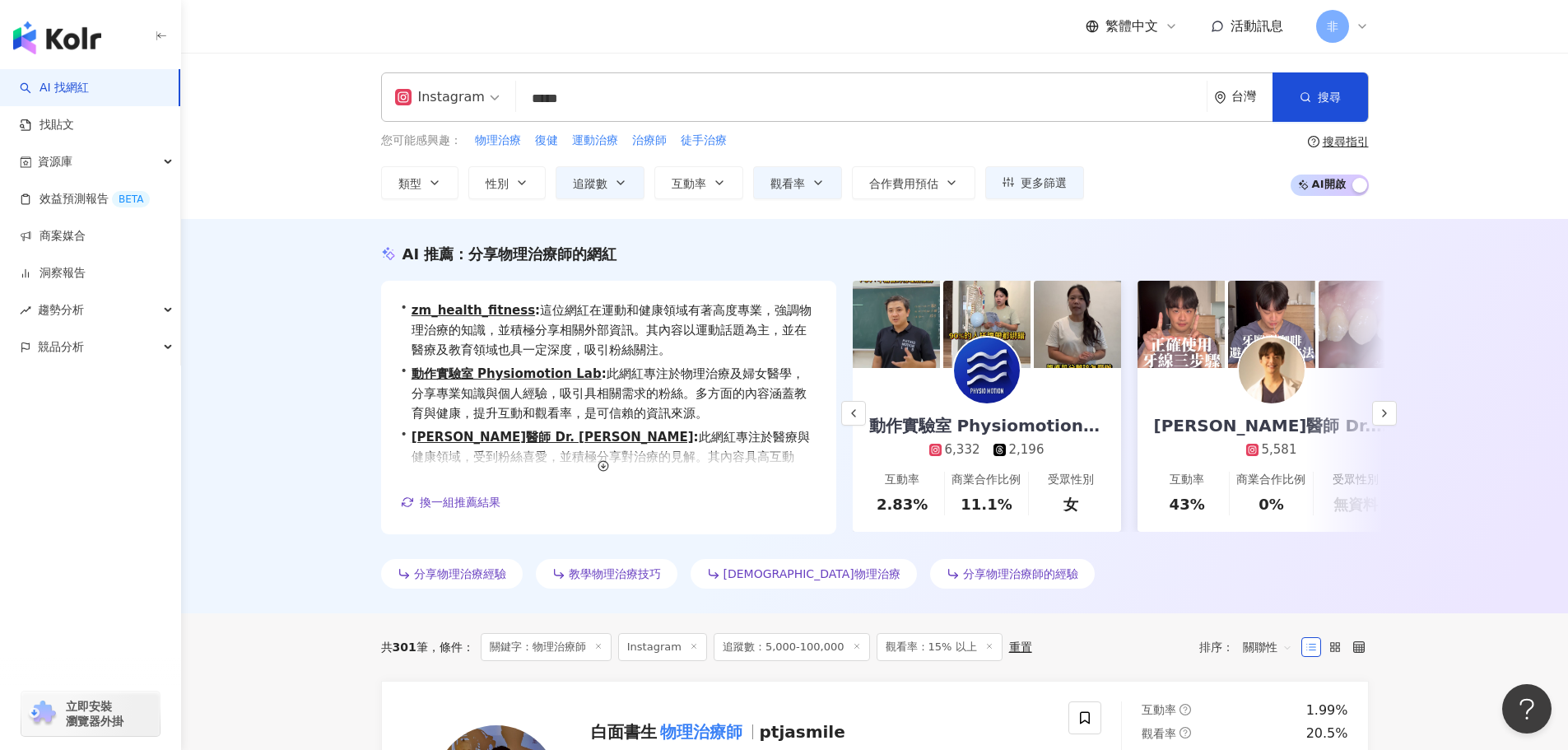
click at [1360, 410] on div "曾柏鈞醫師 Dr. Leon Tseng 5,581" at bounding box center [1272, 413] width 268 height 90
click at [1383, 421] on button "button" at bounding box center [1383, 413] width 24 height 24
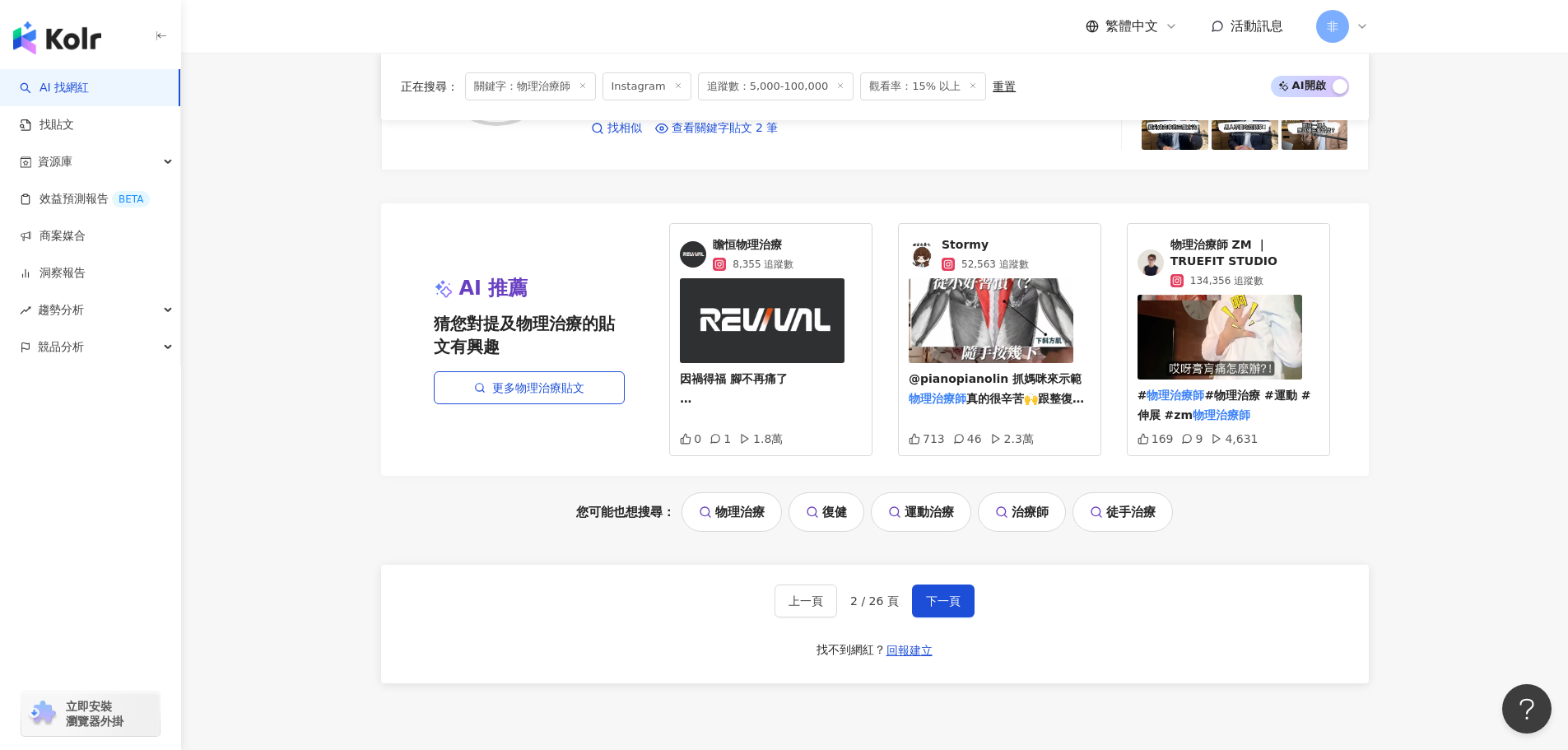
scroll to position [3443, 0]
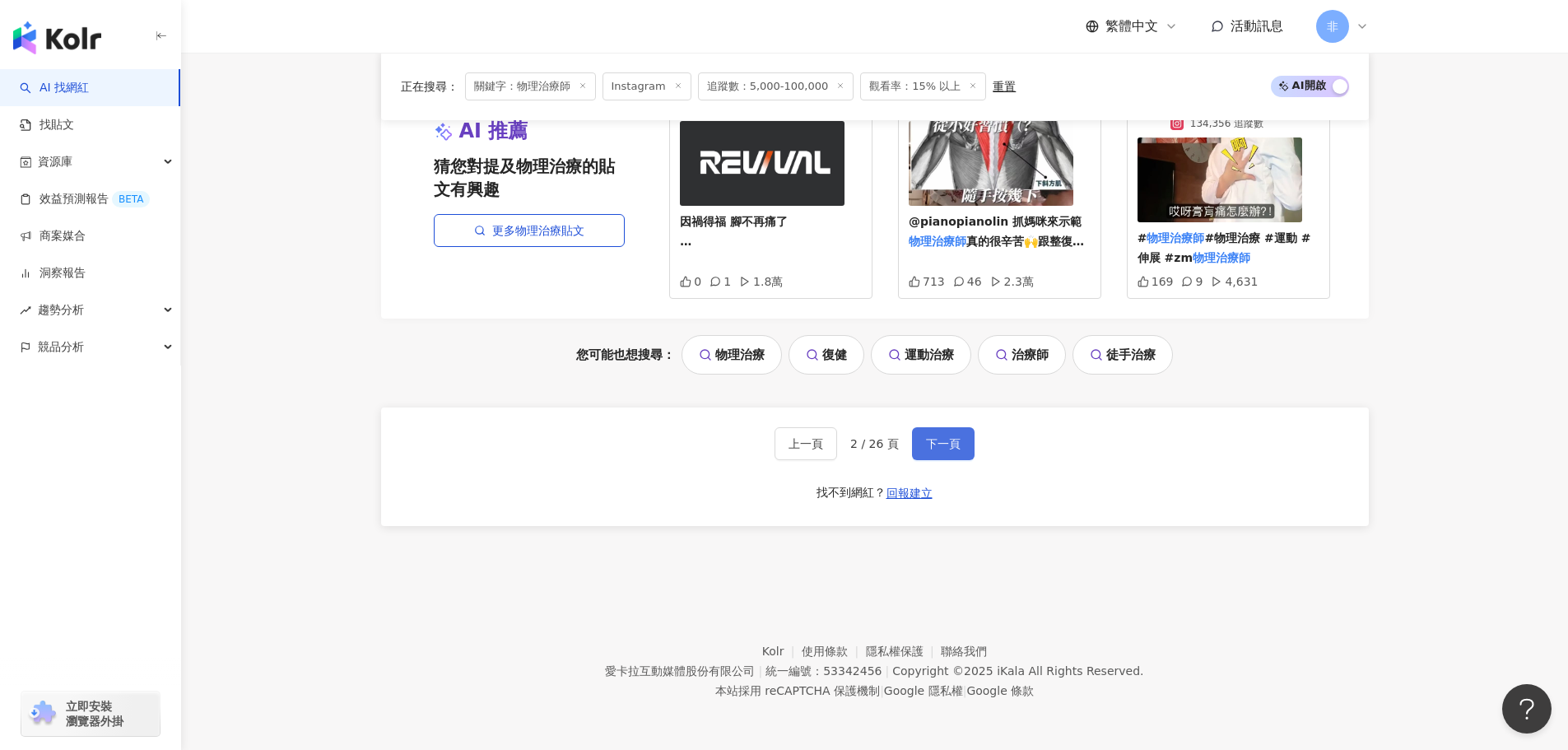
click at [937, 441] on span "下一頁" at bounding box center [943, 444] width 35 height 14
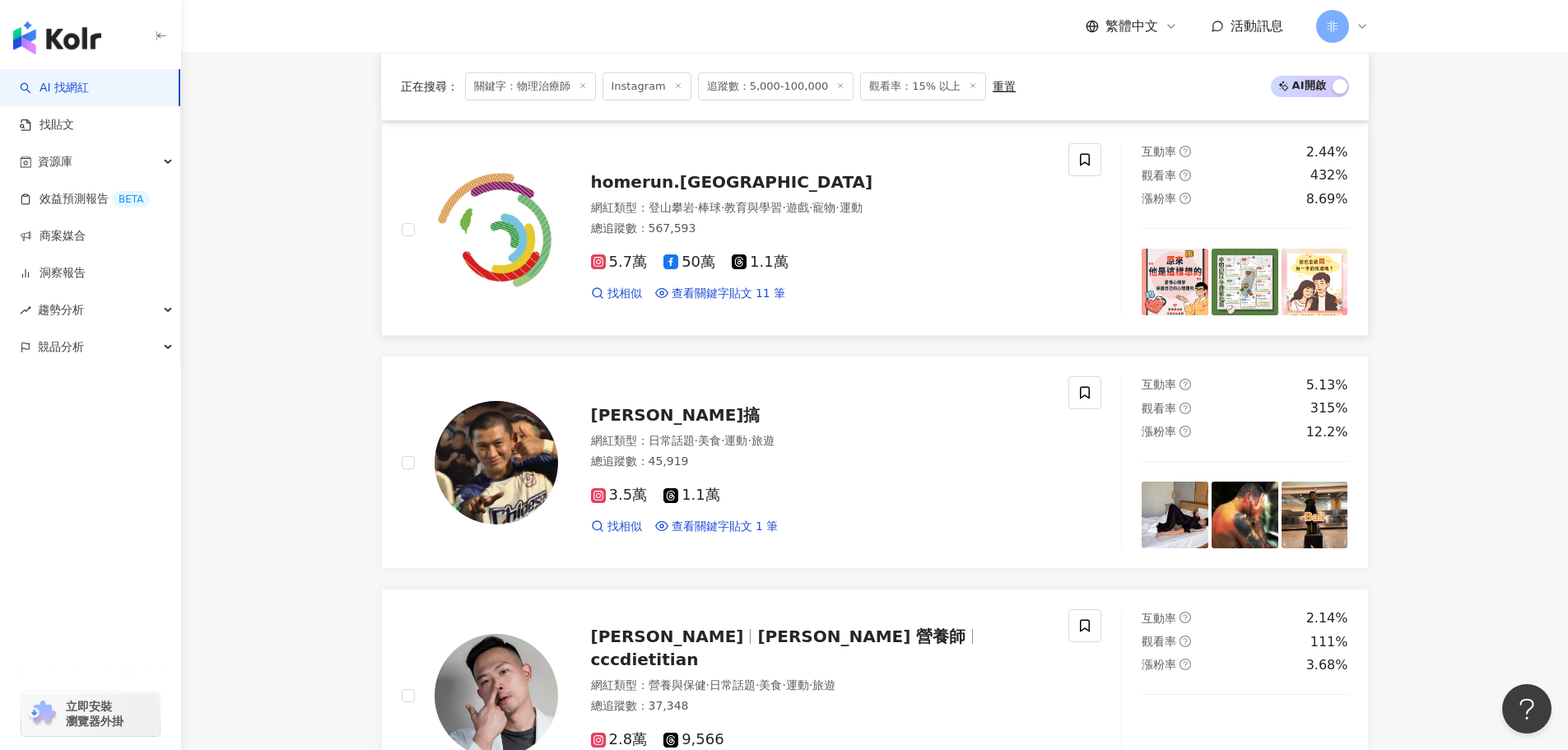
scroll to position [1551, 0]
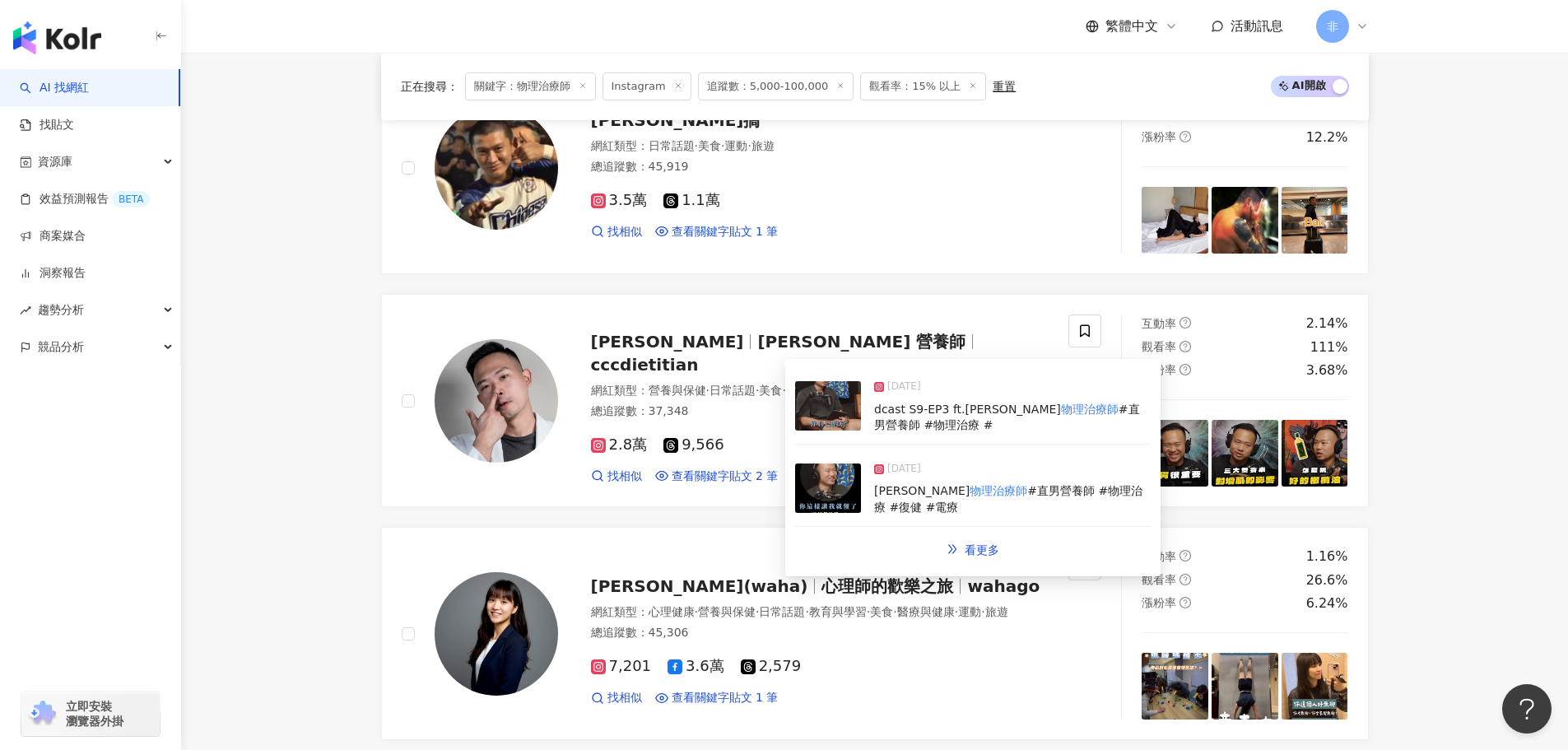
drag, startPoint x: 976, startPoint y: 555, endPoint x: 283, endPoint y: 536, distance: 693.3
click at [283, 536] on main "Instagram ***** 台灣 搜尋 393fa709-2585-455e-88f1-58d162d106b8 JJ 物理治療師 1,489 追蹤者 啾…" at bounding box center [873, 479] width 1386 height 3957
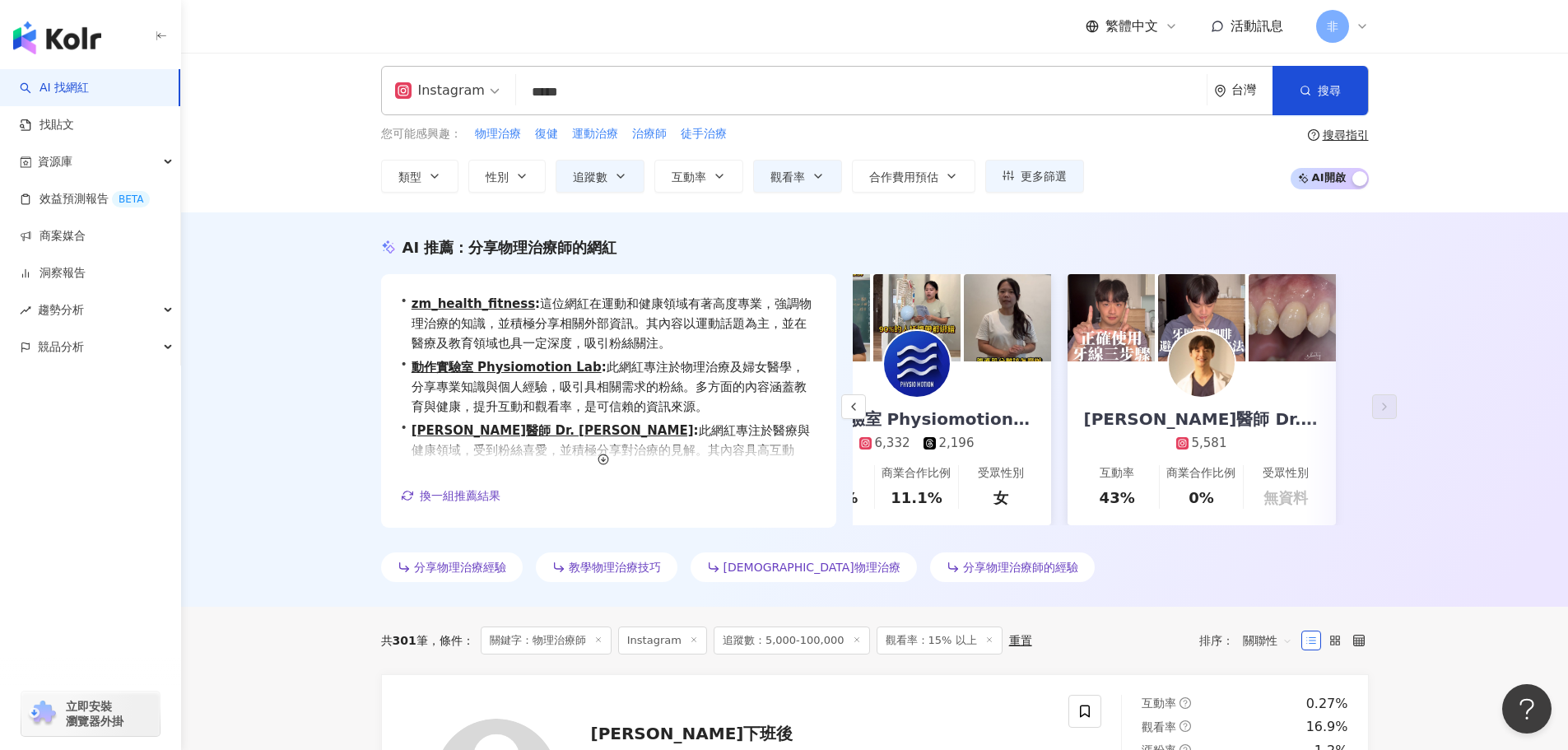
scroll to position [0, 0]
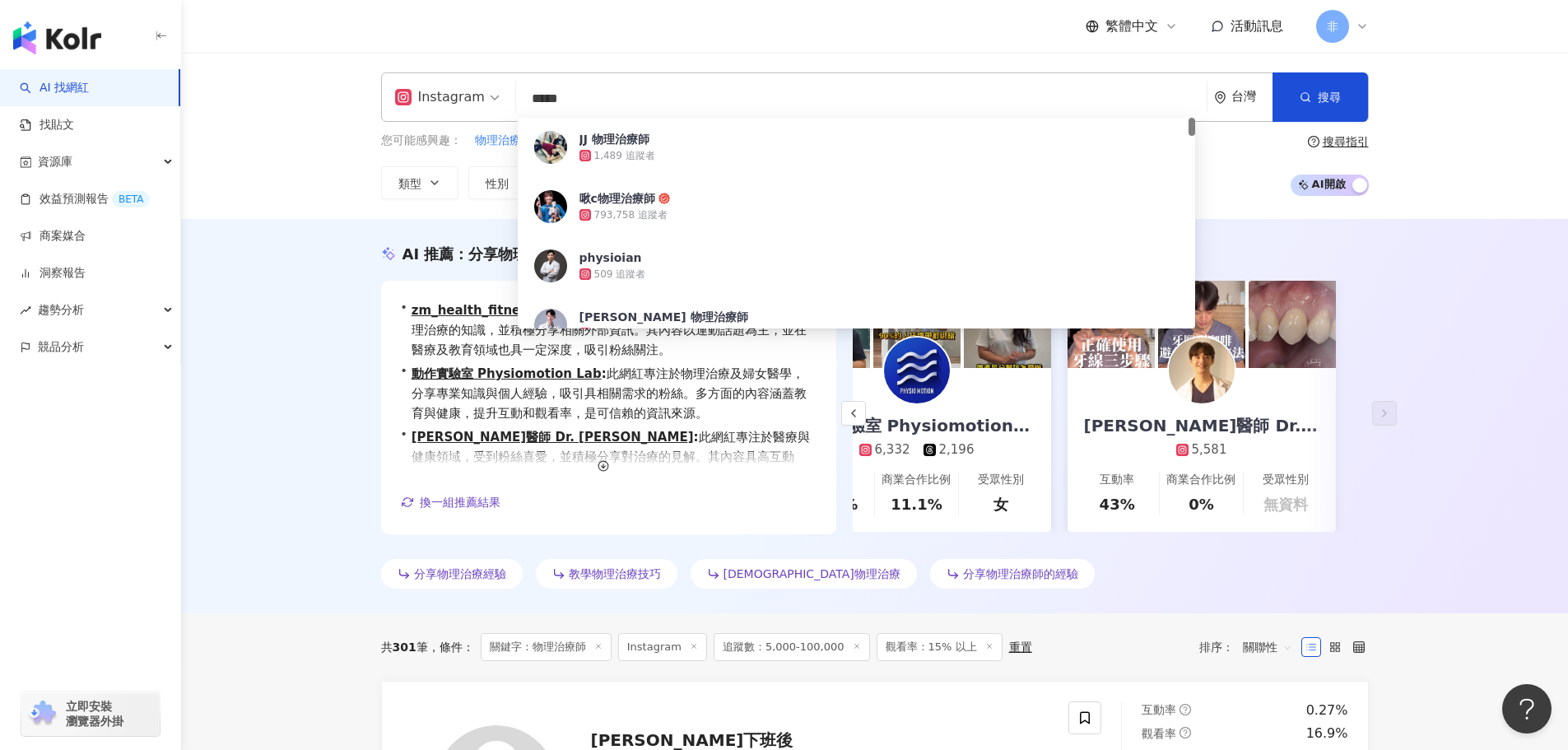
drag, startPoint x: 632, startPoint y: 94, endPoint x: 526, endPoint y: 90, distance: 106.1
click at [526, 90] on input "*****" at bounding box center [861, 99] width 677 height 31
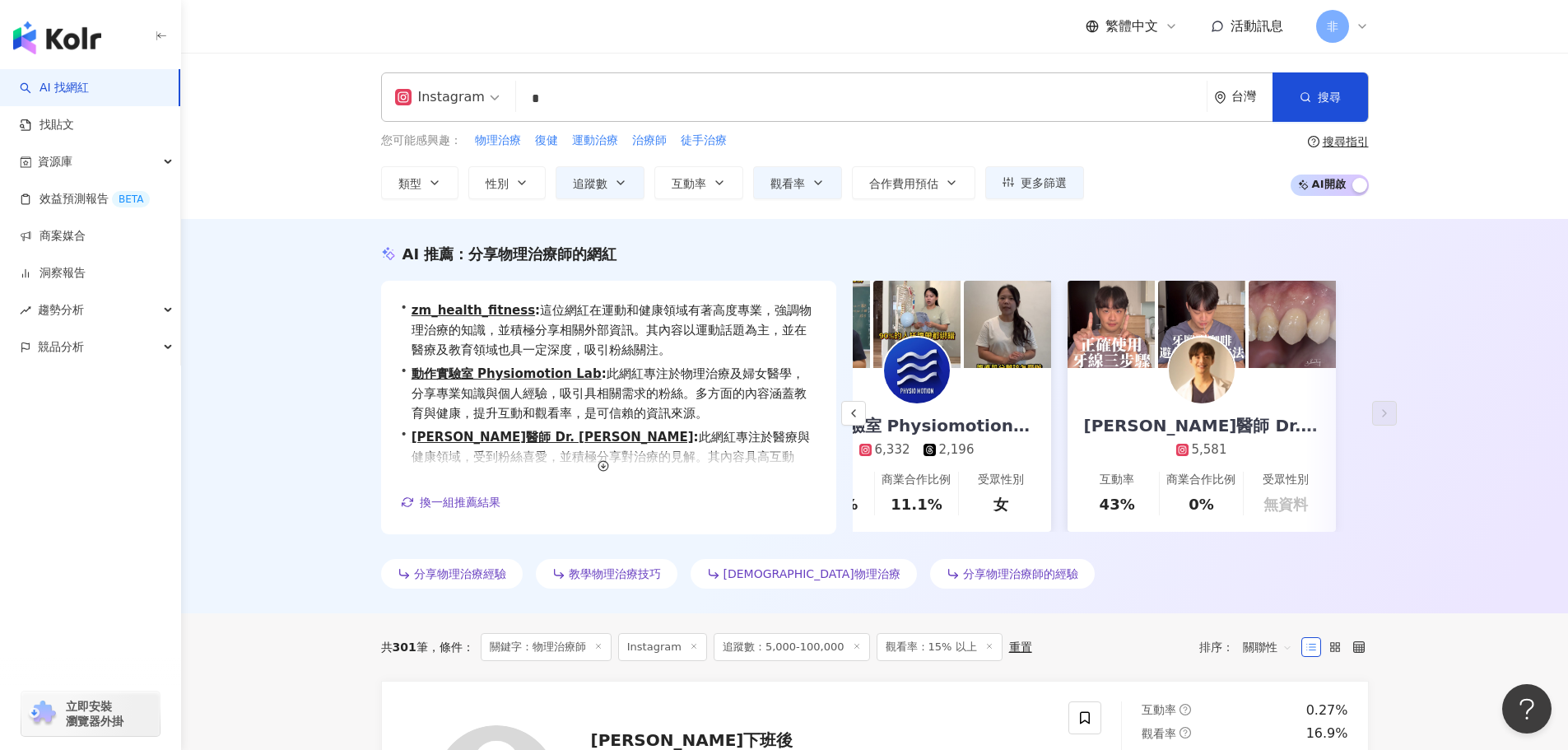
type input "*"
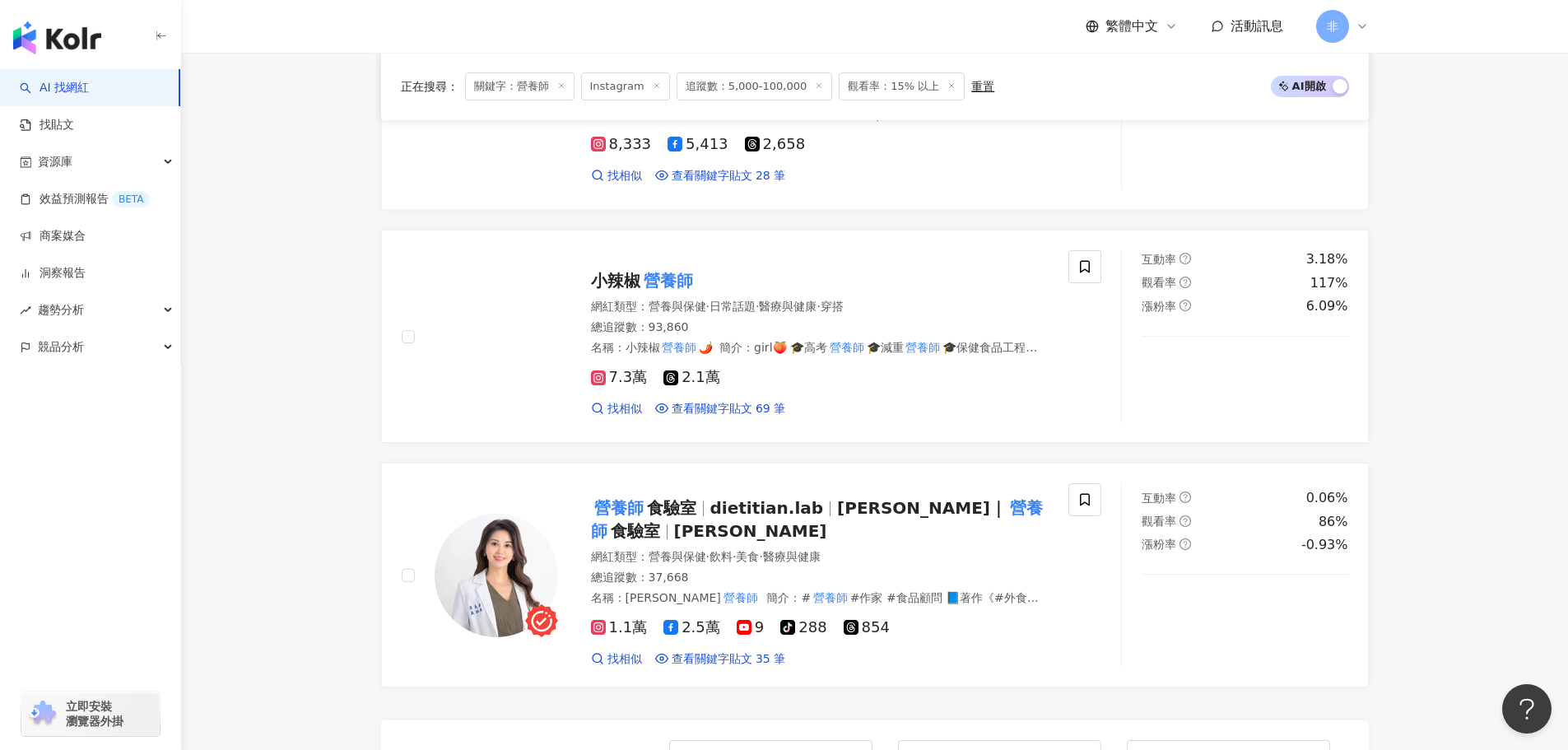
scroll to position [2881, 0]
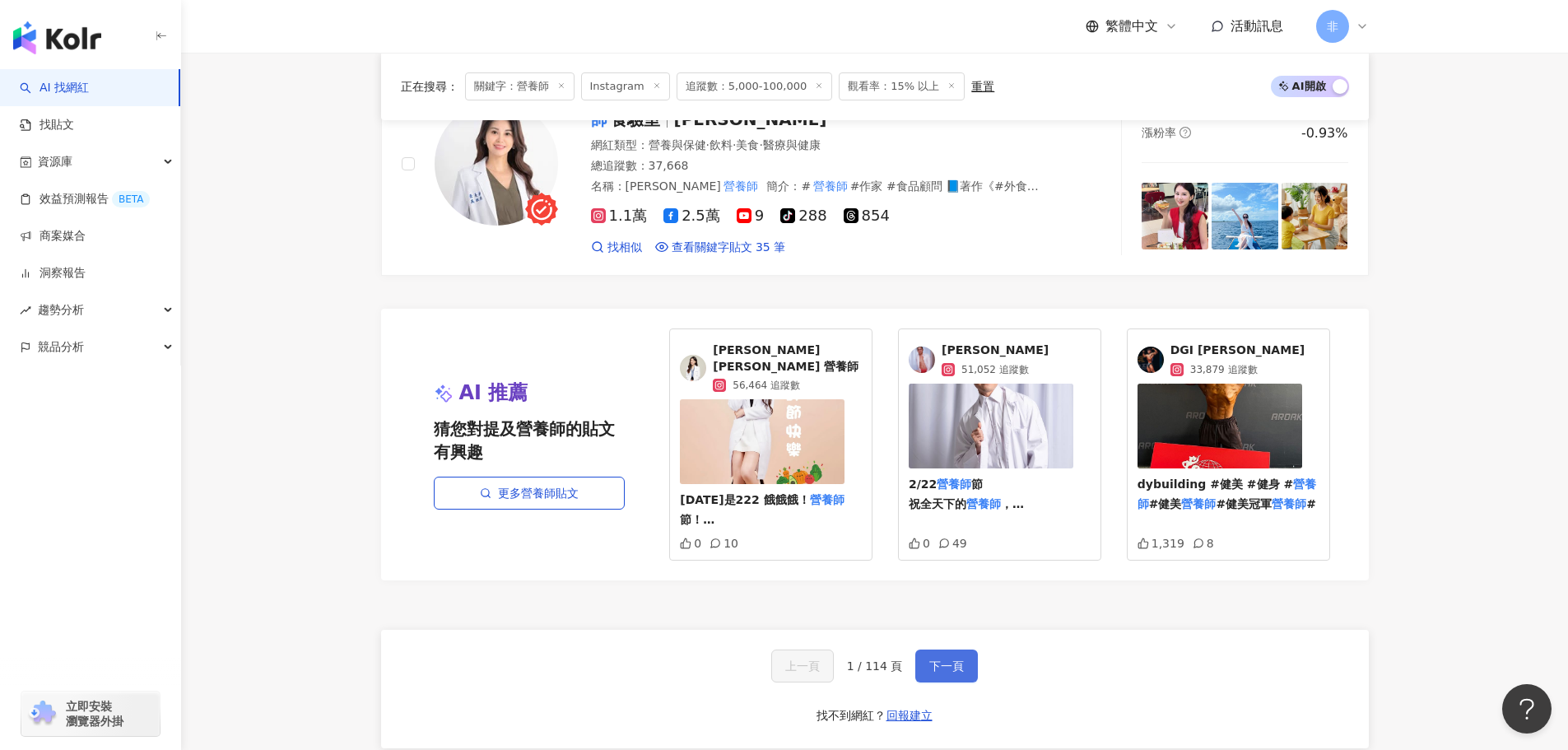
click at [950, 660] on span "下一頁" at bounding box center [946, 666] width 35 height 14
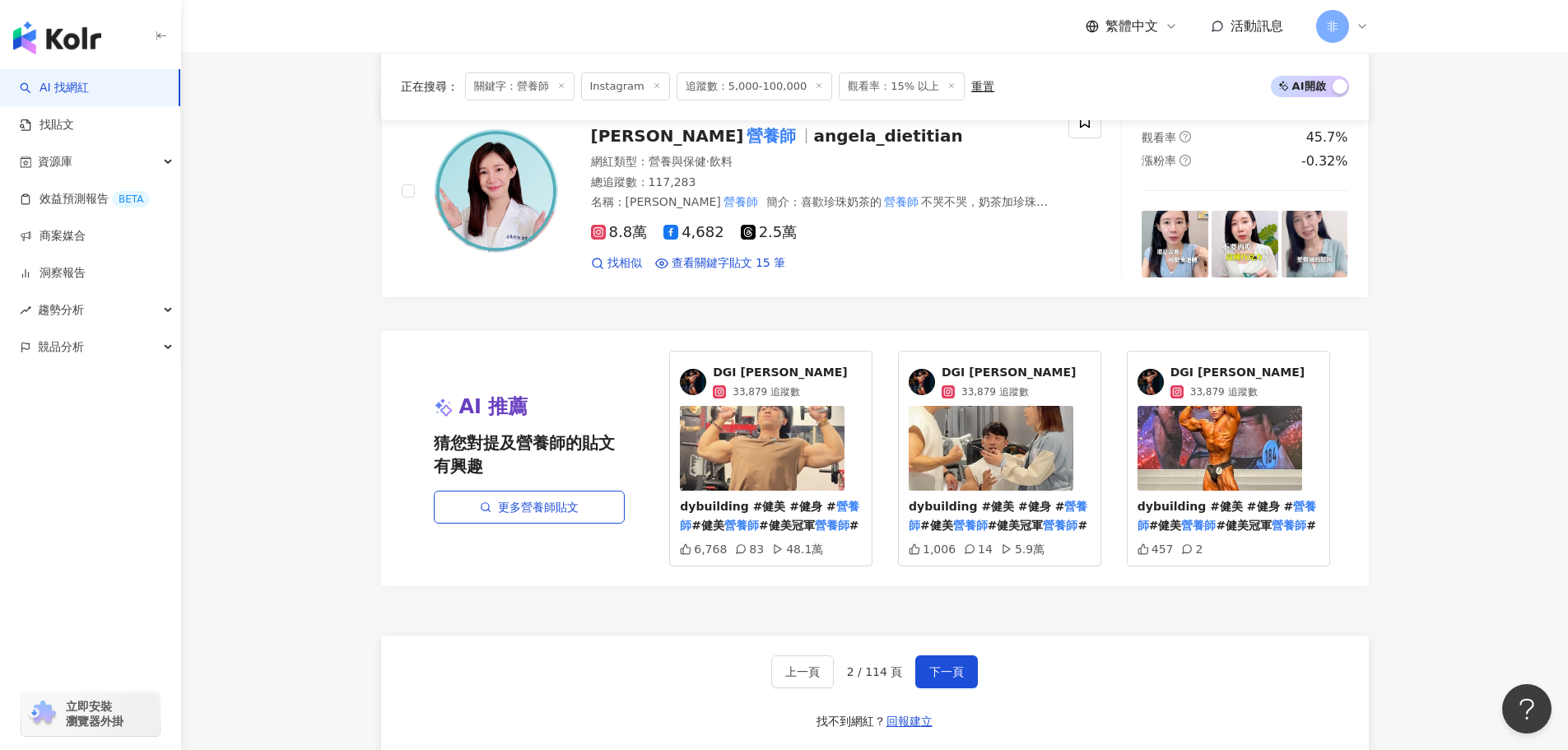
scroll to position [2798, 0]
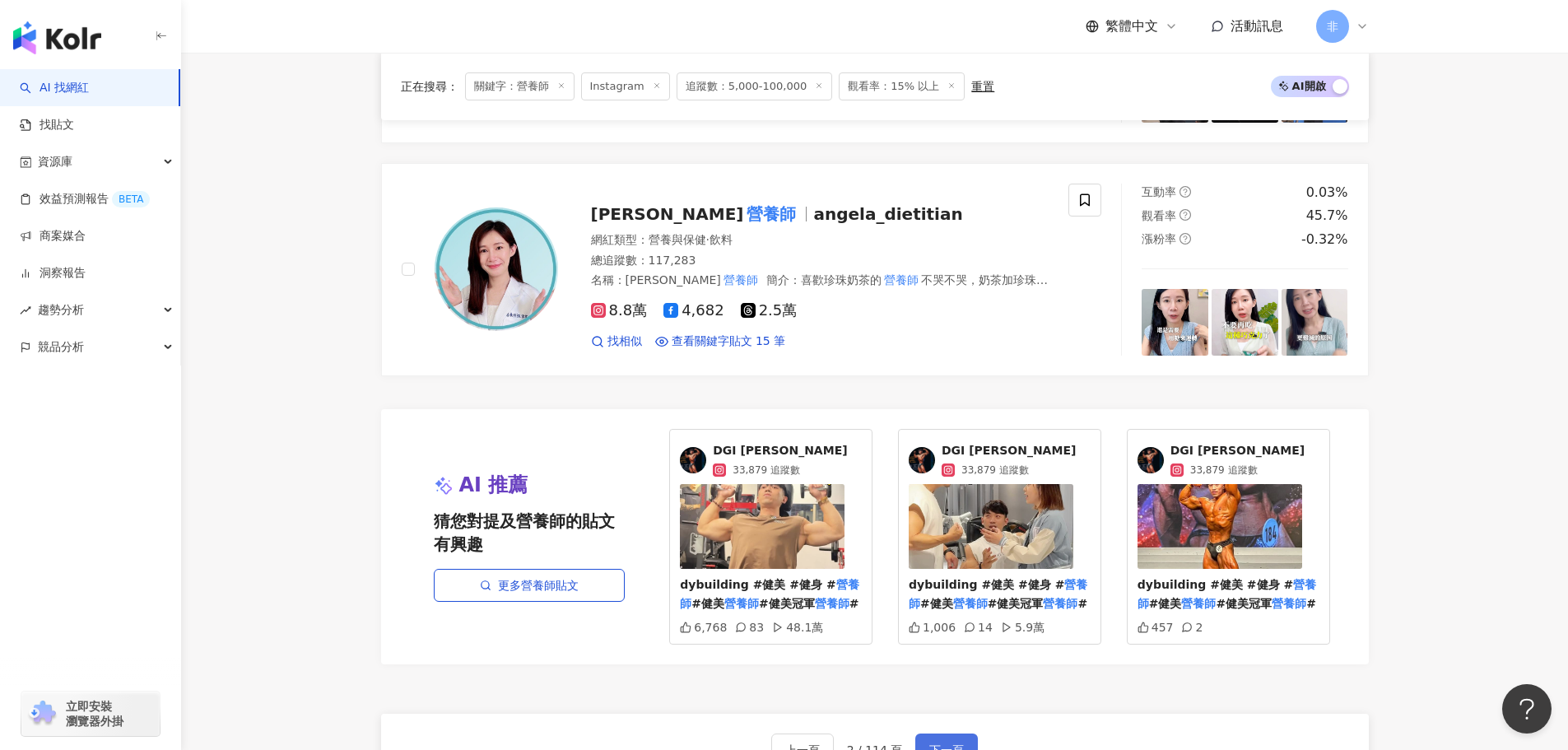
click at [966, 733] on button "下一頁" at bounding box center [946, 750] width 62 height 33
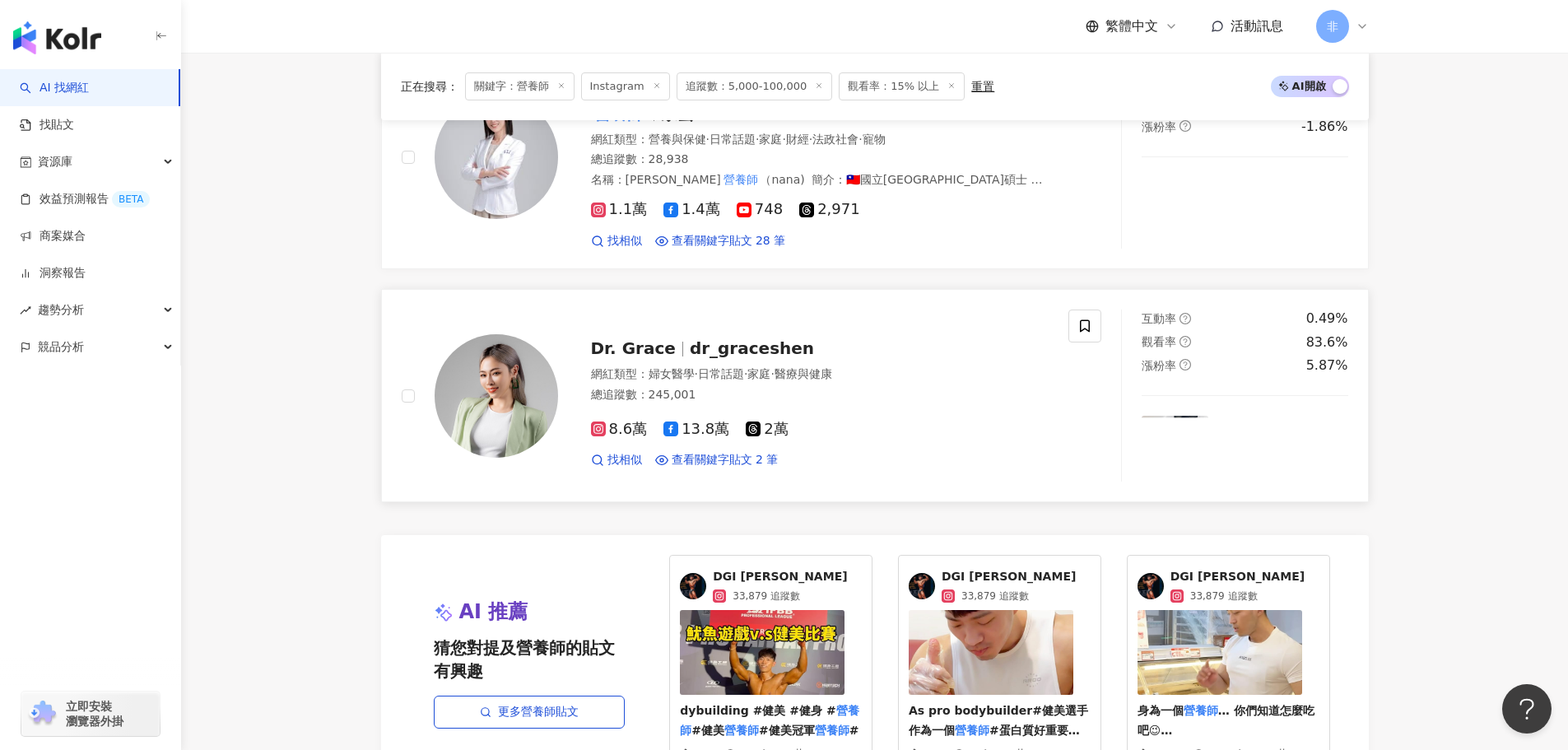
scroll to position [2819, 0]
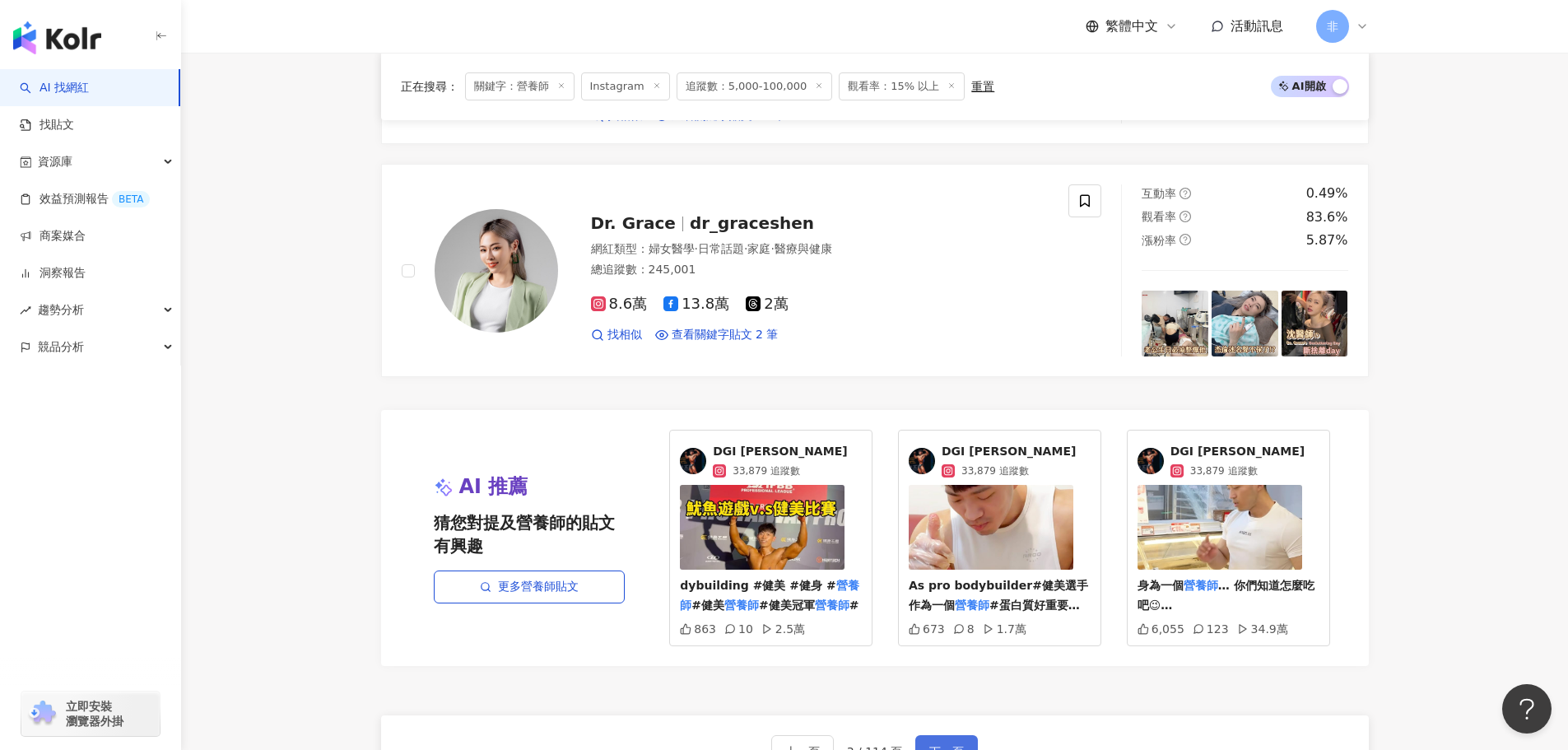
click at [939, 736] on span "下一頁" at bounding box center [946, 752] width 35 height 14
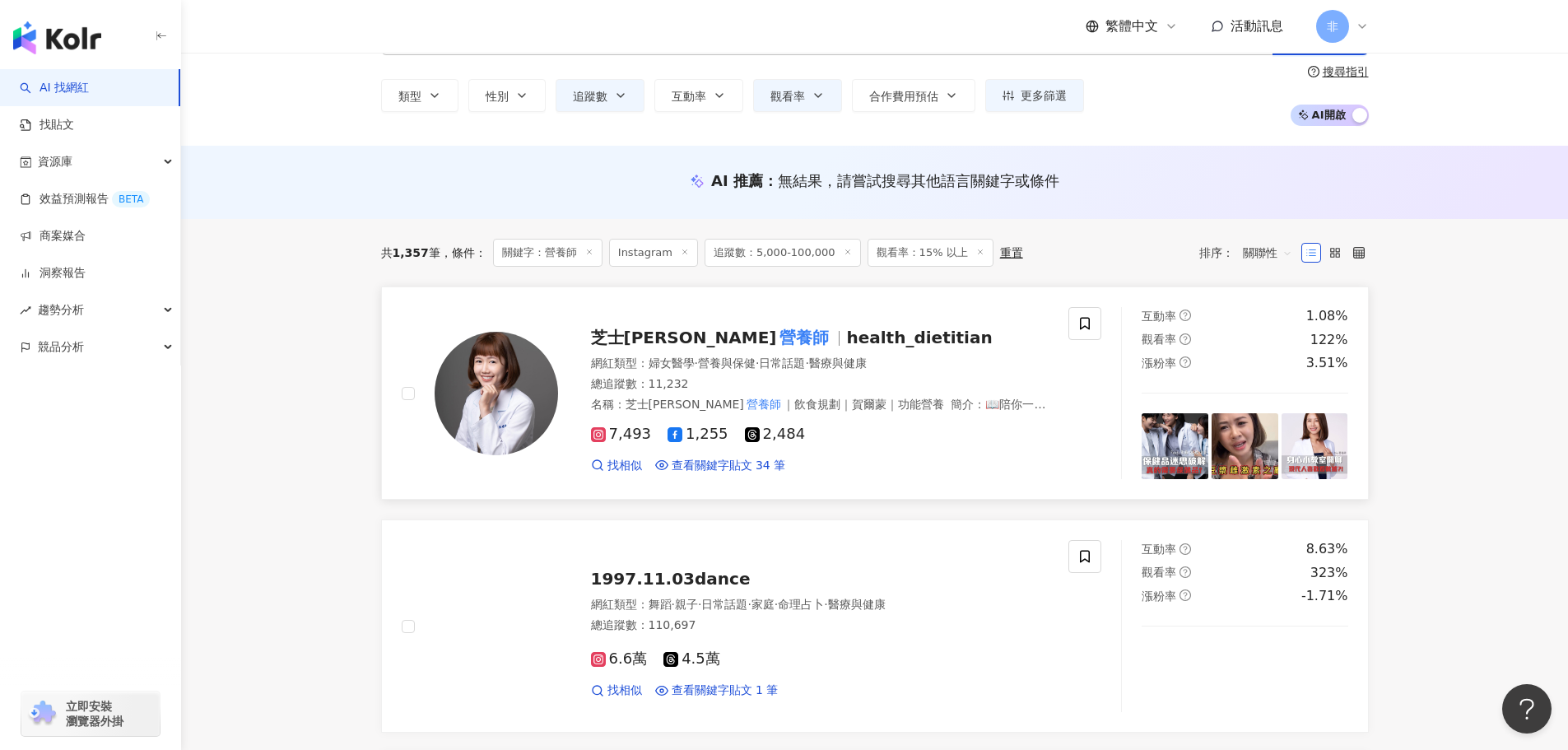
scroll to position [0, 0]
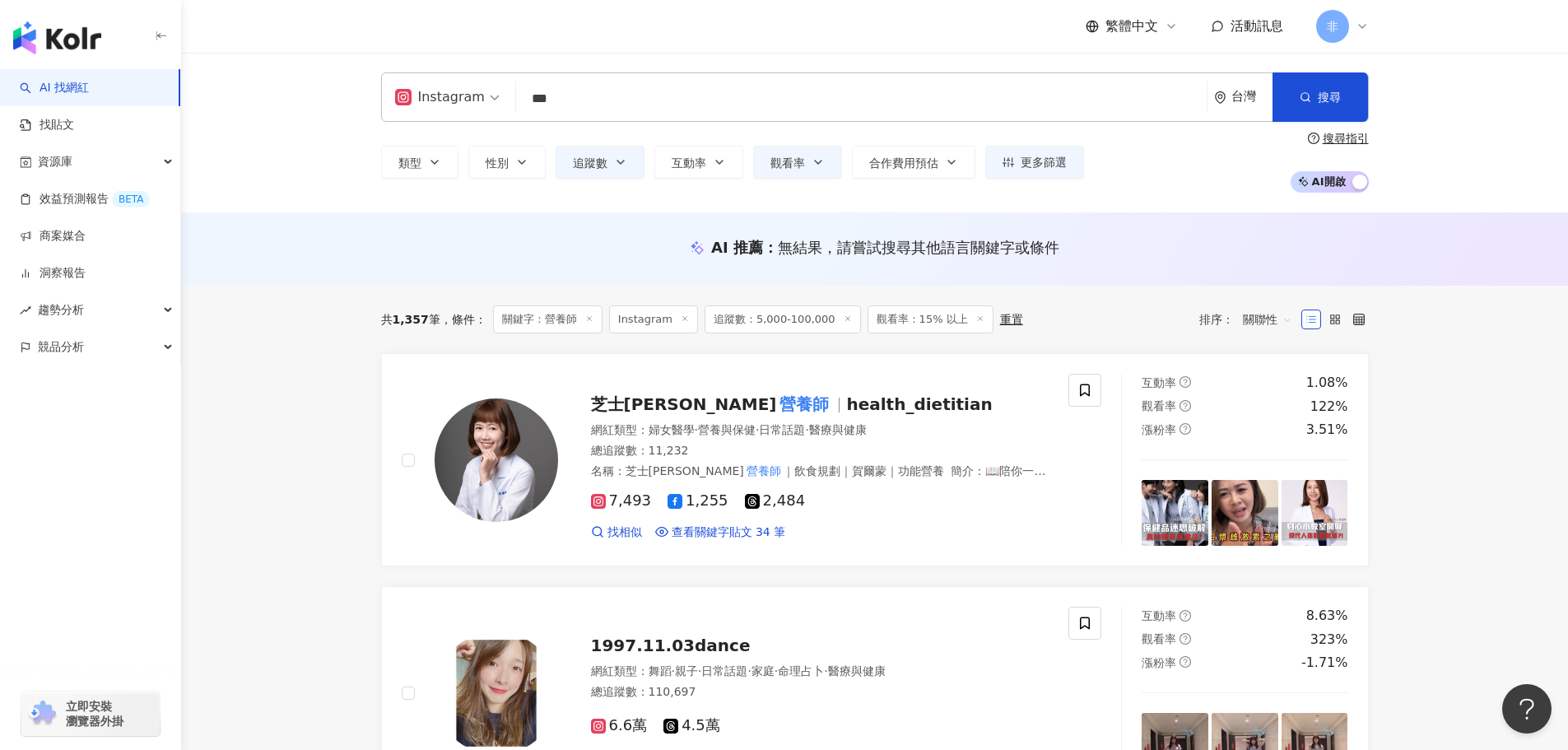
click at [670, 104] on input "***" at bounding box center [861, 99] width 677 height 31
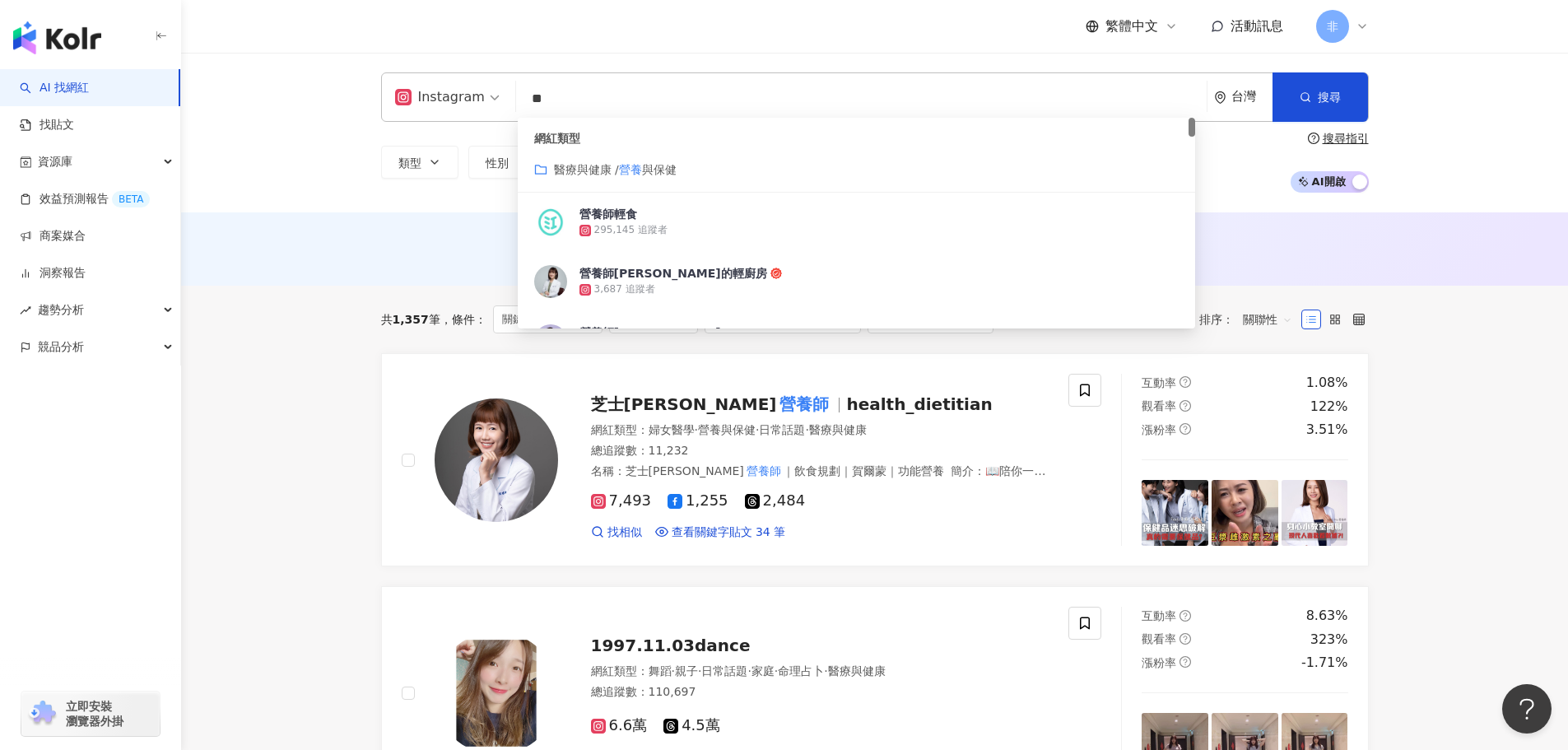
type input "*"
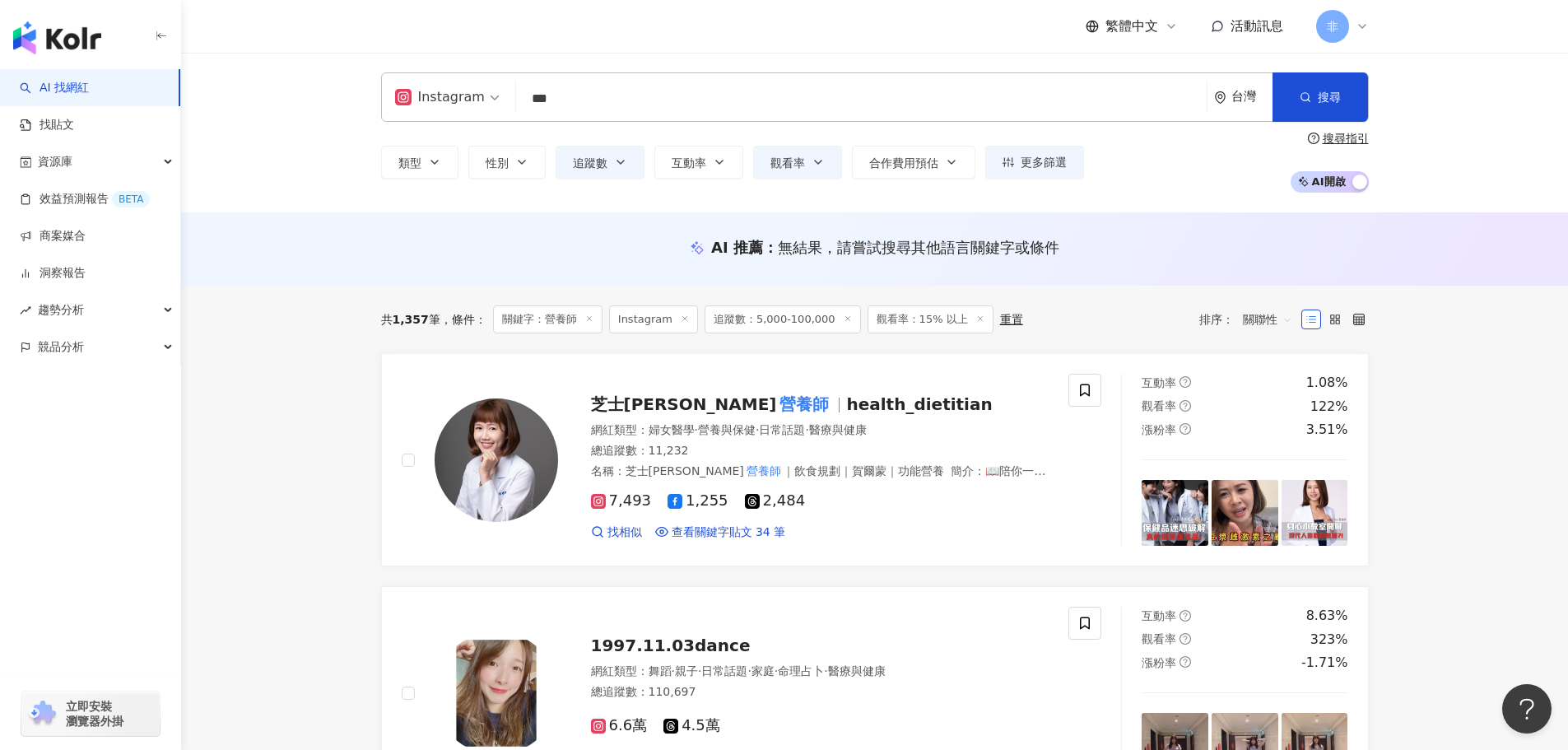
type input "***"
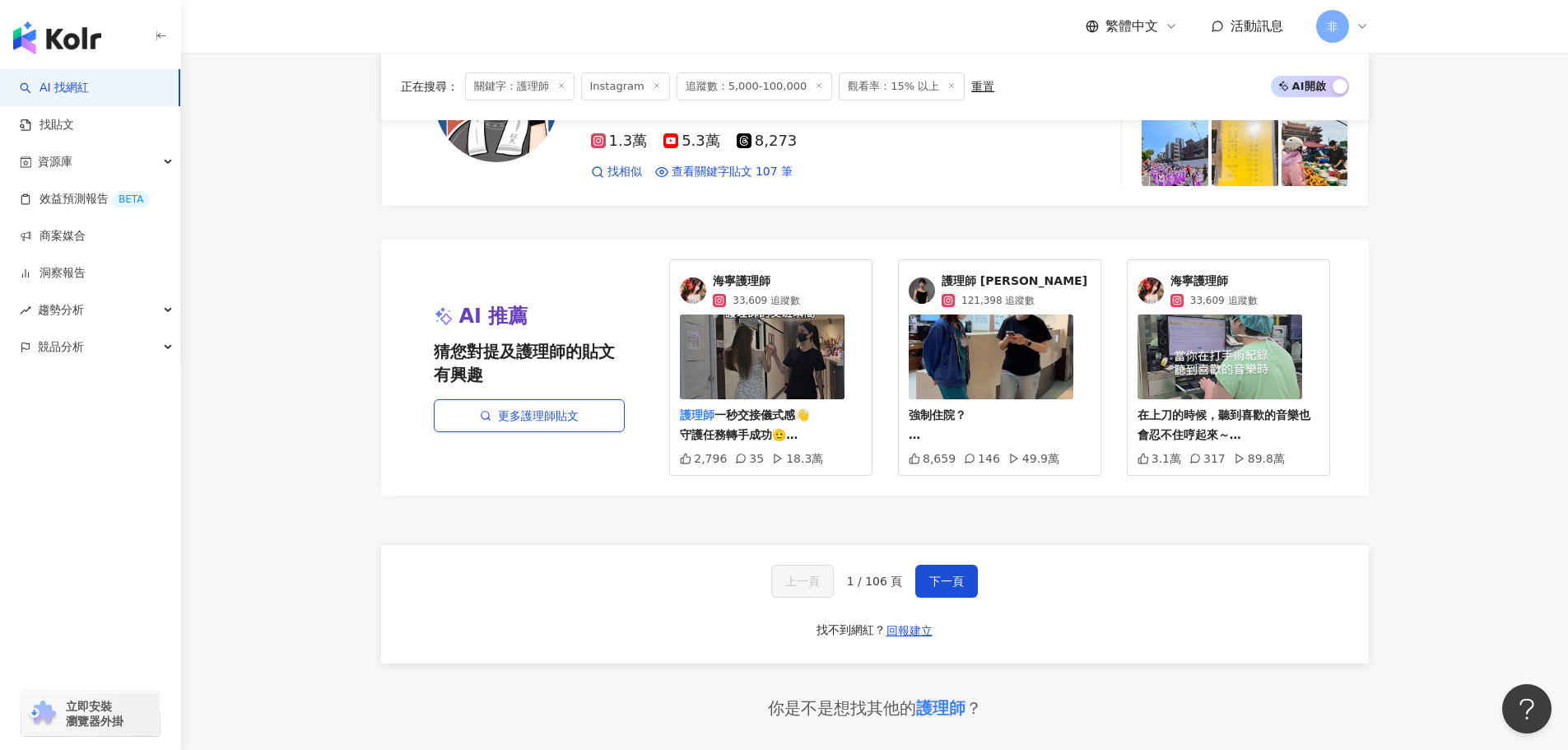
scroll to position [2963, 0]
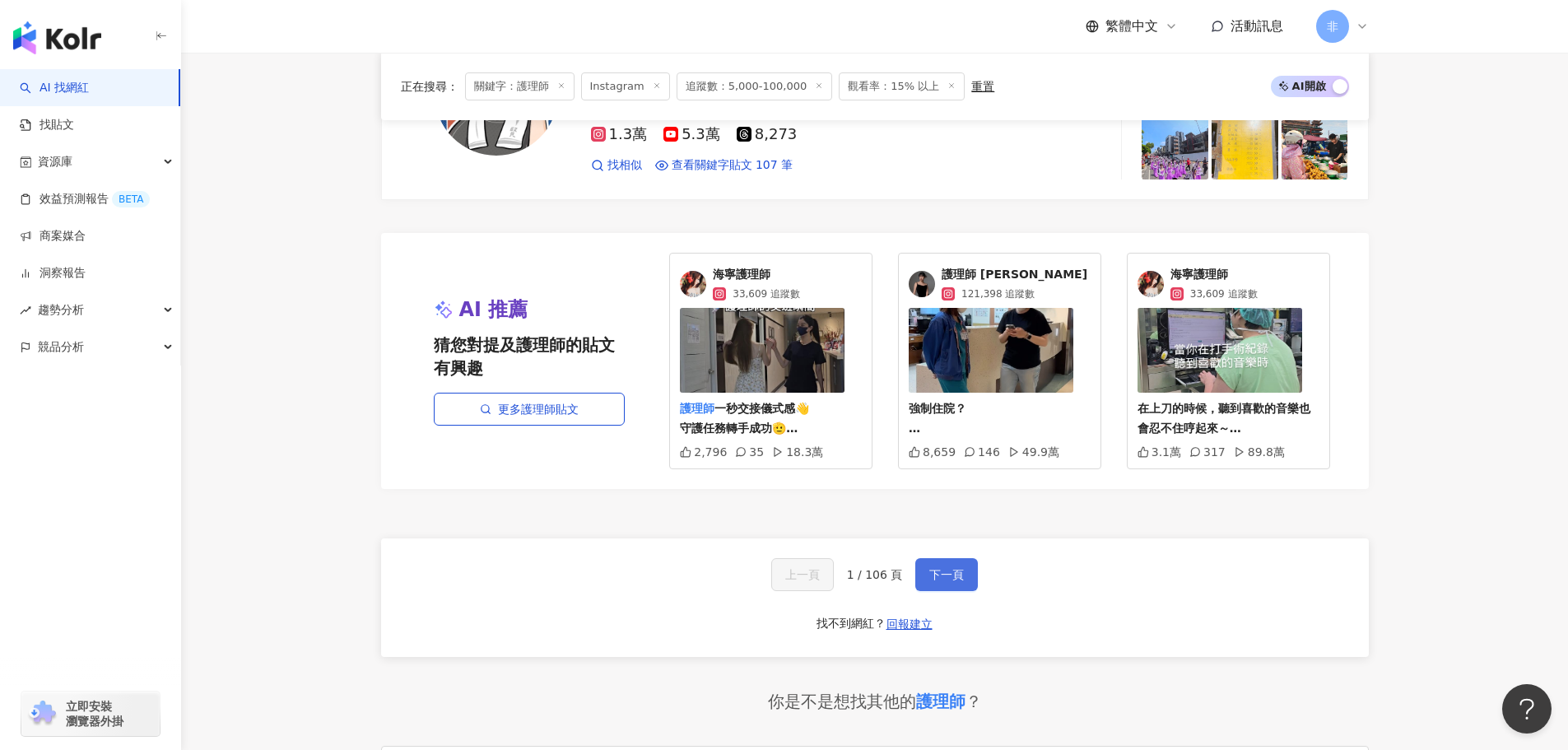
click at [953, 568] on span "下一頁" at bounding box center [946, 575] width 35 height 14
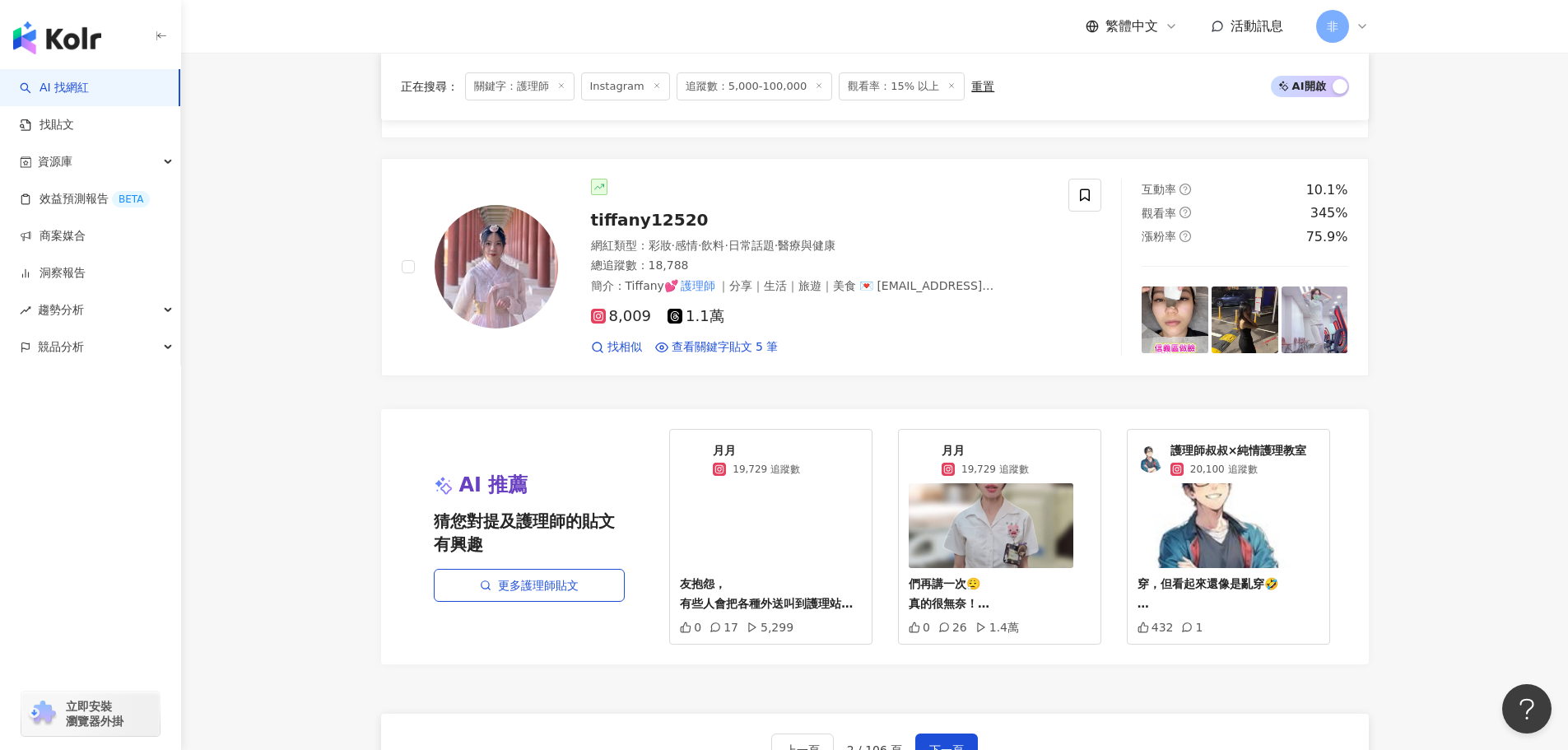
scroll to position [2932, 0]
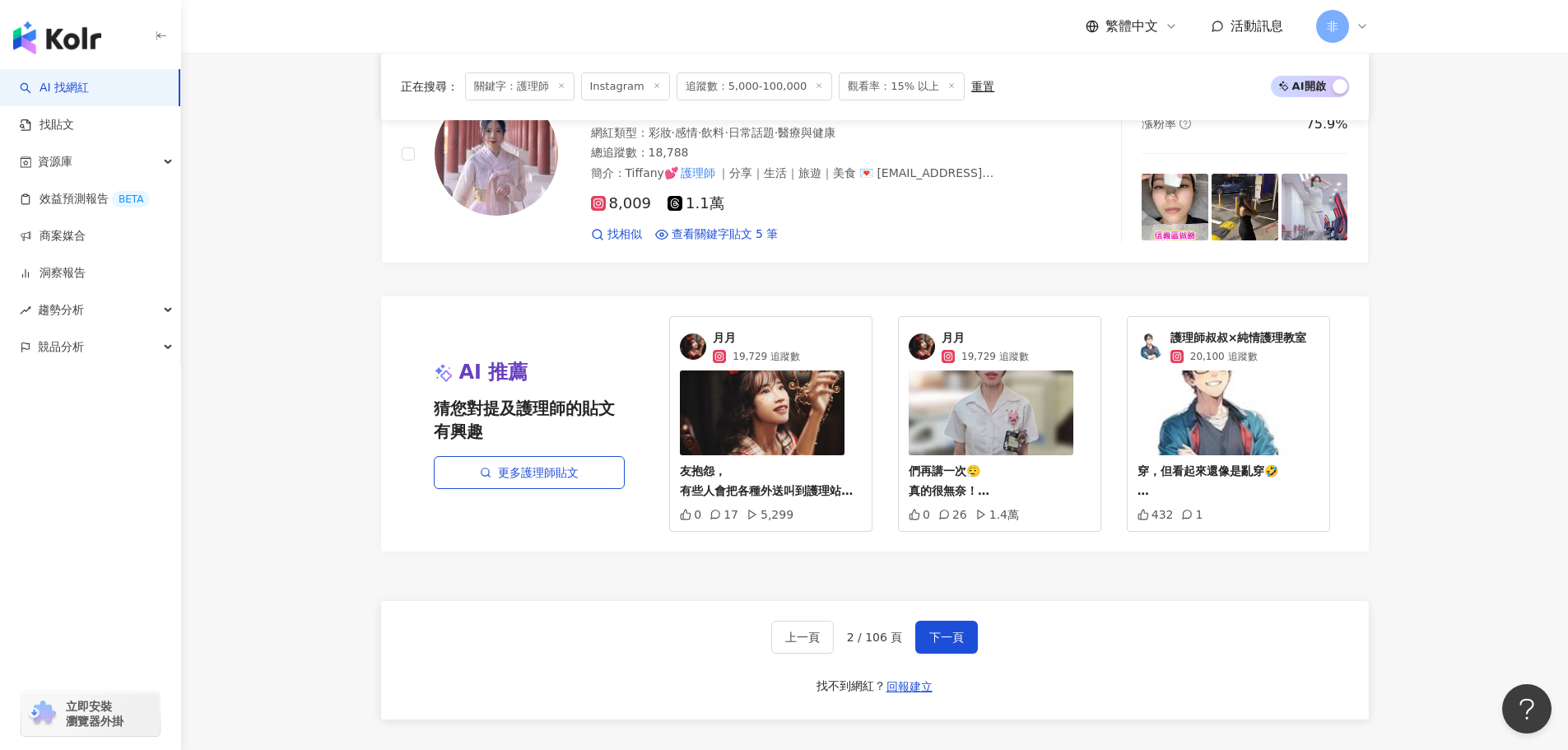
click at [954, 606] on div "上一頁 2 / 106 頁 下一頁 找不到網紅？ 回報建立" at bounding box center [874, 660] width 988 height 119
click at [955, 621] on button "下一頁" at bounding box center [946, 637] width 62 height 33
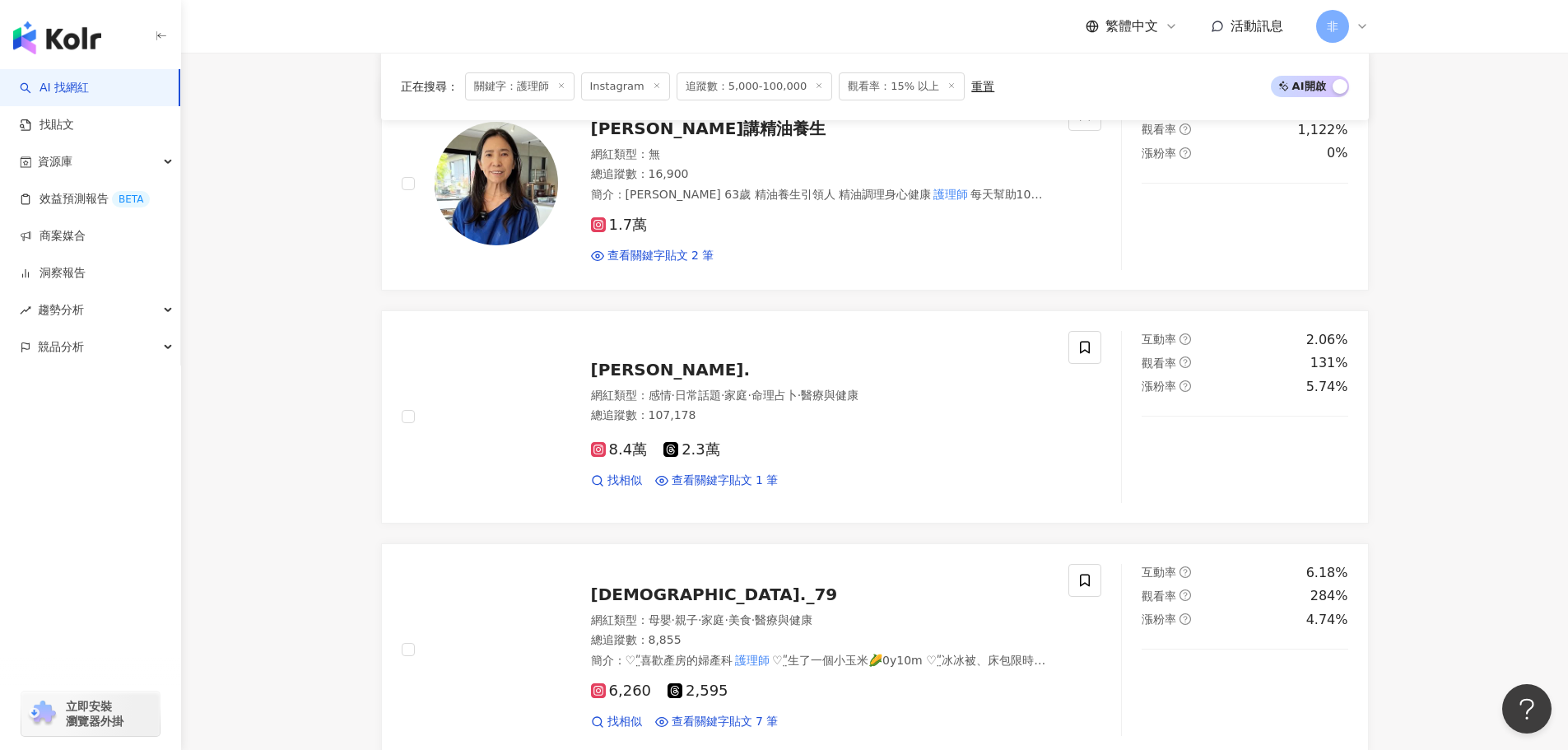
scroll to position [2798, 0]
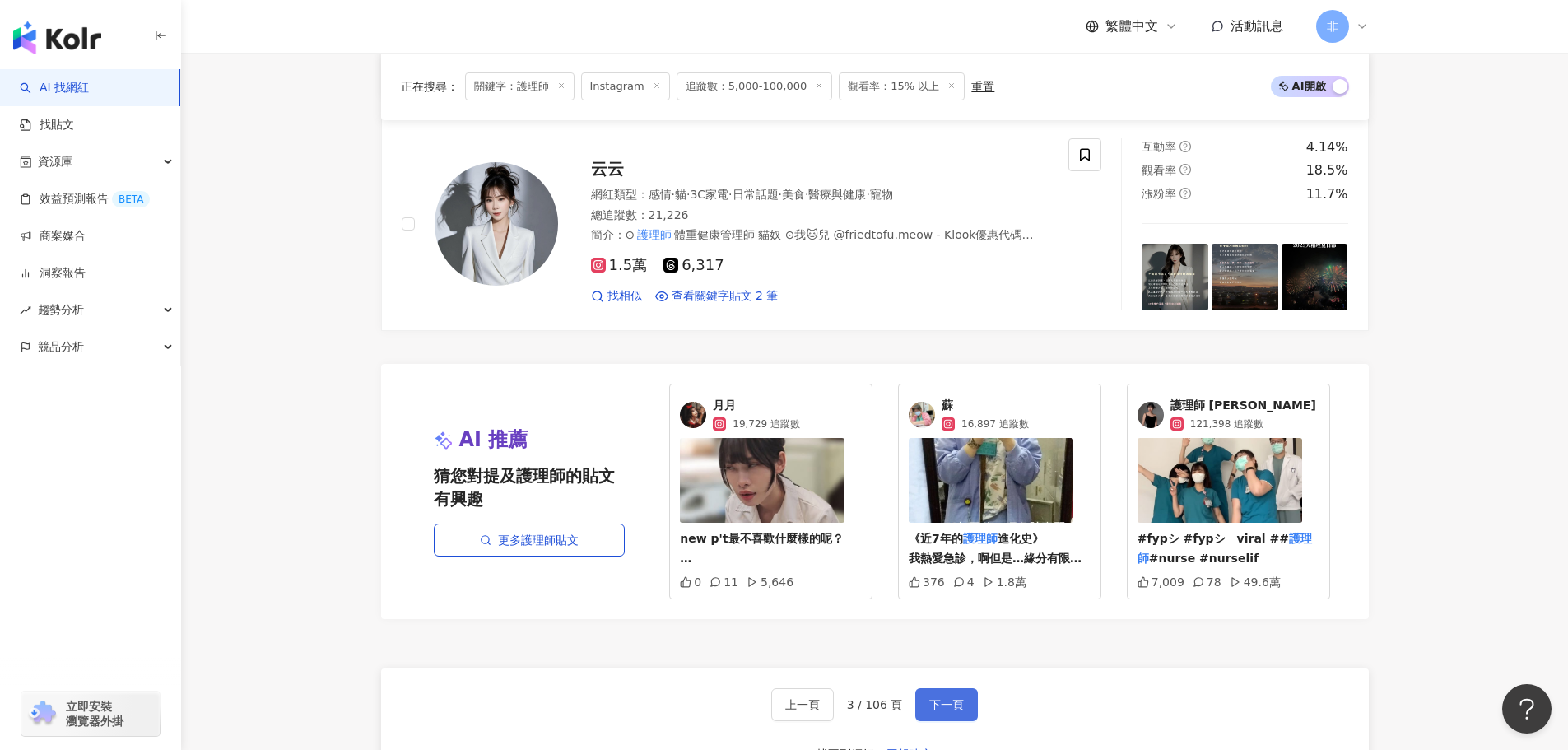
click at [959, 717] on button "下一頁" at bounding box center [946, 704] width 62 height 33
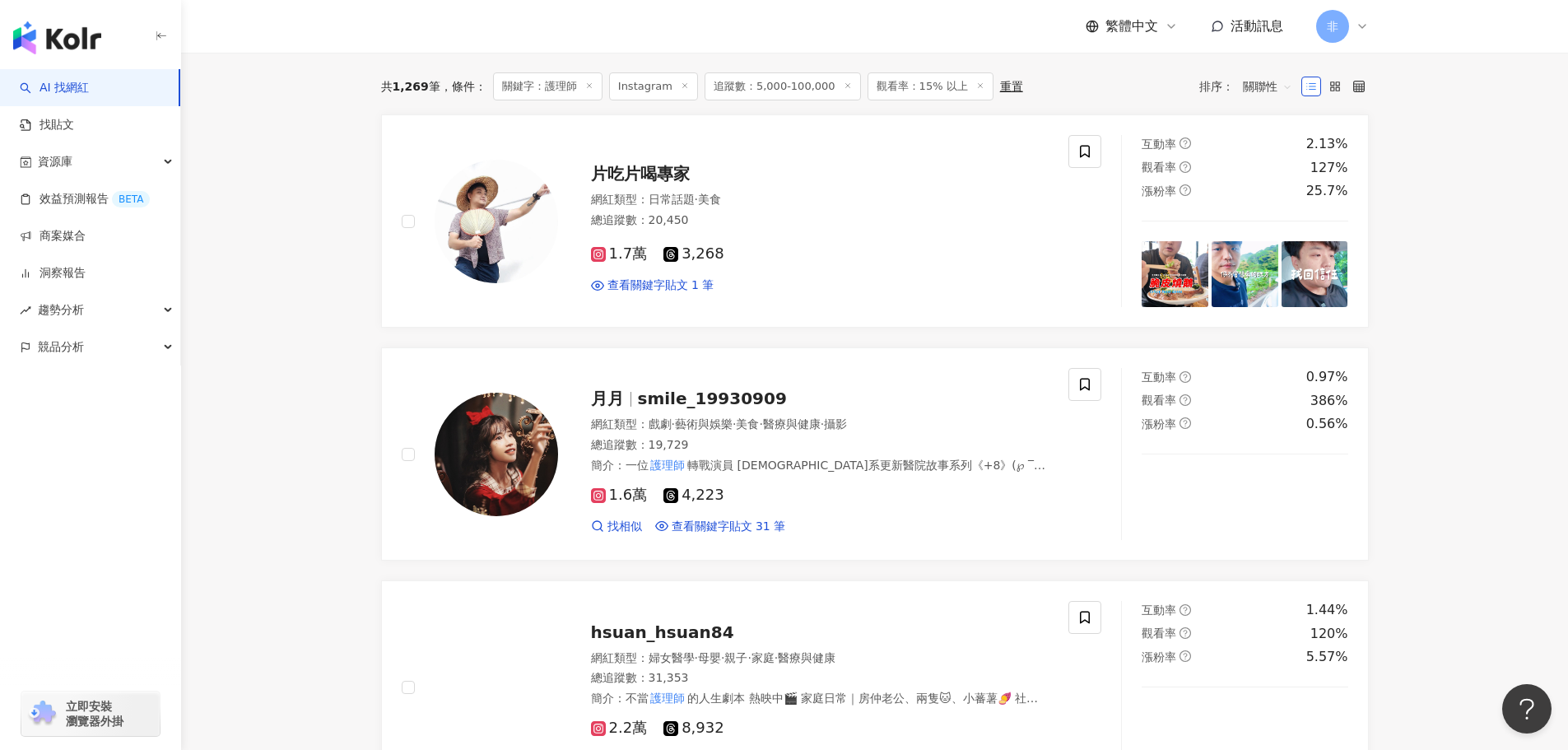
scroll to position [494, 0]
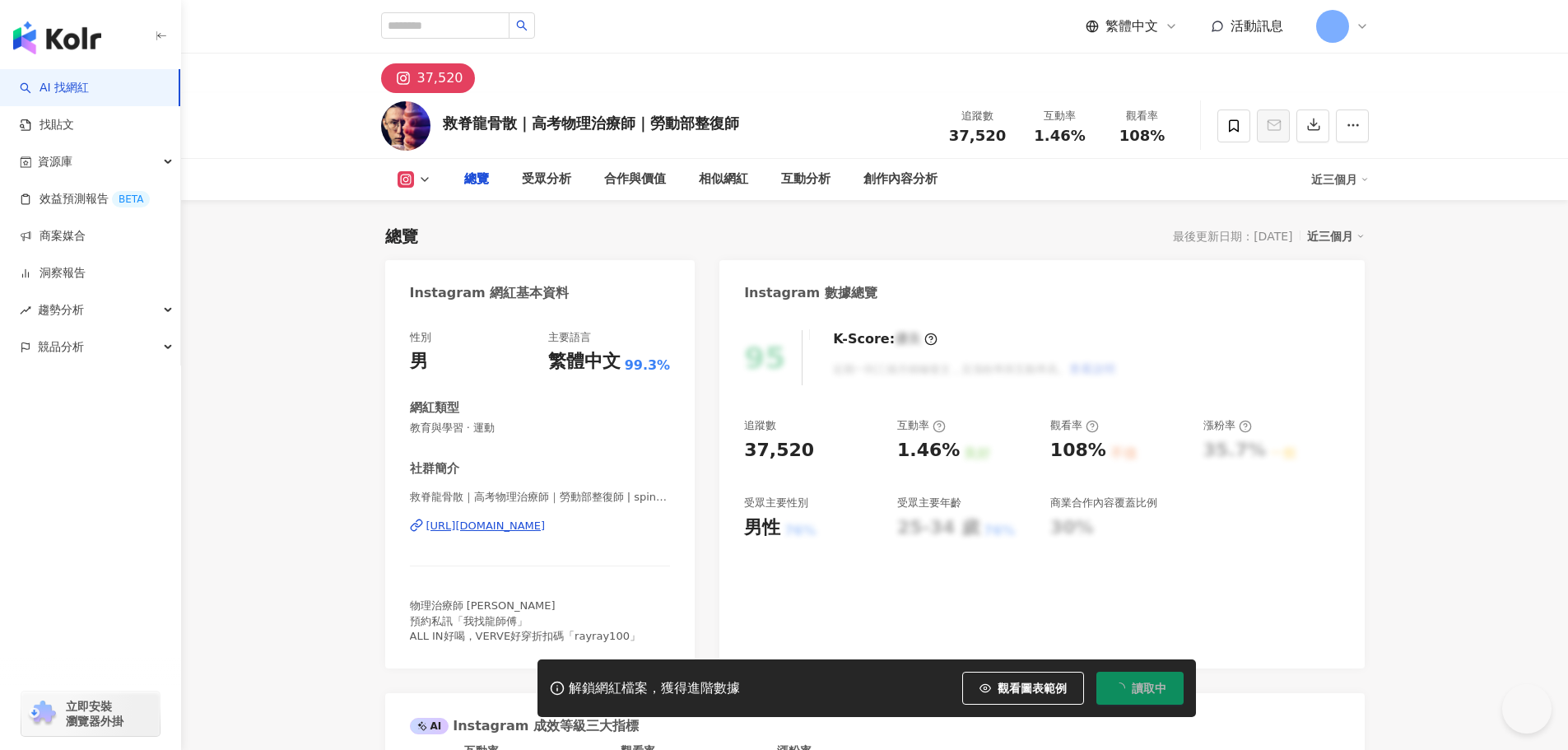
type input "*********"
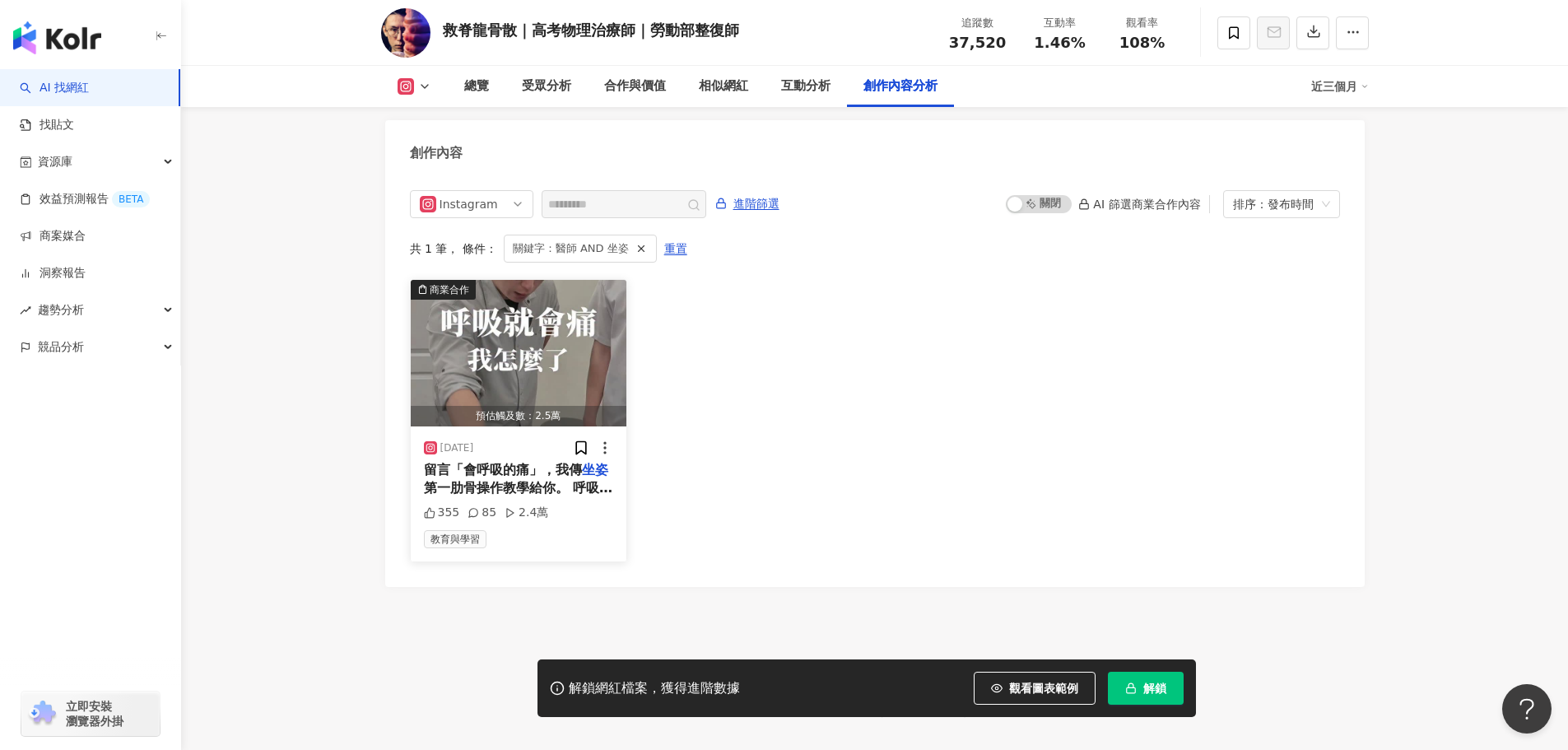
click at [546, 480] on span "第一肋骨操作教學給你。 呼吸會痛在胸廓 那當然是要去看胸腔科 不是往這方向來找 除非你有很清楚的外傷或是 肋骨外翻等等的 但如果呼吸會痛在頸部周圍 那就有可能…" at bounding box center [518, 691] width 189 height 422
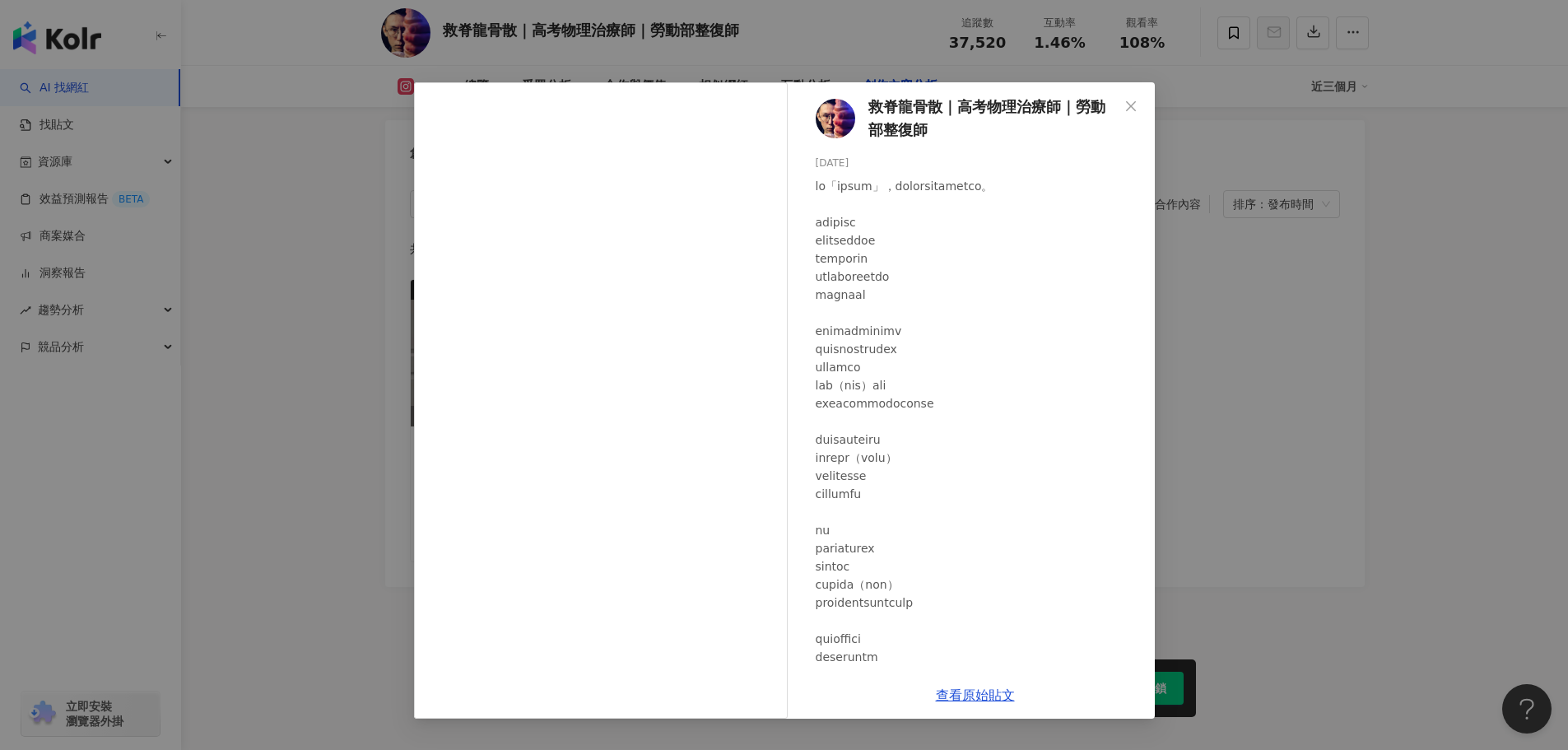
click at [1210, 297] on div "救脊龍骨散｜高考物理治療師｜勞動部整復師 2025/5/19 355 85 2.4萬 查看原始貼文" at bounding box center [784, 375] width 1568 height 750
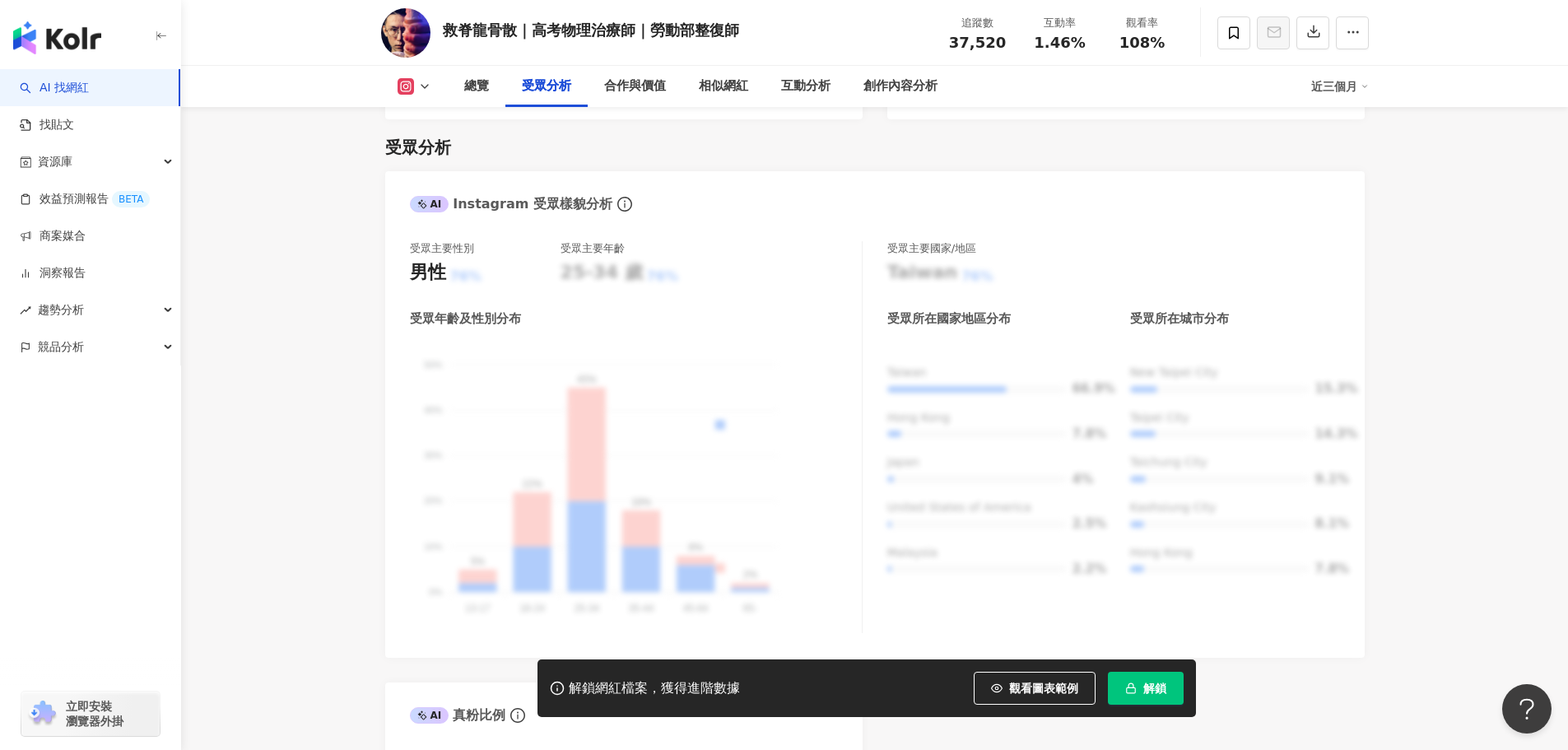
scroll to position [0, 0]
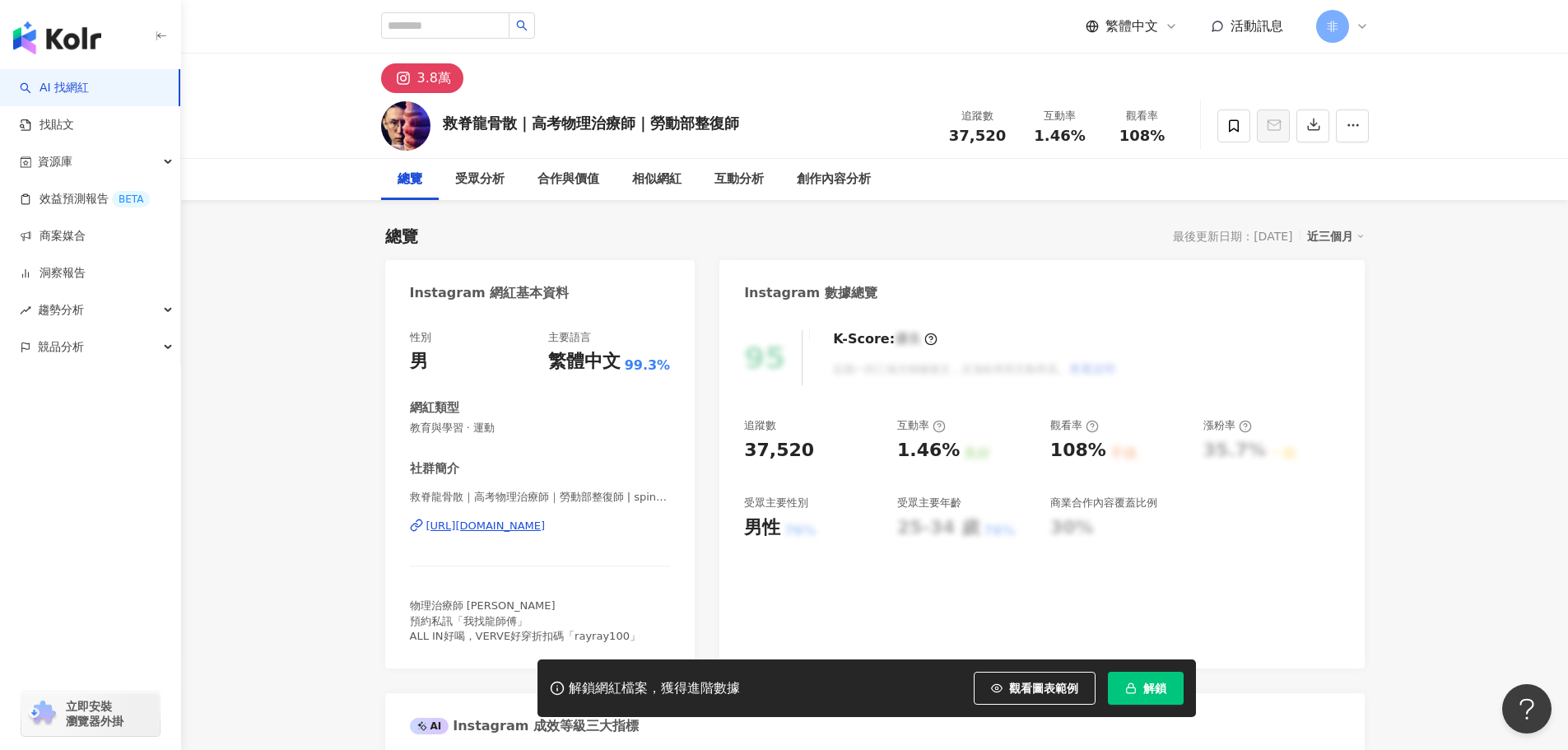
click at [546, 528] on div "https://www.instagram.com/spinefitphysical/" at bounding box center [486, 526] width 119 height 15
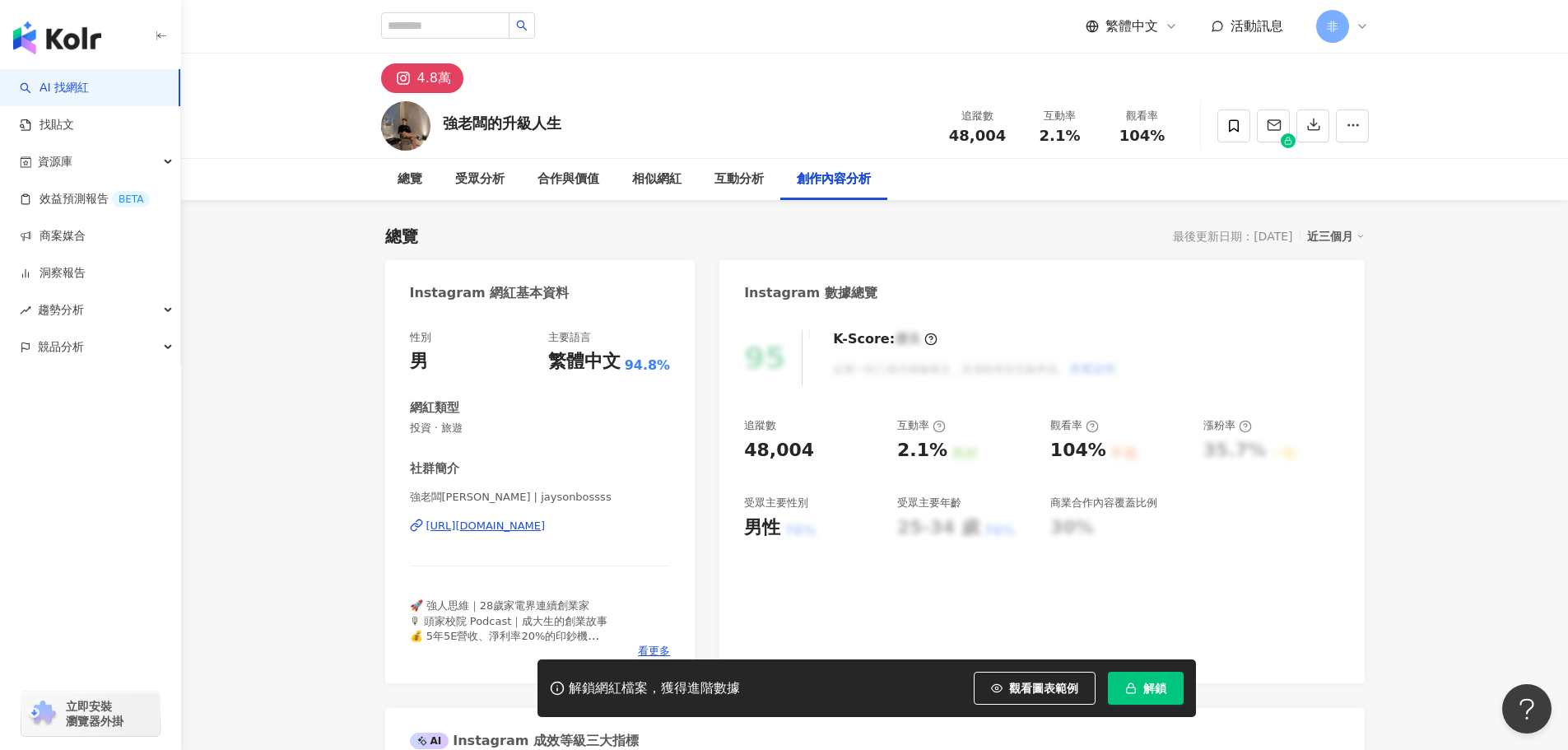
click at [546, 530] on div "[URL][DOMAIN_NAME]" at bounding box center [486, 526] width 119 height 15
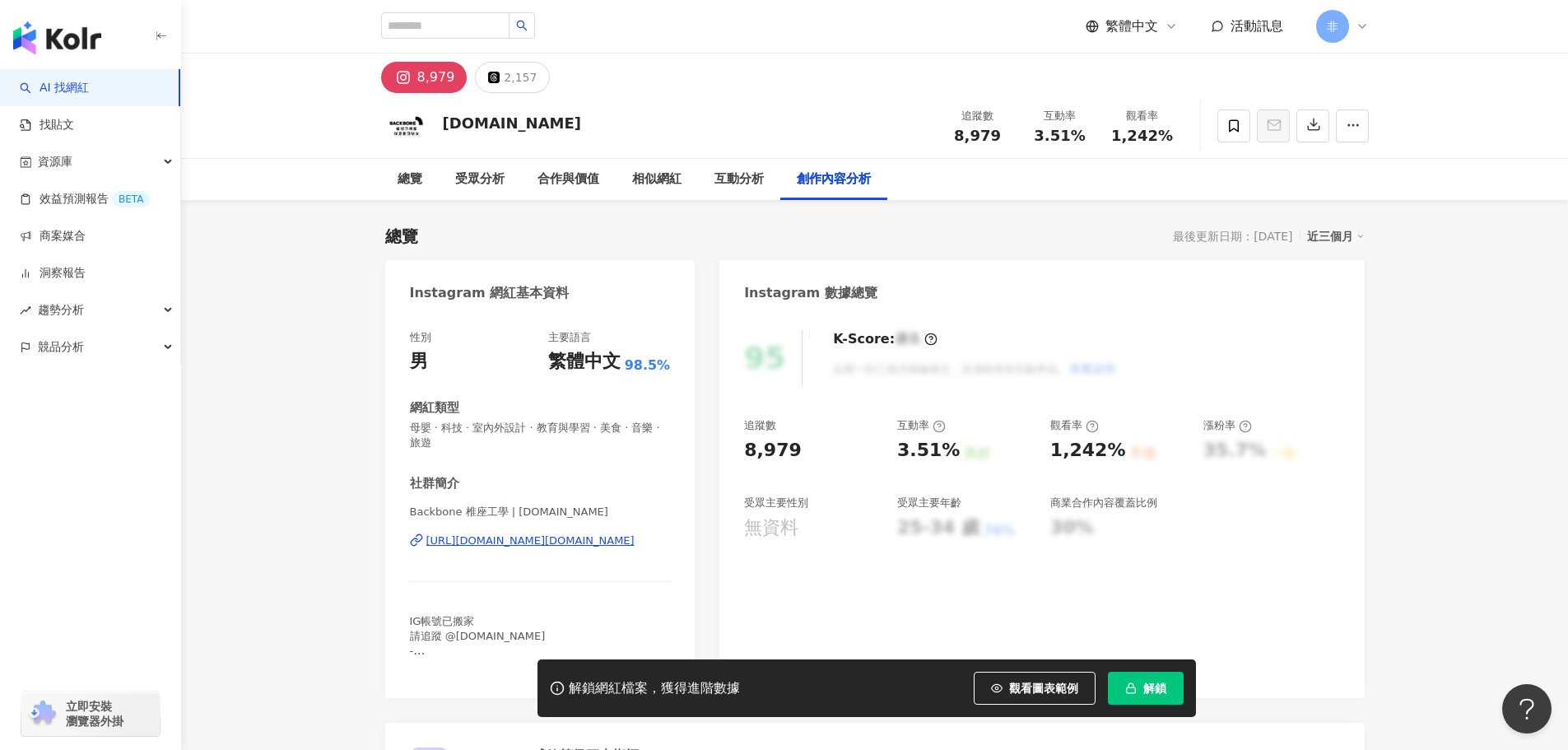
click at [529, 536] on div "https://www.instagram.com/backbone.tw/" at bounding box center [530, 540] width 208 height 15
drag, startPoint x: 411, startPoint y: 515, endPoint x: 458, endPoint y: 520, distance: 47.3
click at [458, 520] on span "Backbone 椎座工學 | backbone.tw" at bounding box center [540, 511] width 261 height 15
copy span "Backbone"
drag, startPoint x: 452, startPoint y: 640, endPoint x: 568, endPoint y: 641, distance: 116.0
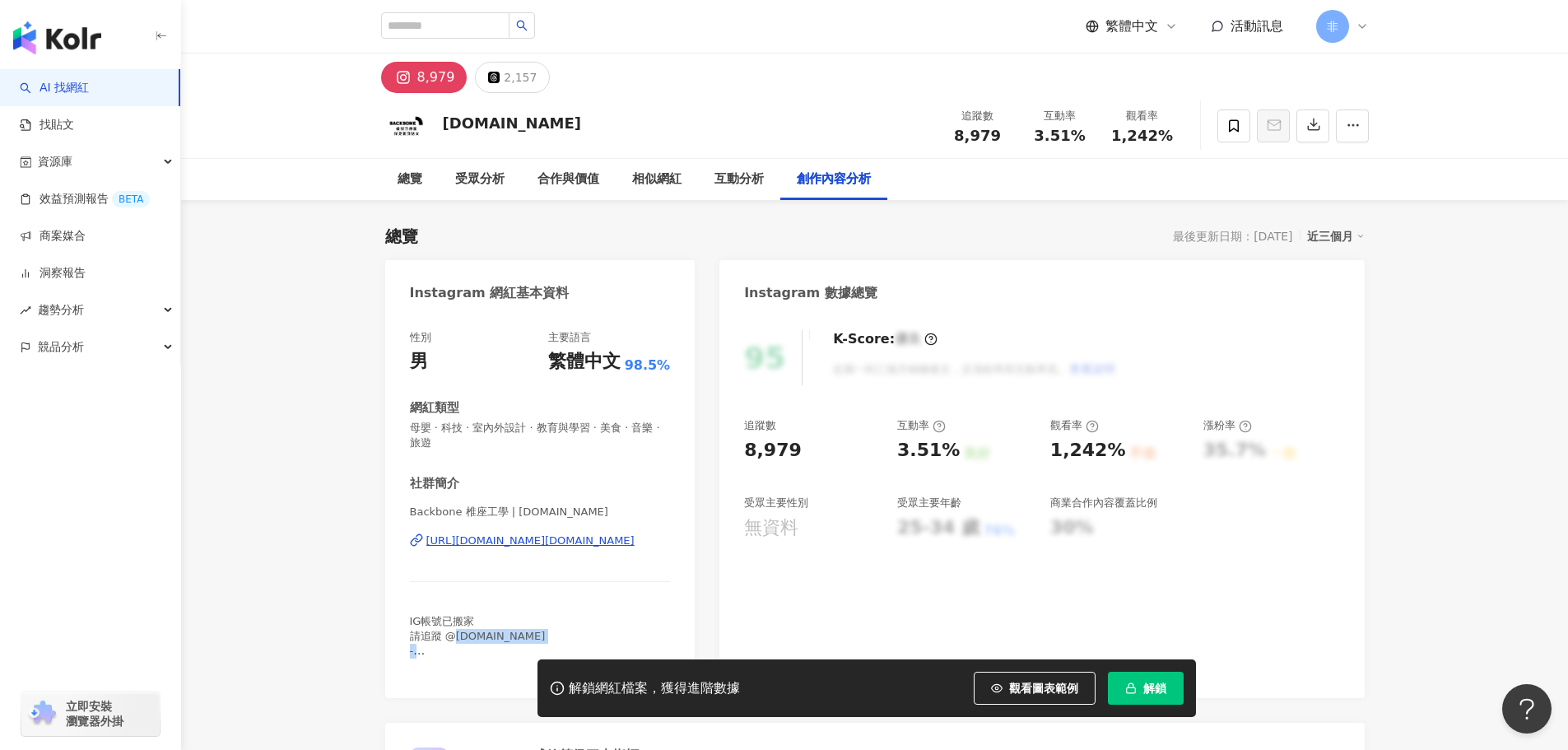
click at [568, 641] on div "IG帳號已搬家 請追蹤 @backbonestudio.tw - 👇線上商城" at bounding box center [540, 636] width 261 height 46
copy span "backbonestudio.tw"
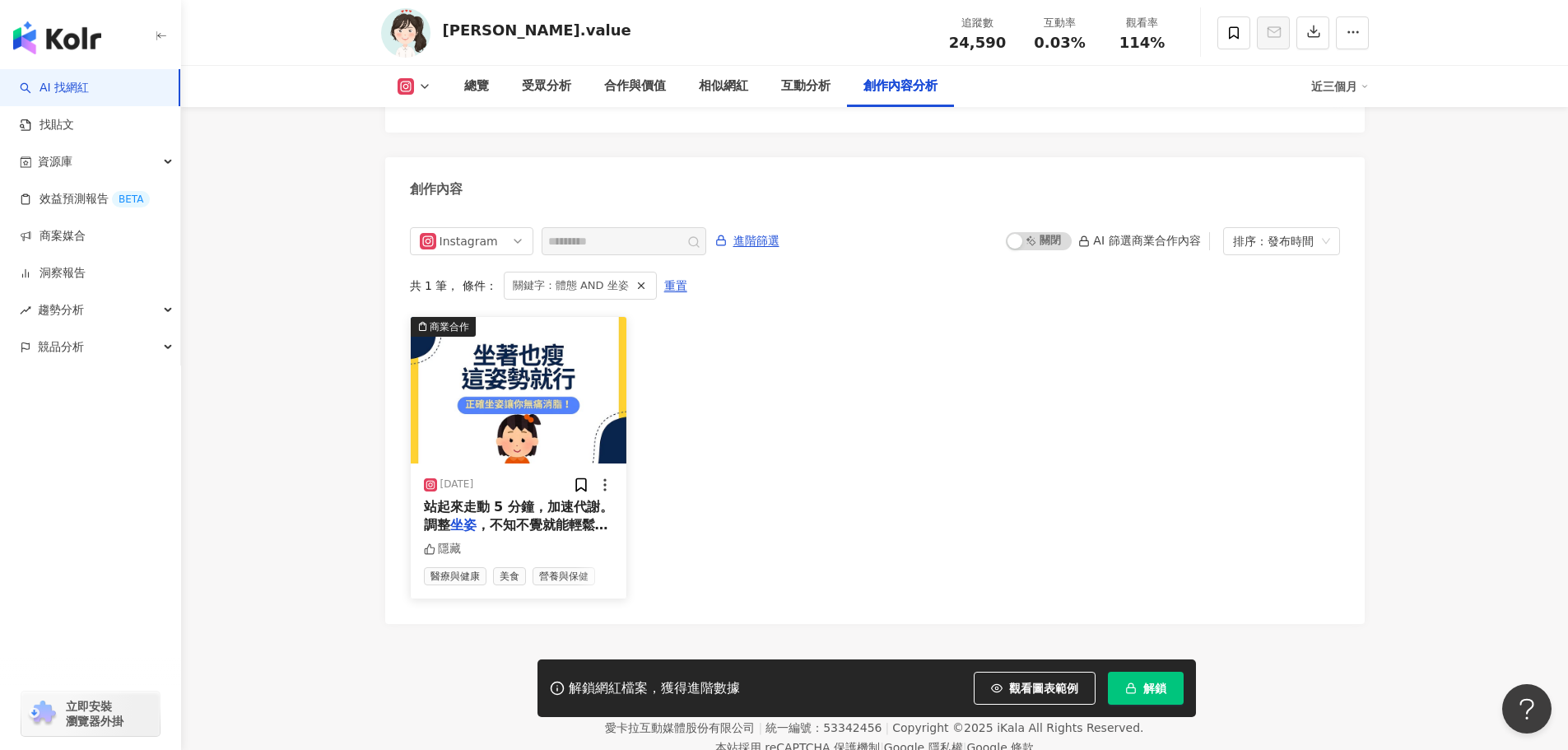
click at [558, 498] on span "站起來走動 5 分鐘，加速代謝。 調整" at bounding box center [518, 515] width 189 height 34
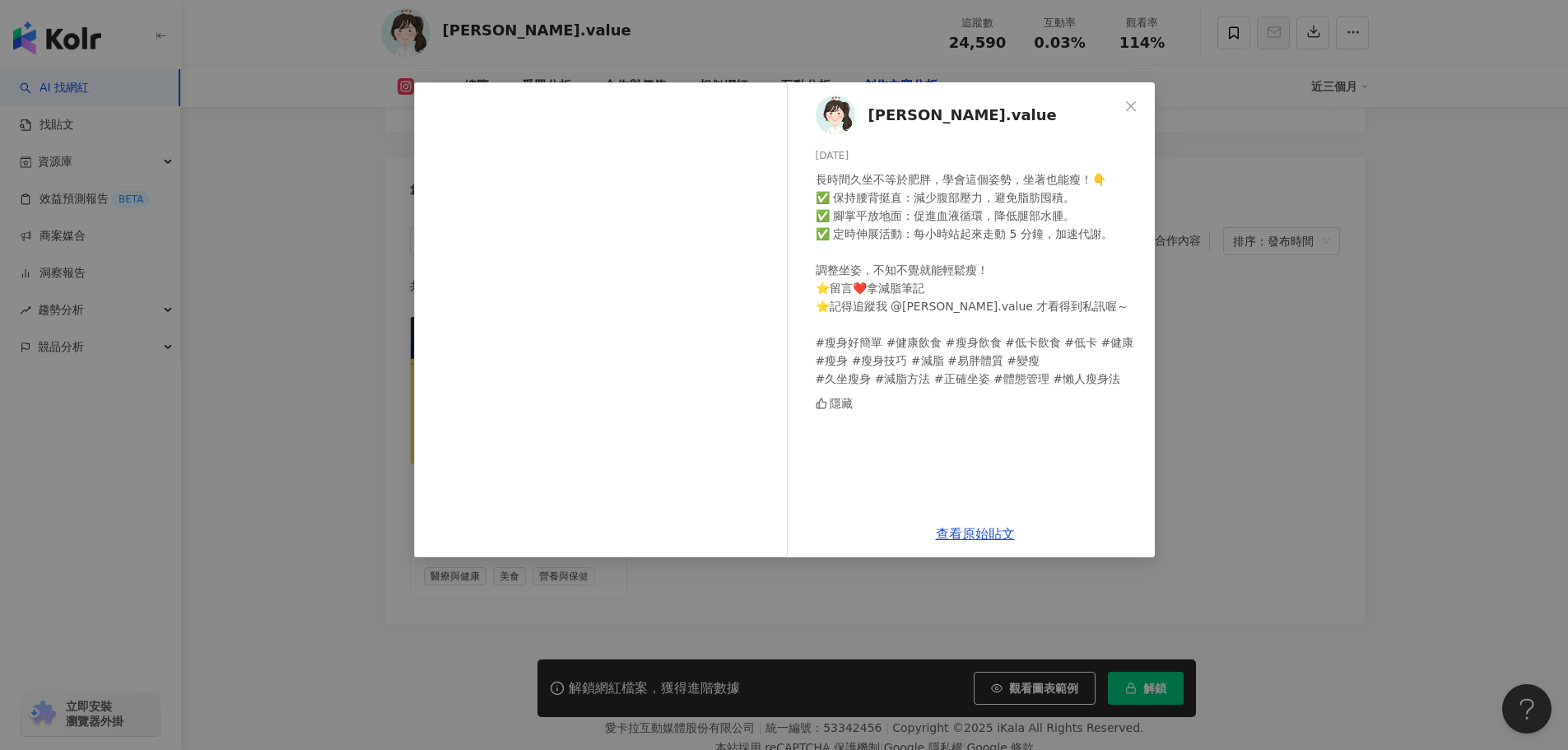
click at [1257, 419] on div "blair.value 2025/4/1 長時間久坐不等於肥胖，學會這個姿勢，坐著也能瘦！👇 ✅ 保持腰背挺直：減少腹部壓力，避免脂肪囤積。 ✅ 腳掌平放地面…" at bounding box center [784, 375] width 1568 height 750
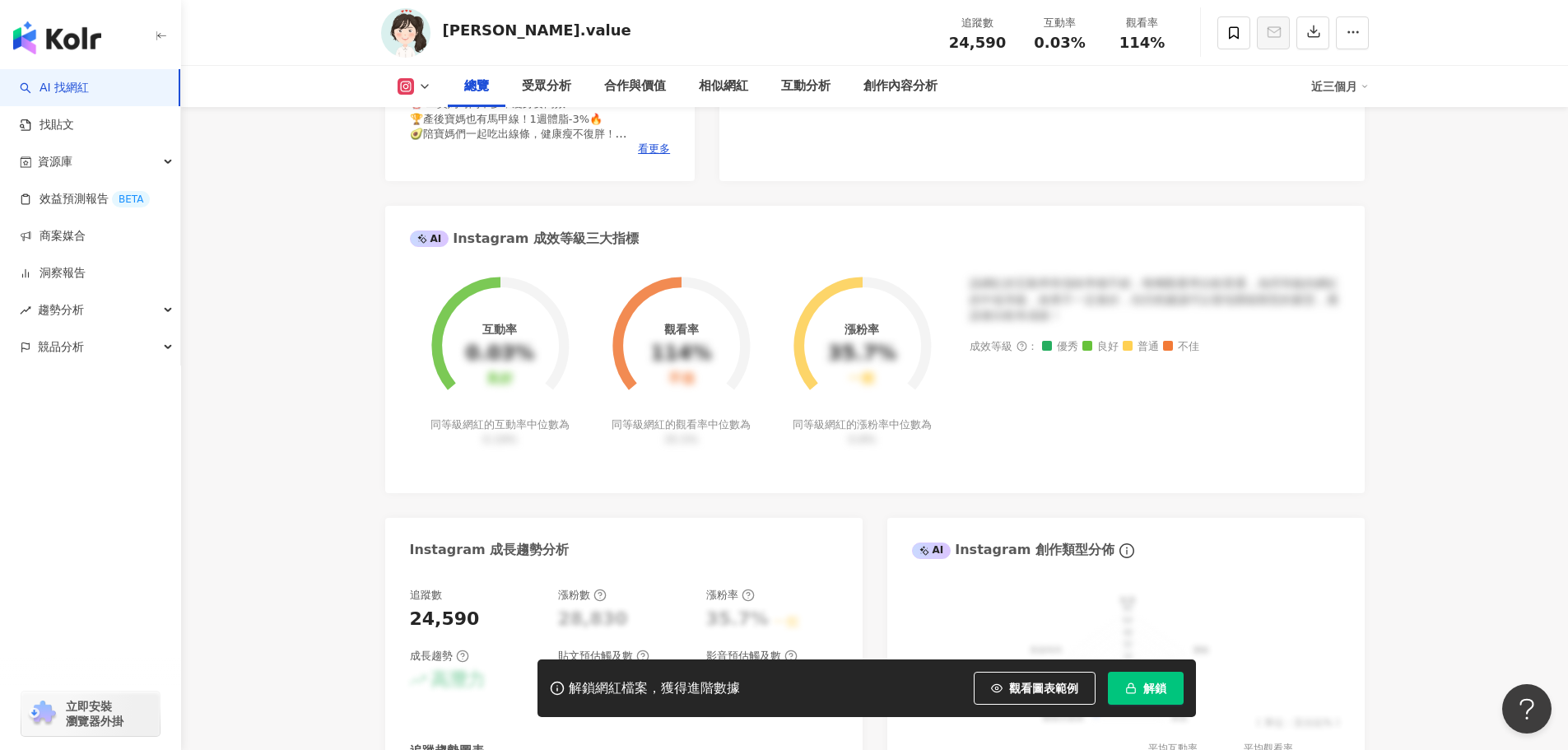
scroll to position [338, 0]
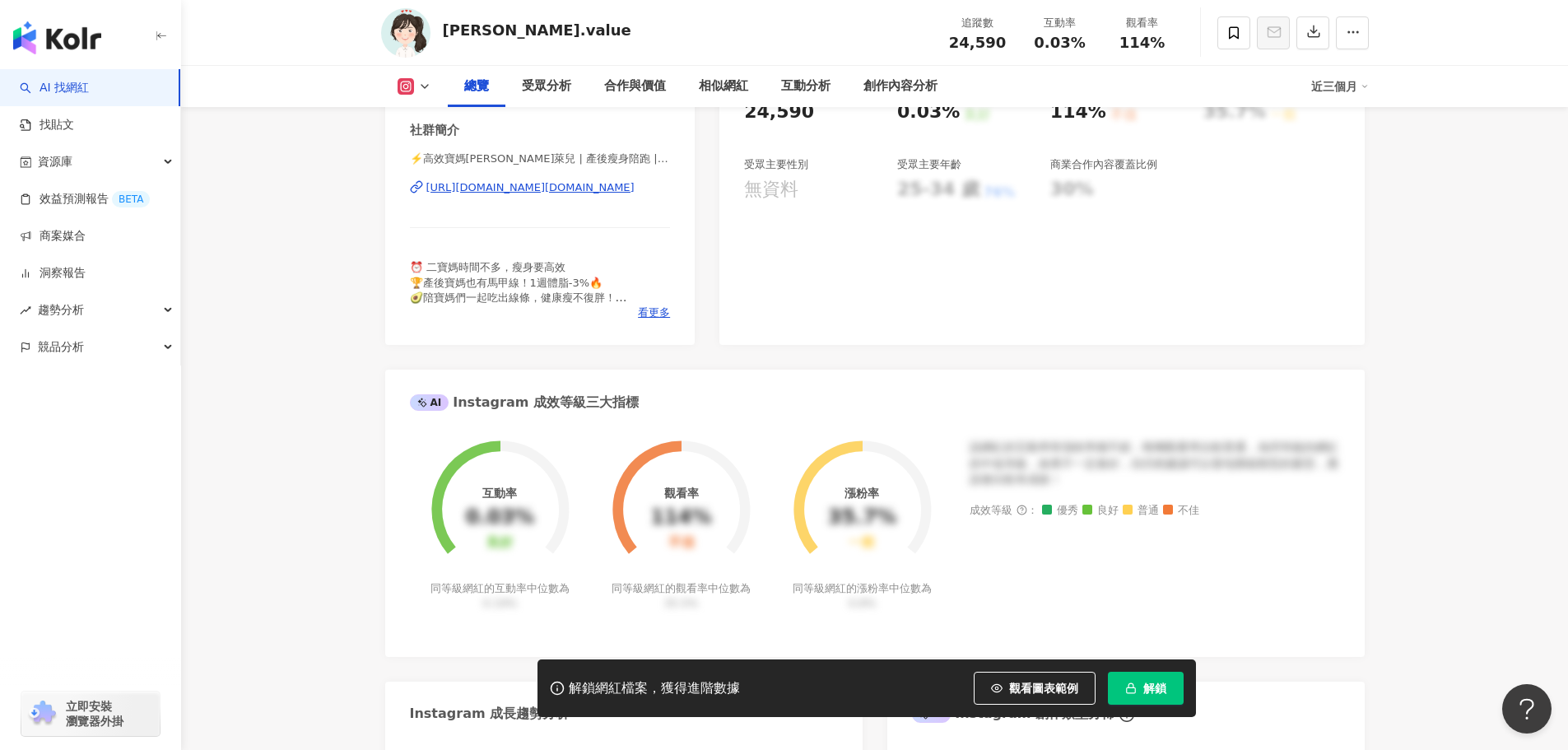
click at [536, 186] on div "https://www.instagram.com/blair.value/" at bounding box center [530, 188] width 208 height 15
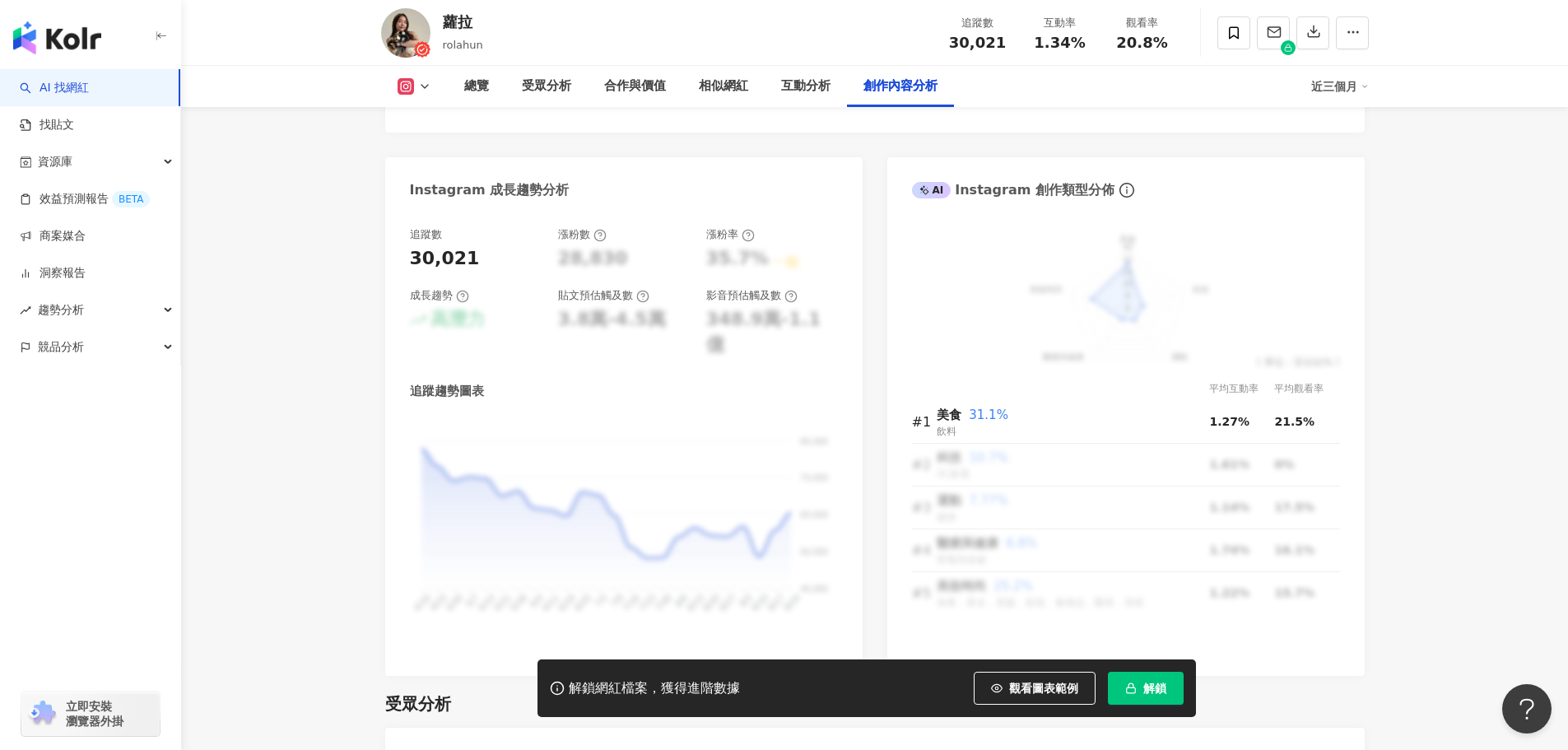
scroll to position [4979, 0]
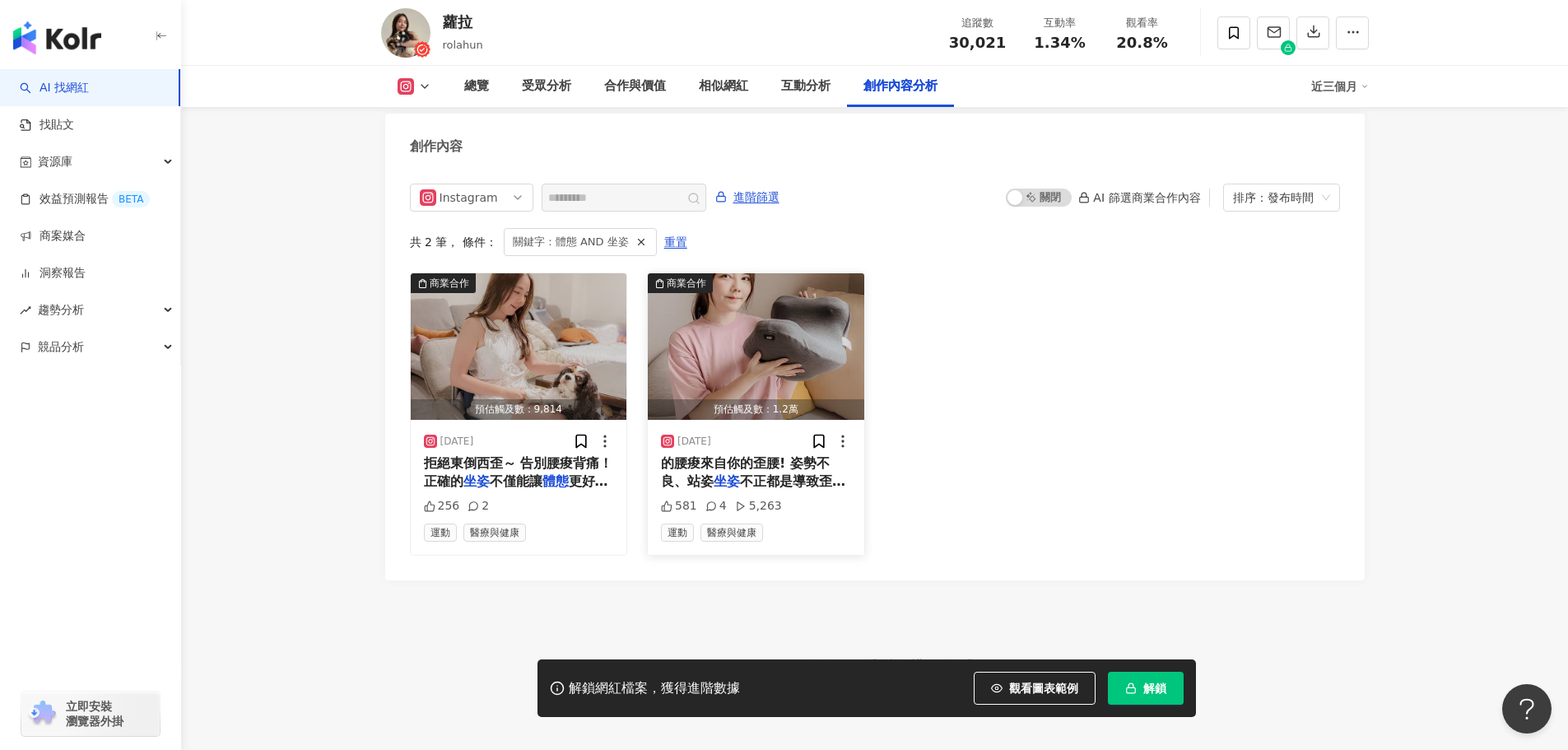
click at [782, 473] on span "不正都是導致歪腰的原因 歪腰不只是" at bounding box center [753, 490] width 185 height 34
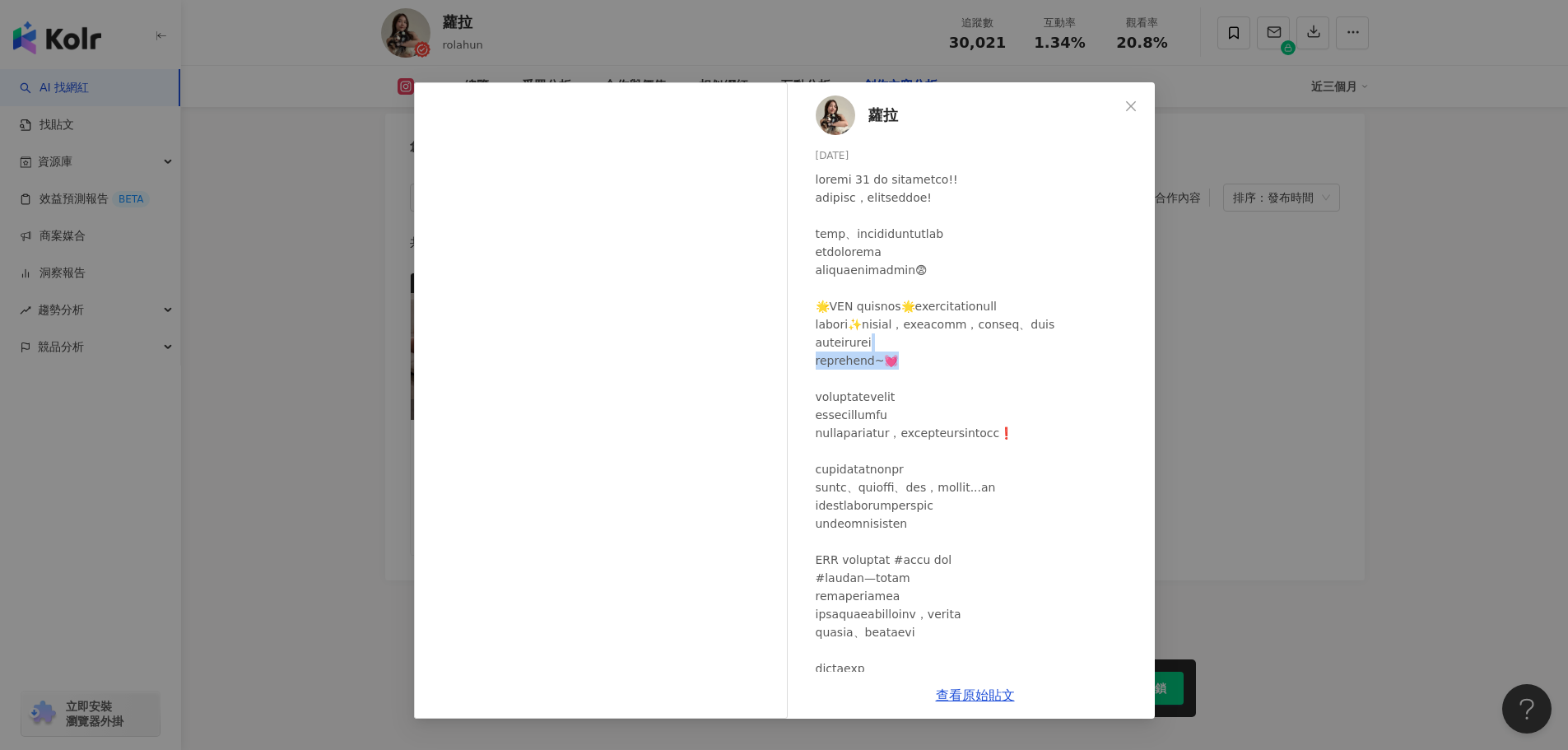
click at [997, 369] on div at bounding box center [978, 541] width 325 height 742
click at [1014, 702] on link "查看原始貼文" at bounding box center [974, 695] width 79 height 16
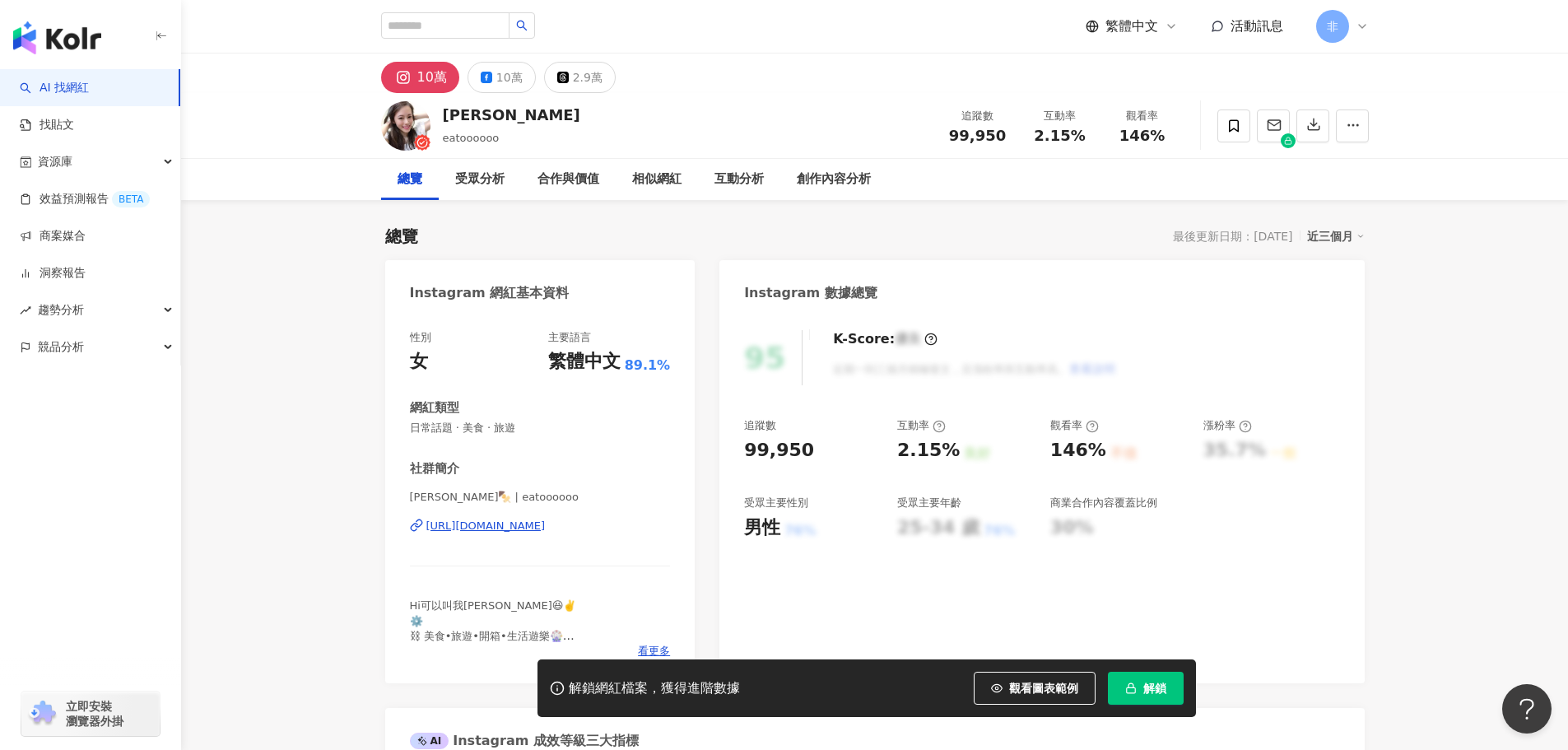
click at [546, 523] on div "https://www.instagram.com/eatoooooo/" at bounding box center [486, 526] width 119 height 15
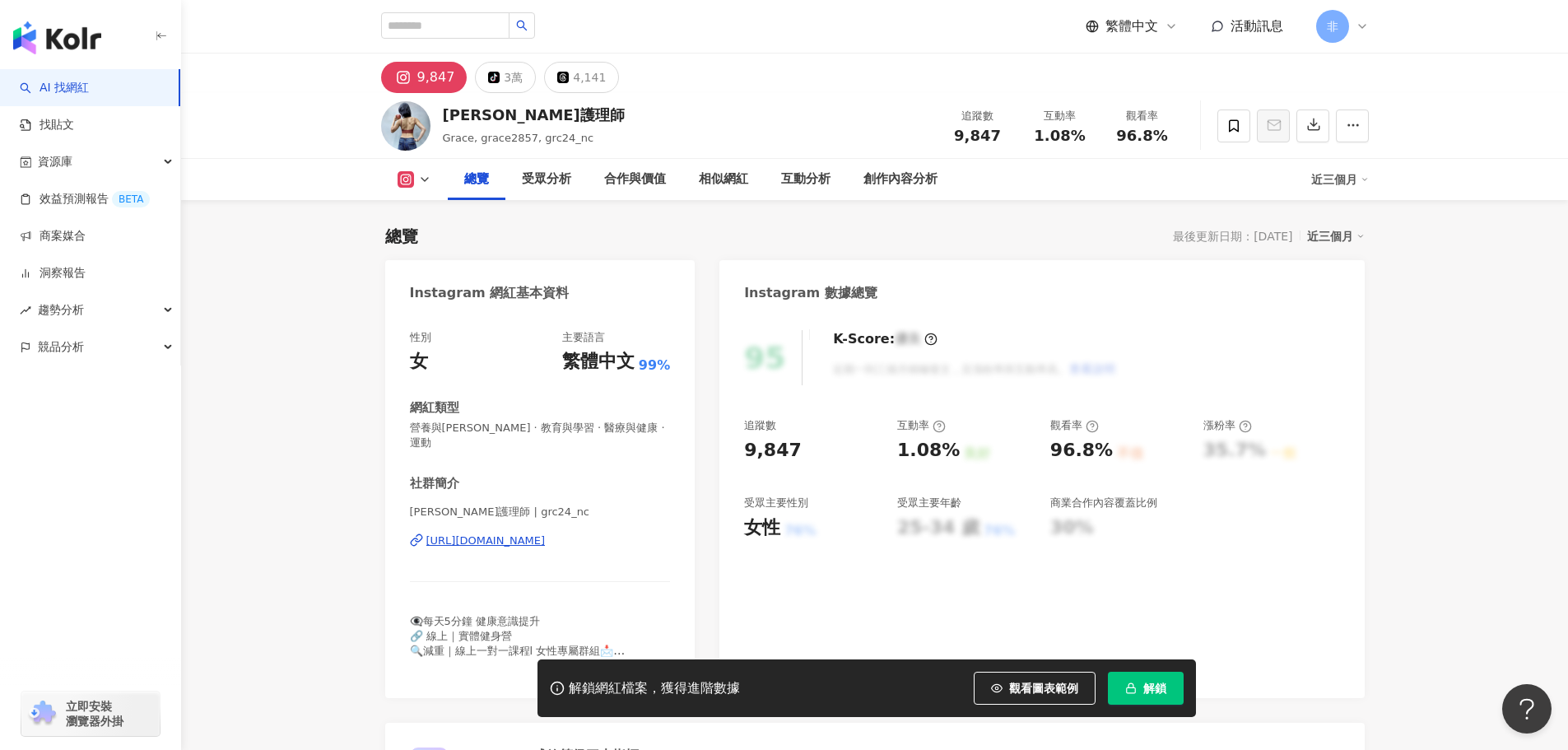
click at [539, 545] on div "[URL][DOMAIN_NAME]" at bounding box center [486, 540] width 119 height 15
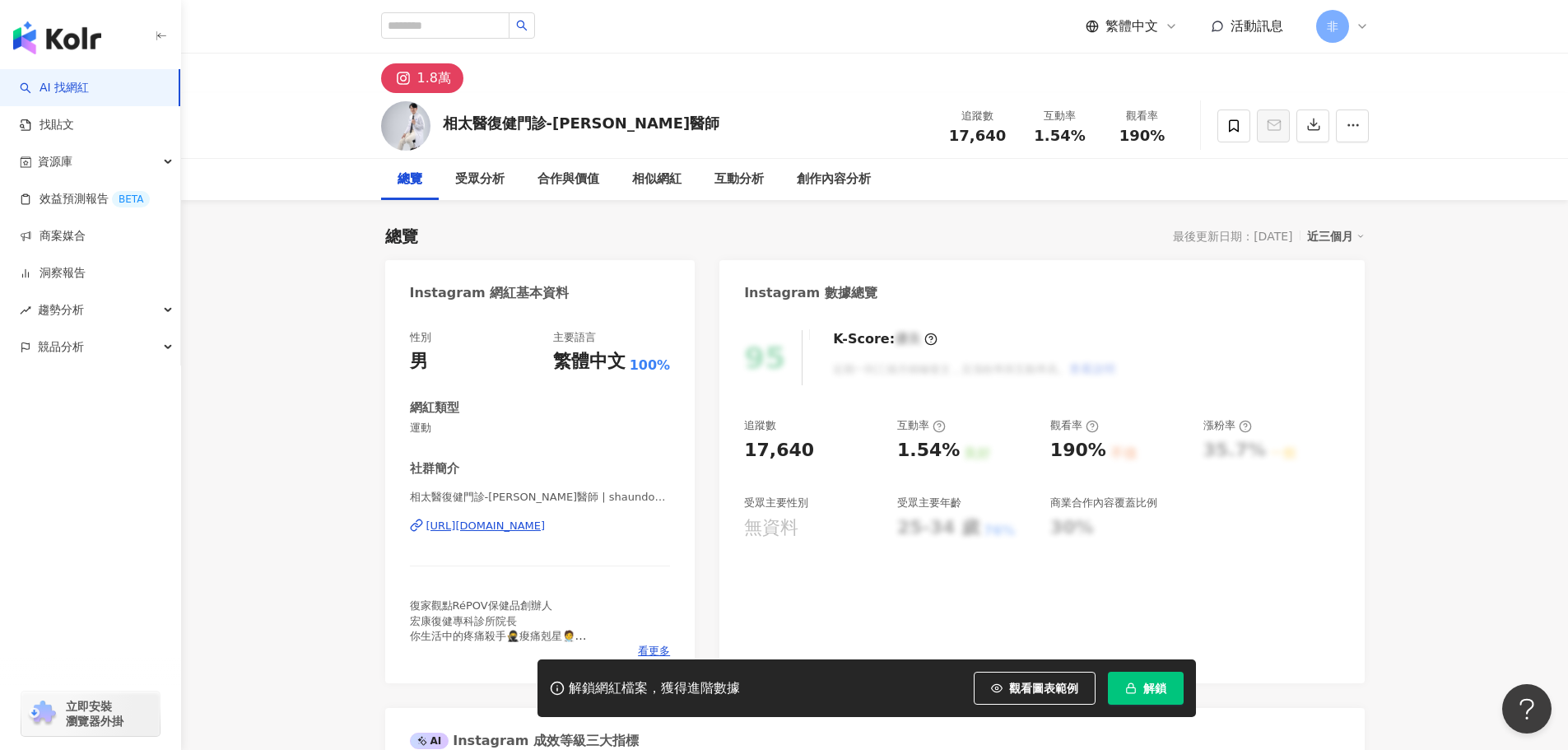
click at [510, 524] on div "https://www.instagram.com/shaundoctor/" at bounding box center [486, 526] width 119 height 15
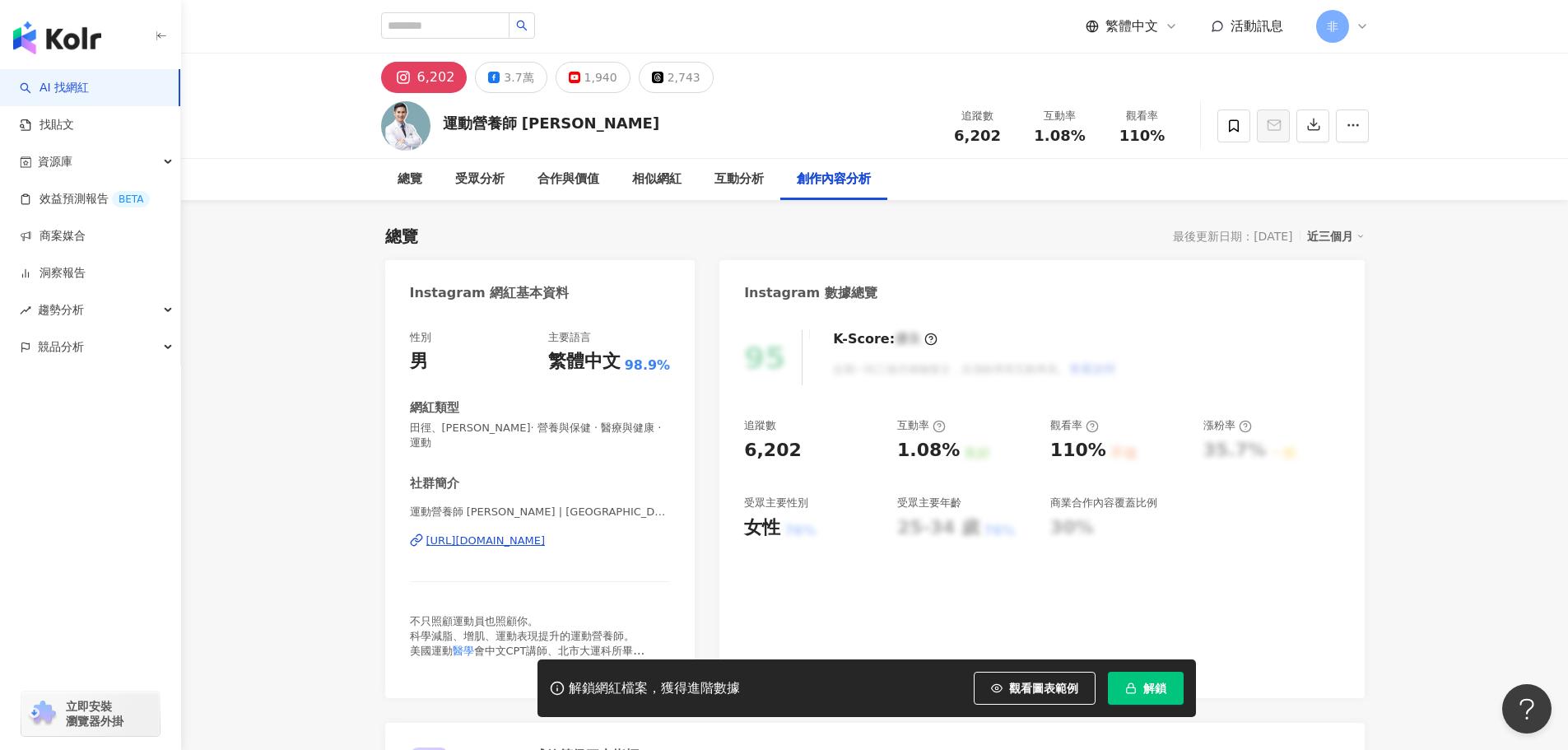
click at [498, 533] on div "https://www.instagram.com/neoyangtaipei/" at bounding box center [486, 540] width 119 height 15
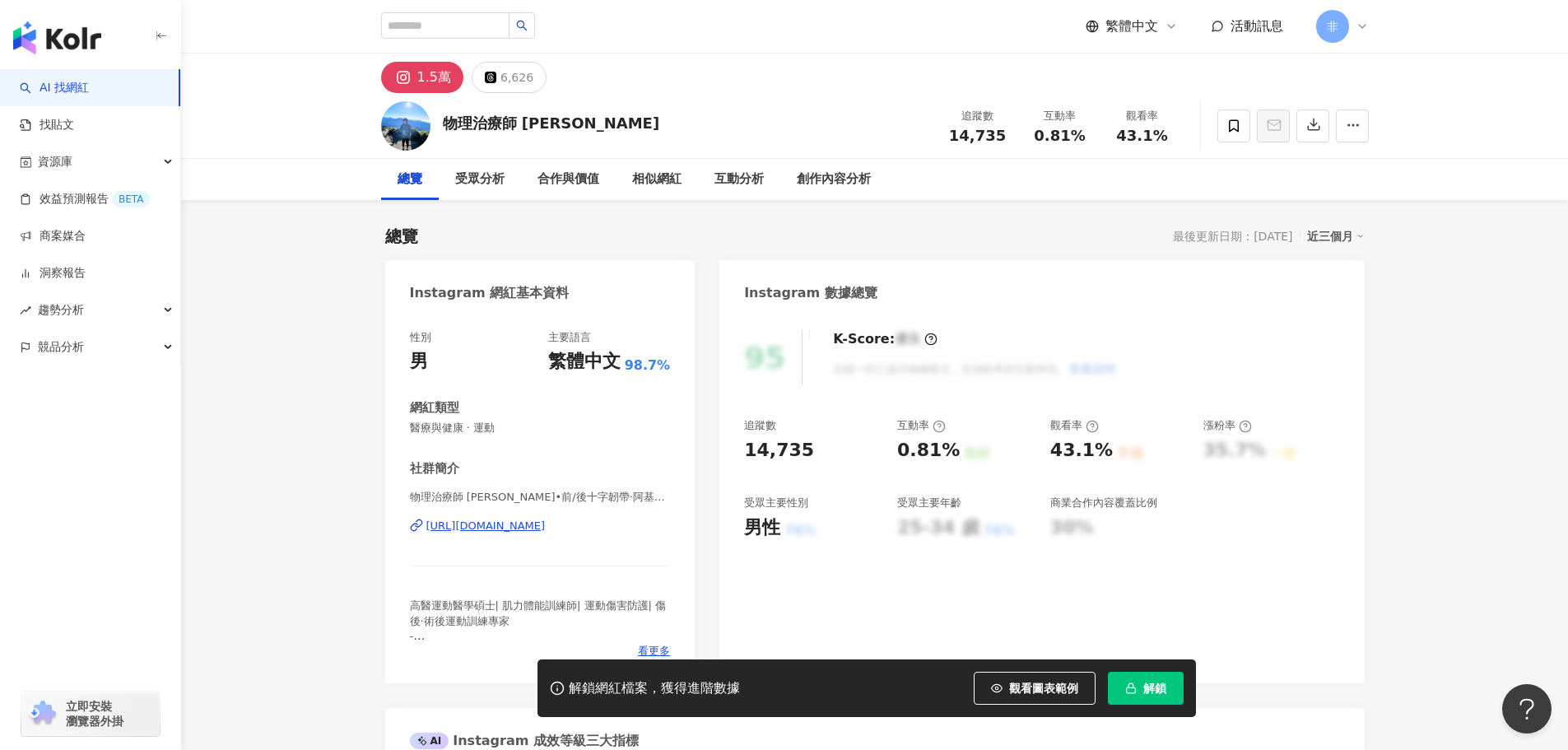
click at [530, 537] on div "物理治療師 Allen•前/後十字韌帶·阿基里斯腱·膝蓋·腳踝·肩膀·術前/後訓練·健身傷害·傷後訓練｜高雄｜大社｜三民 | preloadpt_xing h…" at bounding box center [540, 537] width 261 height 96
click at [543, 528] on div "https://www.instagram.com/preloadpt_xing/" at bounding box center [486, 526] width 119 height 15
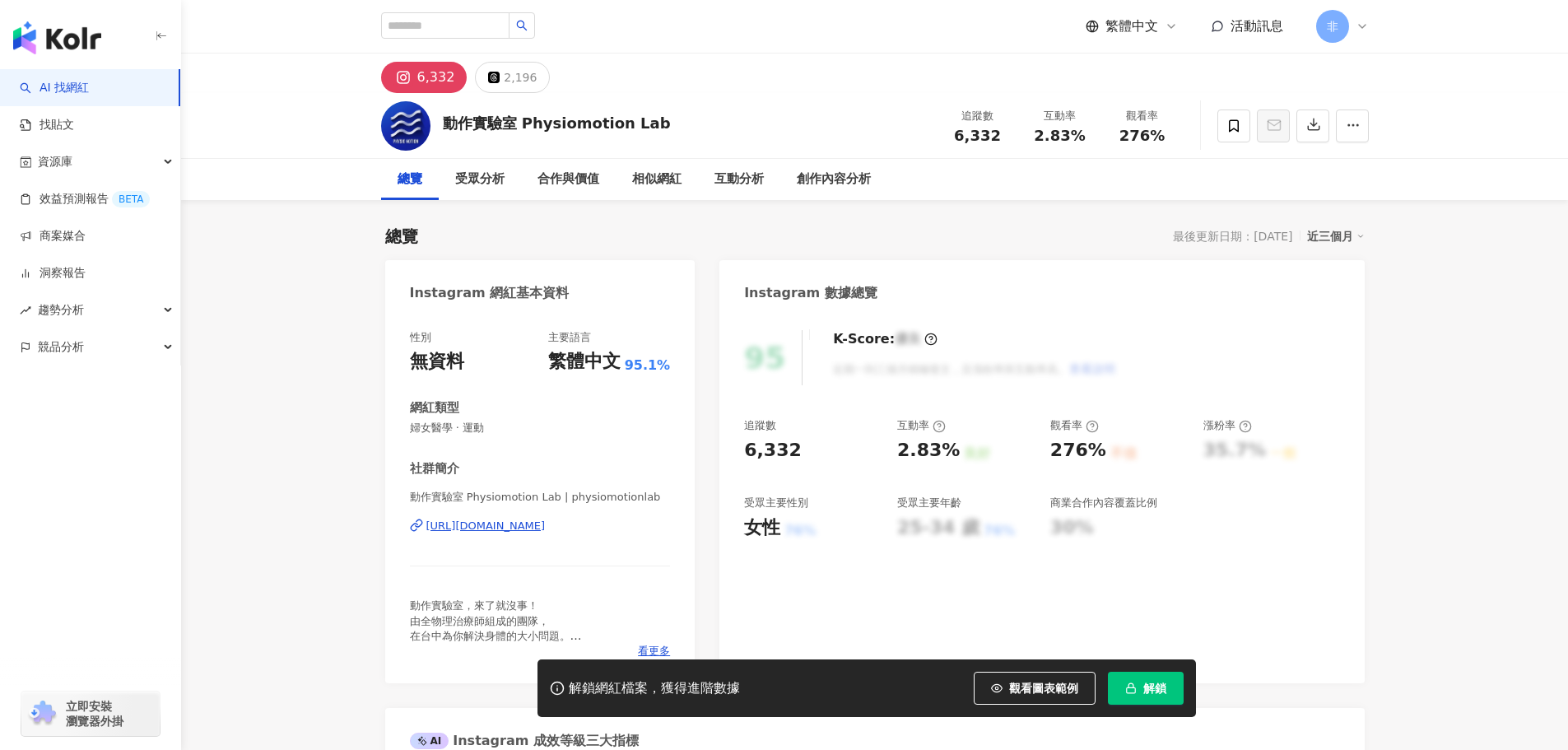
click at [491, 525] on div "https://www.instagram.com/physiomotionlab/" at bounding box center [486, 526] width 119 height 15
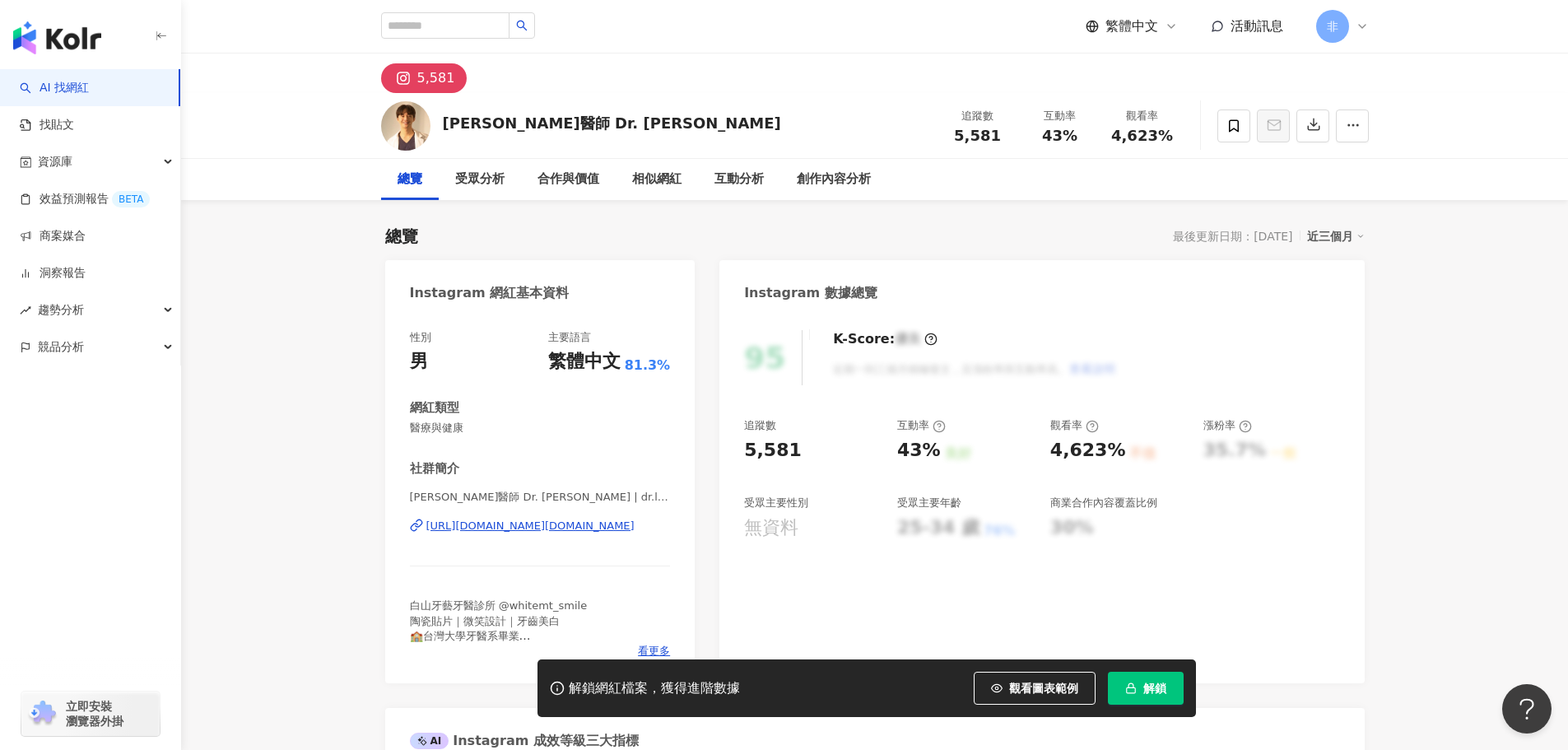
click at [488, 522] on div "[URL][DOMAIN_NAME][DOMAIN_NAME]" at bounding box center [530, 526] width 208 height 15
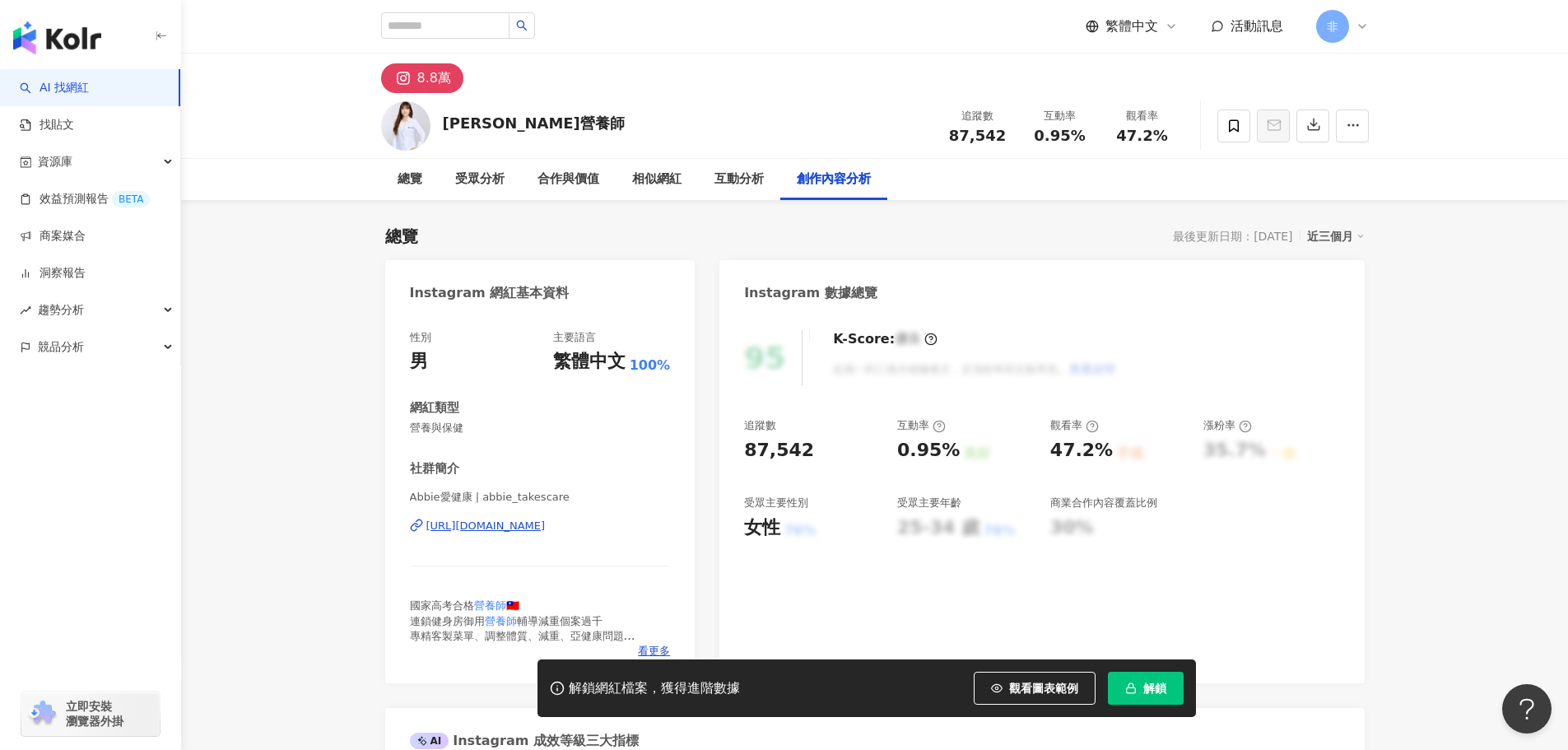
click at [548, 535] on div "Abbie愛健康 | abbie_takescare https://www.instagram.com/abbie_takescare/" at bounding box center [540, 537] width 261 height 96
click at [546, 531] on div "https://www.instagram.com/abbie_takescare/" at bounding box center [486, 526] width 119 height 15
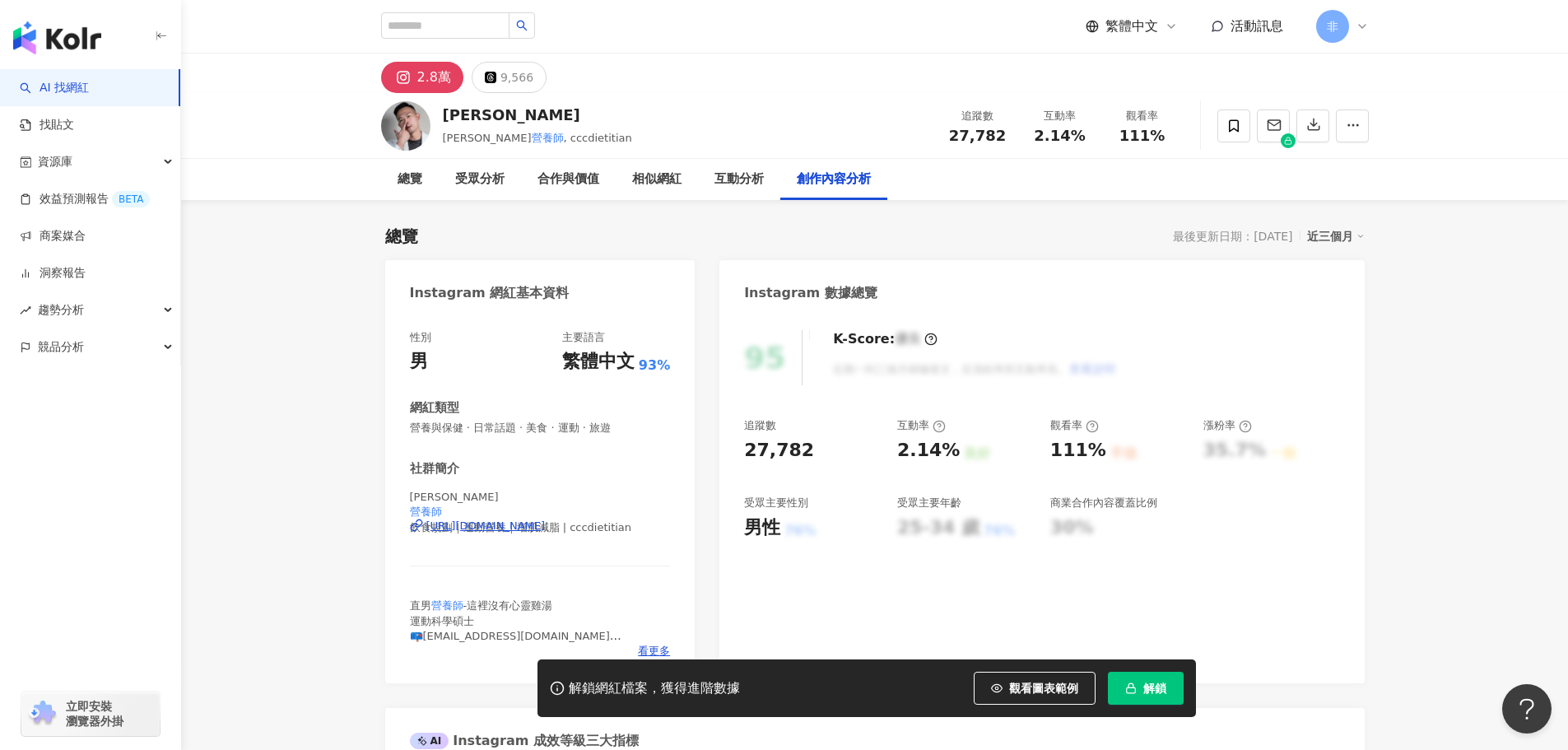
click at [494, 531] on div "[URL][DOMAIN_NAME]" at bounding box center [486, 526] width 119 height 15
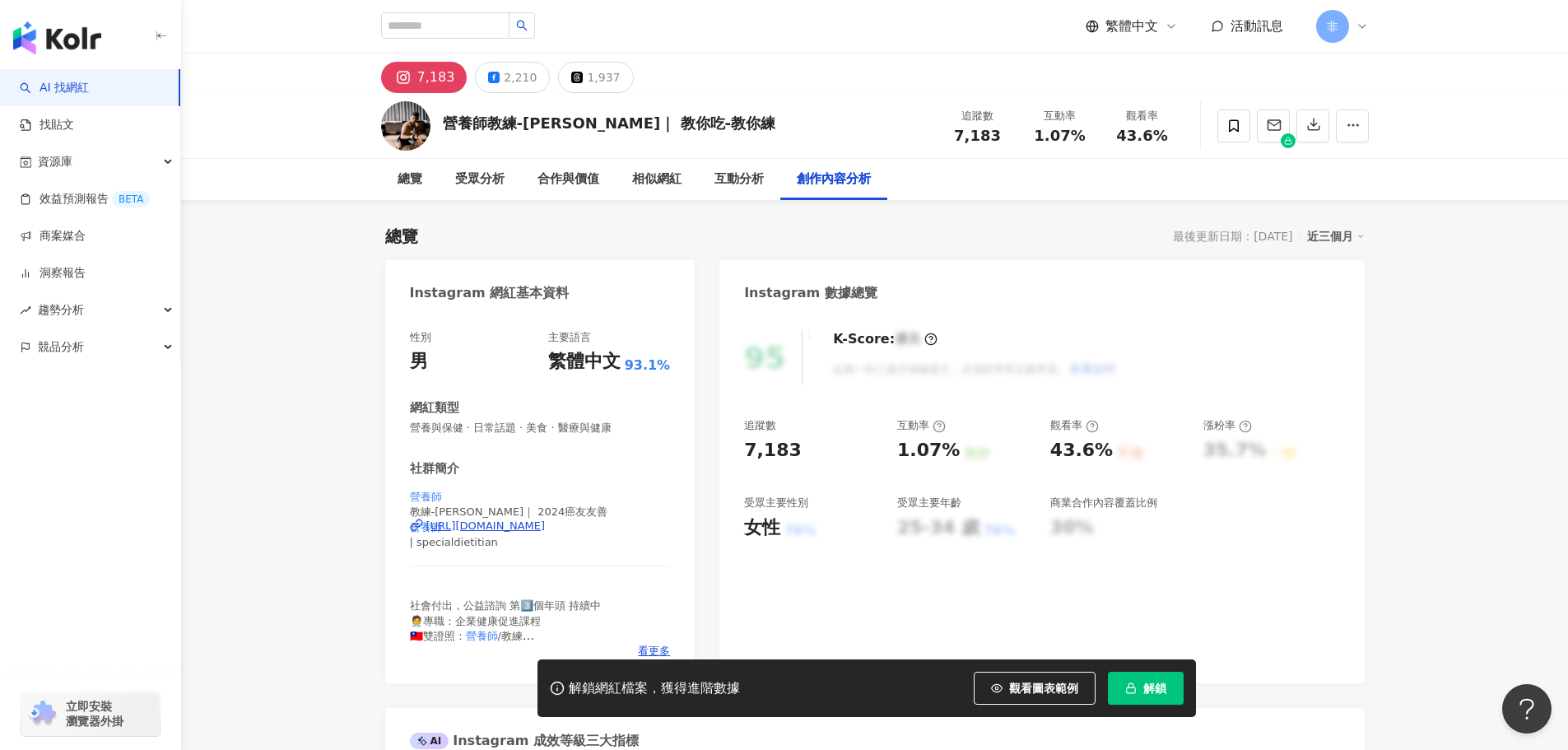
click at [552, 517] on span "教練-[PERSON_NAME]｜ 2024癌友友善" at bounding box center [540, 511] width 261 height 15
click at [546, 524] on div "[URL][DOMAIN_NAME]" at bounding box center [486, 526] width 119 height 15
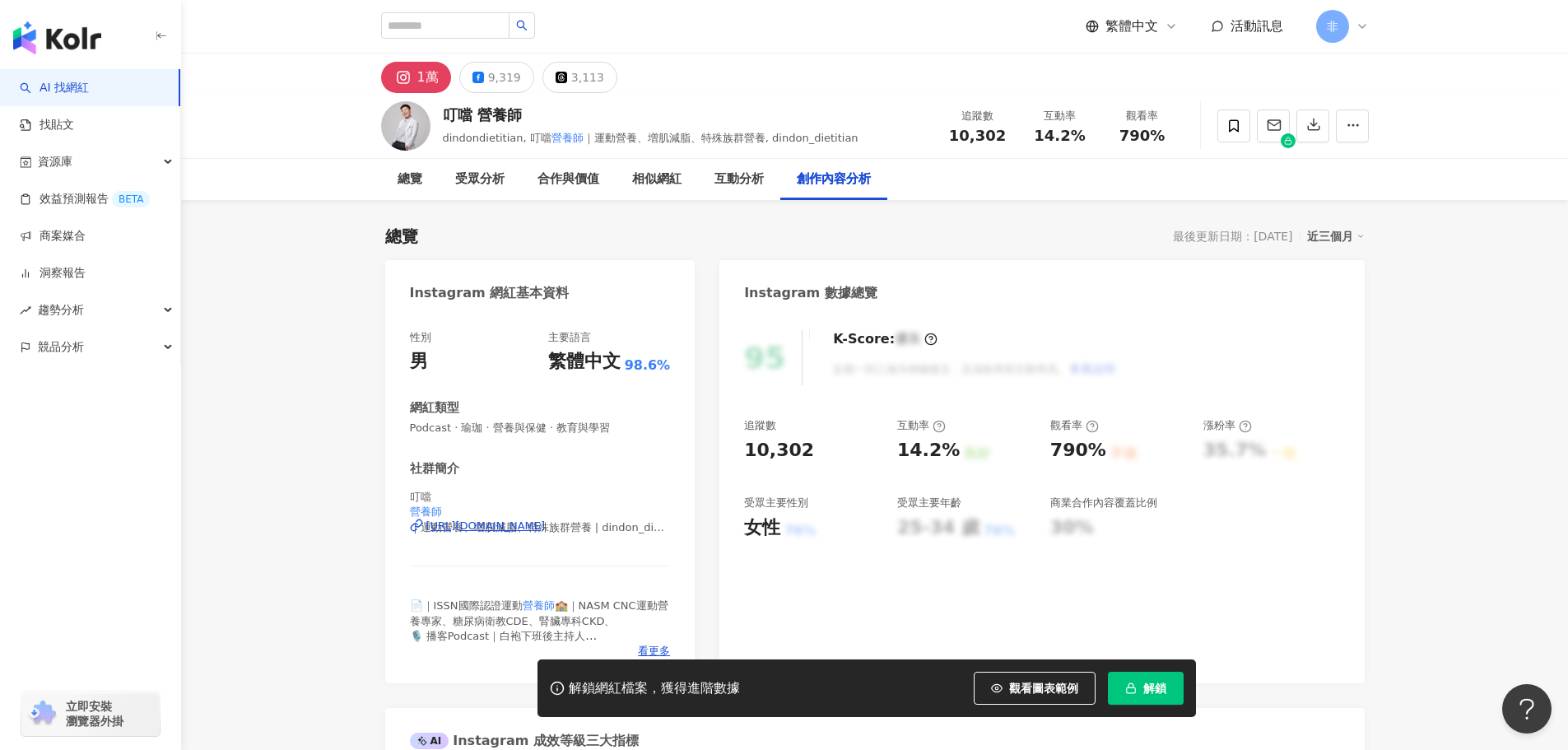
click at [589, 536] on div "叮噹 營養師 ｜運動營養、増肌減脂、特殊族群營養 | dindon_dietitian https://www.instagram.com/dindon_di…" at bounding box center [540, 537] width 261 height 96
click at [546, 533] on div "https://www.instagram.com/dindon_dietitian/" at bounding box center [486, 526] width 119 height 15
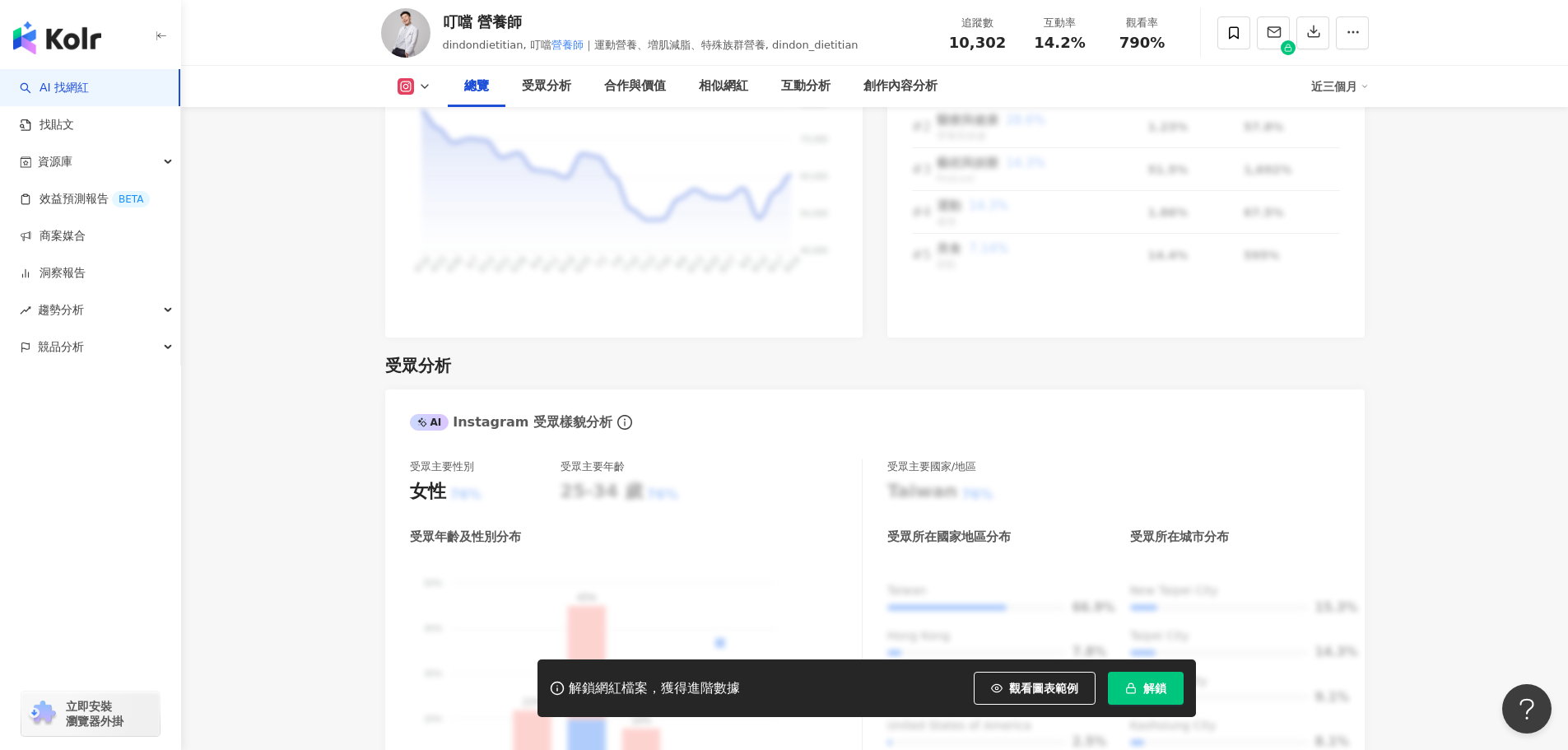
scroll to position [1316, 0]
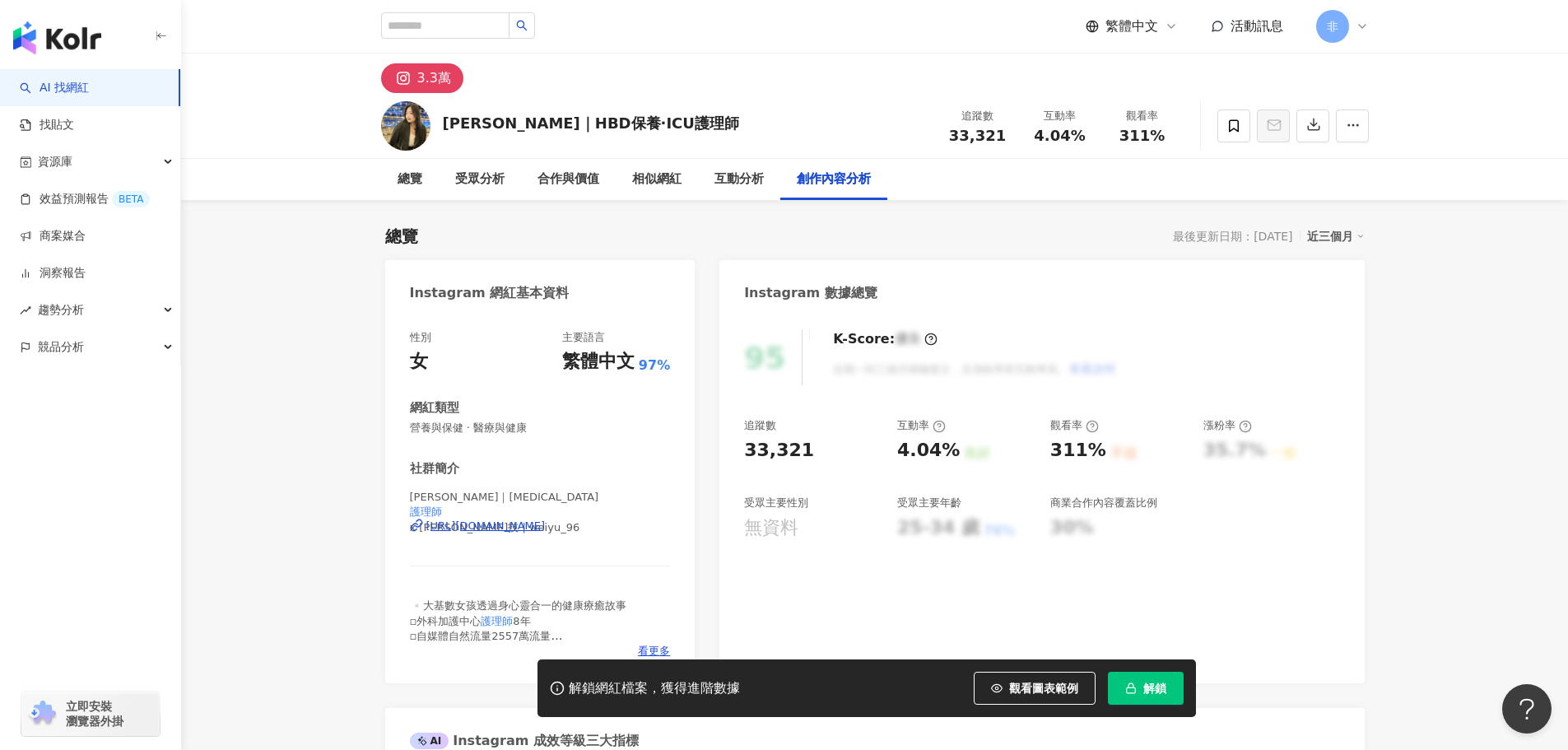
click at [546, 534] on span "x [PERSON_NAME]技 | weiyu_96" at bounding box center [540, 527] width 261 height 15
click at [546, 530] on div "[URL][DOMAIN_NAME]" at bounding box center [486, 526] width 119 height 15
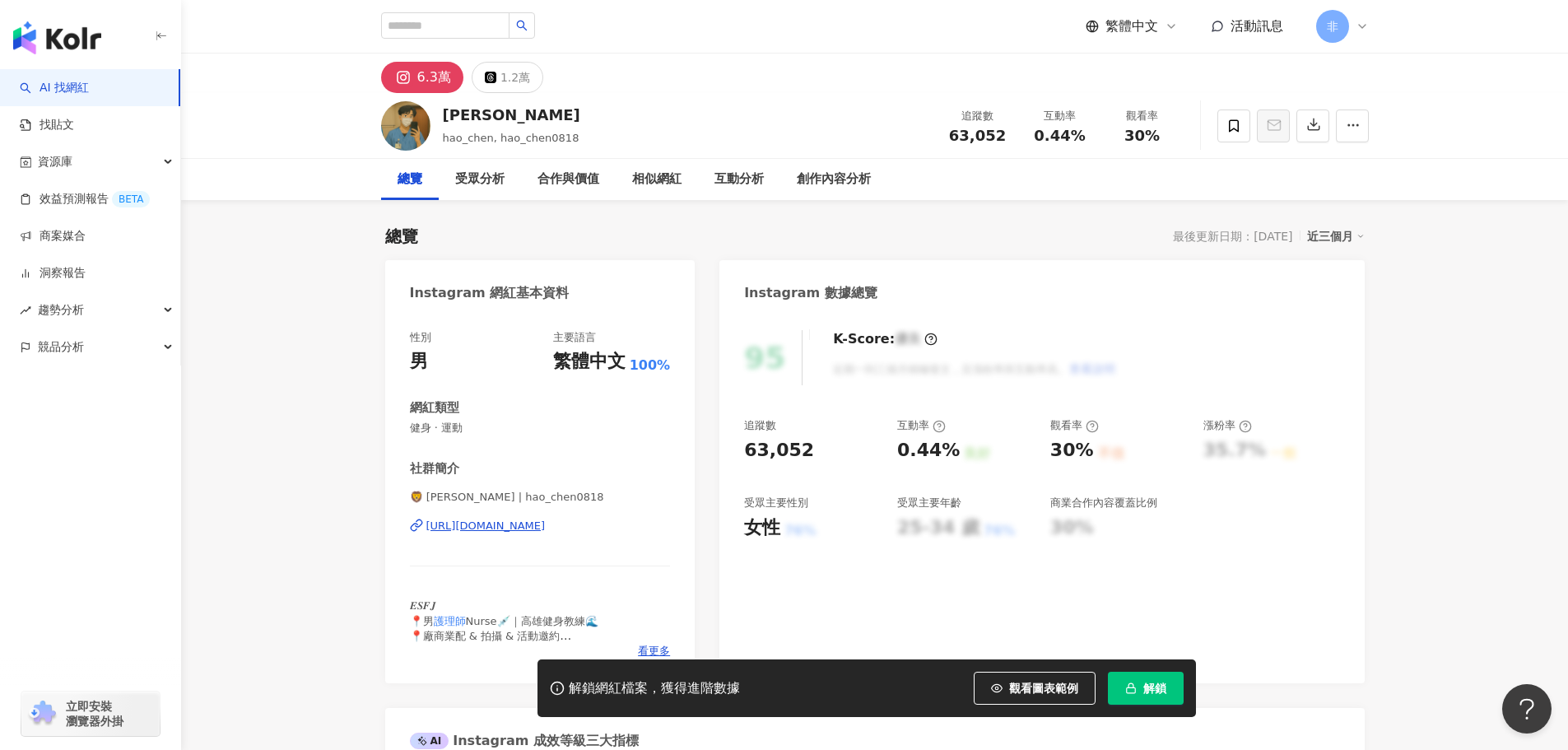
click at [499, 532] on div "[URL][DOMAIN_NAME]" at bounding box center [486, 526] width 119 height 15
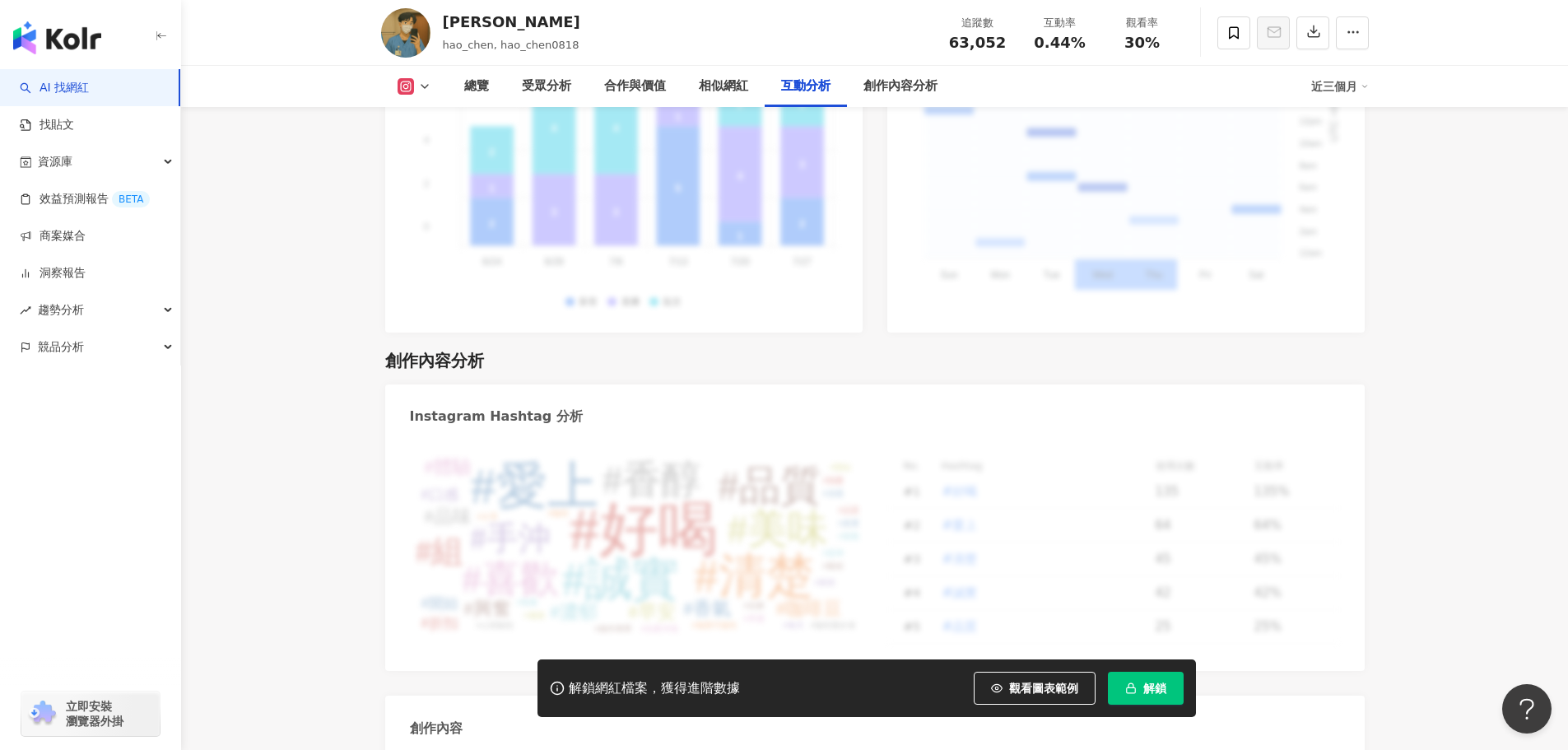
scroll to position [4453, 0]
